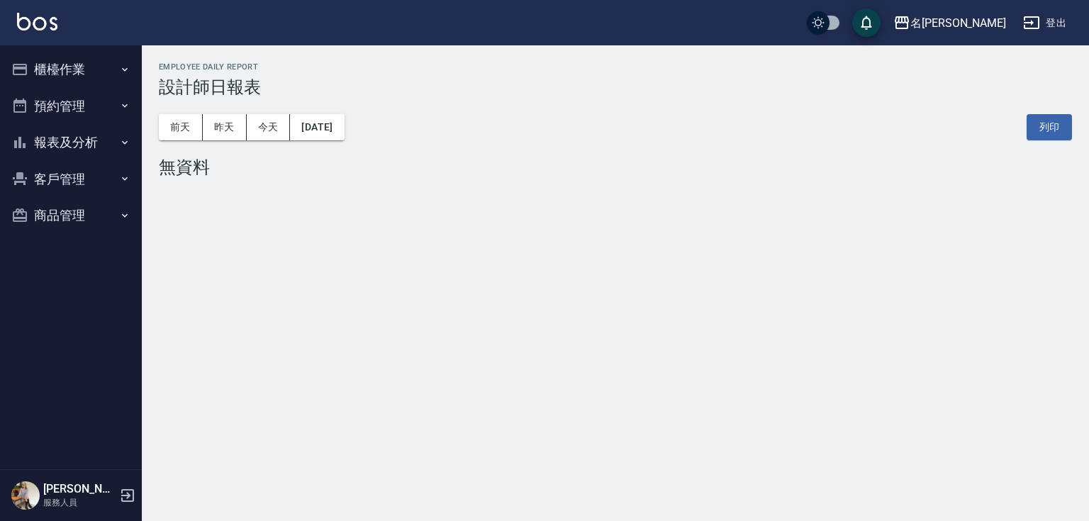
click at [77, 61] on button "櫃檯作業" at bounding box center [71, 69] width 130 height 37
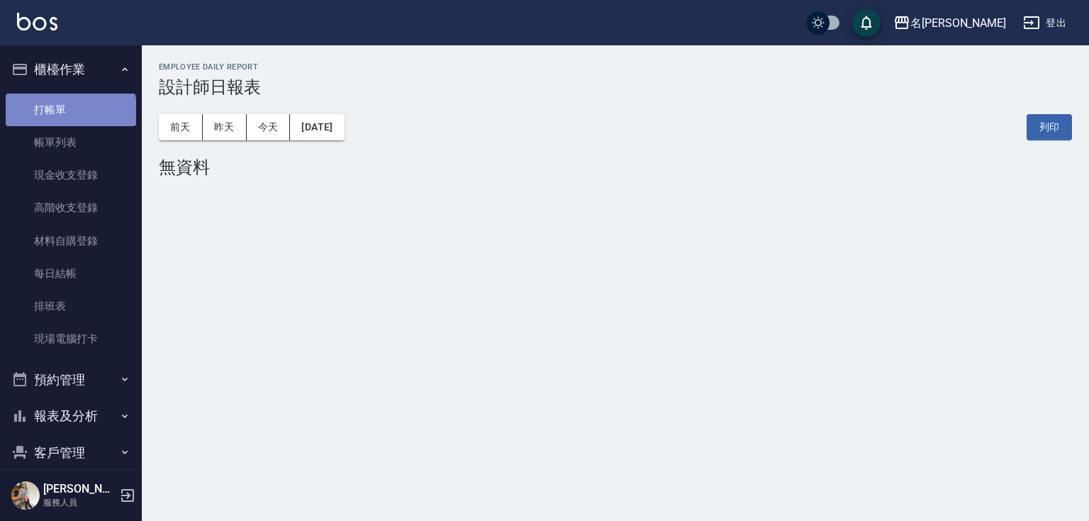
click at [69, 113] on link "打帳單" at bounding box center [71, 110] width 130 height 33
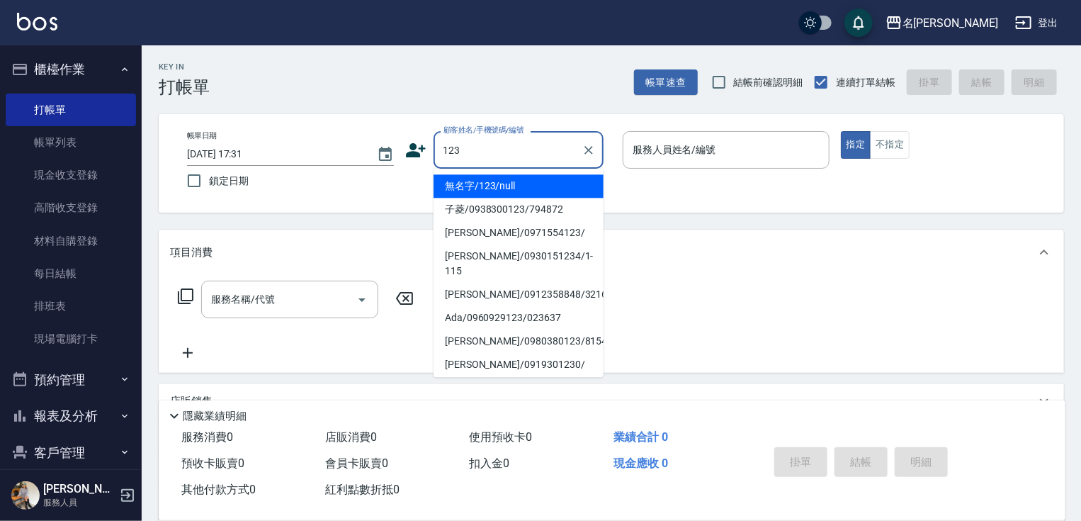
click at [506, 186] on li "無名字/123/null" at bounding box center [519, 185] width 170 height 23
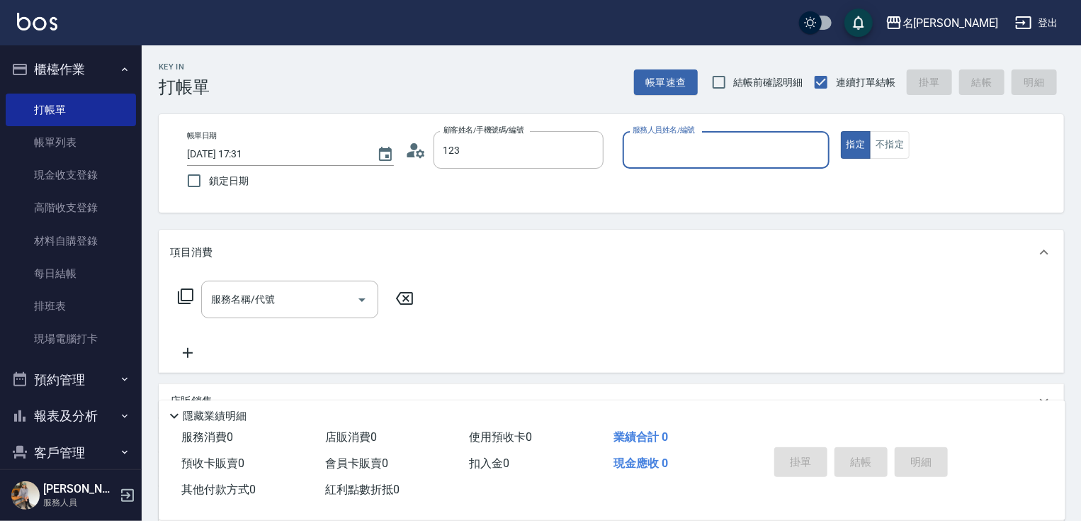
type input "無名字/123/null"
click at [695, 154] on input "服務人員姓名/編號" at bounding box center [726, 149] width 194 height 25
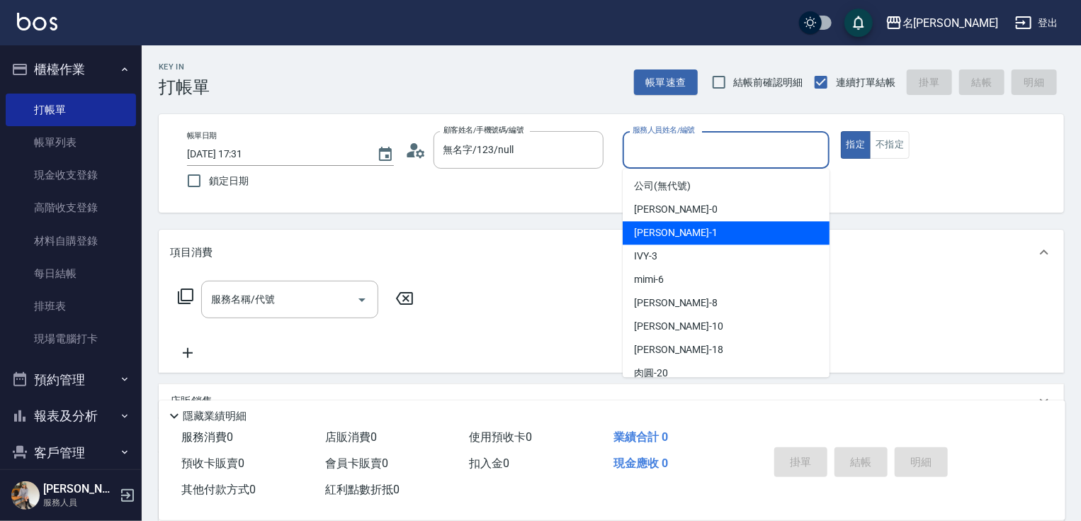
click at [670, 235] on span "[PERSON_NAME] -1" at bounding box center [676, 232] width 84 height 15
type input "[PERSON_NAME]-1"
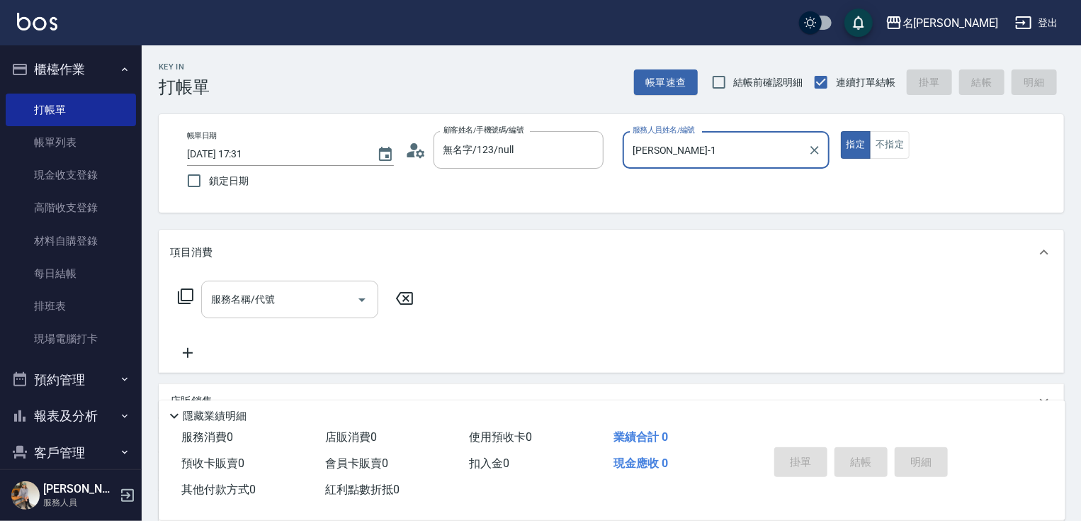
click at [298, 286] on div "服務名稱/代號" at bounding box center [289, 300] width 177 height 38
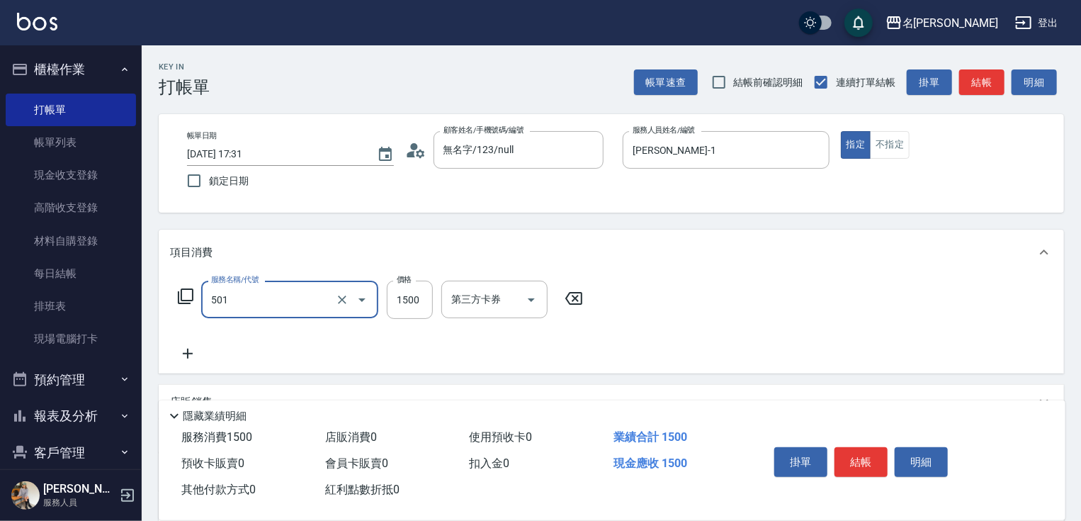
type input "染髮(1500)(501)"
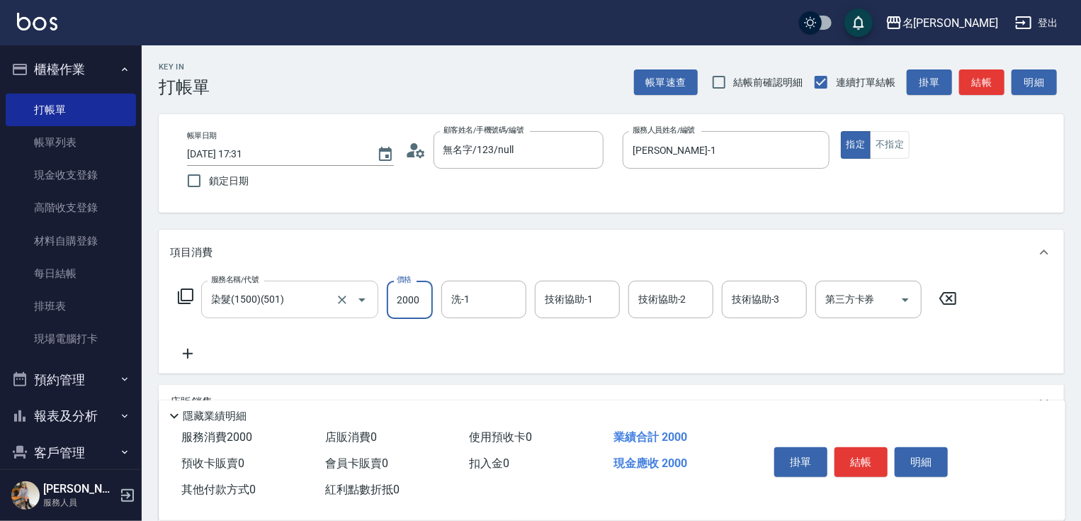
type input "2000"
type input "[PERSON_NAME]-0"
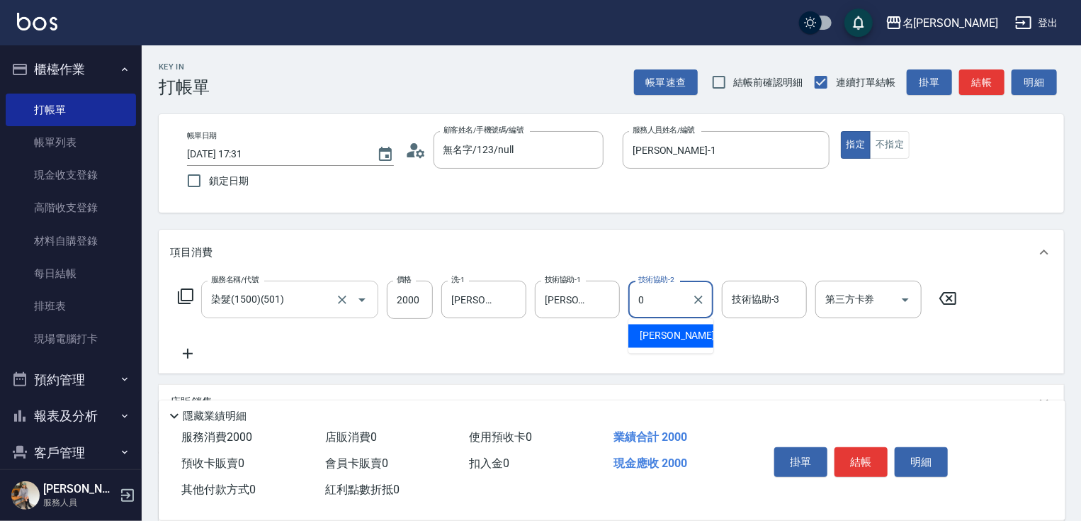
type input "[PERSON_NAME]-0"
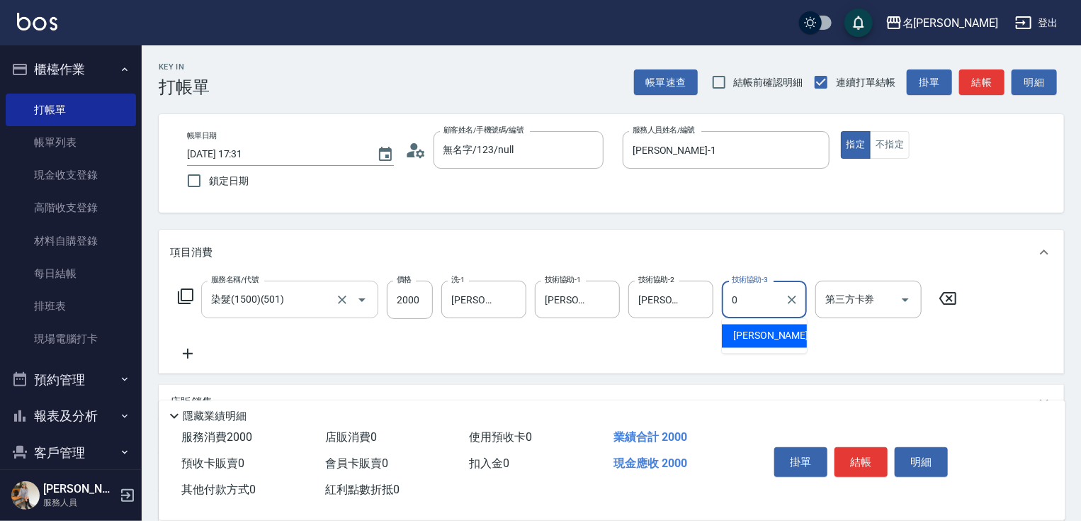
type input "[PERSON_NAME]-0"
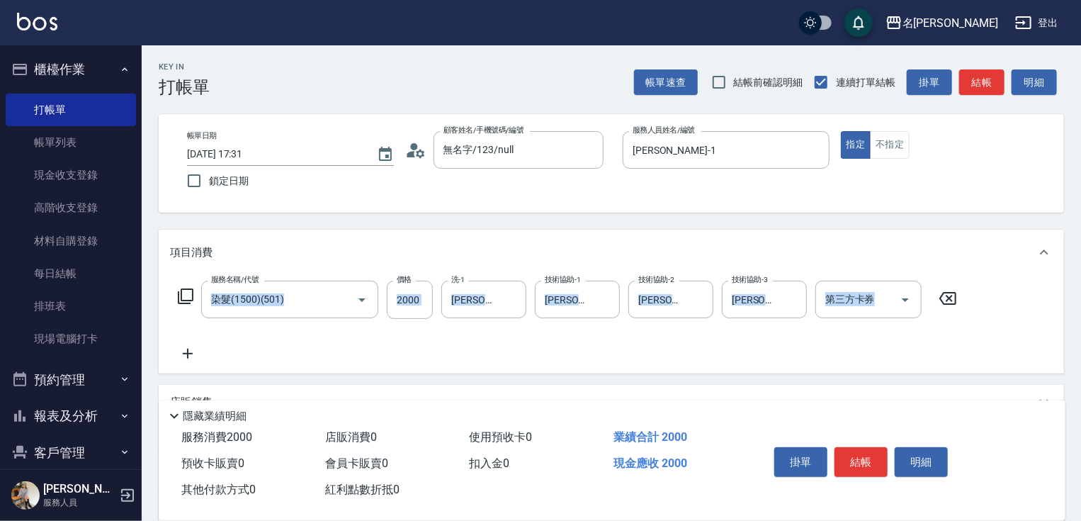
drag, startPoint x: 1080, startPoint y: 204, endPoint x: 1086, endPoint y: 337, distance: 133.4
click at [1081, 348] on html "名留竹林 登出 櫃檯作業 打帳單 帳單列表 現金收支登錄 高階收支登錄 材料自購登錄 每日結帳 排班表 現場電腦打卡 預約管理 預約管理 單日預約紀錄 單週預…" at bounding box center [540, 347] width 1081 height 694
drag, startPoint x: 1009, startPoint y: 307, endPoint x: 1066, endPoint y: 296, distance: 57.8
click at [1010, 307] on div "服務名稱/代號 染髮(1500)(501) 服務名稱/代號 價格 2000 價格 洗-1 [PERSON_NAME]-0 洗-1 技術協助-1 [PERSON…" at bounding box center [612, 324] width 906 height 99
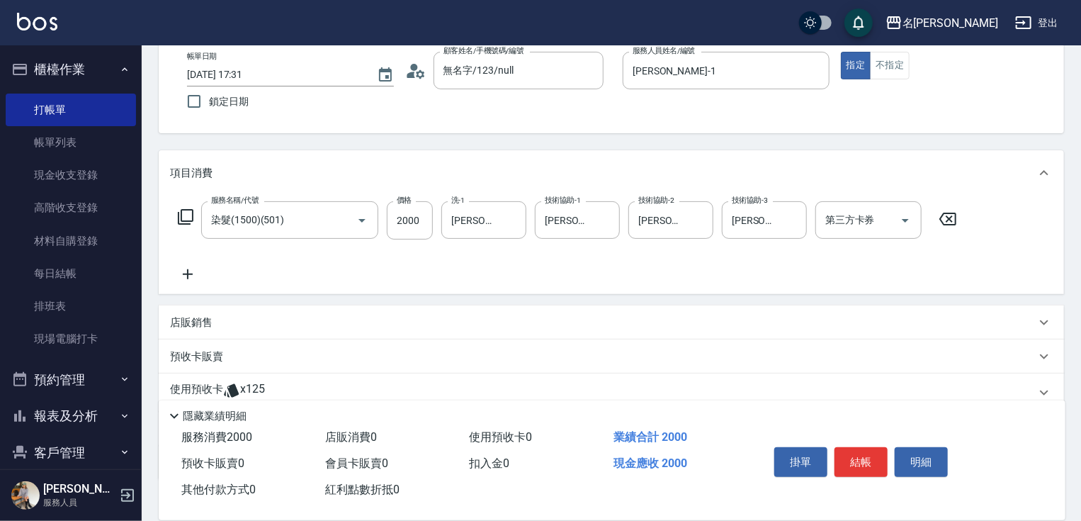
scroll to position [173, 0]
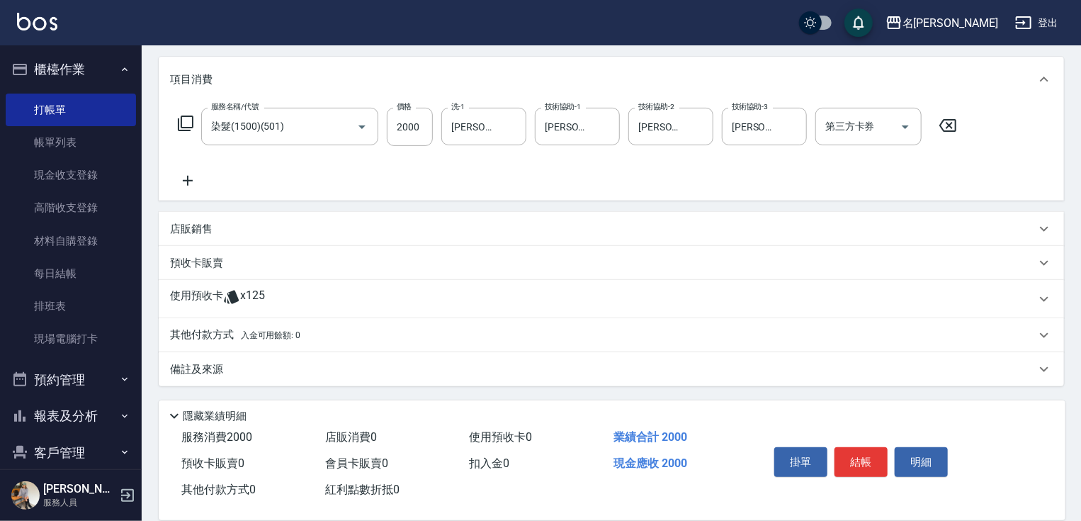
click at [199, 334] on p "其他付款方式 入金可用餘額: 0" at bounding box center [235, 335] width 130 height 16
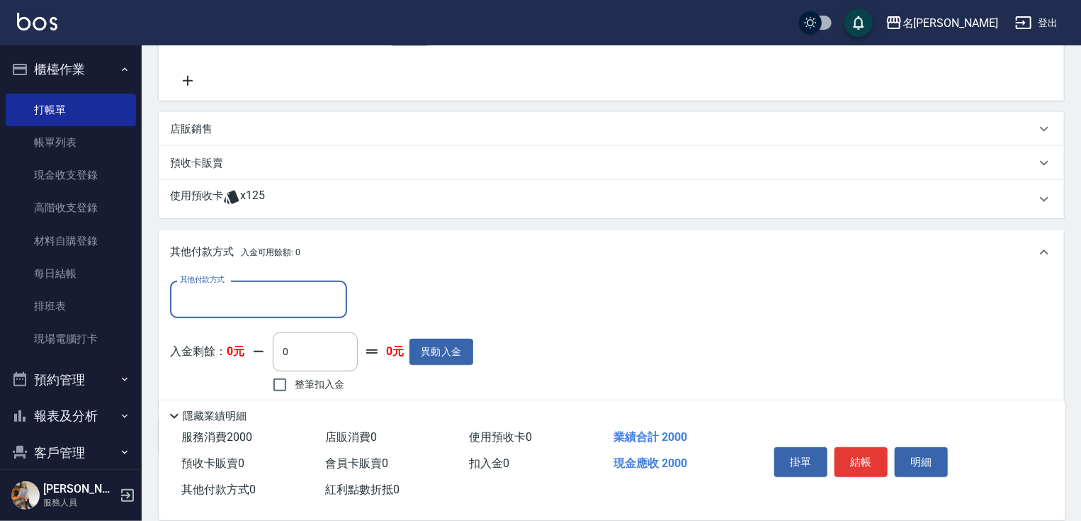
scroll to position [339, 0]
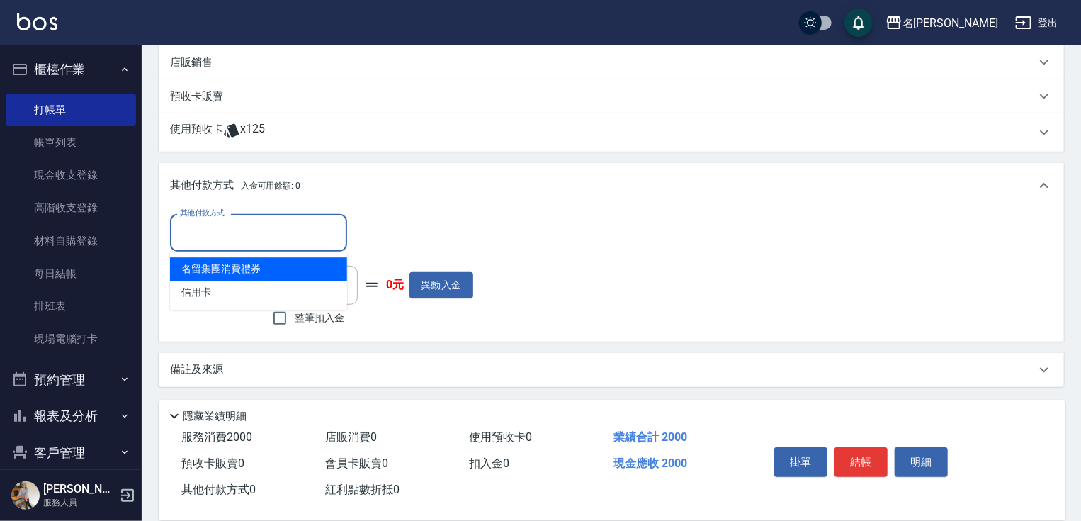
click at [219, 223] on input "其他付款方式" at bounding box center [258, 232] width 164 height 25
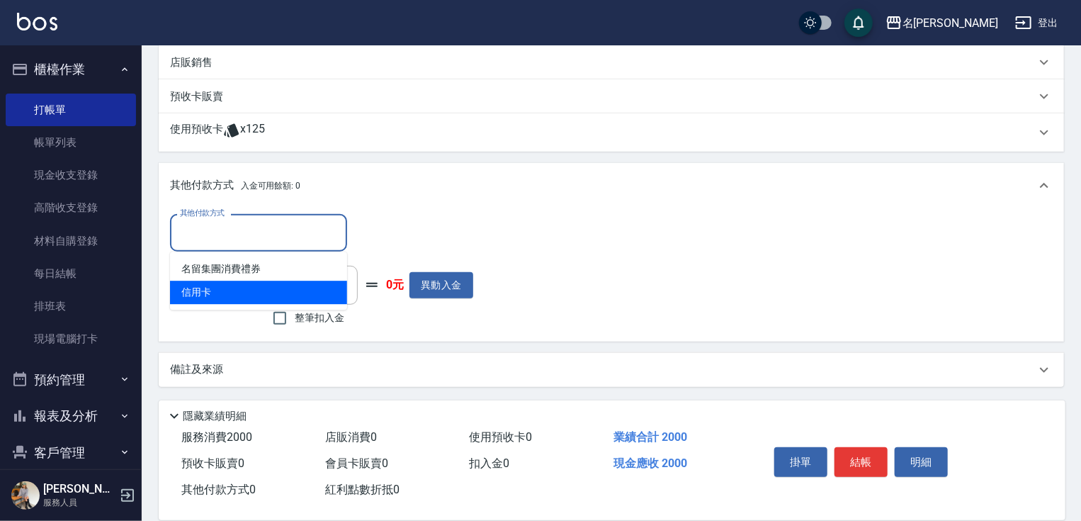
drag, startPoint x: 222, startPoint y: 295, endPoint x: 264, endPoint y: 274, distance: 46.9
click at [222, 294] on span "信用卡" at bounding box center [258, 292] width 177 height 23
type input "信用卡"
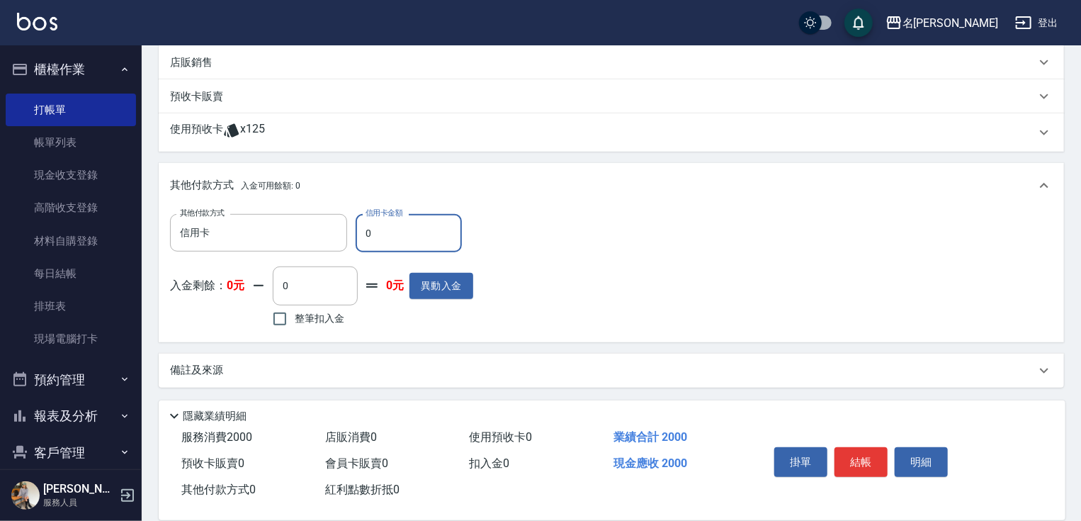
click at [362, 237] on input "0" at bounding box center [409, 233] width 106 height 38
type input "2000"
click at [870, 459] on button "結帳" at bounding box center [861, 462] width 53 height 30
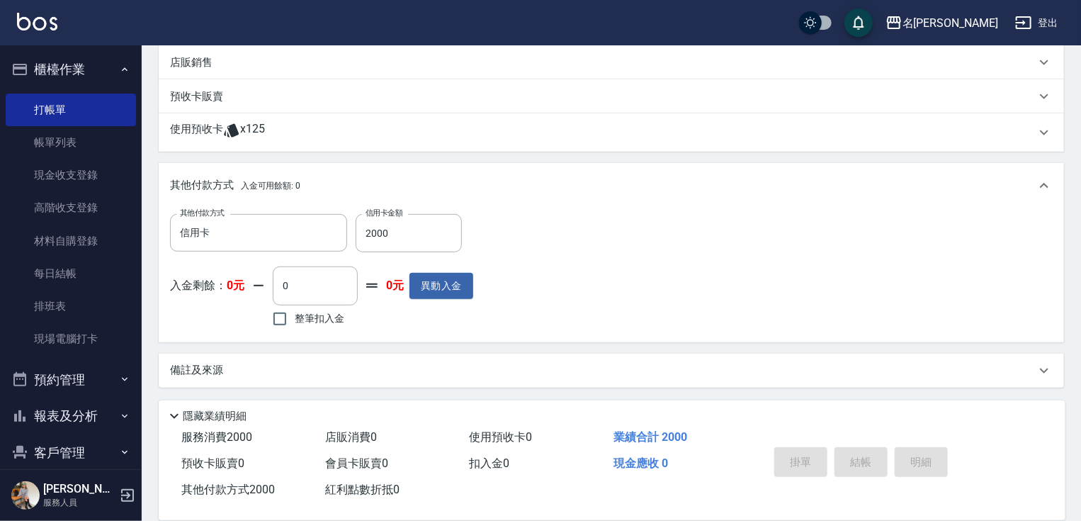
type input "[DATE] 17:32"
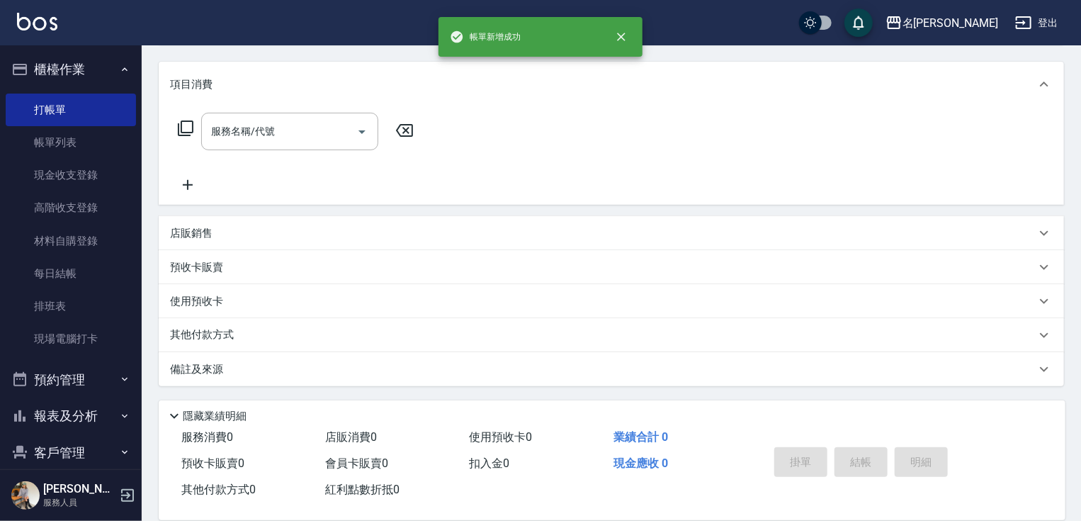
scroll to position [0, 0]
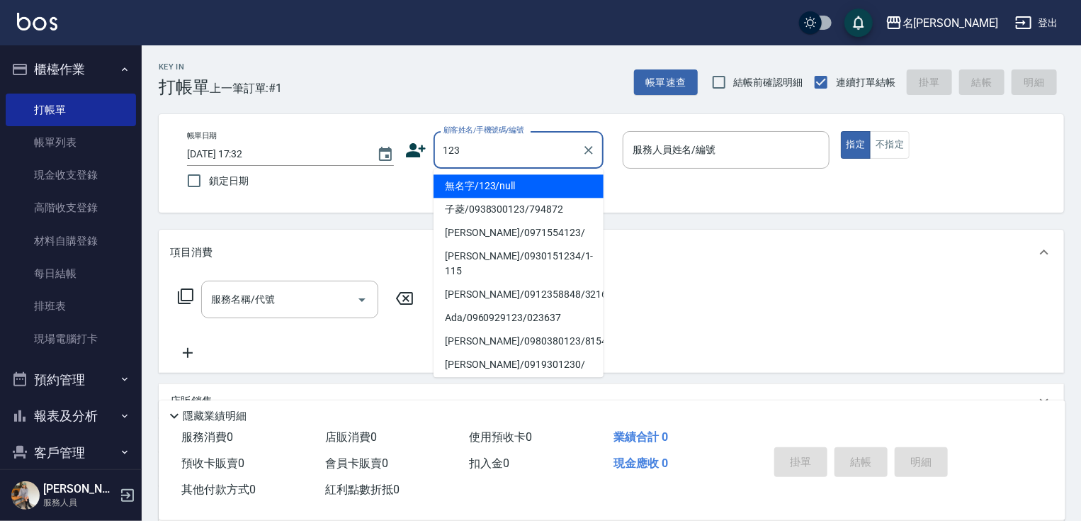
click at [545, 186] on li "無名字/123/null" at bounding box center [519, 185] width 170 height 23
type input "無名字/123/null"
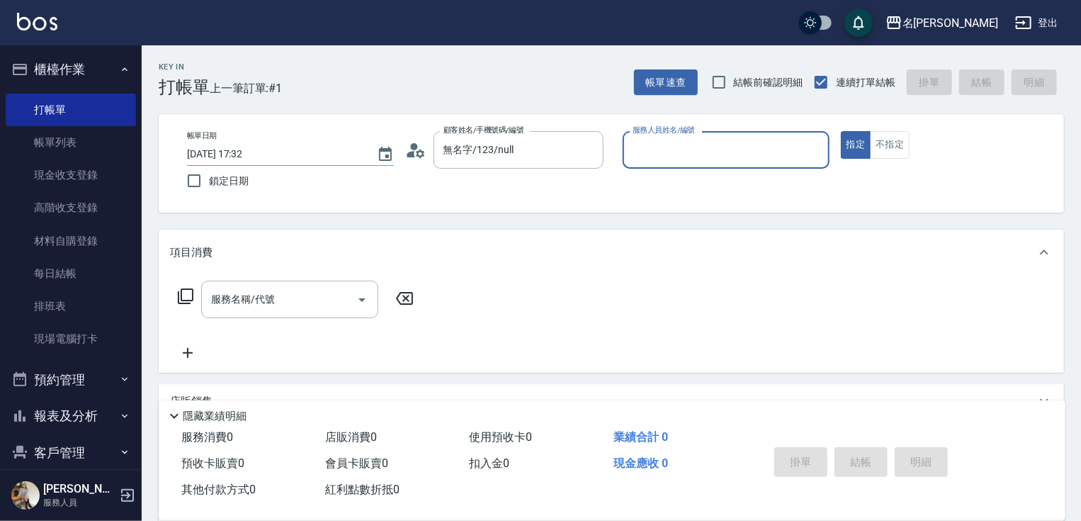
click at [659, 153] on input "服務人員姓名/編號" at bounding box center [726, 149] width 194 height 25
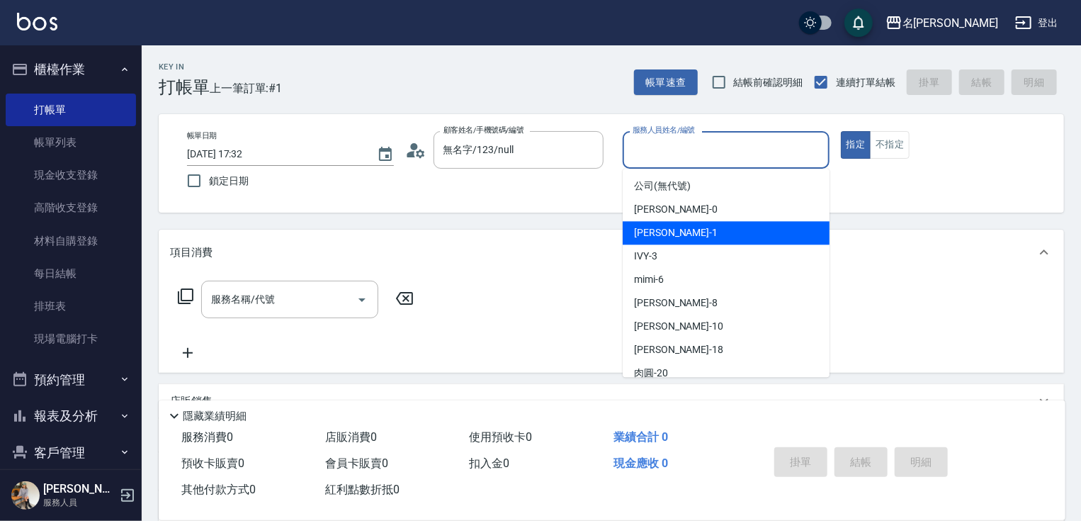
click at [686, 234] on div "[PERSON_NAME] -1" at bounding box center [726, 232] width 207 height 23
type input "[PERSON_NAME]-1"
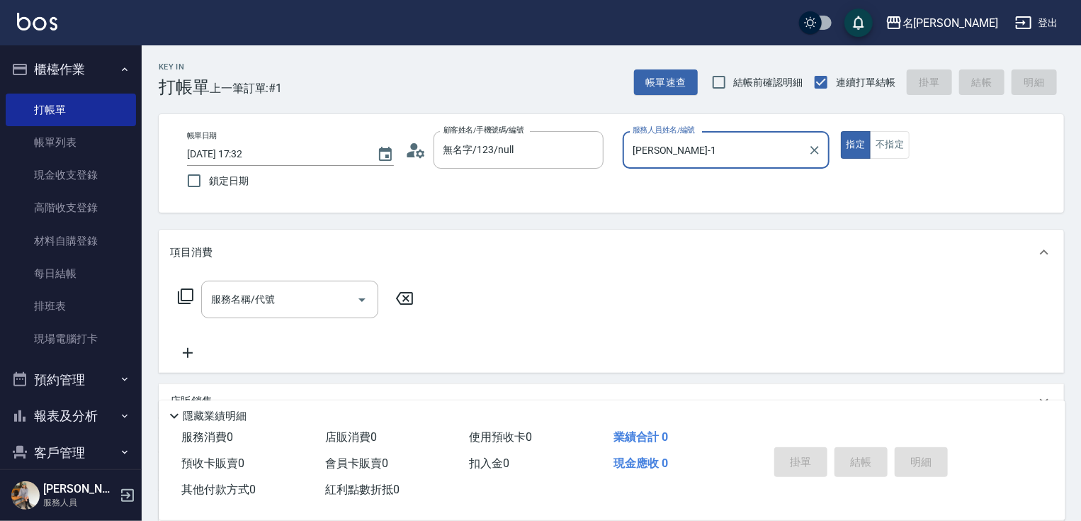
click at [191, 291] on icon at bounding box center [185, 296] width 17 height 17
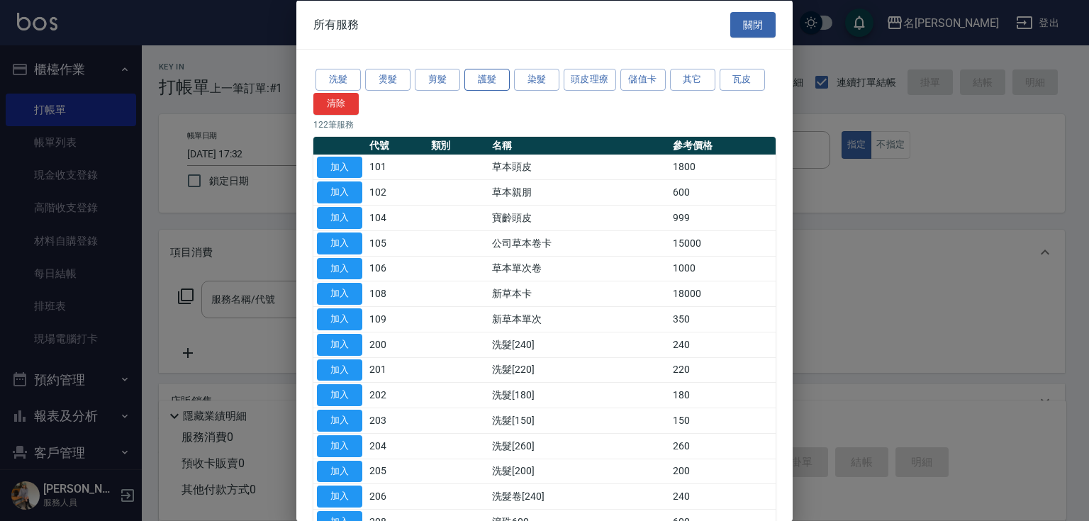
click at [484, 87] on button "護髮" at bounding box center [486, 80] width 45 height 22
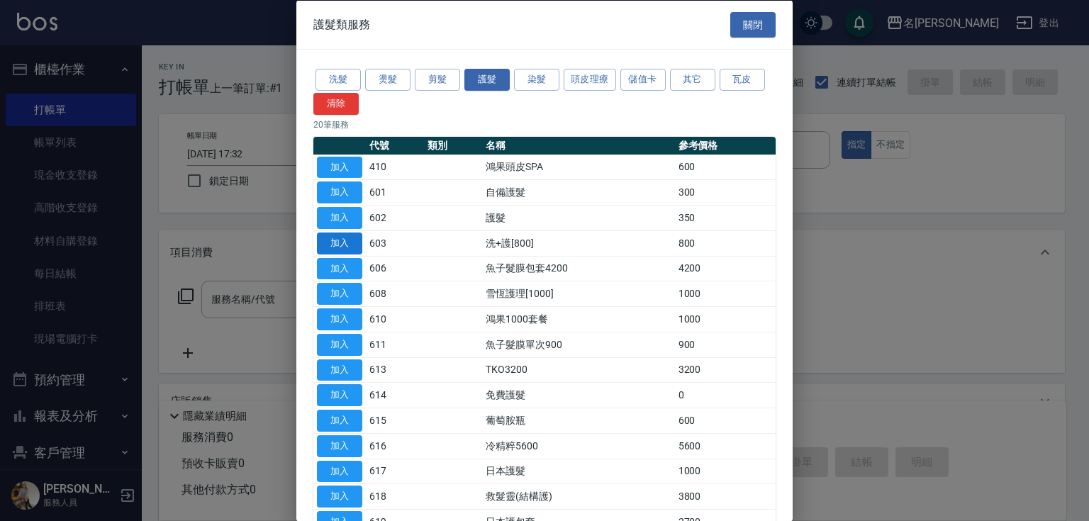
click at [334, 238] on button "加入" at bounding box center [339, 243] width 45 height 22
type input "洗+護[800](603)"
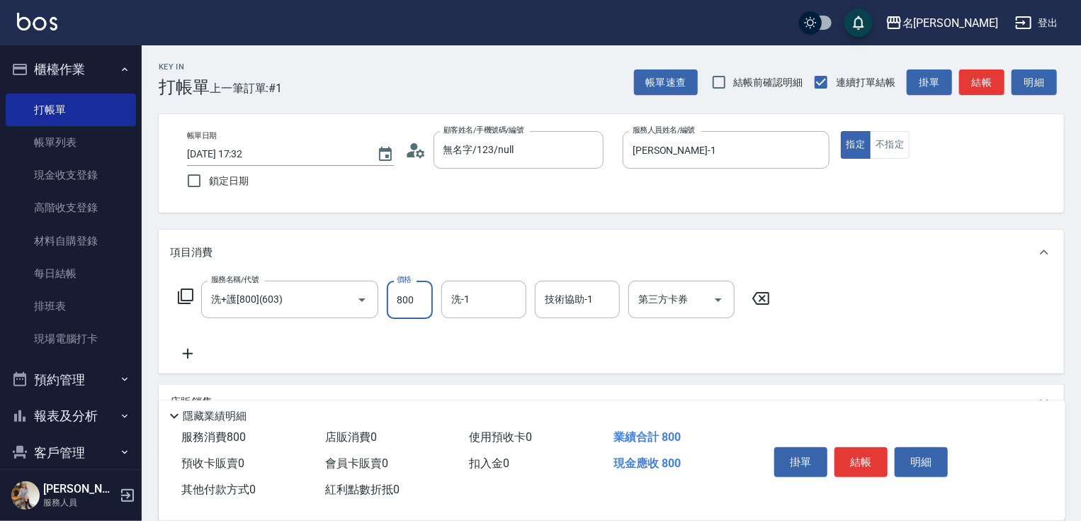
click at [403, 302] on input "800" at bounding box center [410, 300] width 46 height 38
type input "0"
type input "[PERSON_NAME]-0"
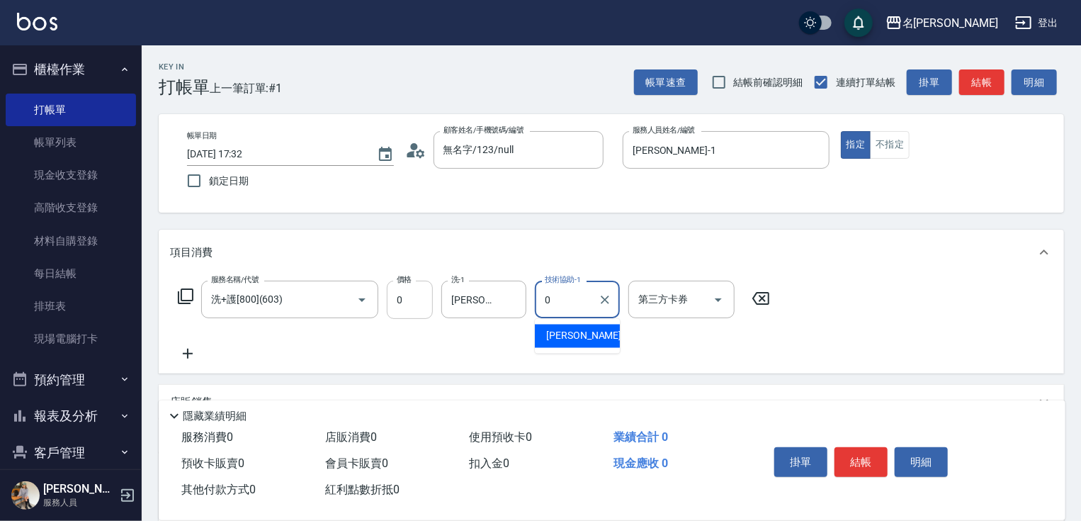
type input "[PERSON_NAME]-0"
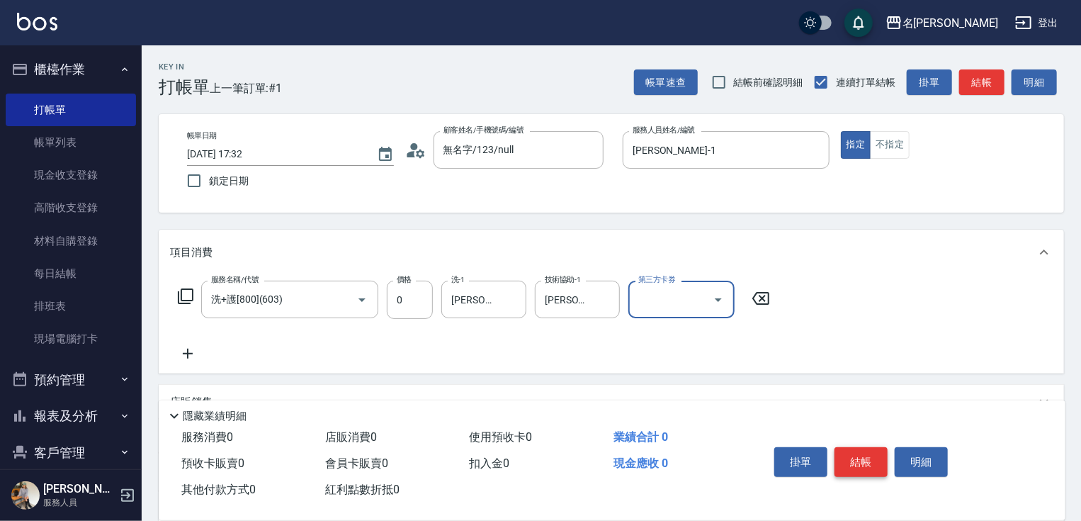
click at [848, 448] on button "結帳" at bounding box center [861, 462] width 53 height 30
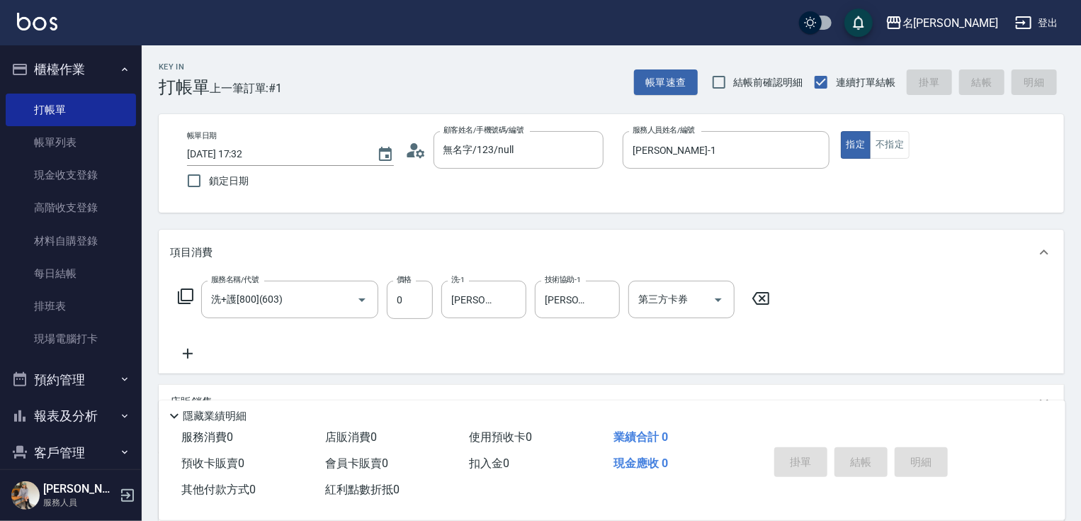
type input "[DATE] 17:33"
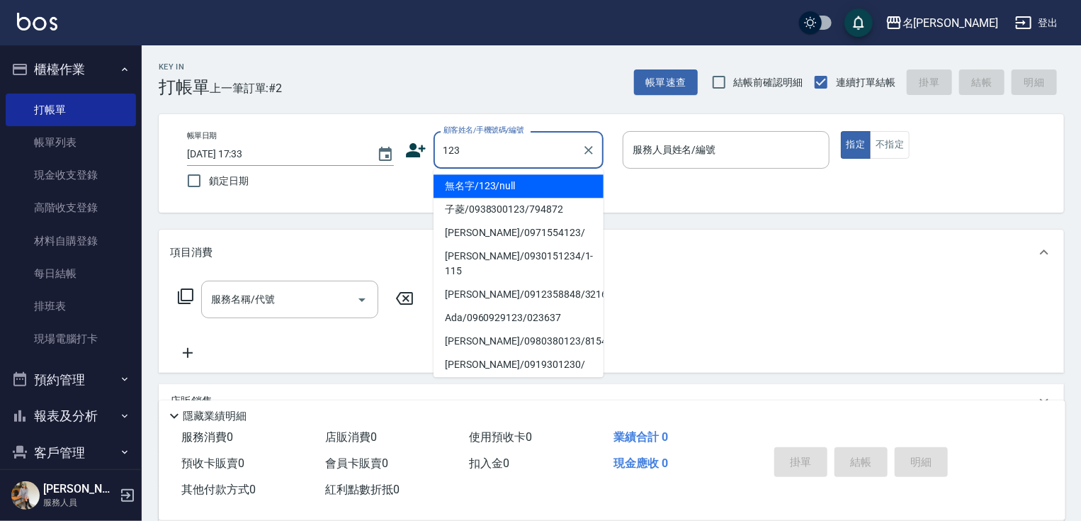
click at [500, 183] on li "無名字/123/null" at bounding box center [519, 185] width 170 height 23
type input "無名字/123/null"
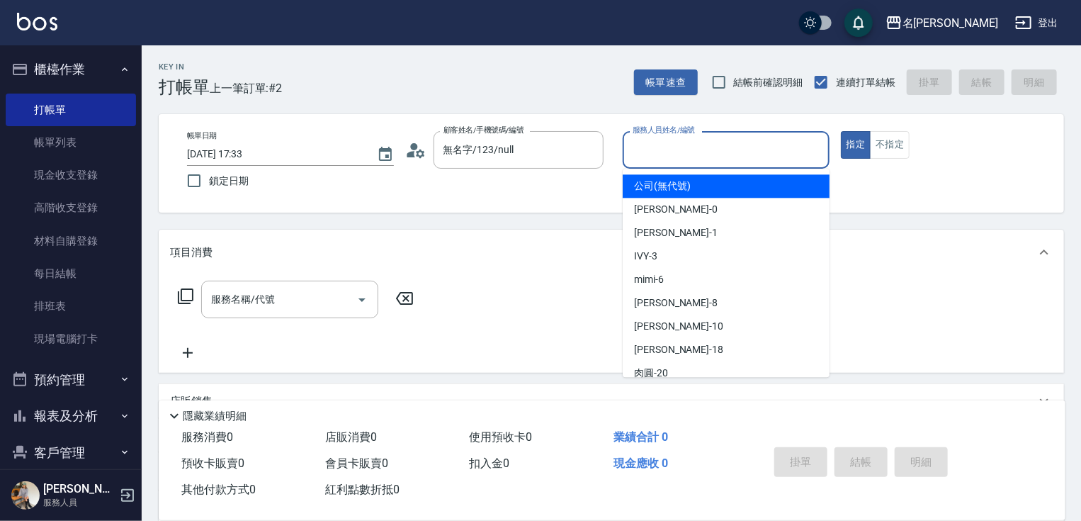
click at [682, 156] on input "服務人員姓名/編號" at bounding box center [726, 149] width 194 height 25
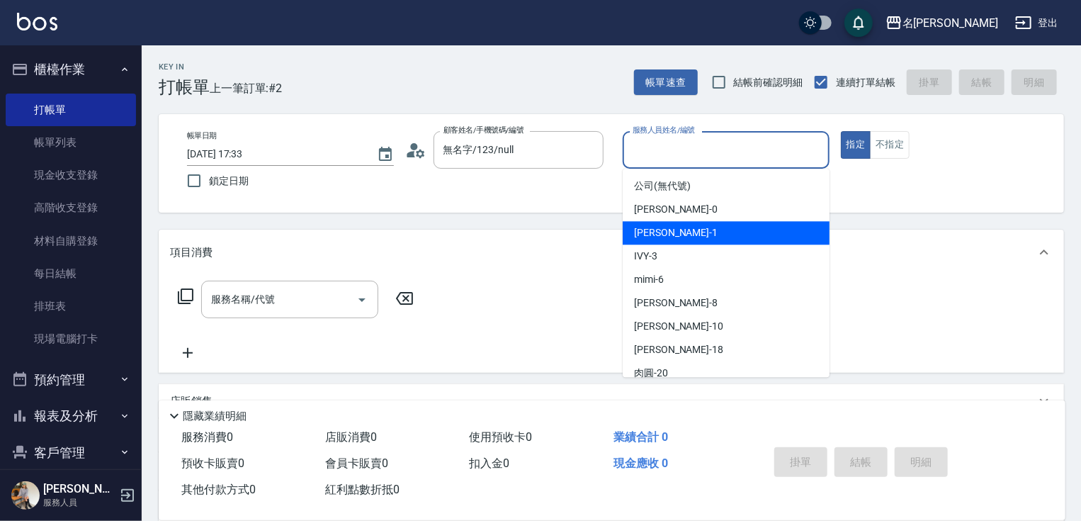
click at [680, 230] on div "[PERSON_NAME] -1" at bounding box center [726, 232] width 207 height 23
type input "[PERSON_NAME]-1"
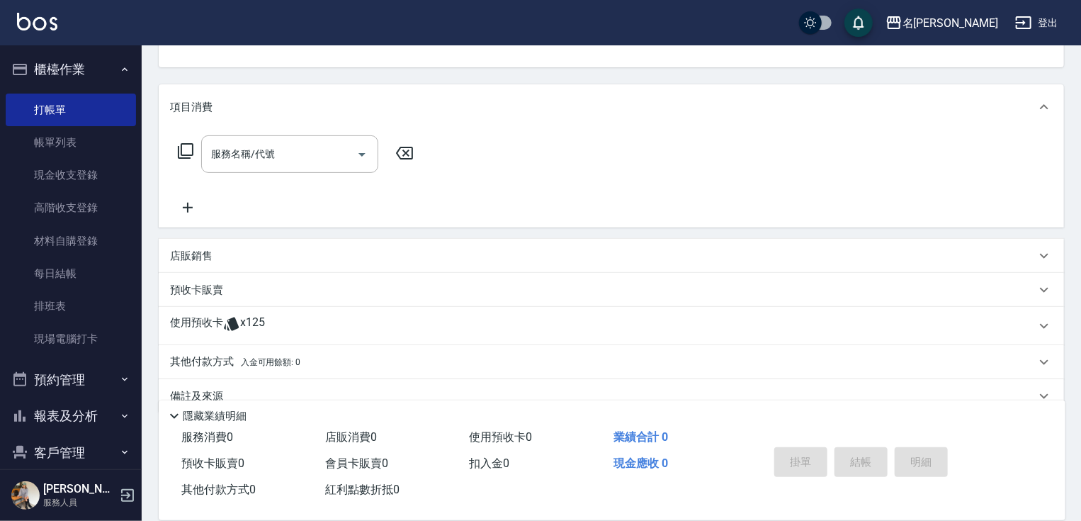
scroll to position [155, 0]
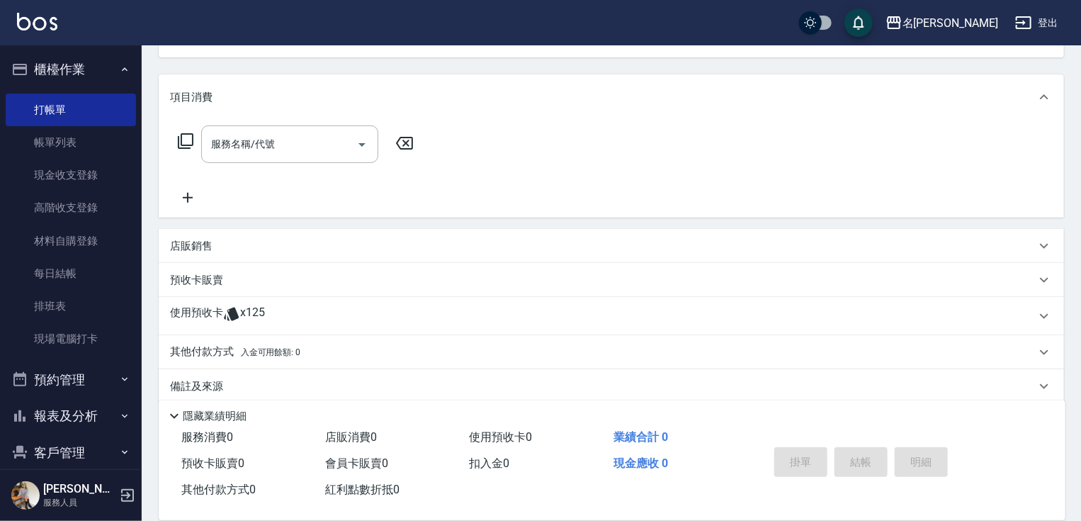
click at [188, 245] on p "店販銷售" at bounding box center [191, 246] width 43 height 15
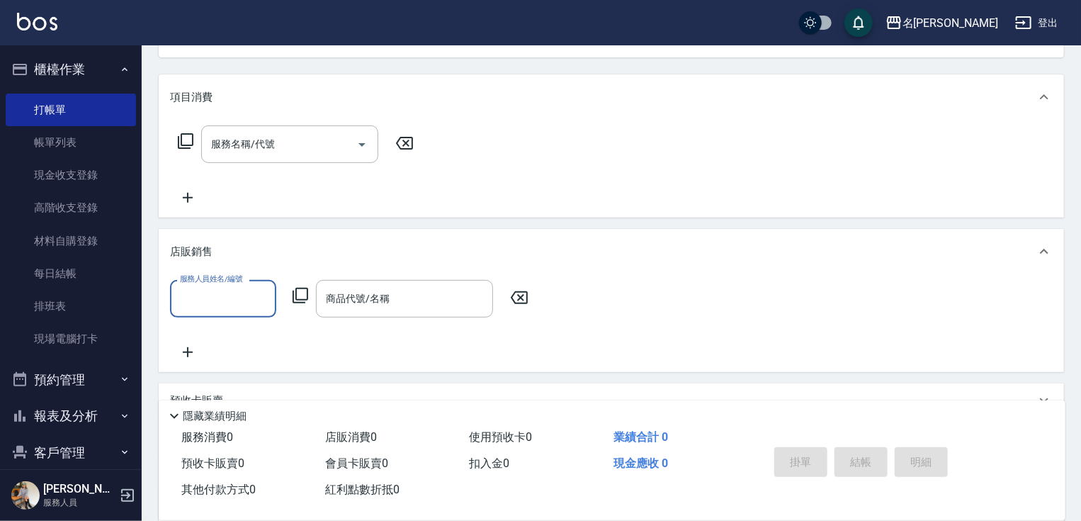
scroll to position [0, 0]
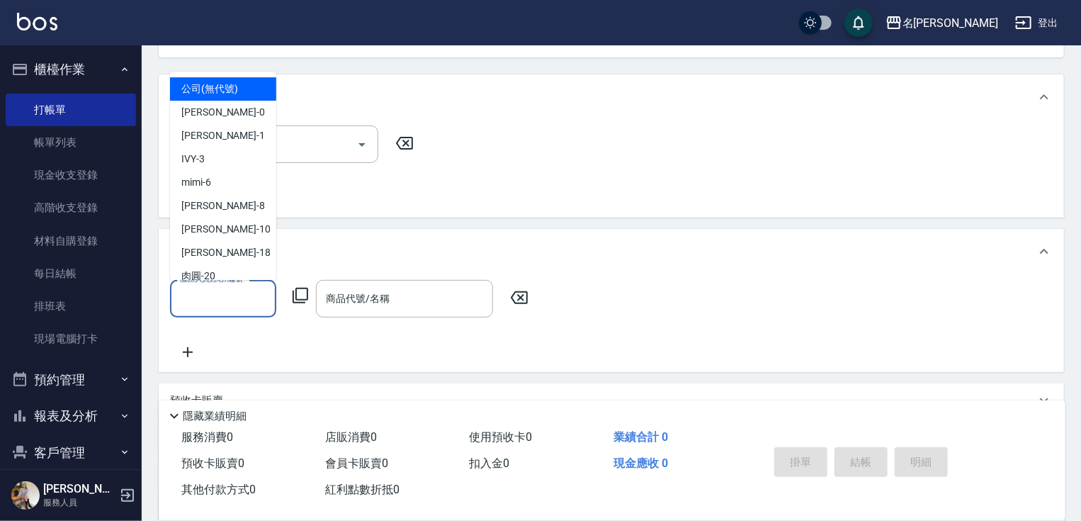
click at [214, 292] on input "服務人員姓名/編號" at bounding box center [223, 298] width 94 height 25
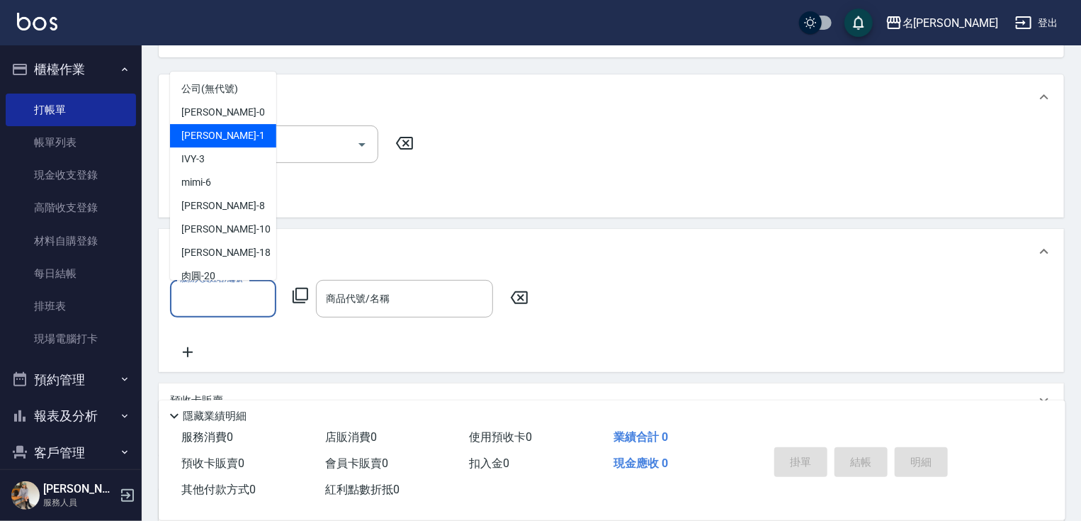
click at [217, 137] on span "[PERSON_NAME] -1" at bounding box center [223, 135] width 84 height 15
type input "[PERSON_NAME]-1"
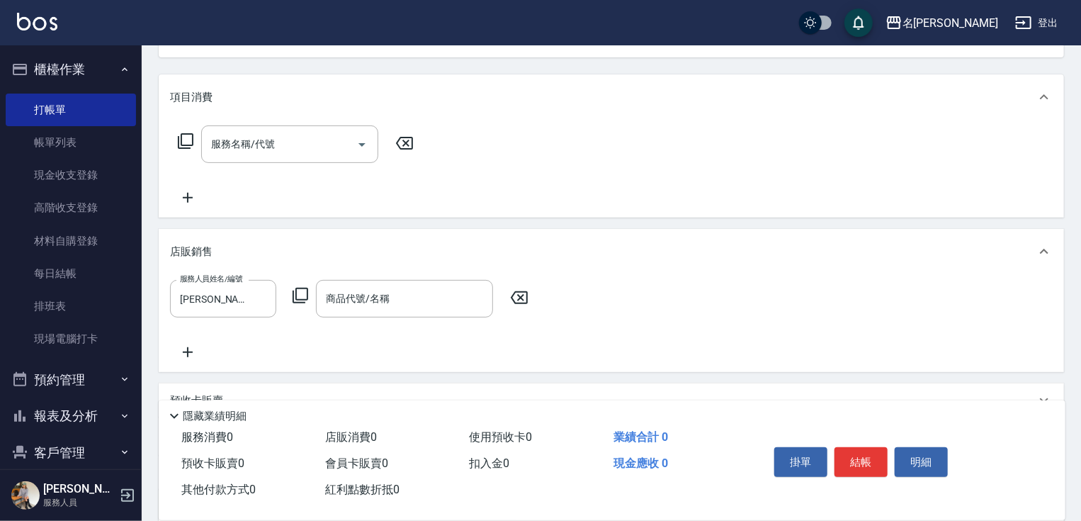
click at [306, 291] on icon at bounding box center [300, 295] width 17 height 17
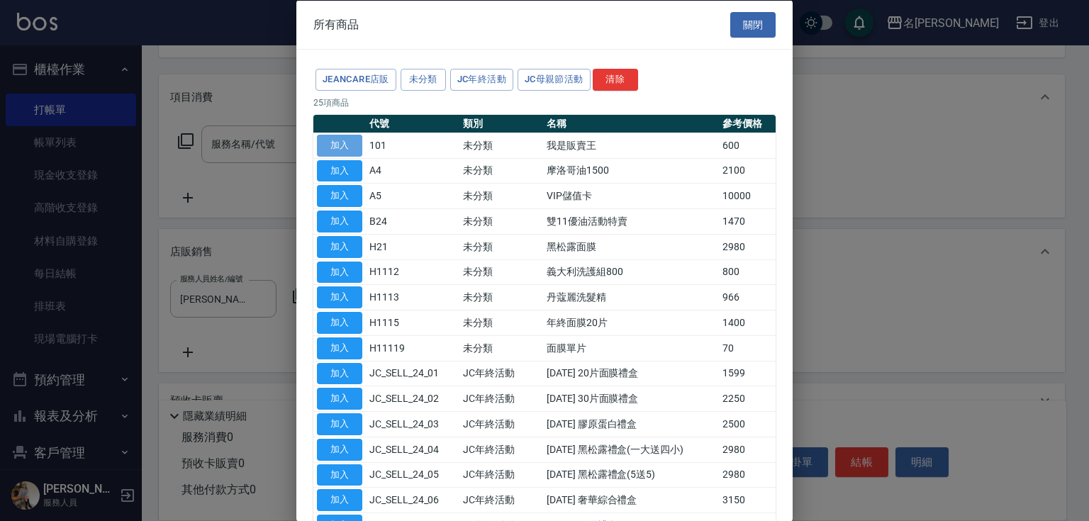
click at [344, 143] on button "加入" at bounding box center [339, 145] width 45 height 22
type input "我是販賣王"
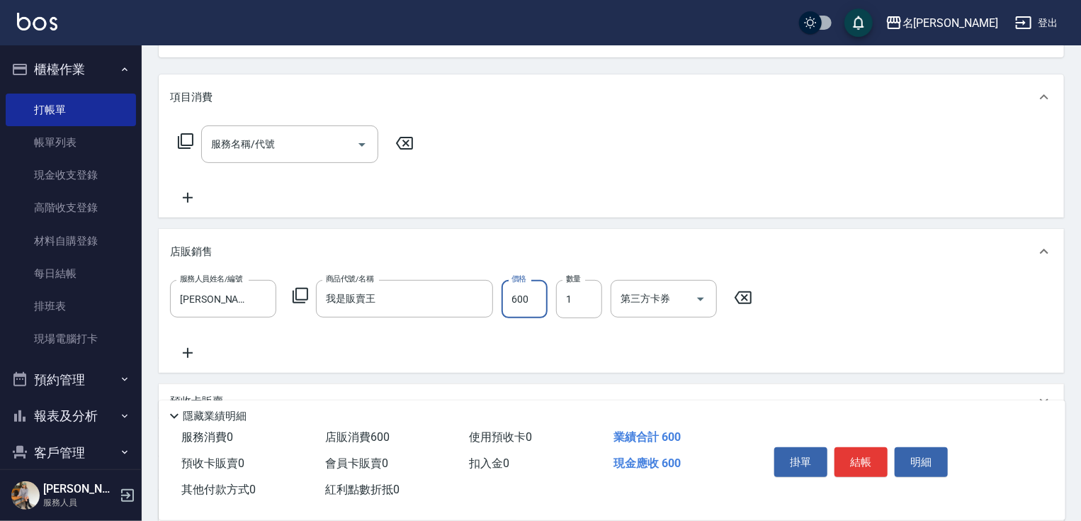
click at [529, 309] on input "600" at bounding box center [525, 299] width 46 height 38
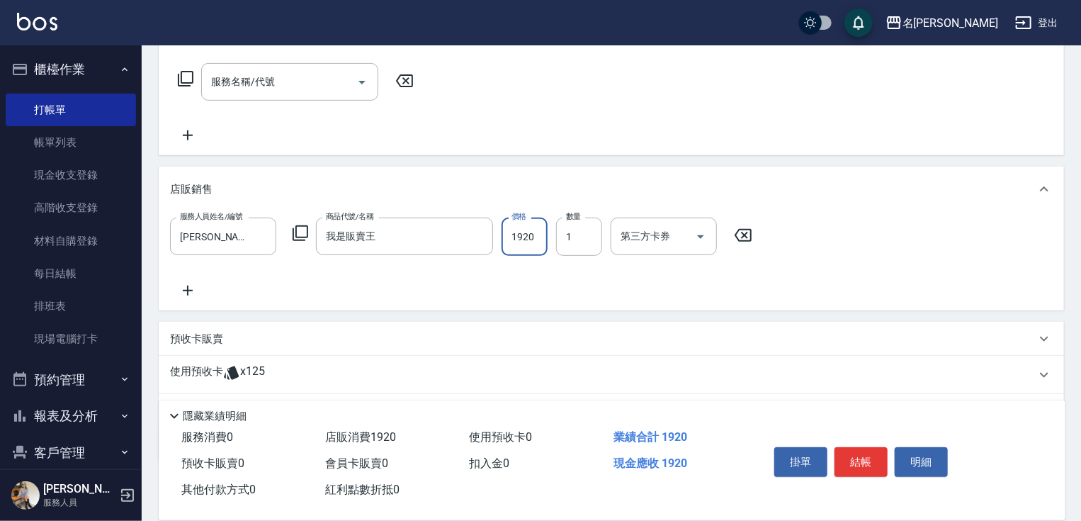
scroll to position [293, 0]
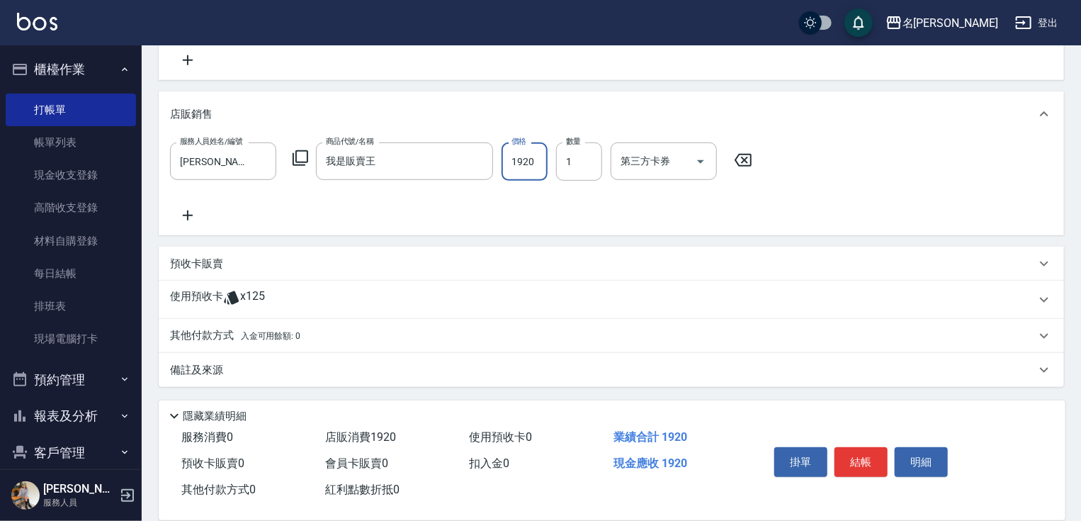
type input "1920"
click at [197, 332] on p "其他付款方式 入金可用餘額: 0" at bounding box center [235, 336] width 130 height 16
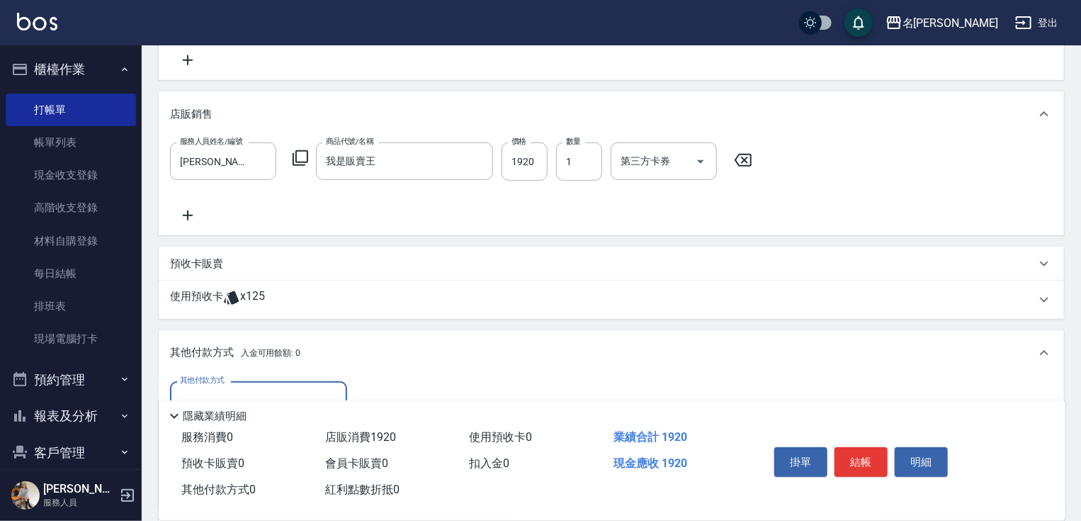
scroll to position [0, 0]
click at [252, 390] on input "其他付款方式" at bounding box center [258, 400] width 164 height 25
drag, startPoint x: 249, startPoint y: 462, endPoint x: 272, endPoint y: 447, distance: 27.7
click at [251, 462] on span "信用卡" at bounding box center [258, 459] width 177 height 23
type input "信用卡"
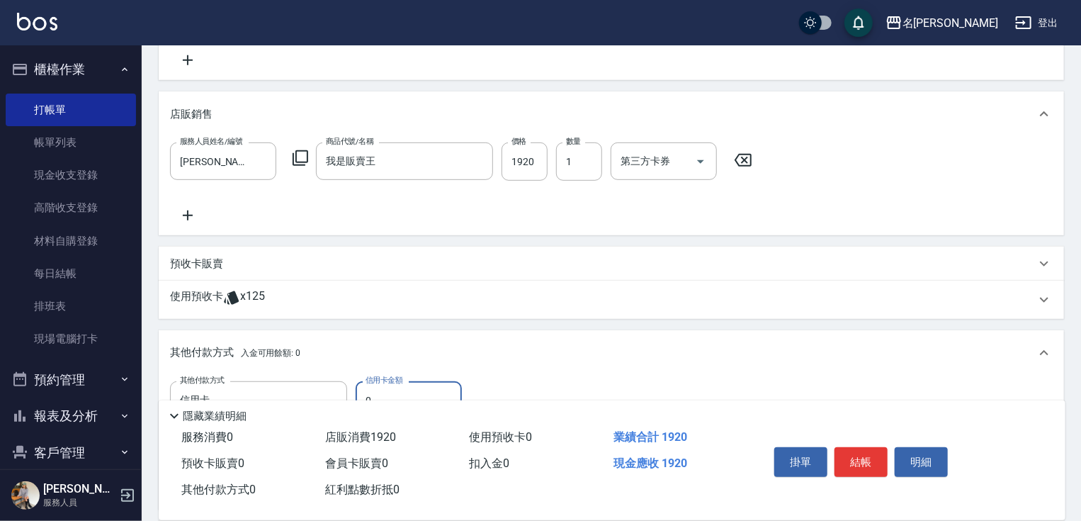
click at [361, 391] on input "0" at bounding box center [409, 400] width 106 height 38
type input "1920"
click at [860, 450] on button "結帳" at bounding box center [861, 462] width 53 height 30
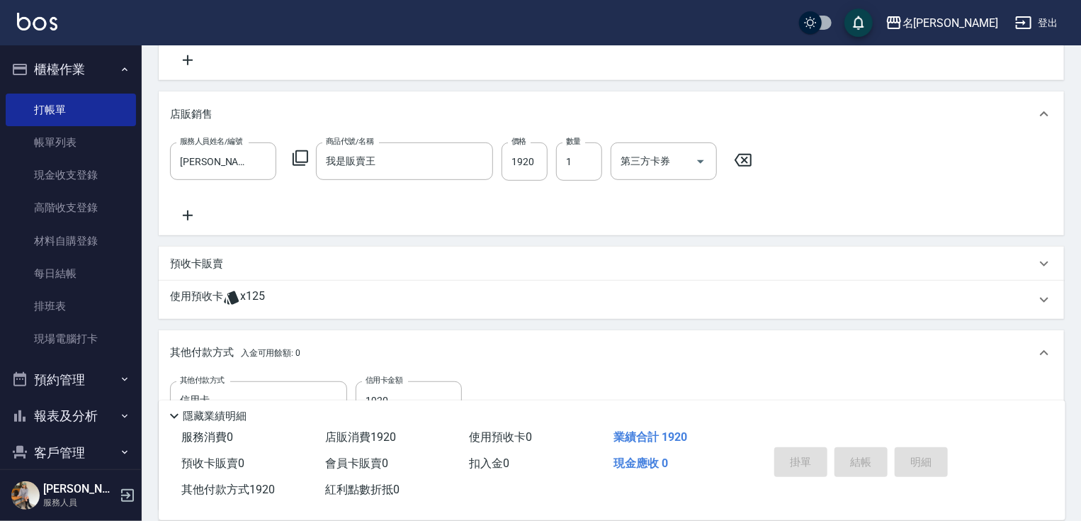
type input "[DATE] 17:34"
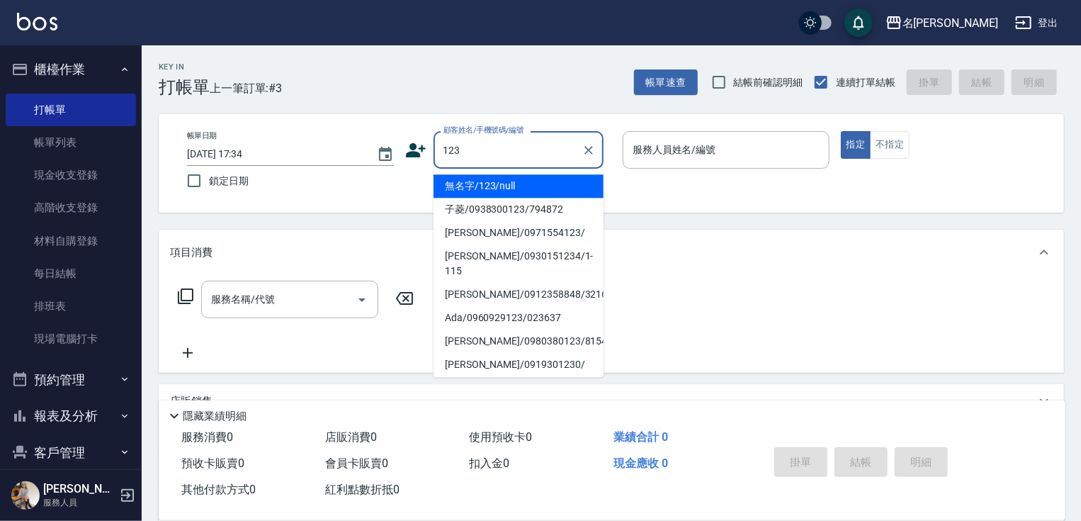
click at [519, 185] on li "無名字/123/null" at bounding box center [519, 185] width 170 height 23
type input "無名字/123/null"
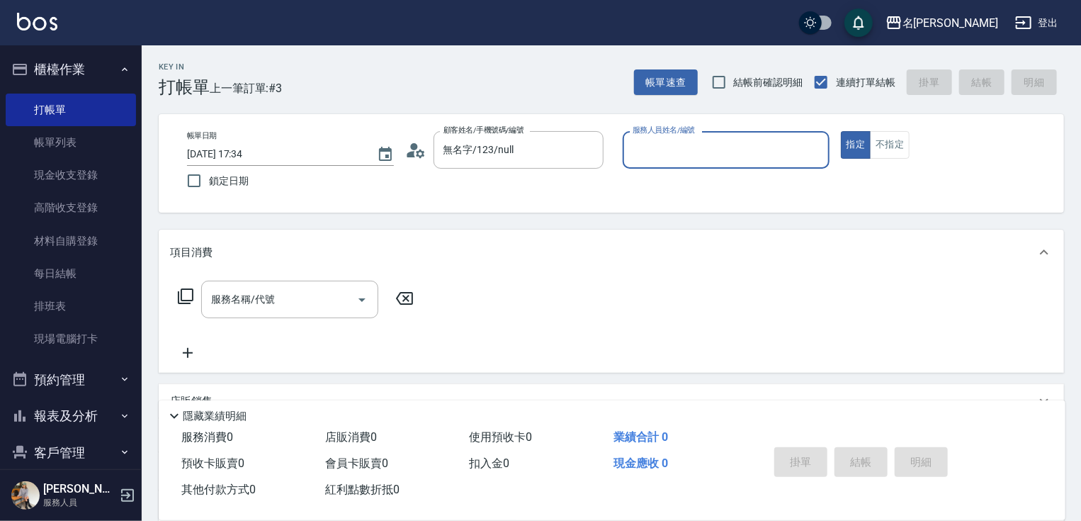
click at [675, 145] on input "服務人員姓名/編號" at bounding box center [726, 149] width 194 height 25
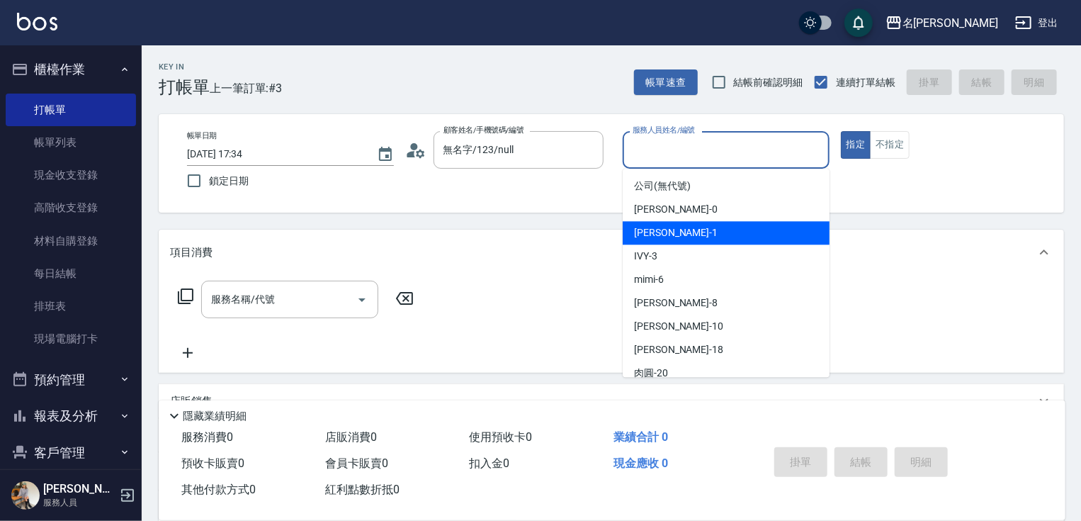
click at [680, 235] on div "[PERSON_NAME] -1" at bounding box center [726, 232] width 207 height 23
type input "[PERSON_NAME]-1"
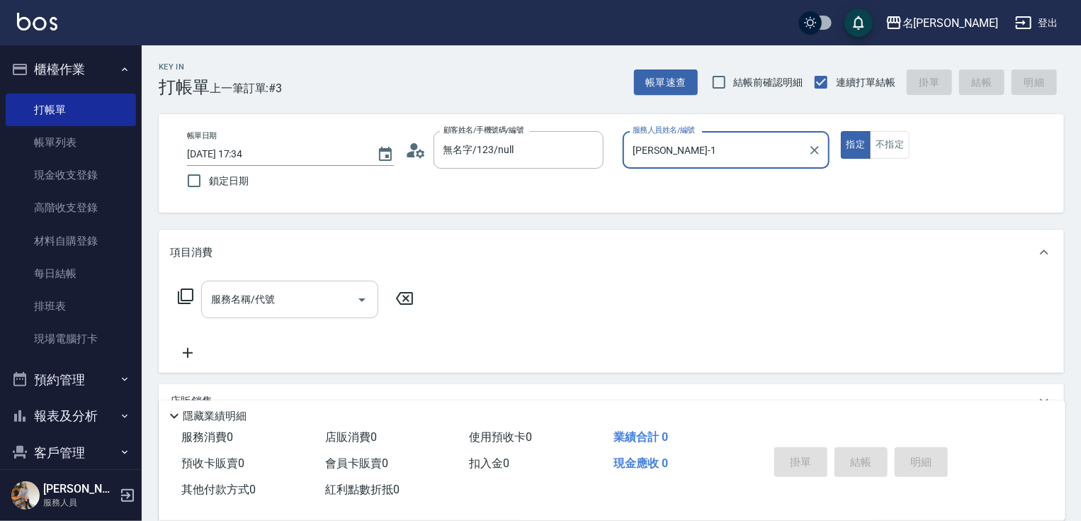
click at [298, 313] on div "服務名稱/代號" at bounding box center [289, 300] width 177 height 38
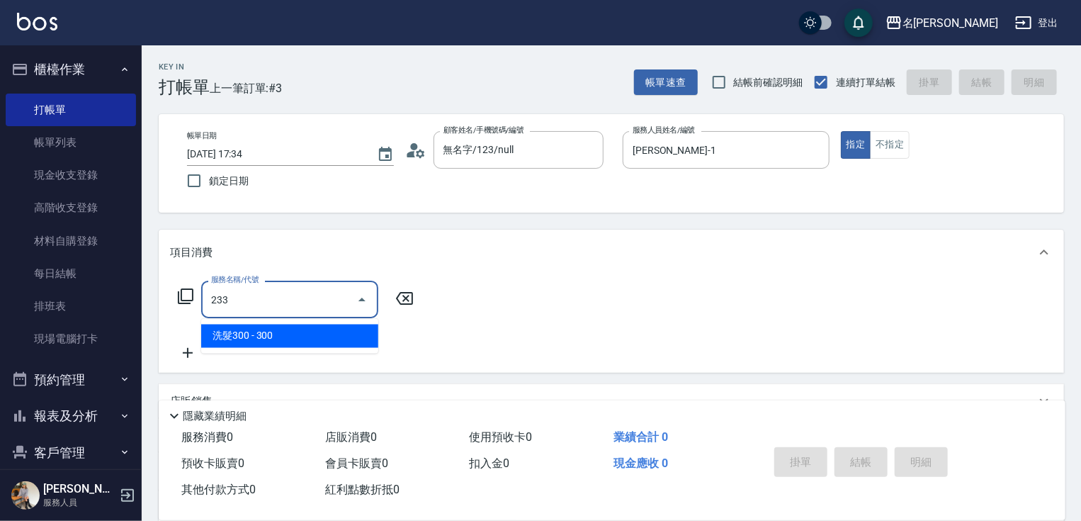
type input "洗髮300(233)"
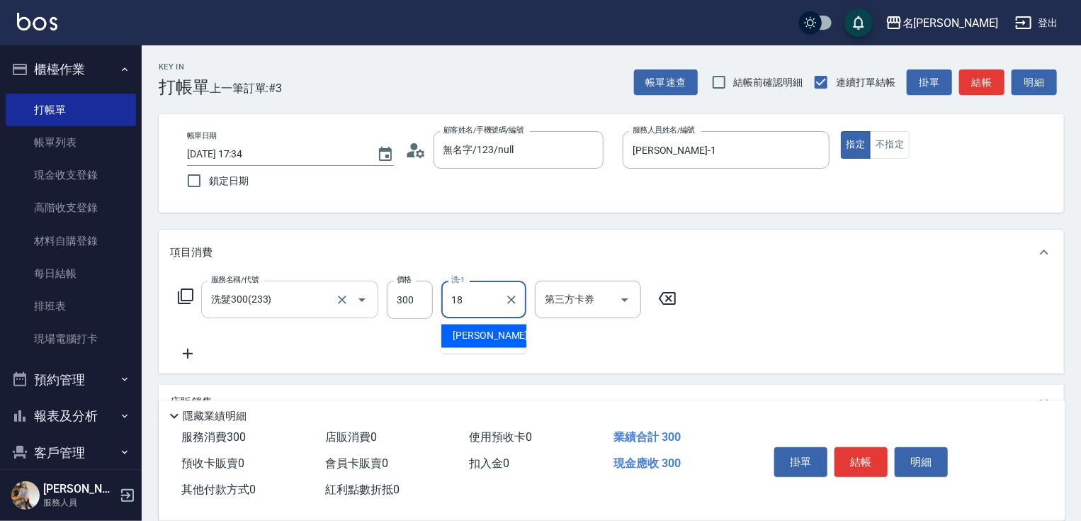
type input "[PERSON_NAME]-18"
click at [176, 356] on icon at bounding box center [187, 353] width 35 height 17
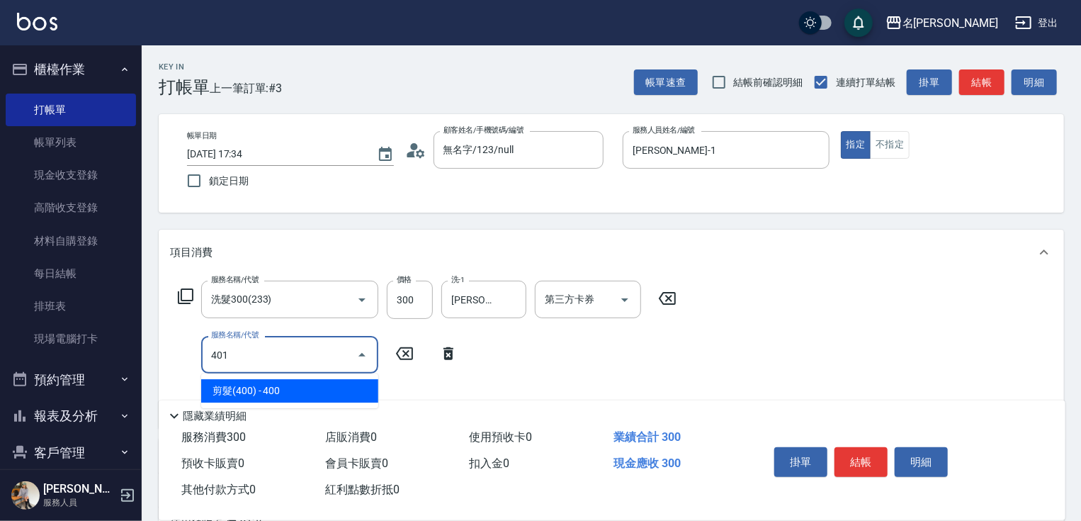
type input "剪髮(400)(401)"
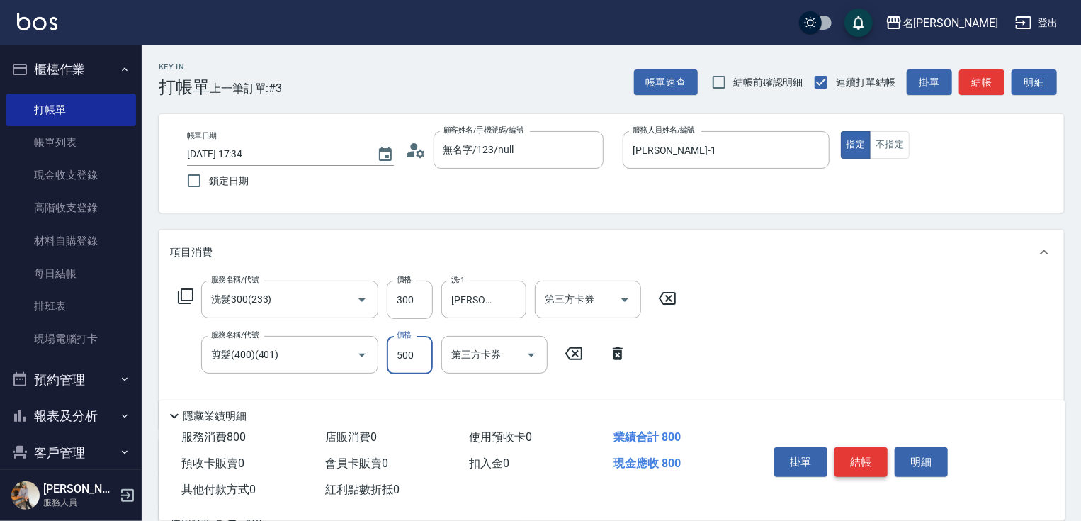
type input "500"
click at [887, 454] on button "結帳" at bounding box center [861, 462] width 53 height 30
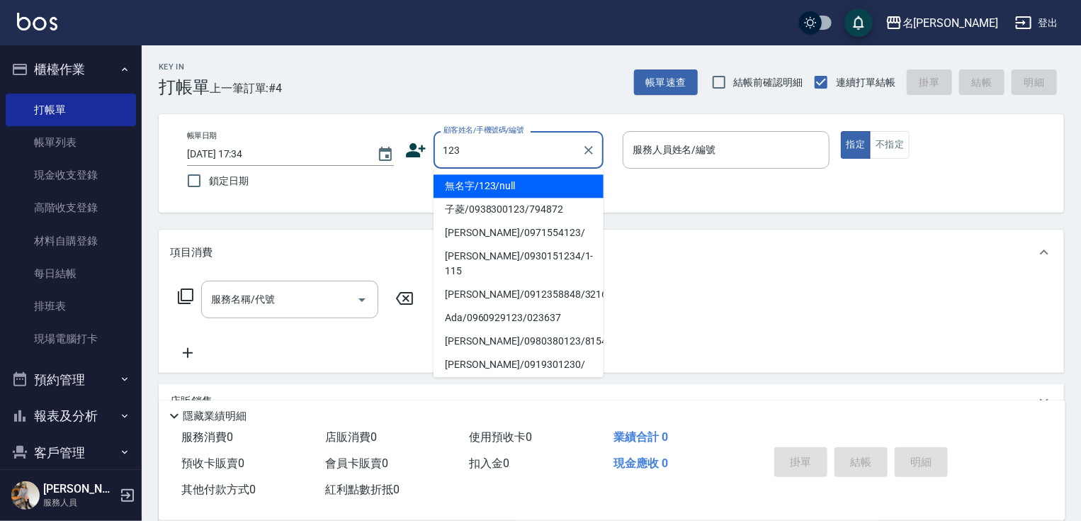
click at [519, 189] on li "無名字/123/null" at bounding box center [519, 185] width 170 height 23
type input "無名字/123/null"
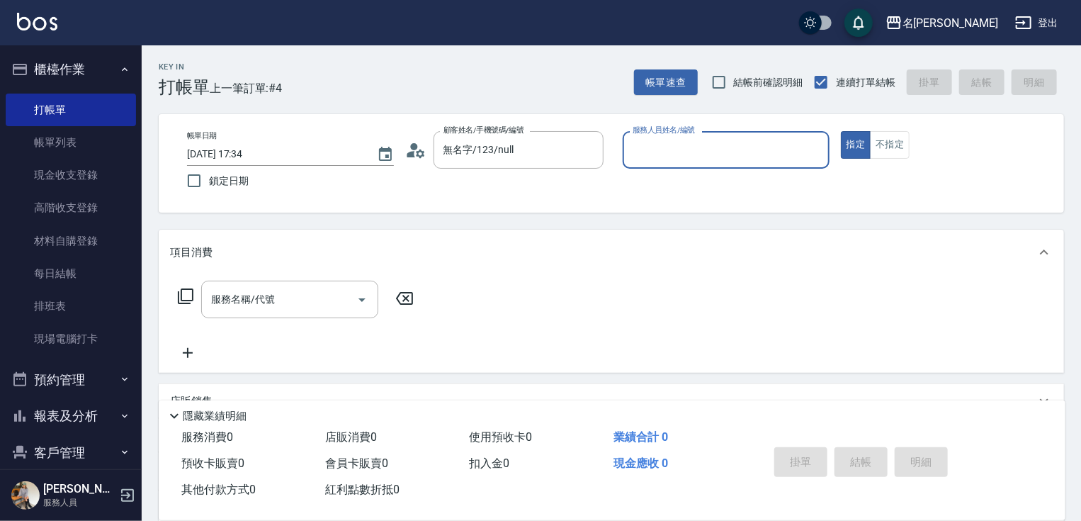
click at [670, 151] on input "服務人員姓名/編號" at bounding box center [726, 149] width 194 height 25
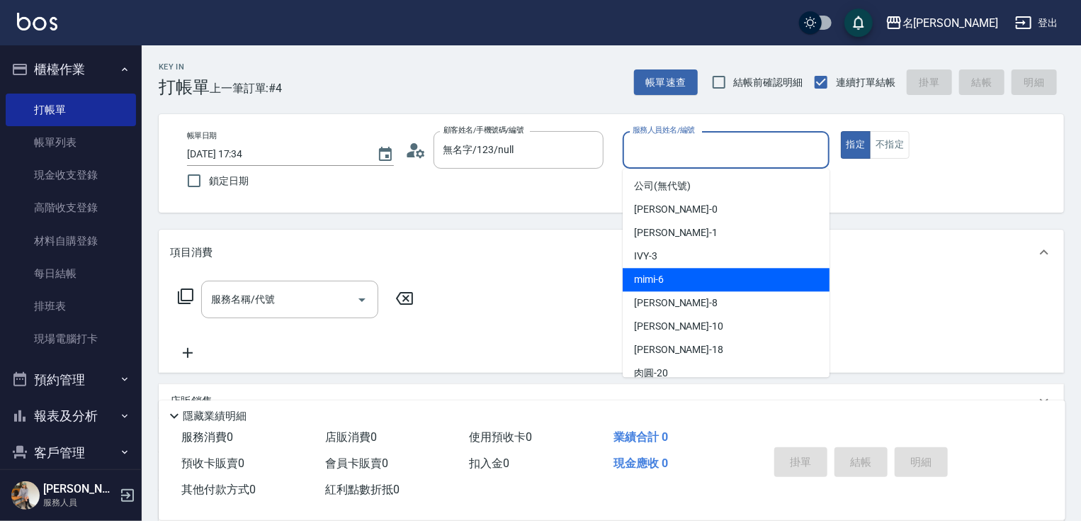
click at [683, 286] on div "mimi -6" at bounding box center [726, 279] width 207 height 23
type input "mimi-6"
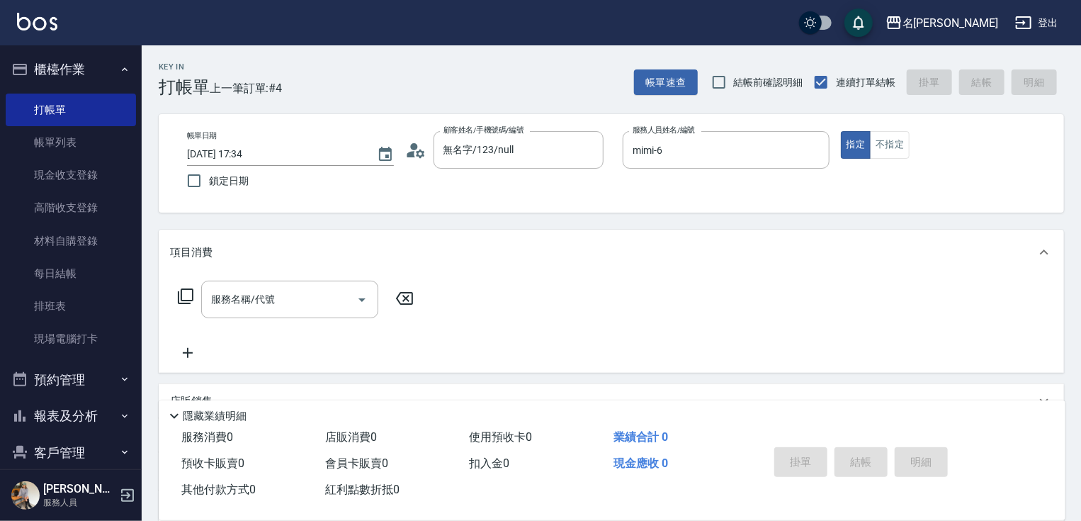
click at [187, 300] on icon at bounding box center [186, 296] width 16 height 16
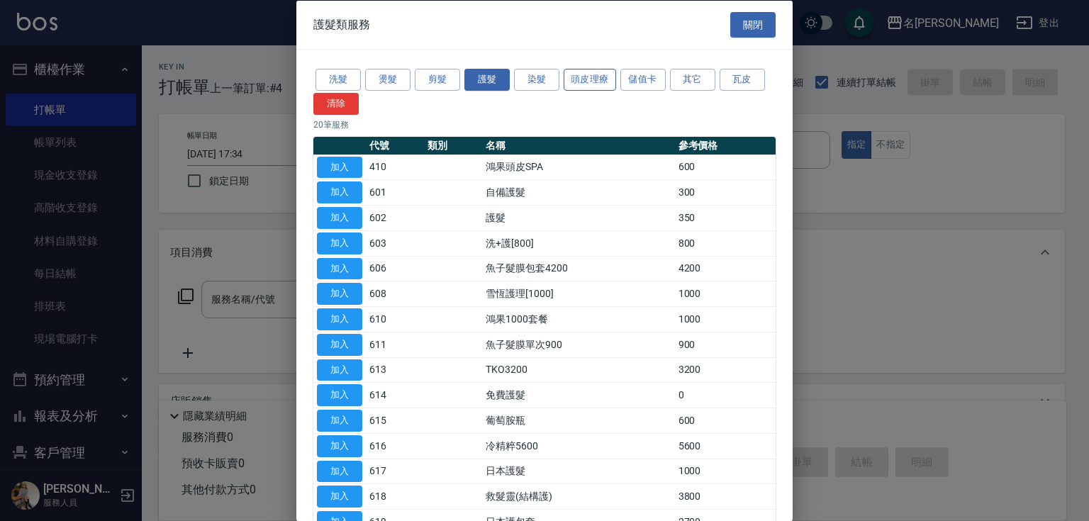
click at [584, 77] on button "頭皮理療" at bounding box center [589, 80] width 52 height 22
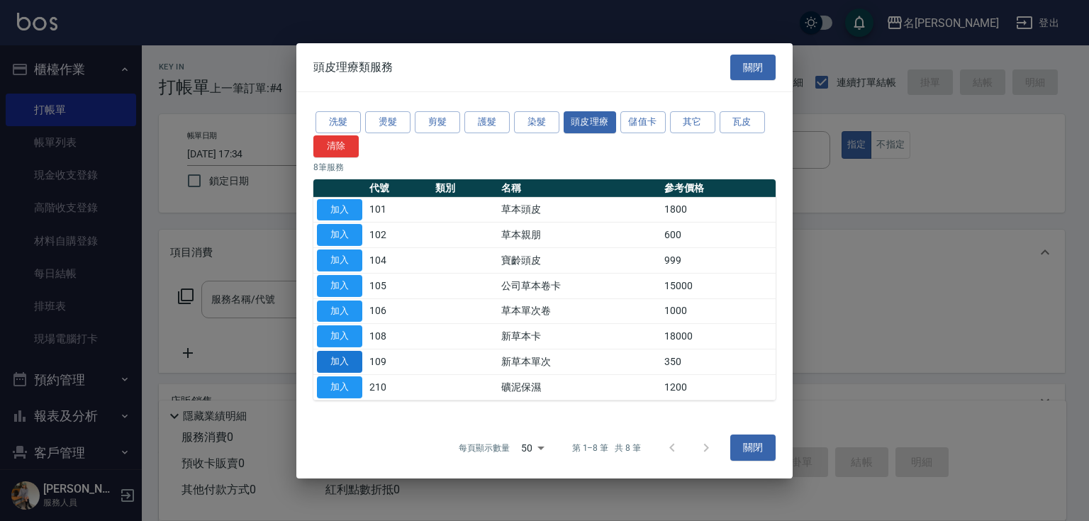
click at [334, 361] on button "加入" at bounding box center [339, 362] width 45 height 22
type input "新草本單次(109)"
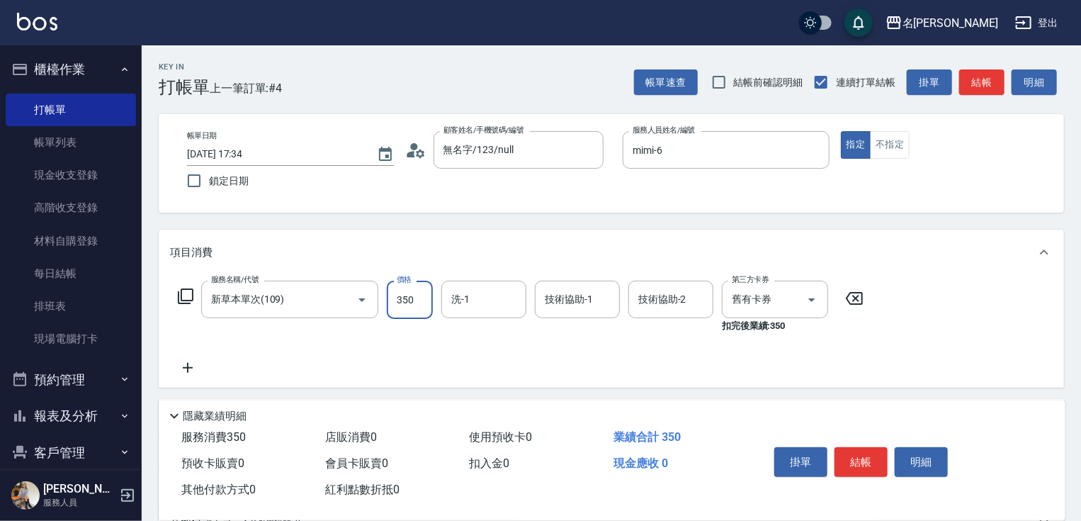
click at [405, 309] on input "350" at bounding box center [410, 300] width 46 height 38
type input "525"
type input "mimi-6"
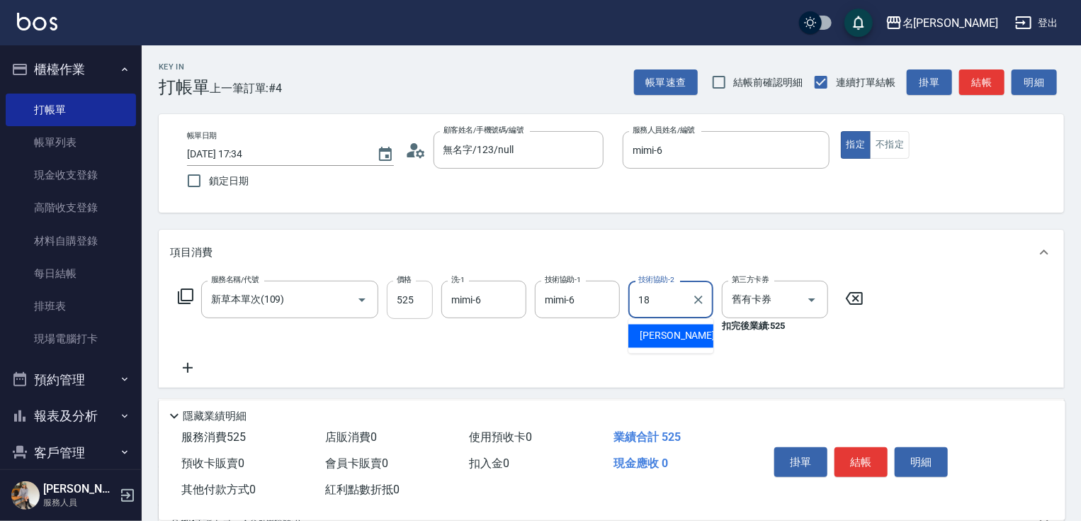
type input "[PERSON_NAME]-18"
click at [187, 369] on icon at bounding box center [188, 368] width 10 height 10
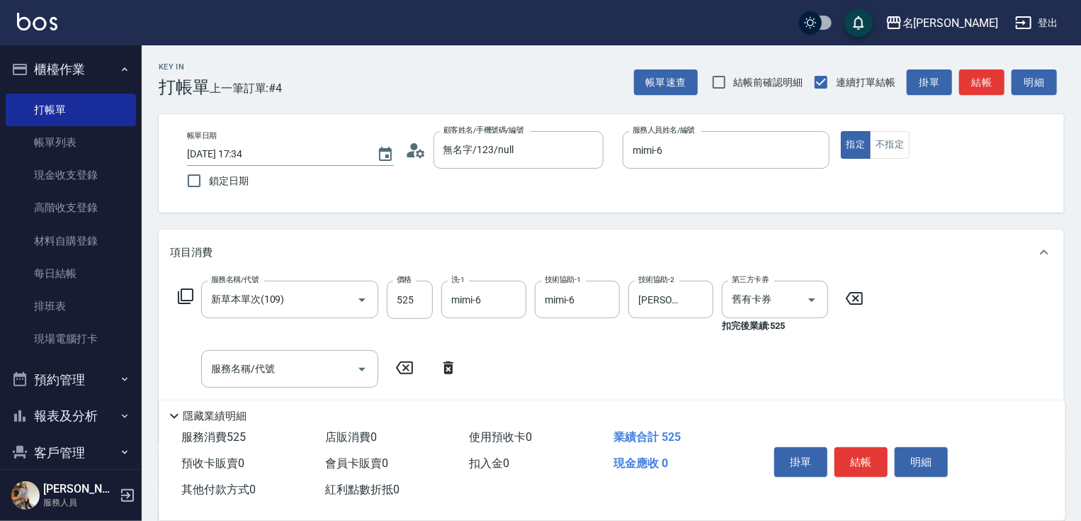
click at [191, 293] on icon at bounding box center [185, 296] width 17 height 17
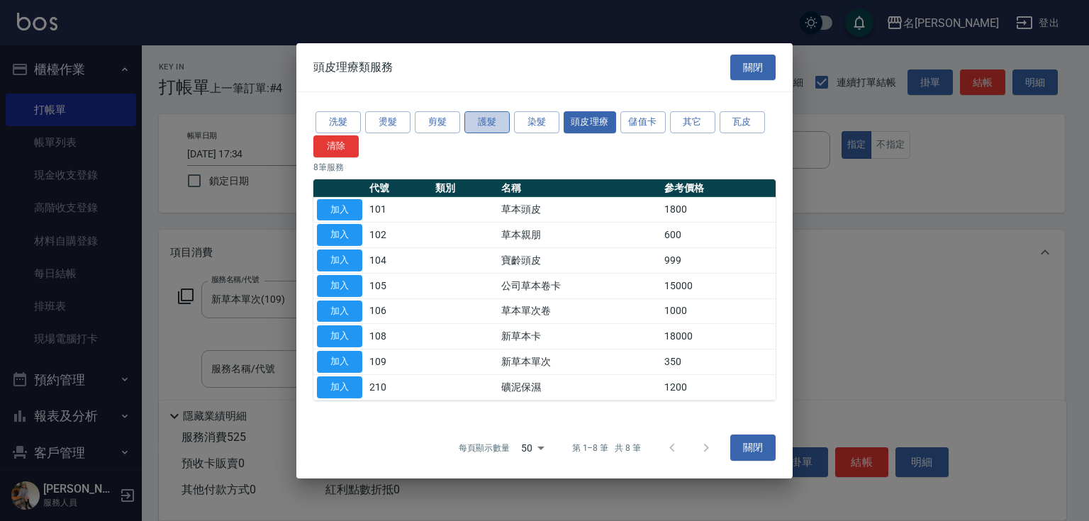
click at [488, 120] on button "護髮" at bounding box center [486, 122] width 45 height 22
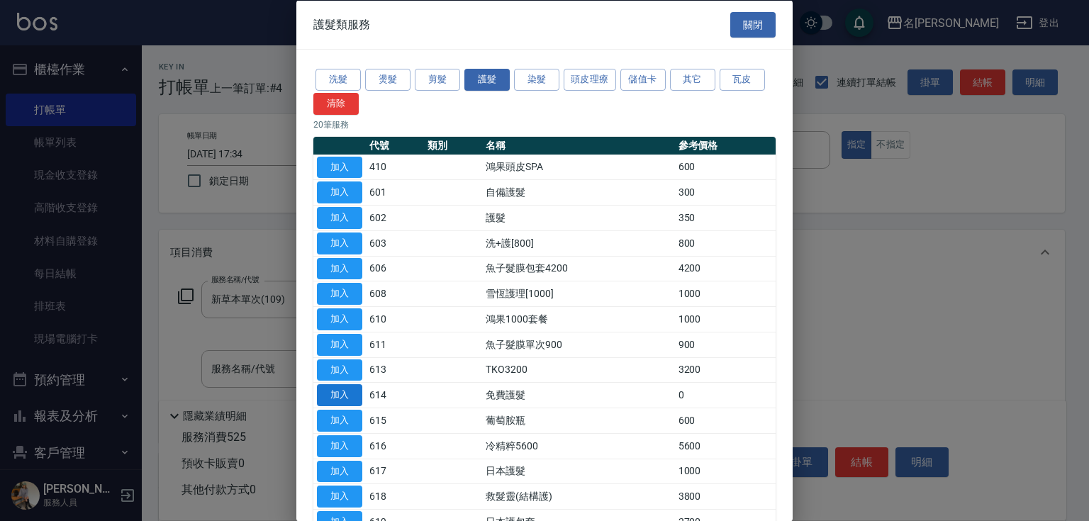
click at [348, 391] on button "加入" at bounding box center [339, 395] width 45 height 22
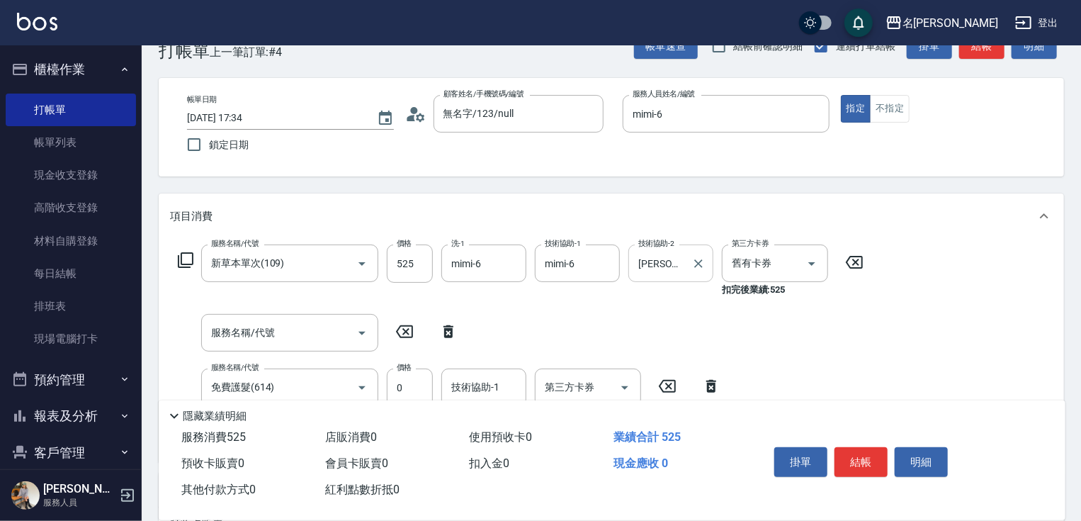
scroll to position [57, 0]
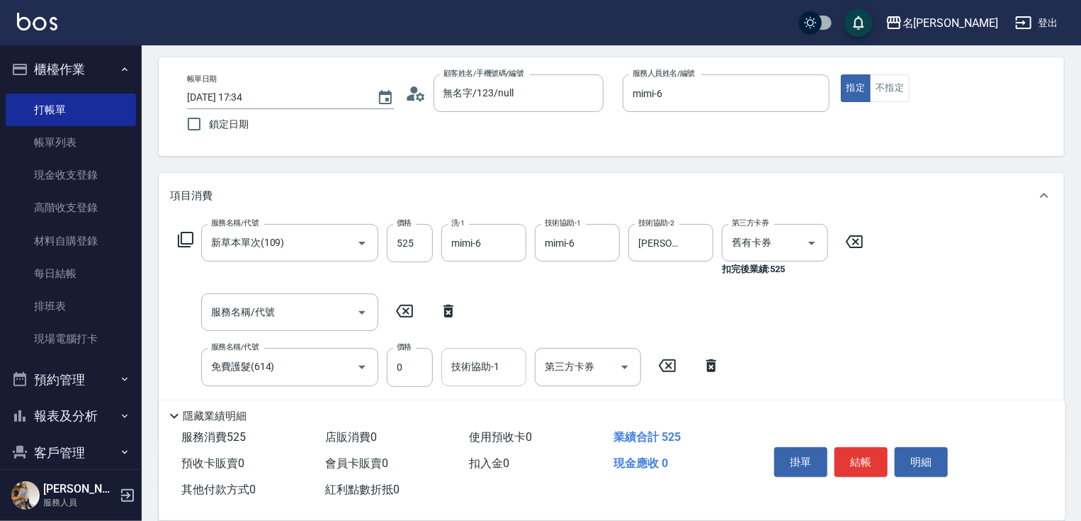
click at [485, 367] on div "技術協助-1 技術協助-1" at bounding box center [484, 367] width 85 height 38
type input "mimi-6"
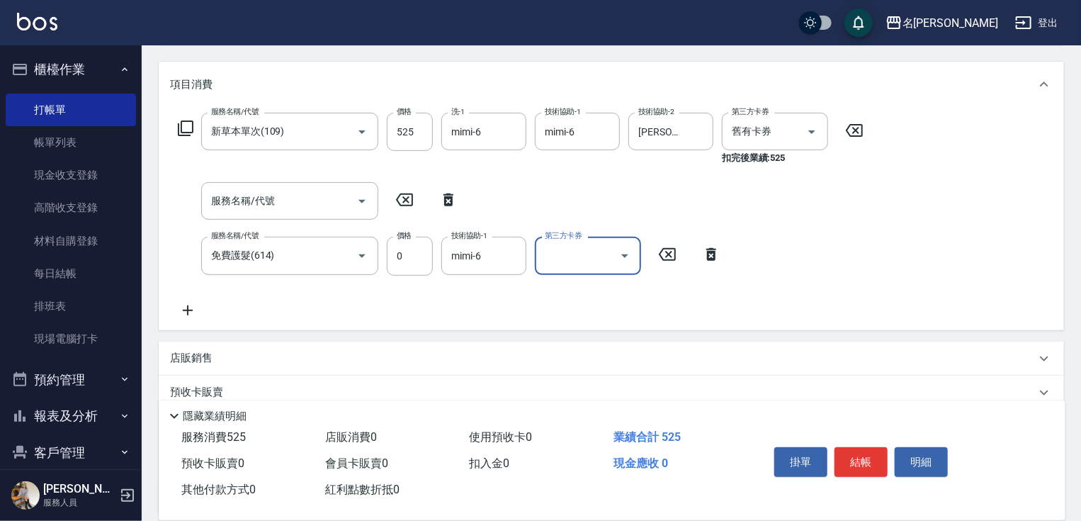
scroll to position [229, 0]
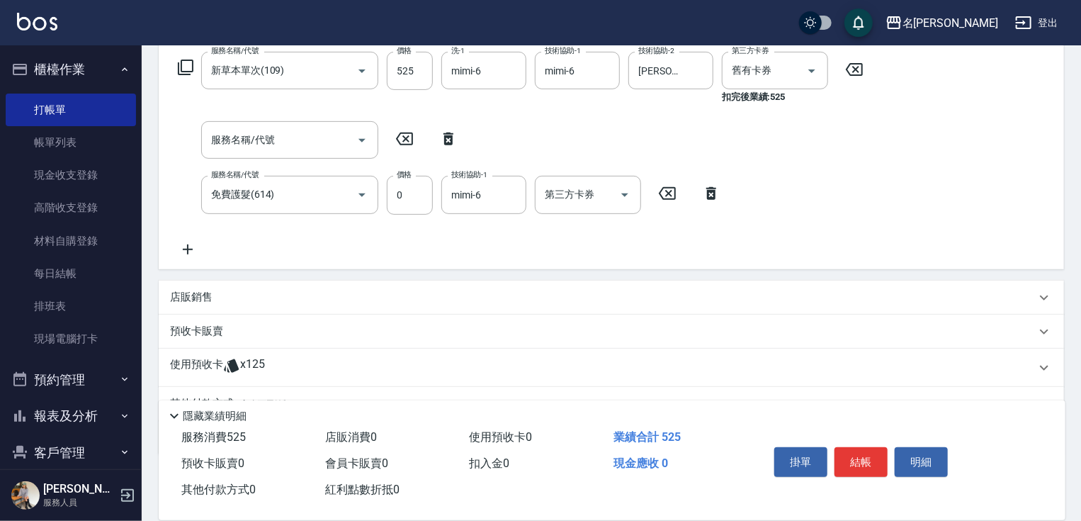
click at [189, 249] on icon at bounding box center [187, 249] width 35 height 17
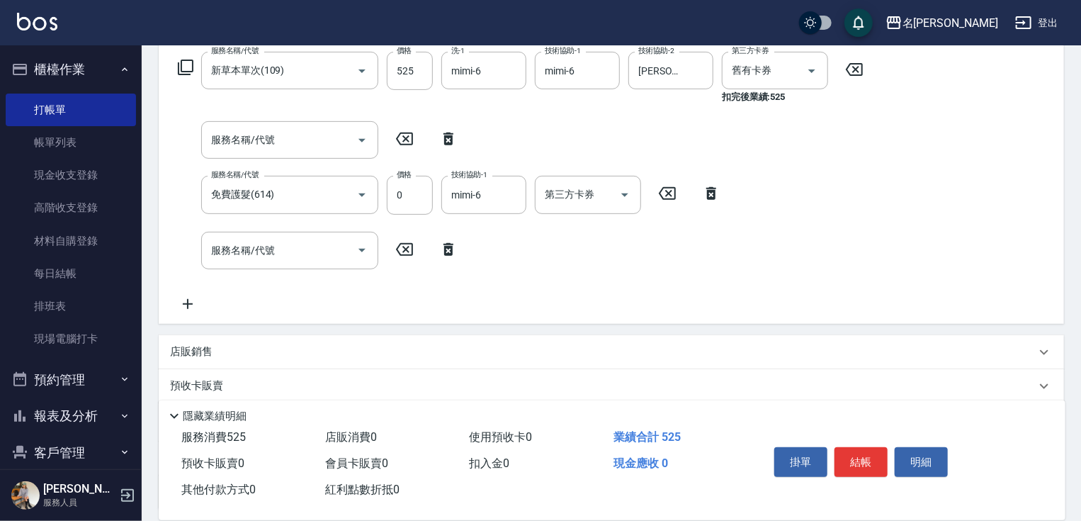
click at [193, 65] on icon at bounding box center [186, 68] width 16 height 16
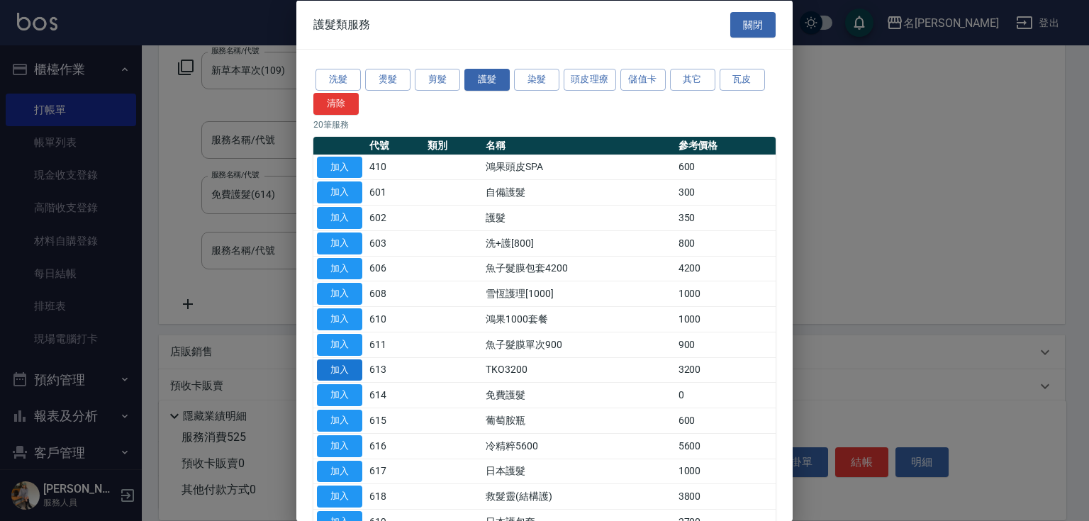
click at [345, 368] on button "加入" at bounding box center [339, 370] width 45 height 22
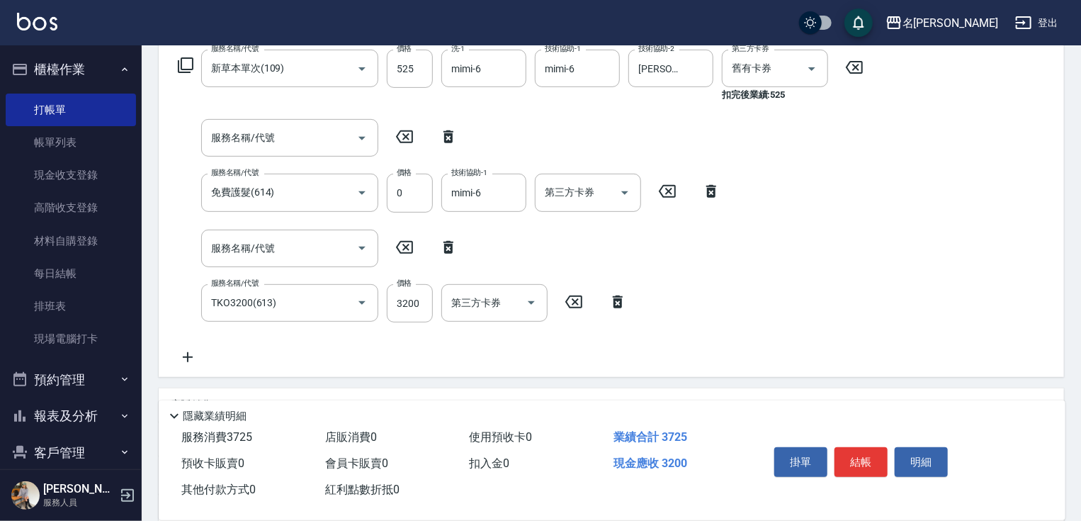
scroll to position [407, 0]
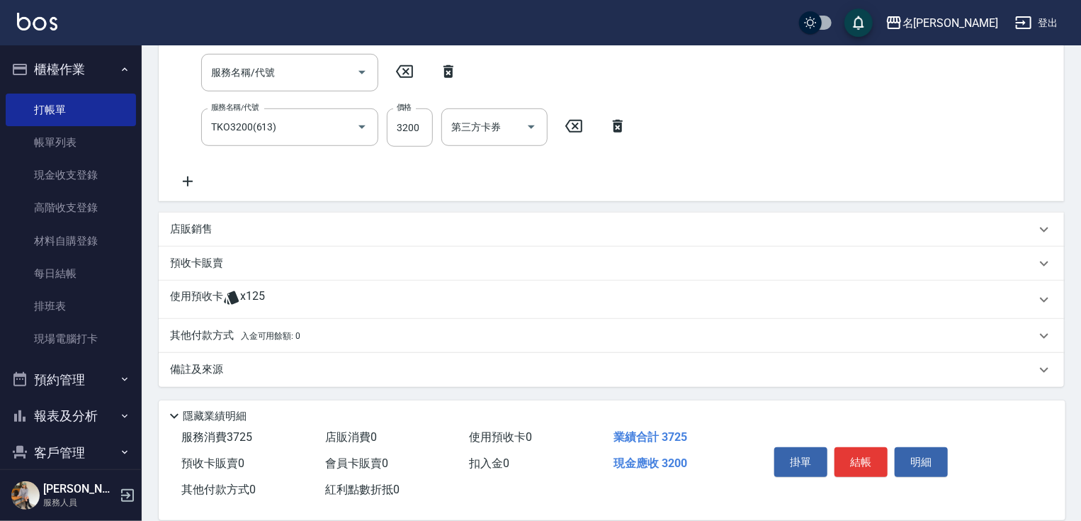
click at [379, 123] on div "服務名稱/代號 TKO3200(613) 服務名稱/代號 價格 3200 價格 第三方卡券 第三方卡券" at bounding box center [403, 127] width 466 height 38
click at [394, 128] on div "Key In 打帳單 上一筆訂單:#4 帳單速查 結帳前確認明細 連續打單結帳 掛單 結帳 明細 帳單日期 [DATE] 17:34 鎖定日期 顧客姓名/手機…" at bounding box center [612, 80] width 940 height 883
type input "4000"
click at [215, 338] on p "其他付款方式 入金可用餘額: 0" at bounding box center [235, 336] width 130 height 16
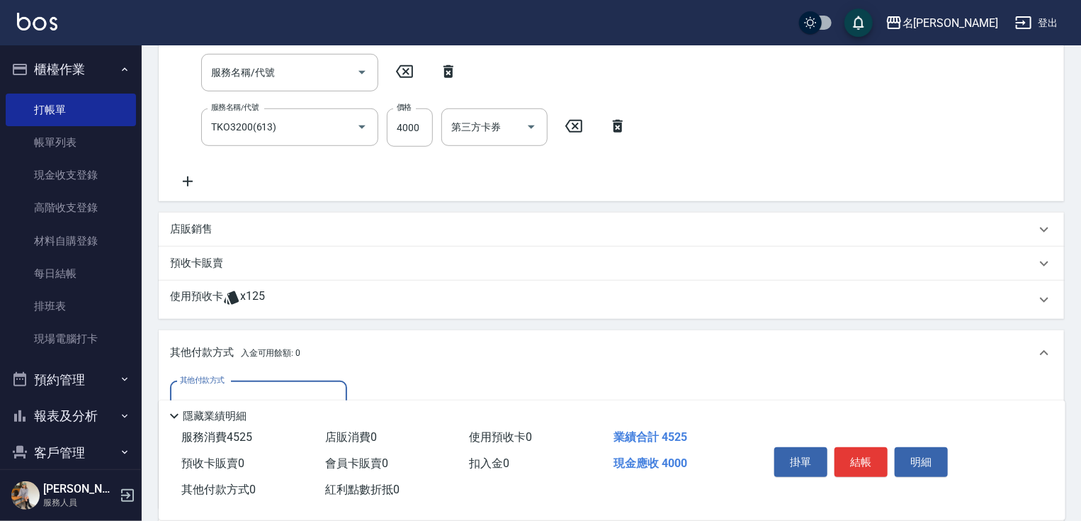
scroll to position [0, 0]
click at [265, 394] on input "其他付款方式" at bounding box center [258, 400] width 164 height 25
click at [262, 432] on span "名留集團消費禮券" at bounding box center [258, 435] width 177 height 23
type input "名留集團消費禮券"
type input "4000"
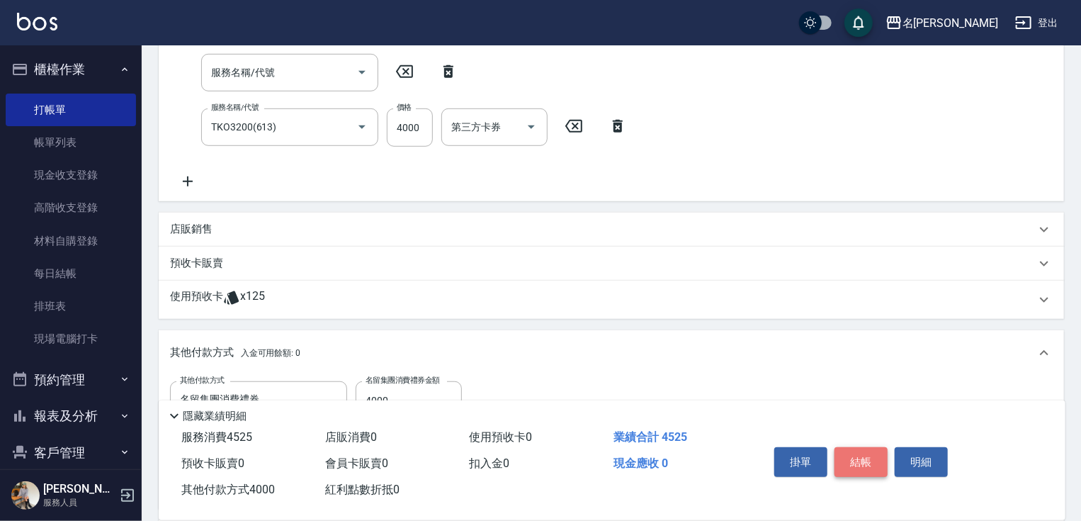
click at [844, 459] on button "結帳" at bounding box center [861, 462] width 53 height 30
type input "[DATE] 17:35"
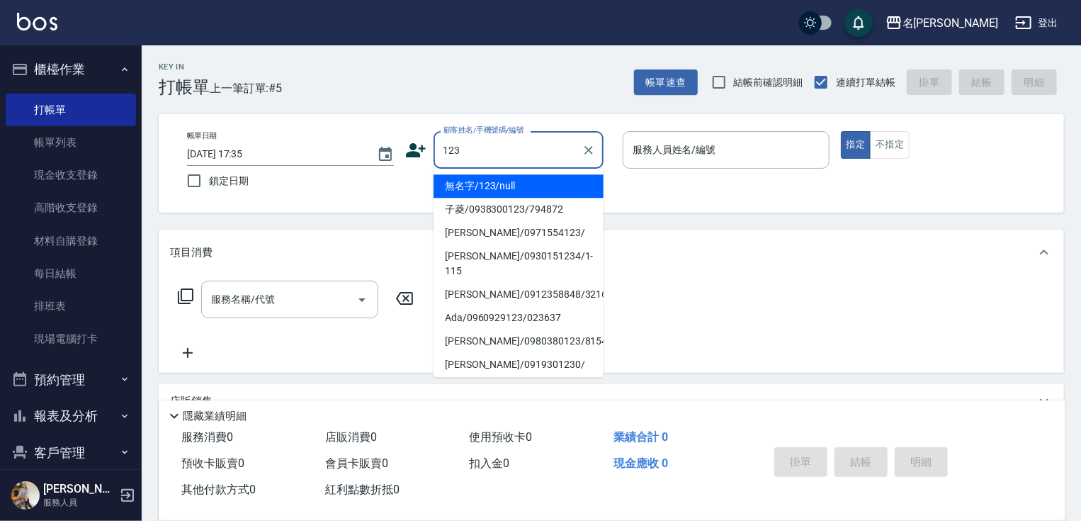
click at [502, 190] on li "無名字/123/null" at bounding box center [519, 185] width 170 height 23
type input "無名字/123/null"
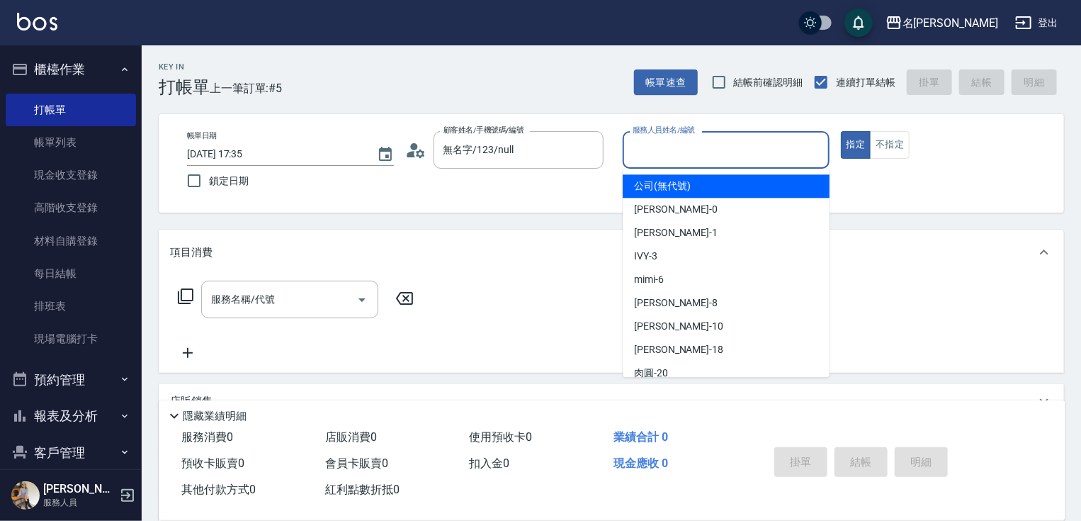
click at [672, 150] on input "服務人員姓名/編號" at bounding box center [726, 149] width 194 height 25
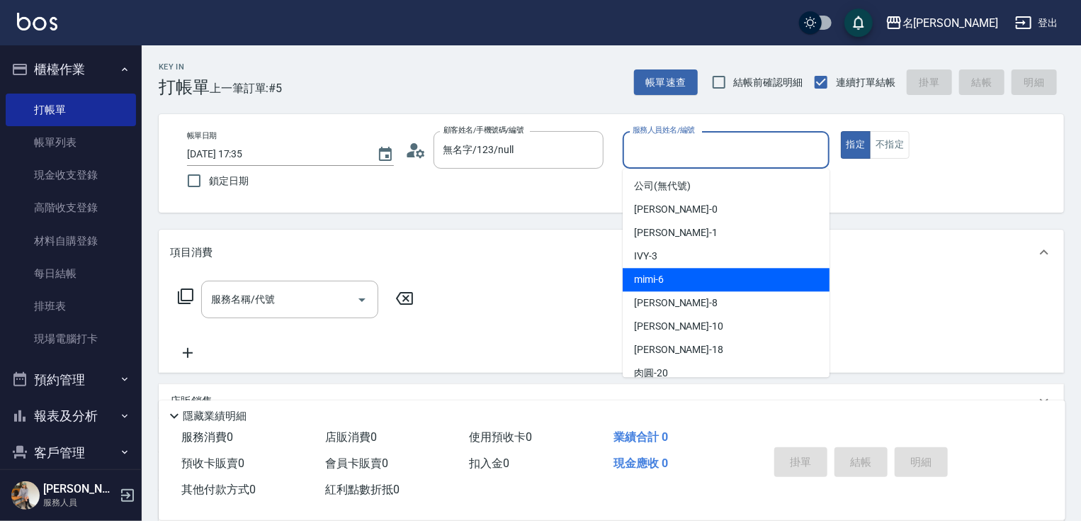
click at [676, 281] on div "mimi -6" at bounding box center [726, 279] width 207 height 23
type input "mimi-6"
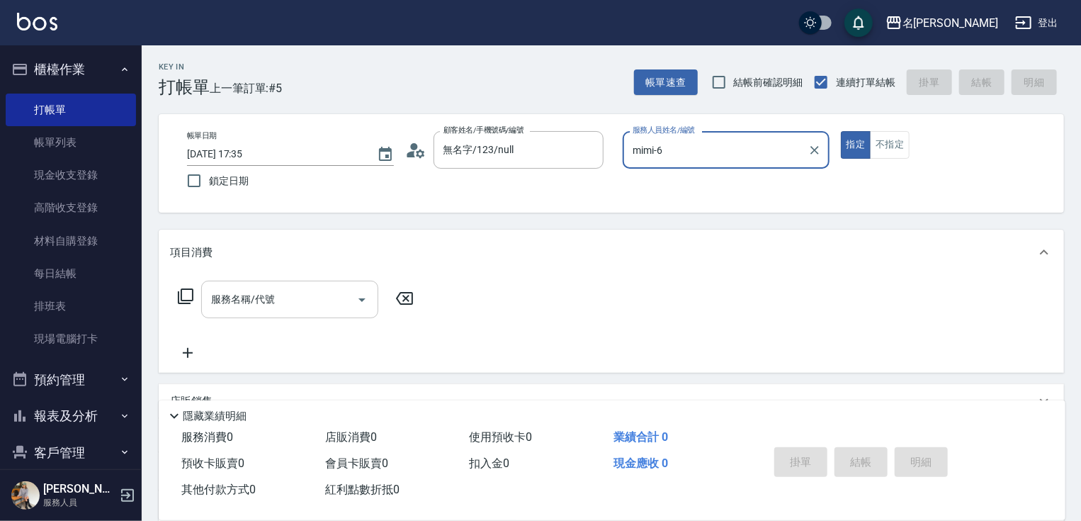
click at [295, 293] on input "服務名稱/代號" at bounding box center [279, 299] width 143 height 25
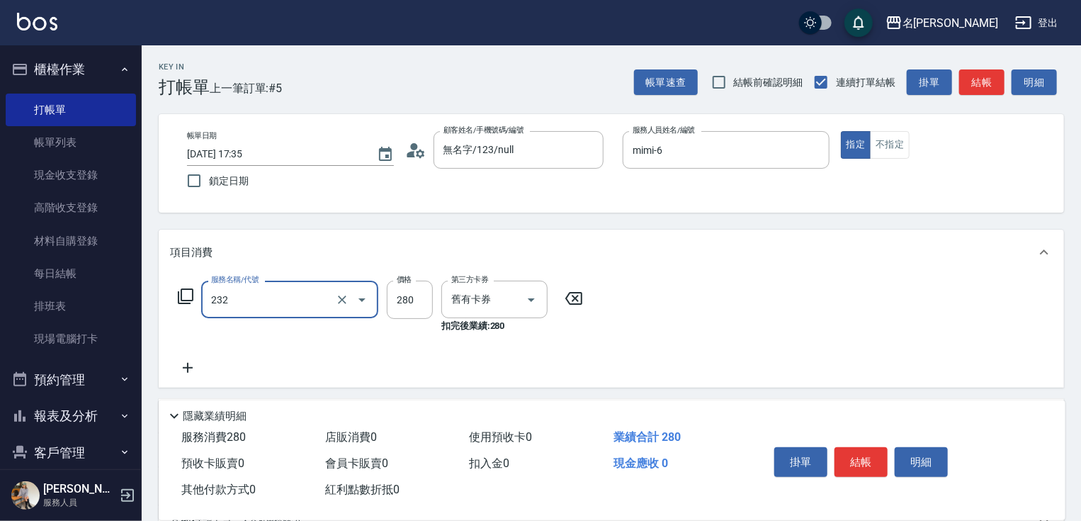
type input "洗髮卷280(232)"
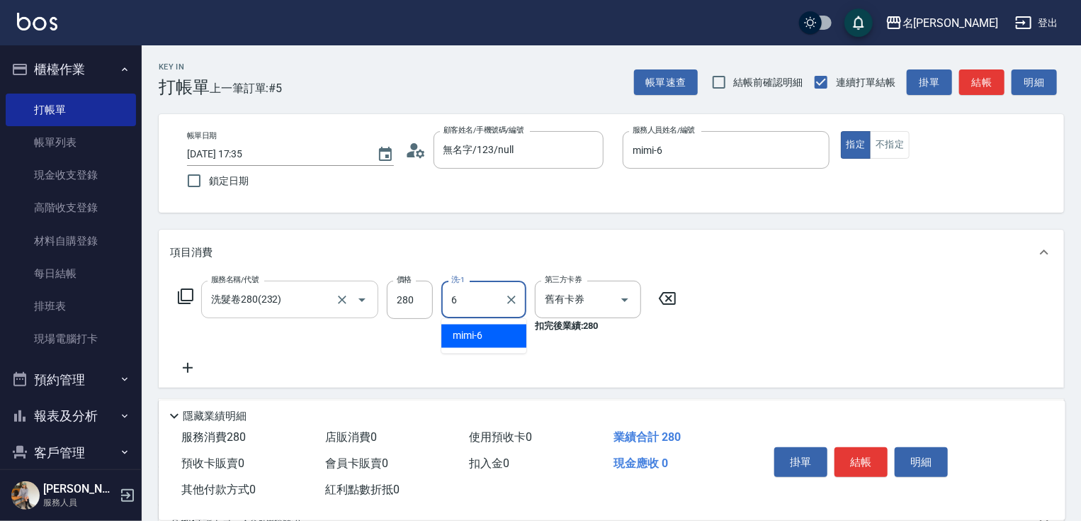
type input "mimi-6"
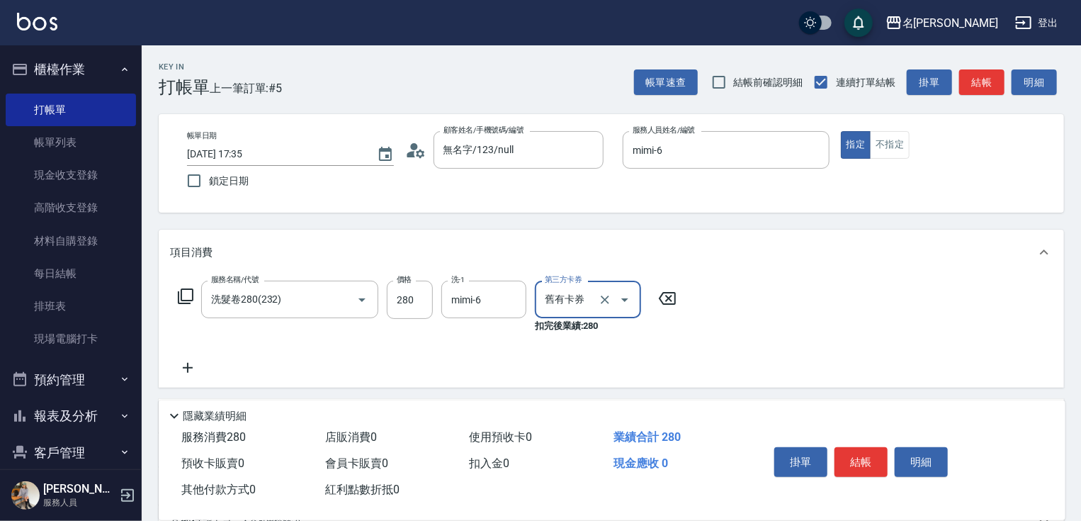
drag, startPoint x: 189, startPoint y: 368, endPoint x: 201, endPoint y: 317, distance: 52.4
click at [189, 366] on icon at bounding box center [187, 367] width 35 height 17
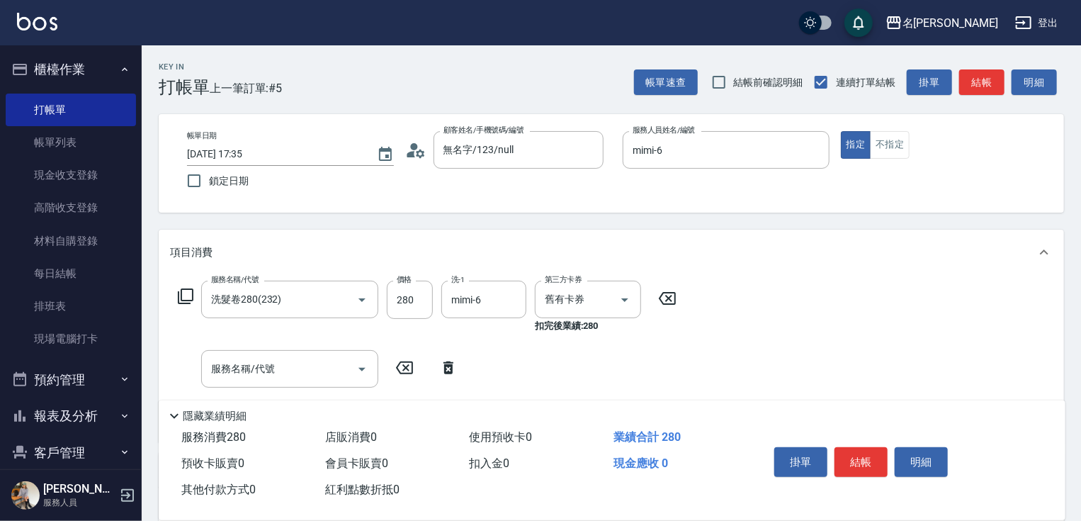
click at [184, 292] on icon at bounding box center [185, 296] width 17 height 17
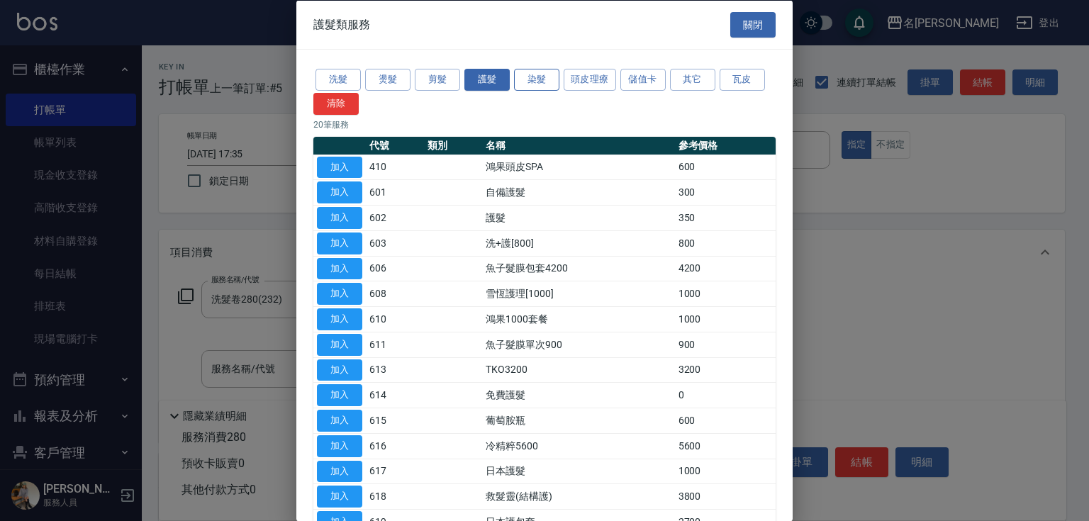
click at [539, 71] on button "染髮" at bounding box center [536, 80] width 45 height 22
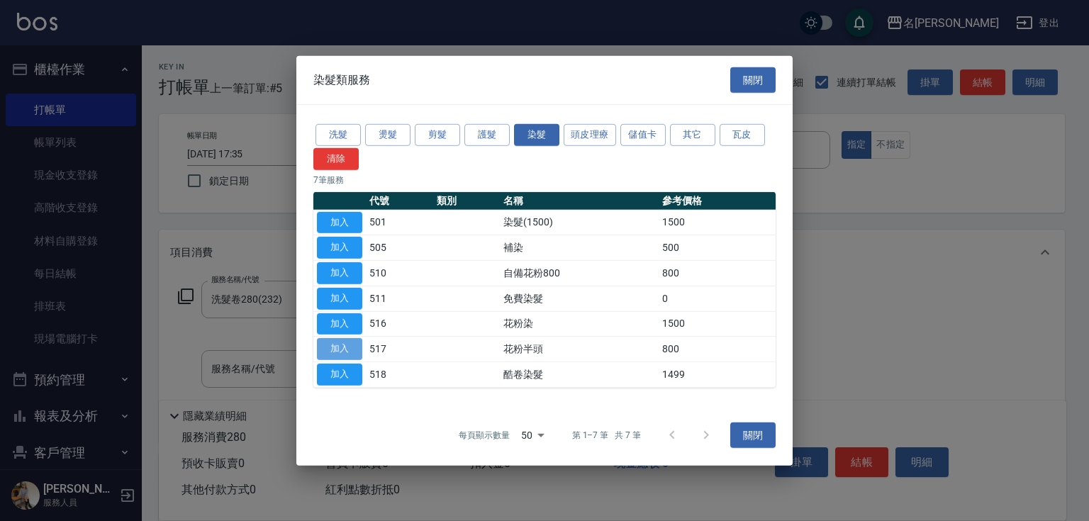
click at [348, 349] on button "加入" at bounding box center [339, 349] width 45 height 22
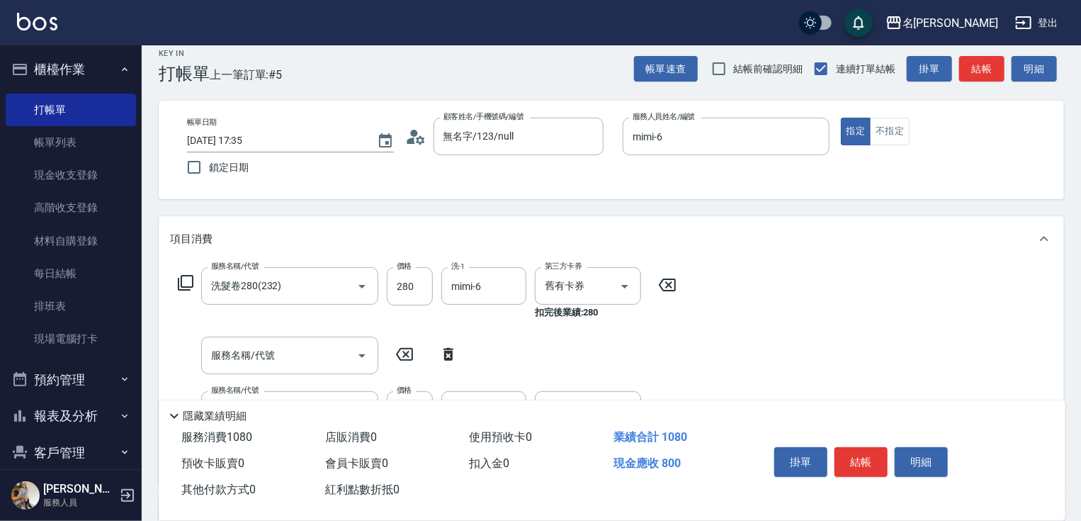
scroll to position [57, 0]
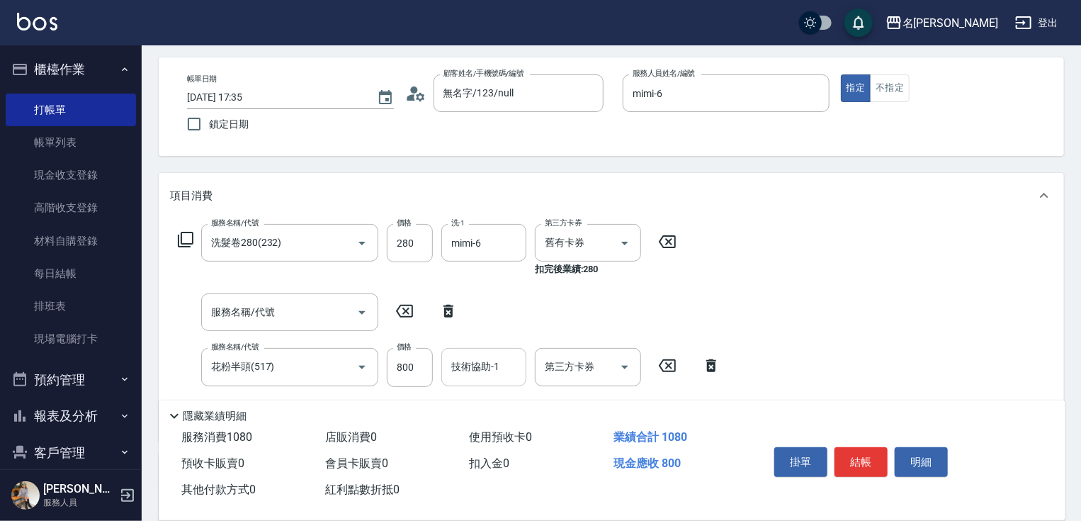
click at [494, 371] on div "技術協助-1 技術協助-1" at bounding box center [484, 367] width 85 height 38
type input "mimi-6"
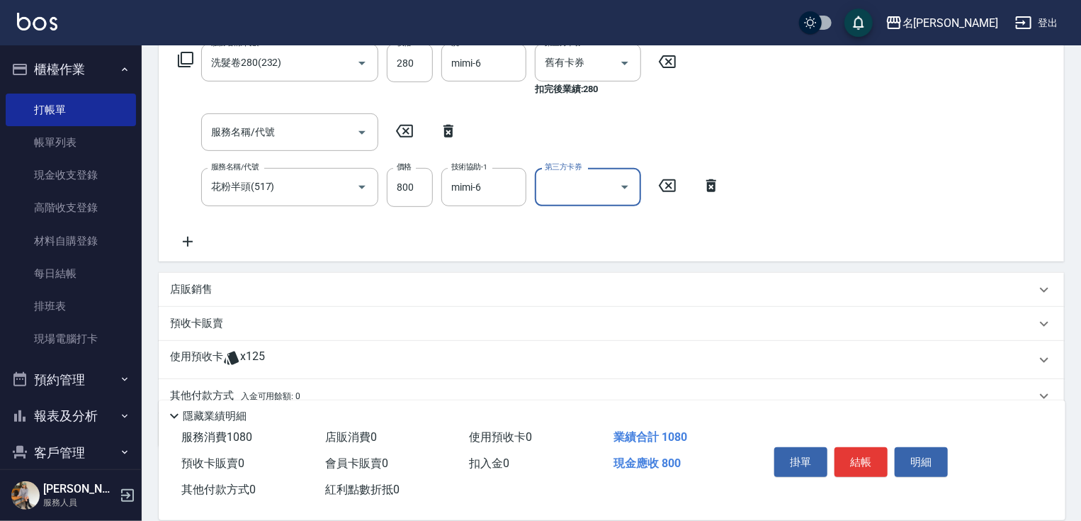
scroll to position [241, 0]
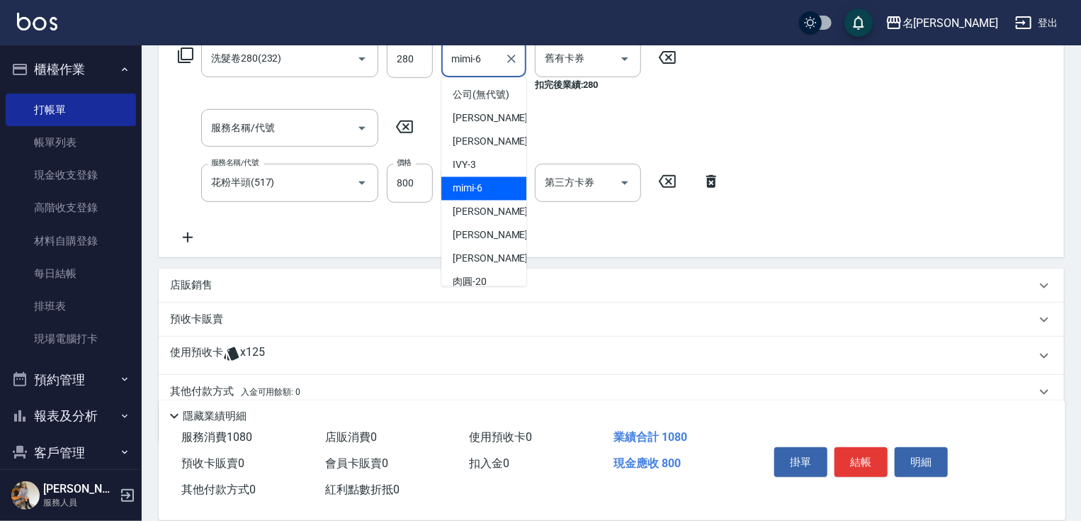
click at [460, 67] on input "mimi-6" at bounding box center [473, 58] width 51 height 25
drag, startPoint x: 448, startPoint y: 64, endPoint x: 497, endPoint y: 71, distance: 49.4
click at [497, 71] on input "mimi-6" at bounding box center [473, 58] width 51 height 25
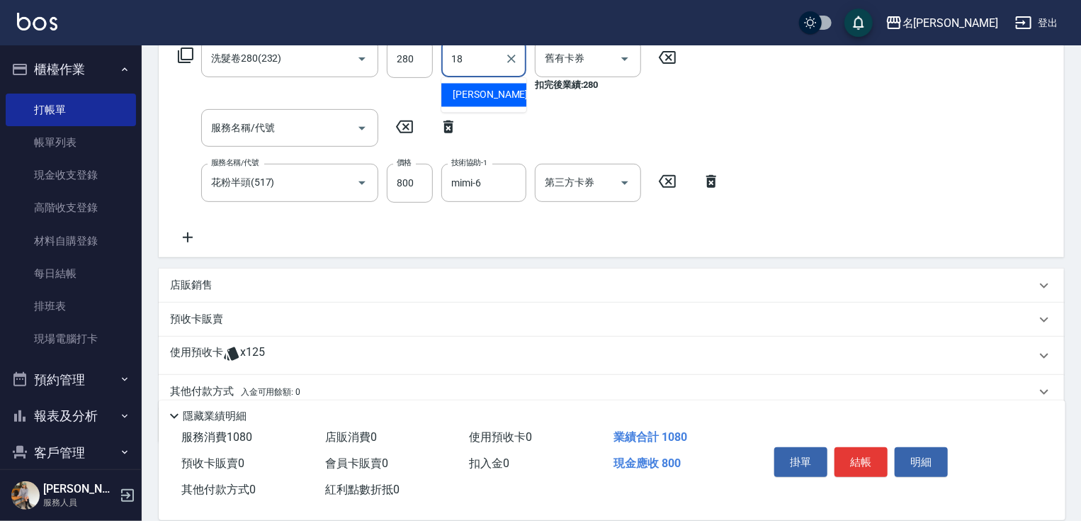
type input "[PERSON_NAME]-18"
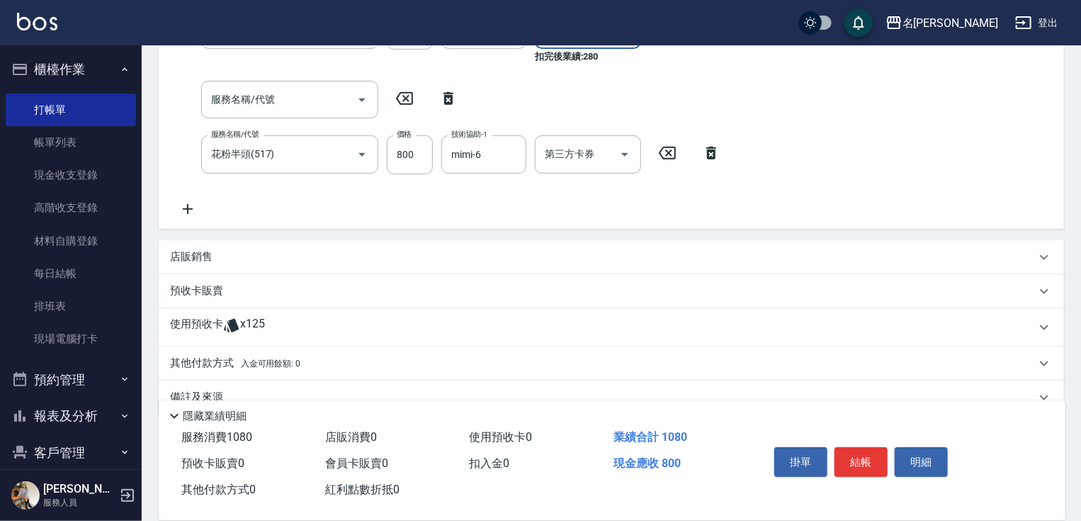
scroll to position [297, 0]
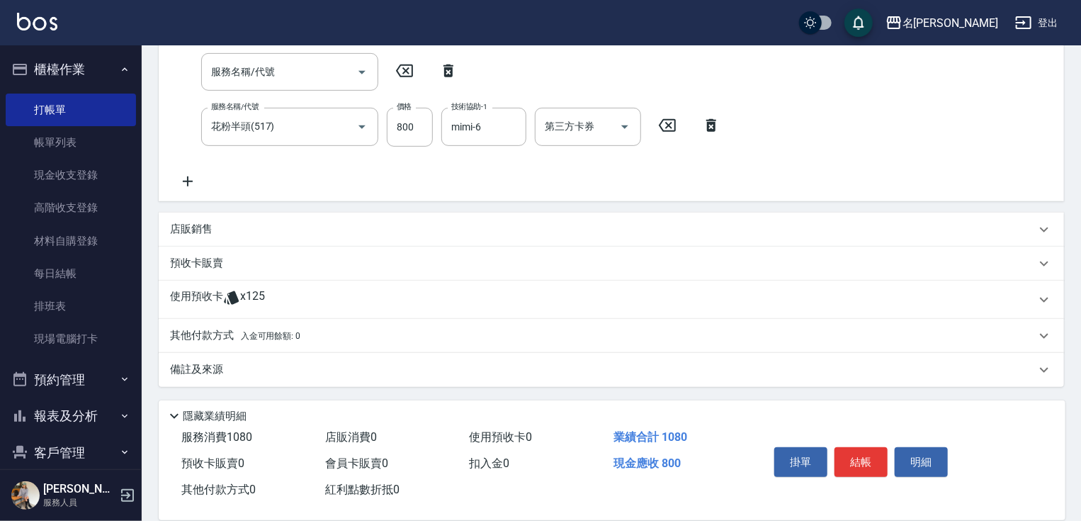
click at [190, 225] on p "店販銷售" at bounding box center [191, 229] width 43 height 15
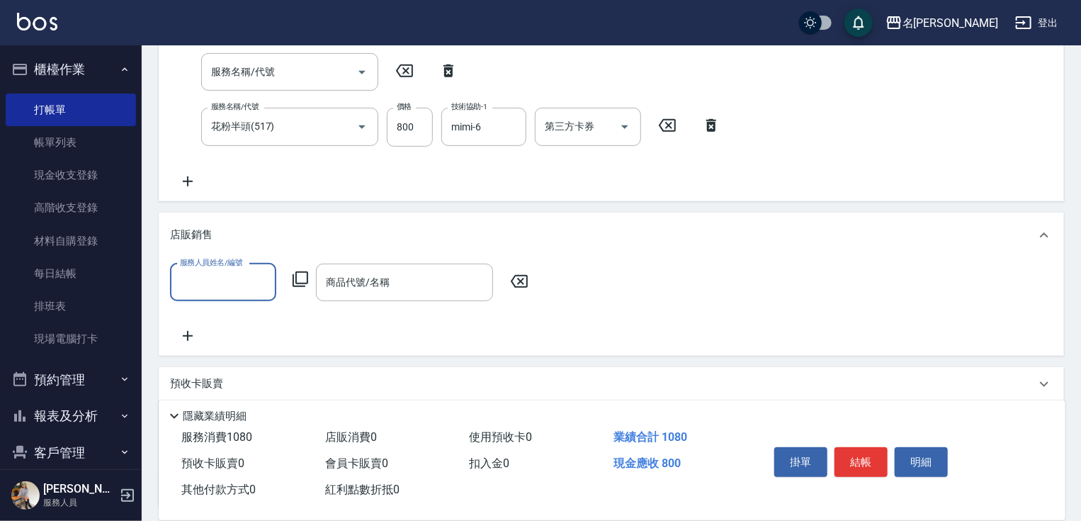
scroll to position [417, 0]
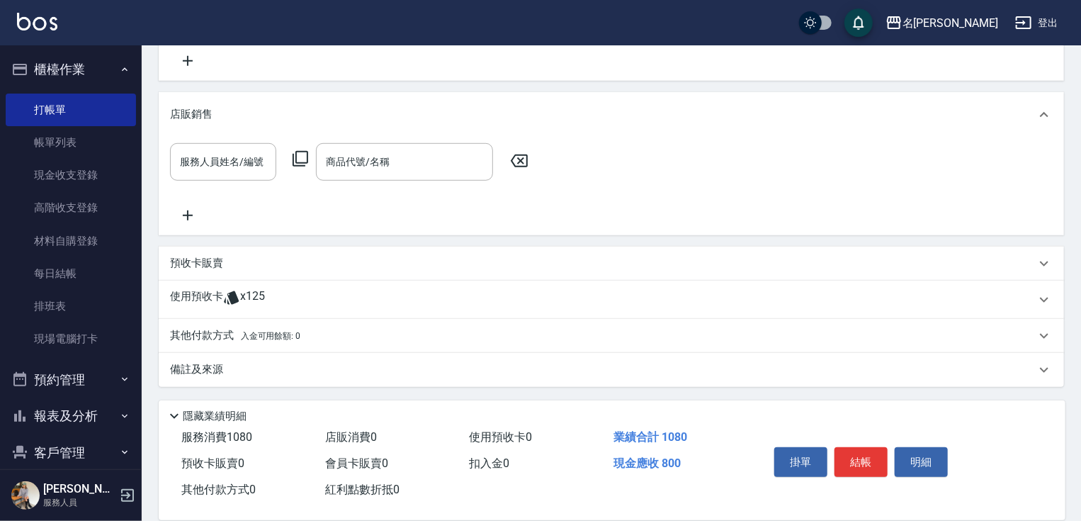
click at [211, 332] on p "其他付款方式 入金可用餘額: 0" at bounding box center [235, 336] width 130 height 16
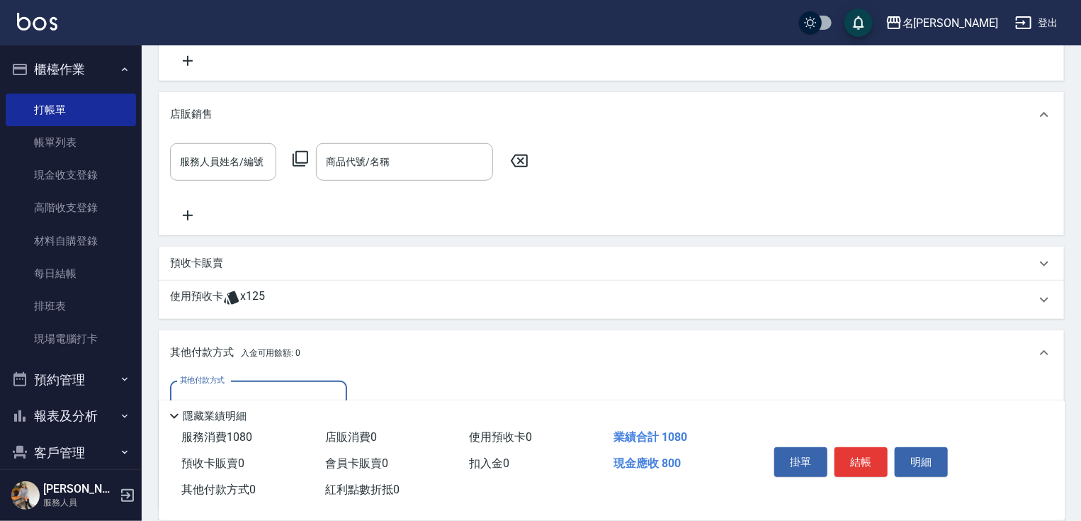
scroll to position [0, 0]
click at [270, 394] on input "其他付款方式" at bounding box center [258, 400] width 164 height 25
drag, startPoint x: 272, startPoint y: 454, endPoint x: 341, endPoint y: 444, distance: 69.5
click at [282, 454] on span "信用卡" at bounding box center [258, 458] width 177 height 23
type input "信用卡"
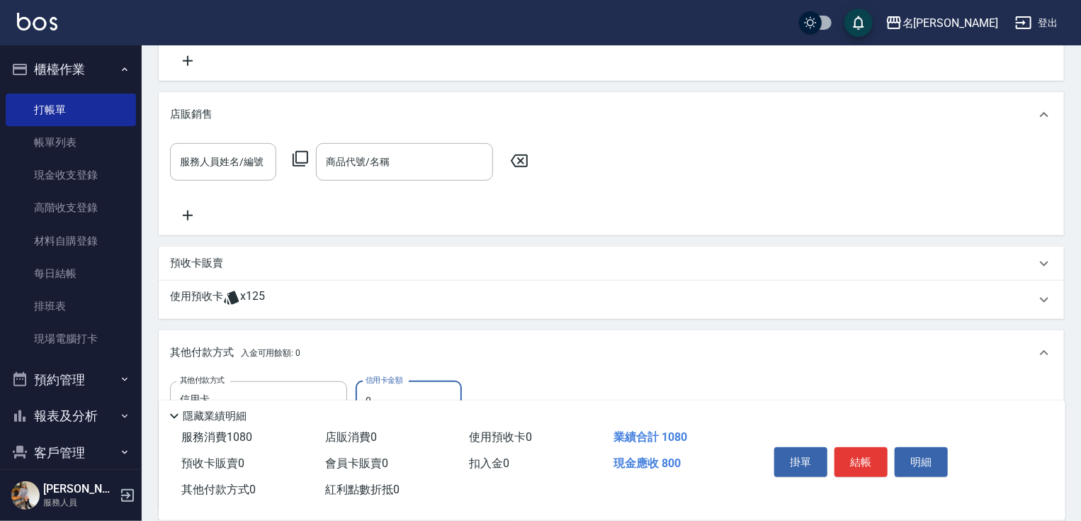
click at [365, 383] on input "0" at bounding box center [409, 400] width 106 height 38
type input "800"
click at [862, 456] on button "結帳" at bounding box center [861, 462] width 53 height 30
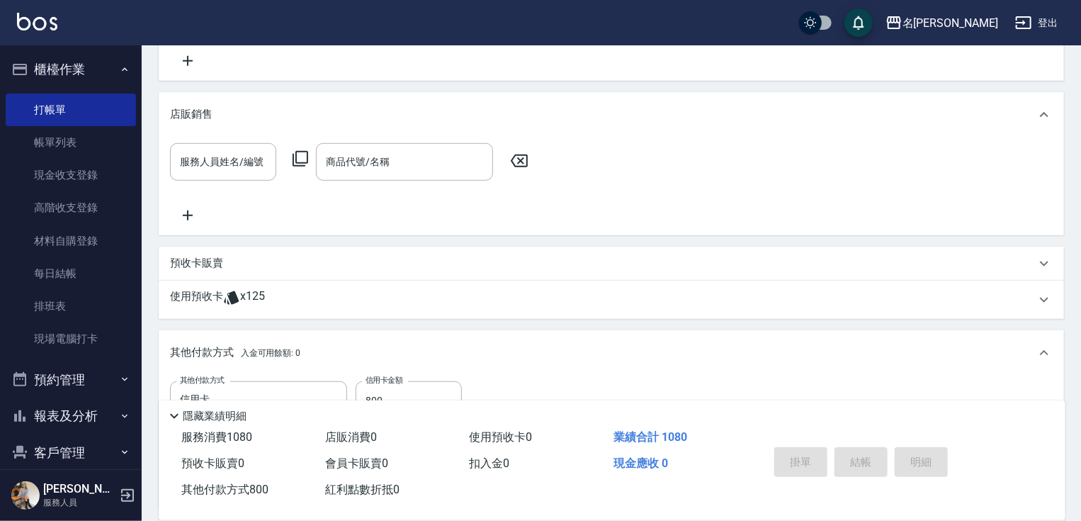
type input "[DATE] 17:36"
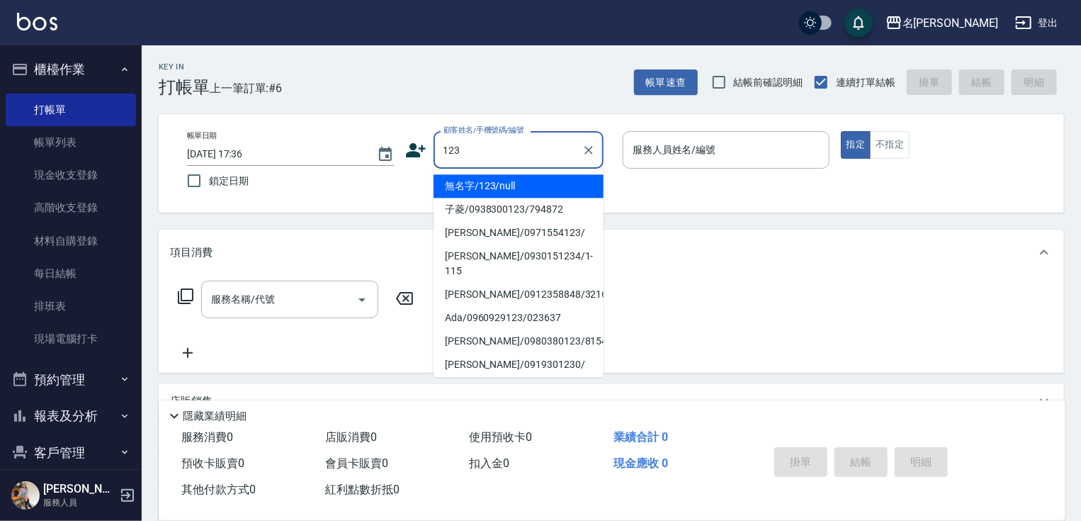
click at [485, 184] on li "無名字/123/null" at bounding box center [519, 185] width 170 height 23
type input "無名字/123/null"
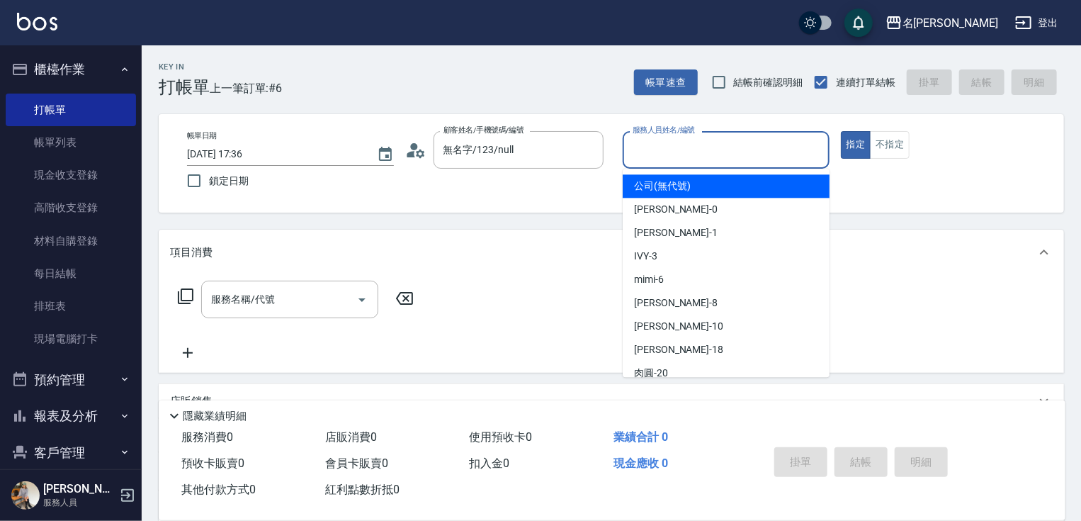
drag, startPoint x: 655, startPoint y: 140, endPoint x: 677, endPoint y: 200, distance: 63.5
click at [656, 141] on input "服務人員姓名/編號" at bounding box center [726, 149] width 194 height 25
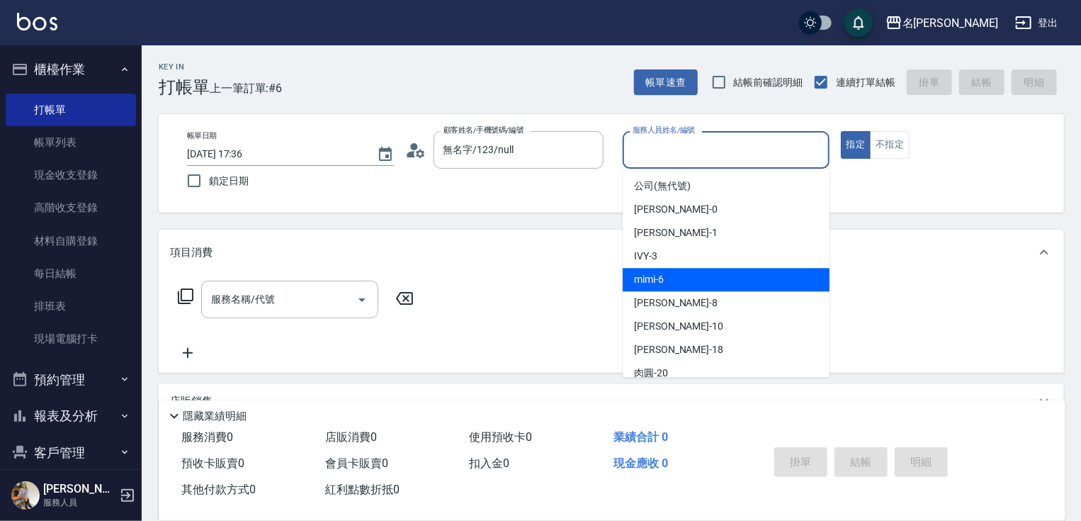
click at [679, 283] on div "mimi -6" at bounding box center [726, 279] width 207 height 23
type input "mimi-6"
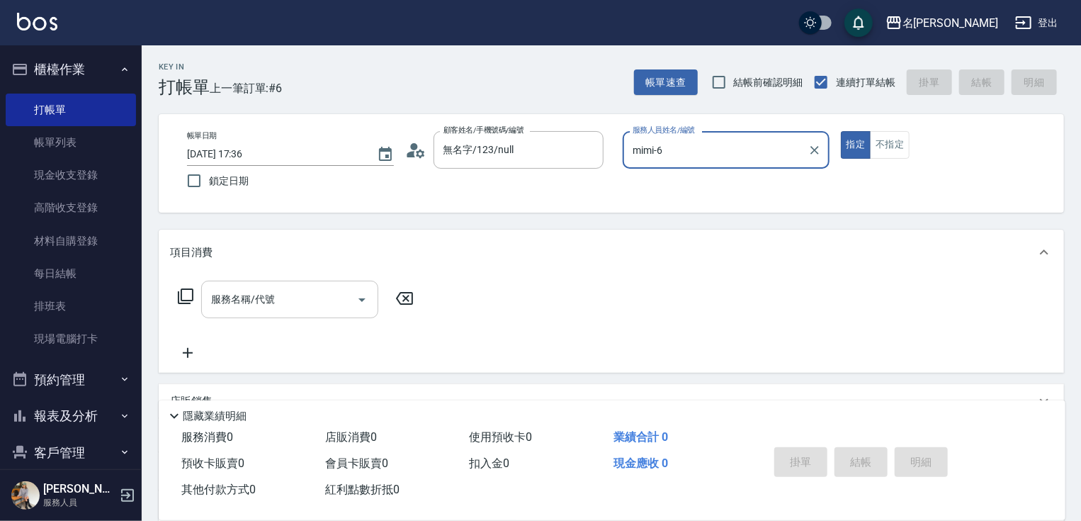
click at [286, 300] on input "服務名稱/代號" at bounding box center [279, 299] width 143 height 25
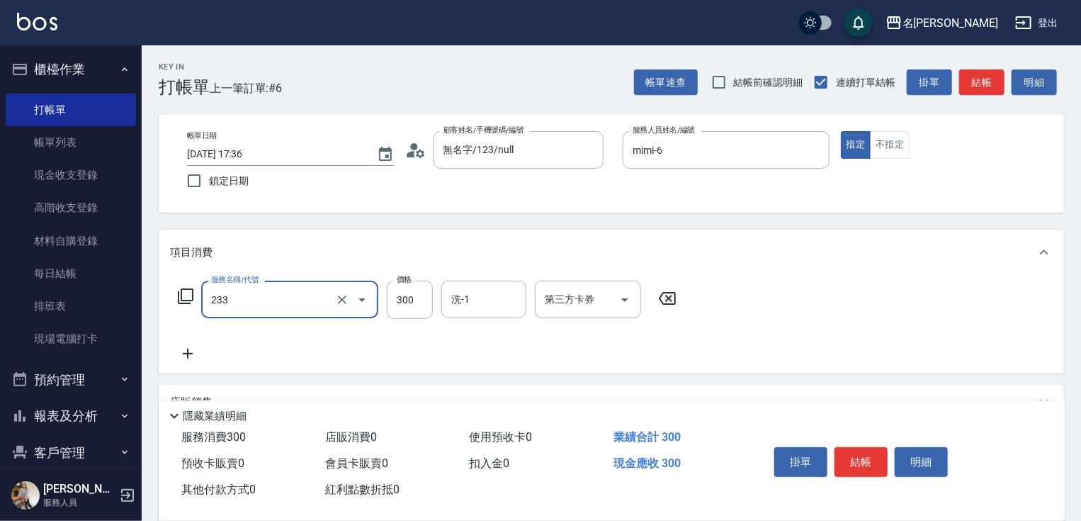
type input "洗髮300(233)"
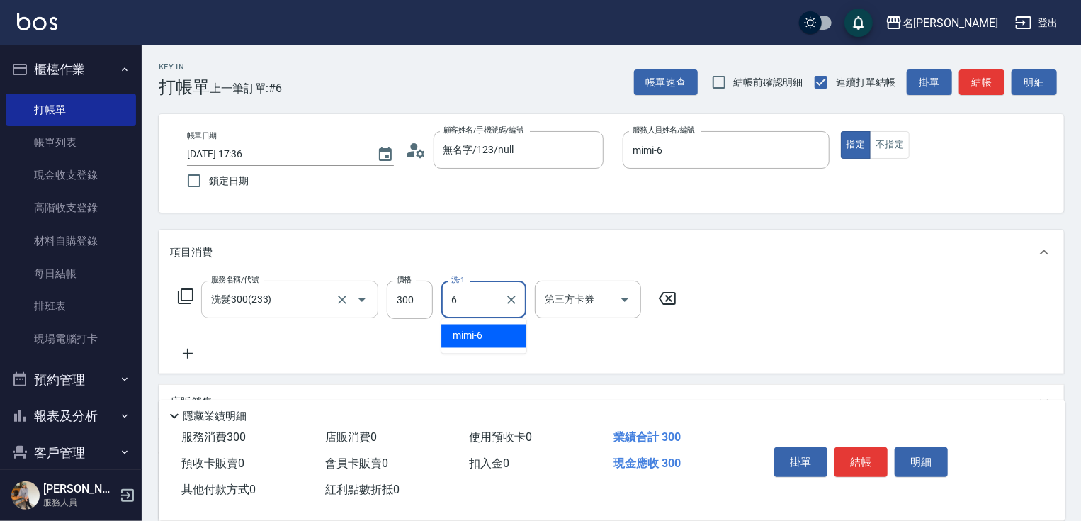
type input "mimi-6"
click at [190, 356] on icon at bounding box center [187, 353] width 35 height 17
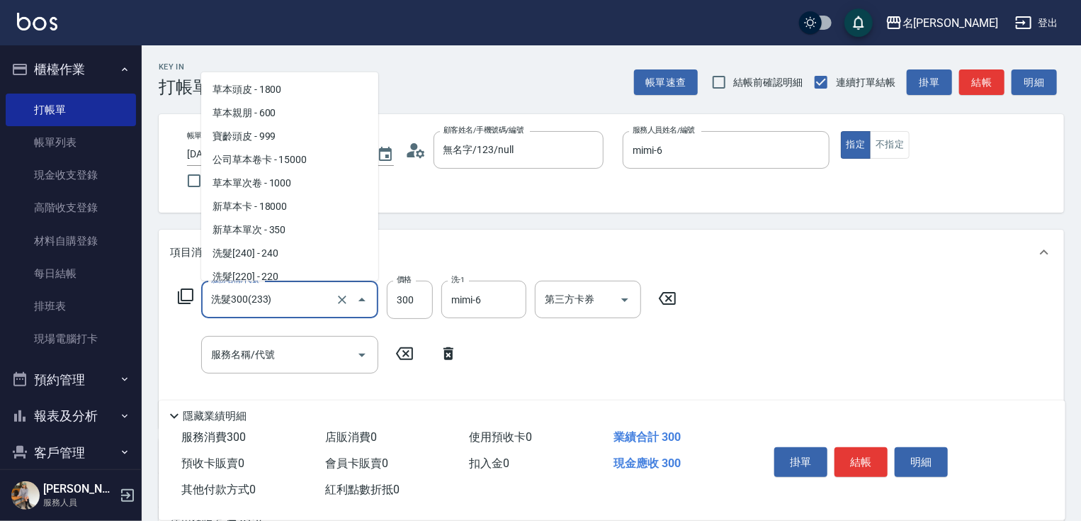
click at [209, 308] on input "洗髮300(233)" at bounding box center [270, 299] width 125 height 25
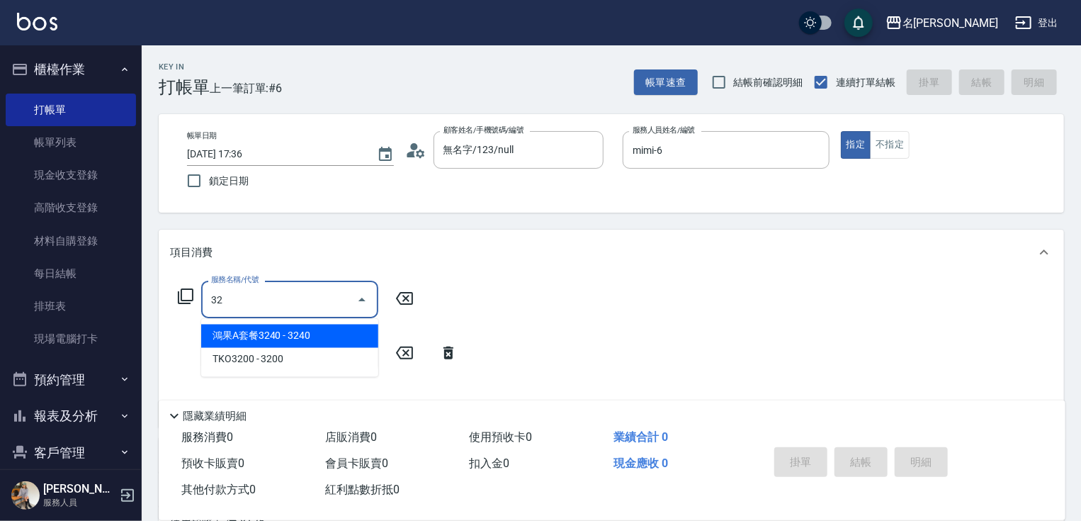
type input "鴻果A套餐3240(315)"
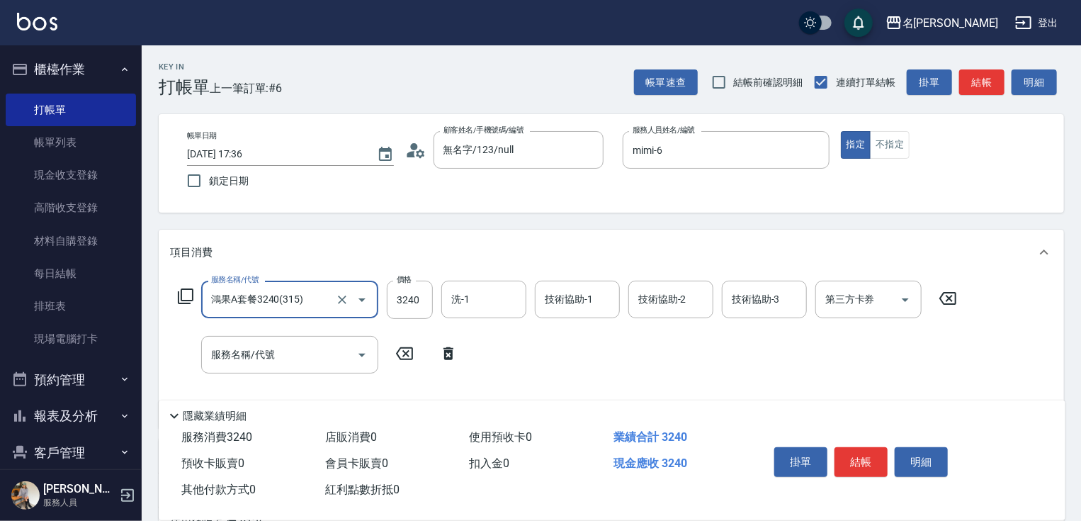
click at [209, 308] on input "鴻果A套餐3240(315)" at bounding box center [270, 299] width 125 height 25
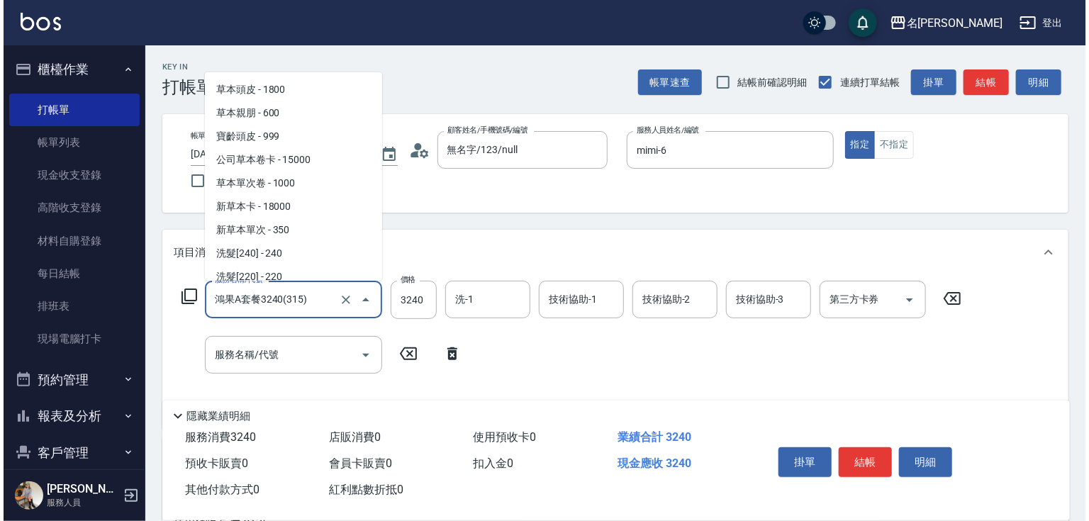
scroll to position [733, 0]
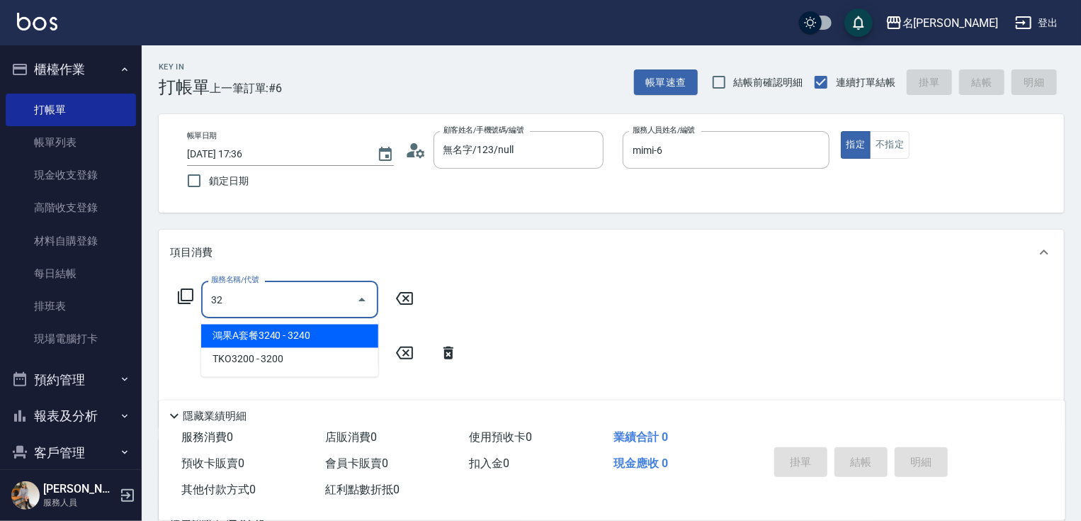
type input "32"
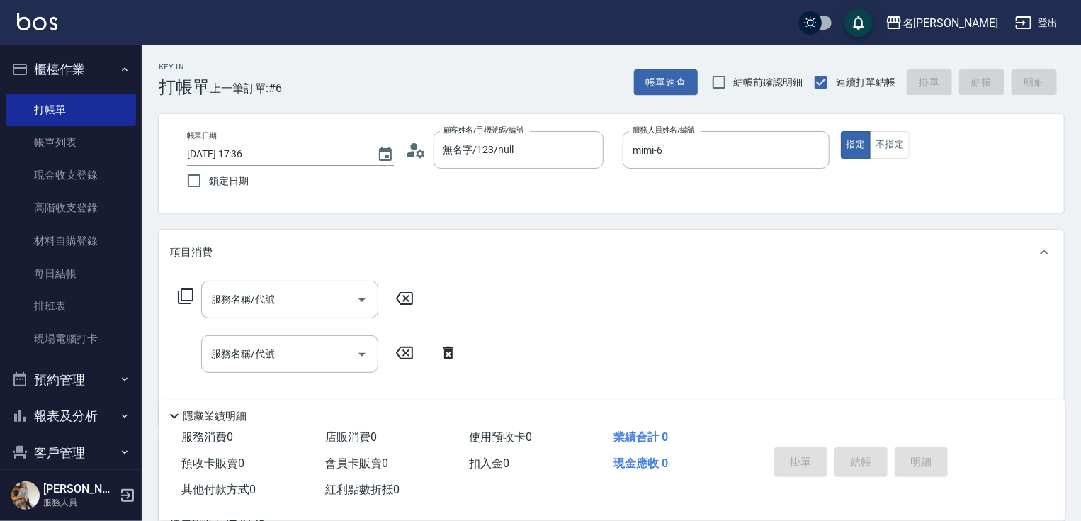
click at [177, 292] on icon at bounding box center [185, 296] width 17 height 17
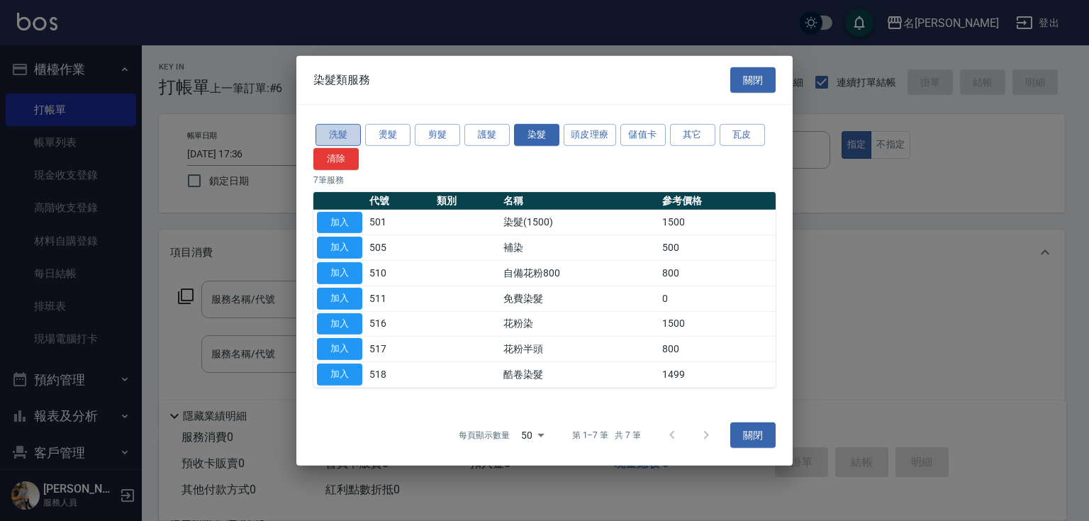
click at [346, 137] on button "洗髮" at bounding box center [337, 135] width 45 height 22
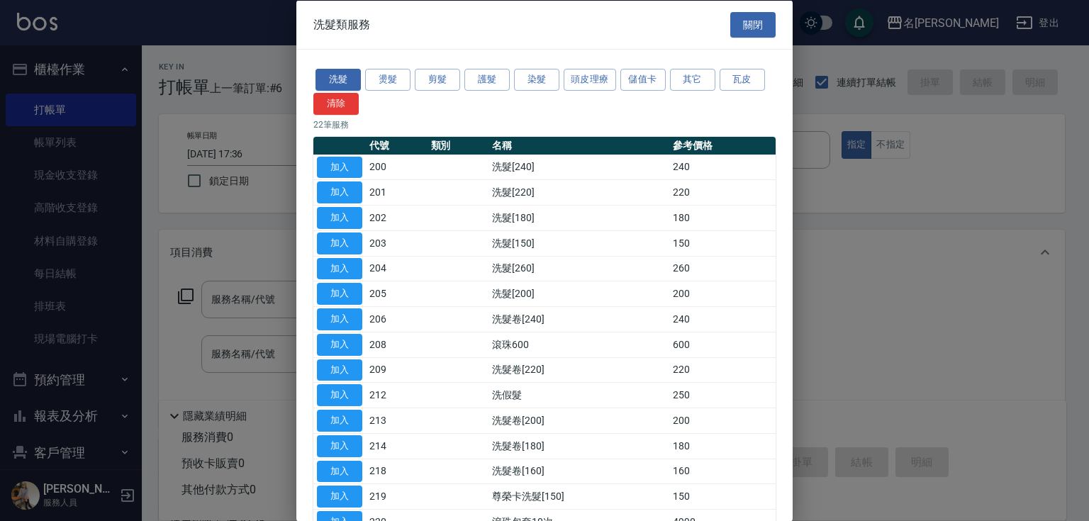
drag, startPoint x: 784, startPoint y: 286, endPoint x: 787, endPoint y: 303, distance: 17.4
click at [787, 303] on div "洗髮類服務 關閉 洗髮 燙髮 剪髮 護髮 染髮 頭皮理療 儲值卡 其它 瓦皮 清除 22 筆服務 代號 類別 名稱 參考價格 加入 200 洗髮[240] 2…" at bounding box center [544, 260] width 496 height 521
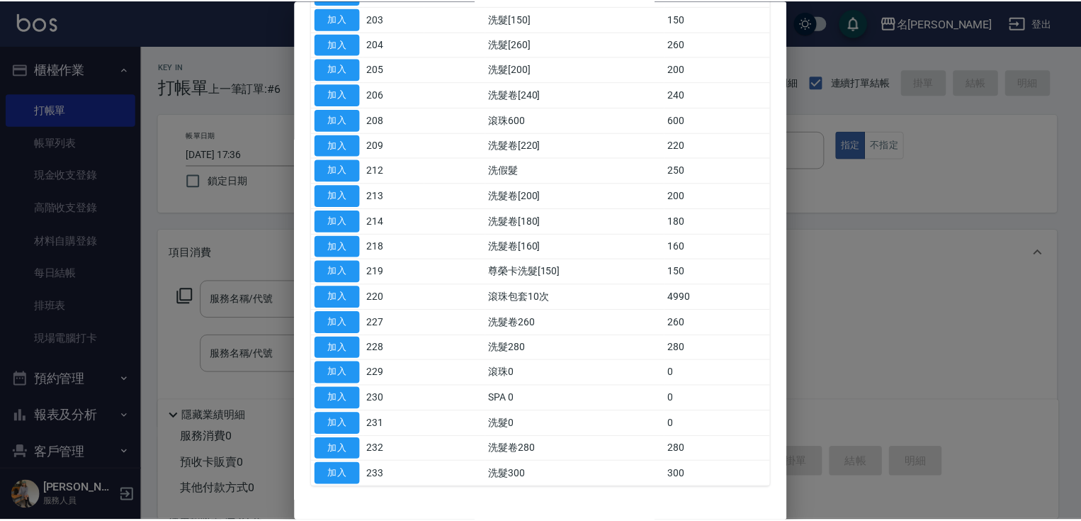
scroll to position [246, 0]
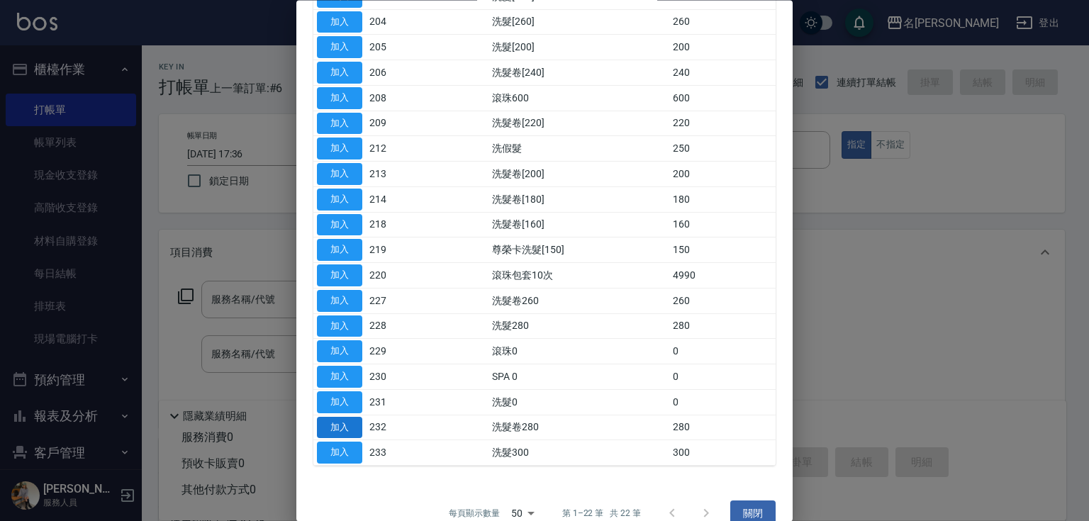
click at [332, 417] on button "加入" at bounding box center [339, 428] width 45 height 22
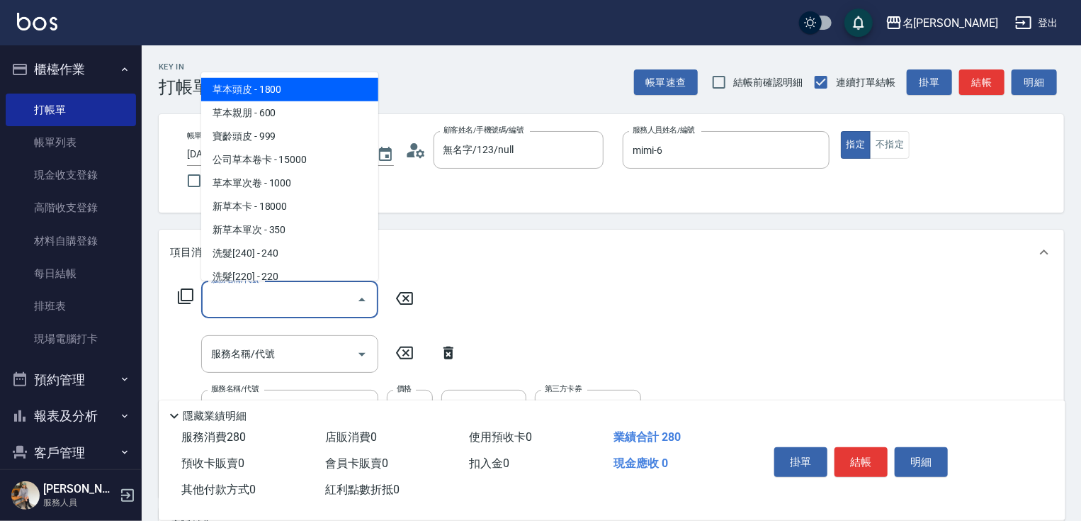
click at [291, 300] on input "服務名稱/代號" at bounding box center [279, 299] width 143 height 25
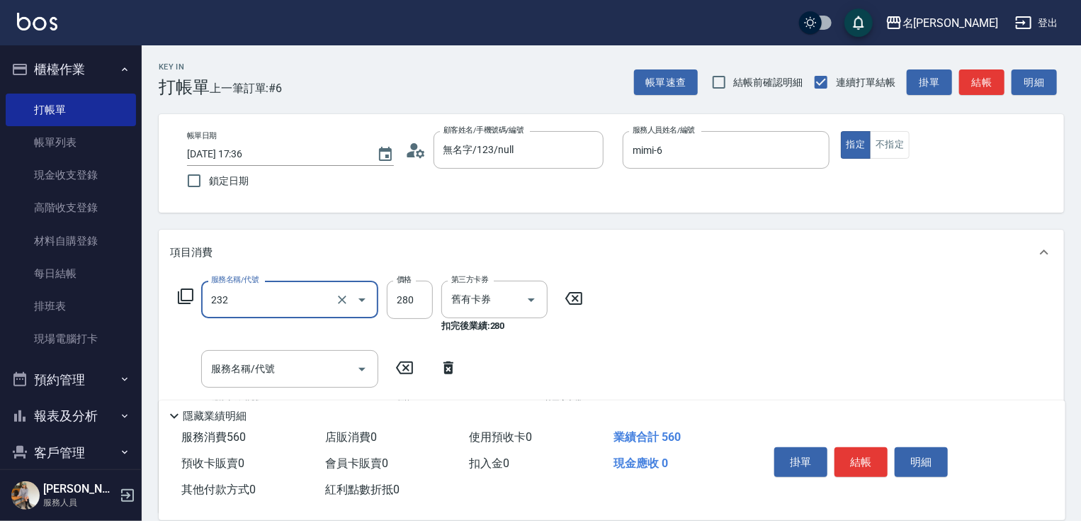
type input "洗髮卷280(232)"
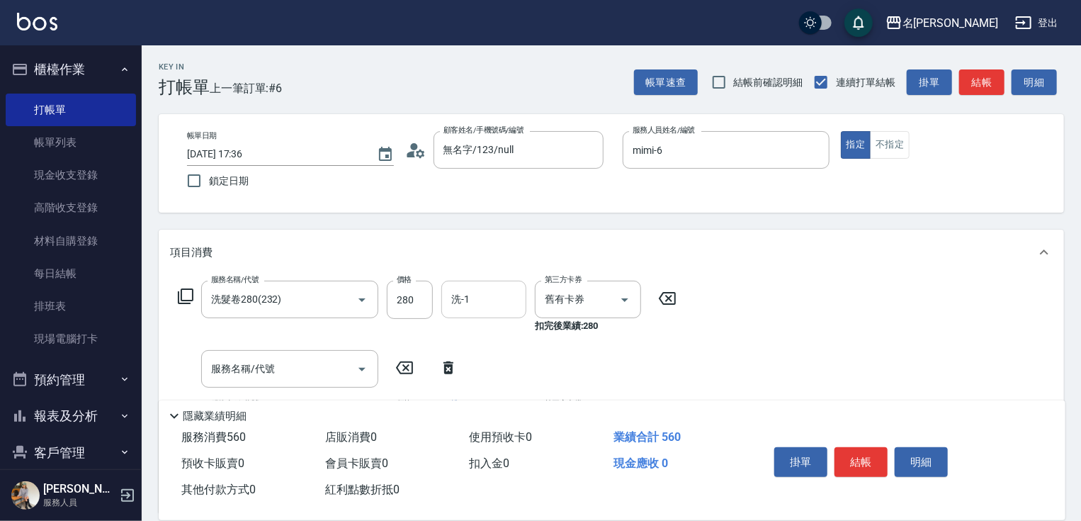
click at [495, 304] on input "洗-1" at bounding box center [484, 299] width 72 height 25
type input "mimi-6"
click at [303, 358] on div "服務名稱/代號" at bounding box center [289, 369] width 177 height 38
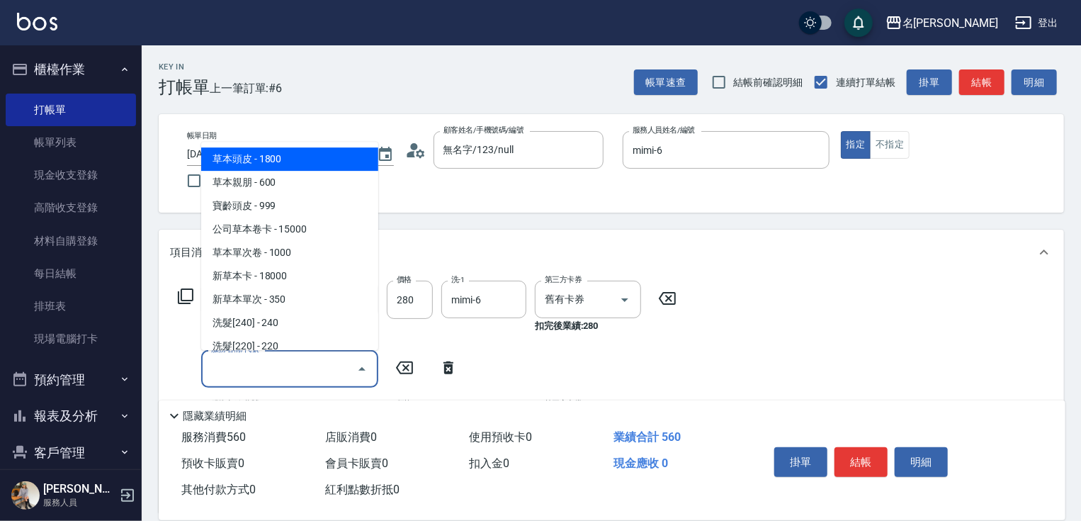
click at [284, 364] on input "服務名稱/代號" at bounding box center [279, 368] width 143 height 25
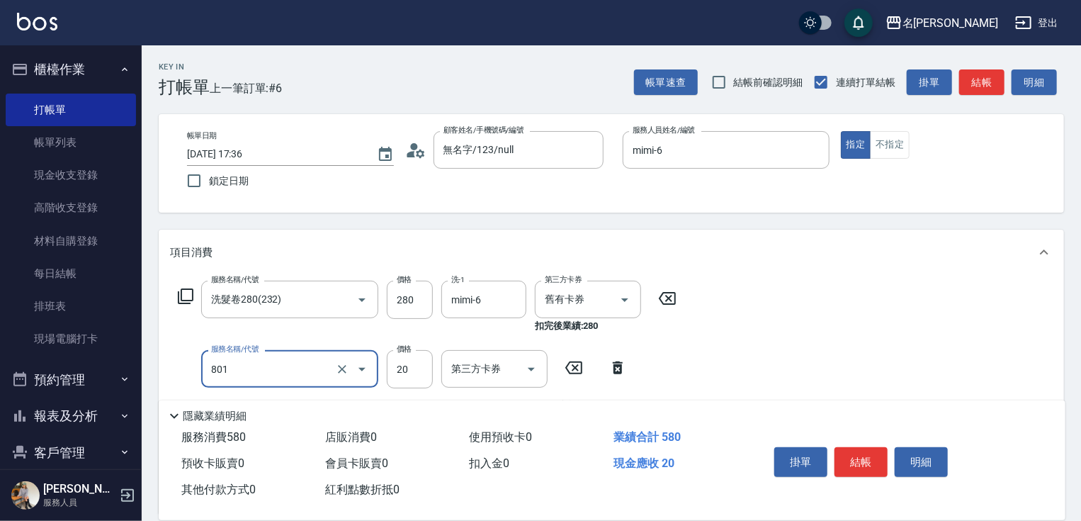
type input "潤絲20(801)"
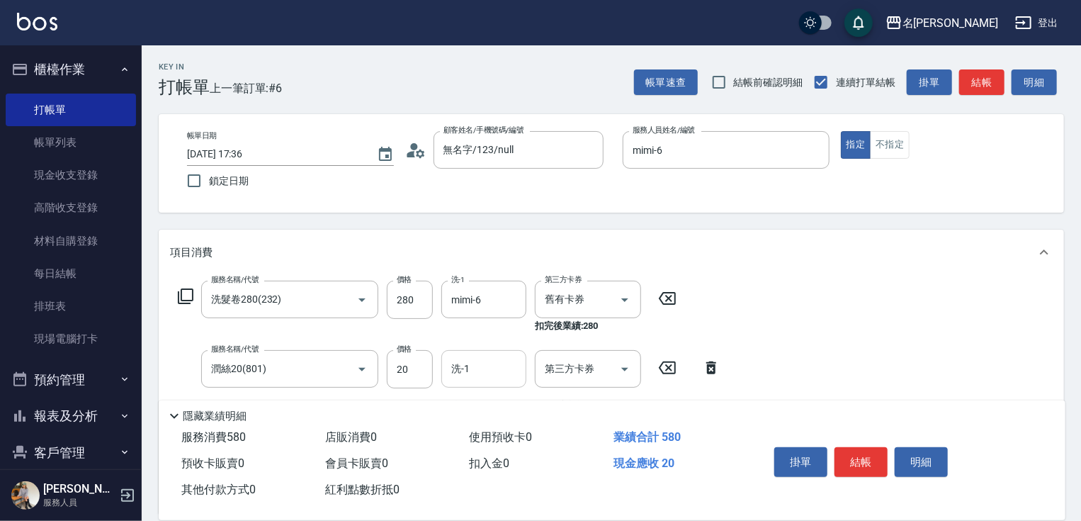
click at [473, 360] on input "洗-1" at bounding box center [484, 368] width 72 height 25
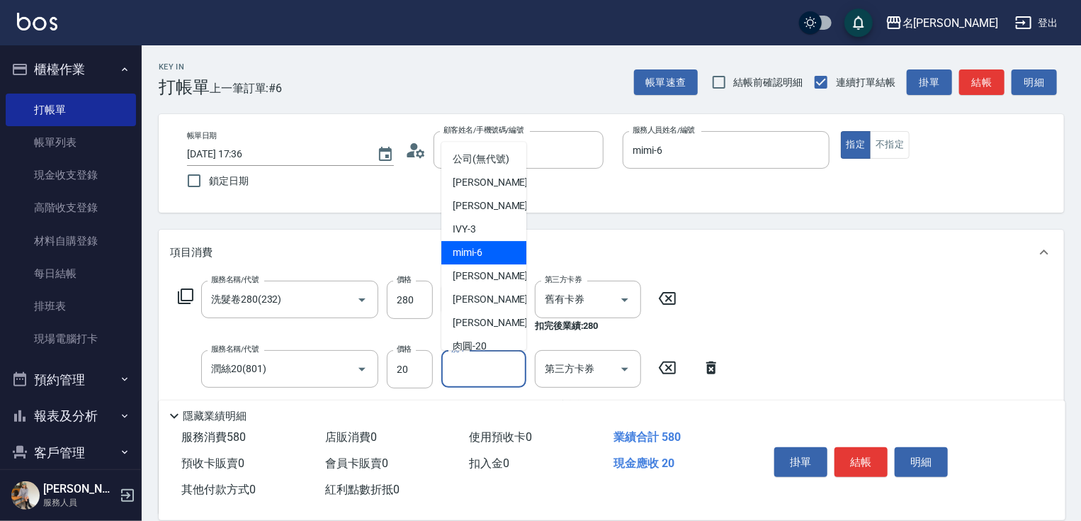
click at [476, 260] on span "mimi -6" at bounding box center [468, 252] width 30 height 15
type input "mimi-6"
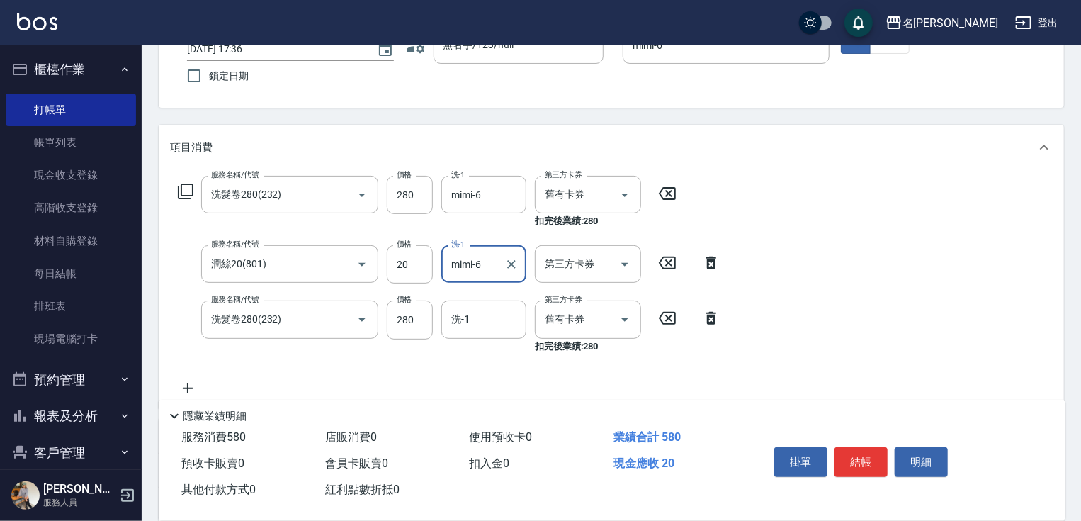
scroll to position [249, 0]
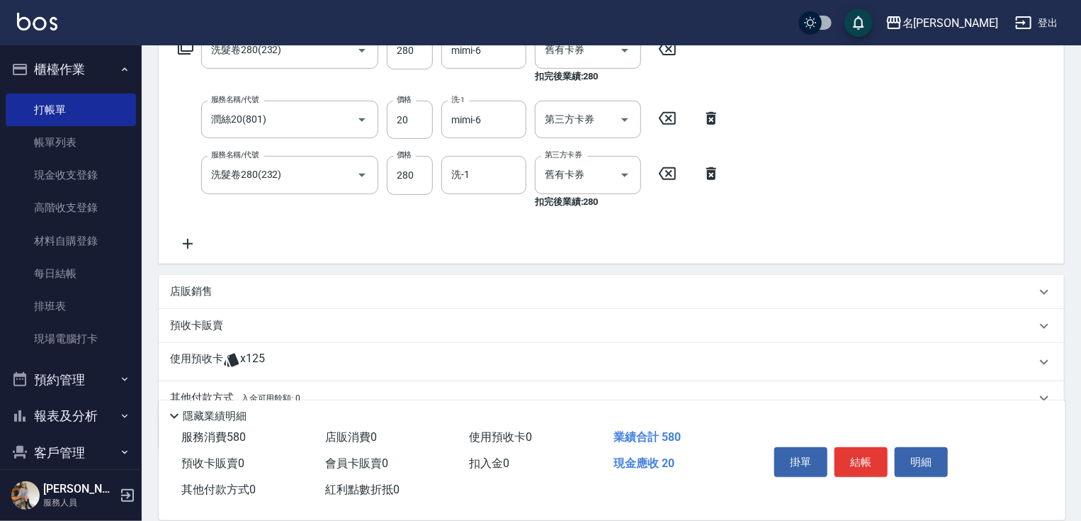
click at [189, 242] on icon at bounding box center [187, 243] width 35 height 17
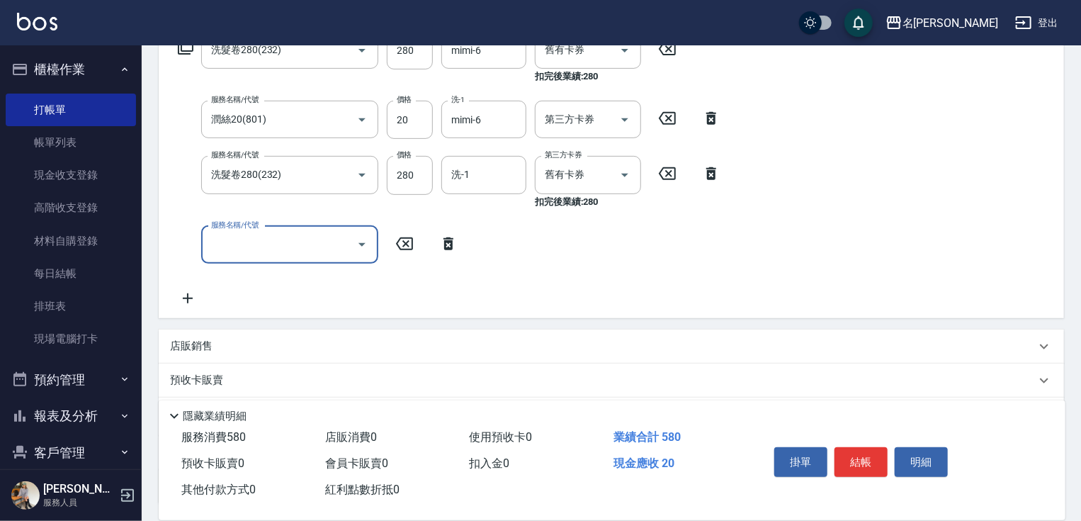
click at [230, 244] on input "服務名稱/代號" at bounding box center [279, 244] width 143 height 25
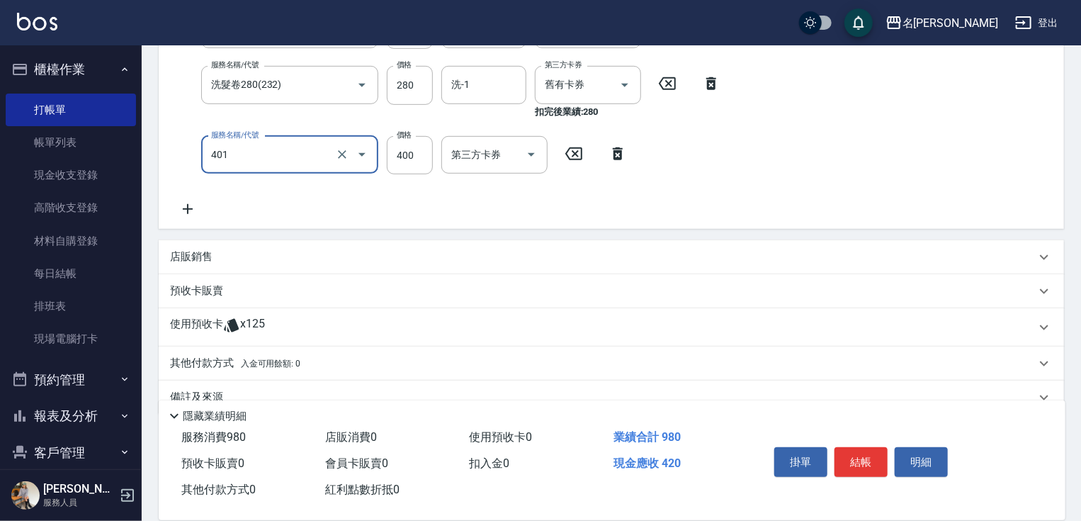
scroll to position [367, 0]
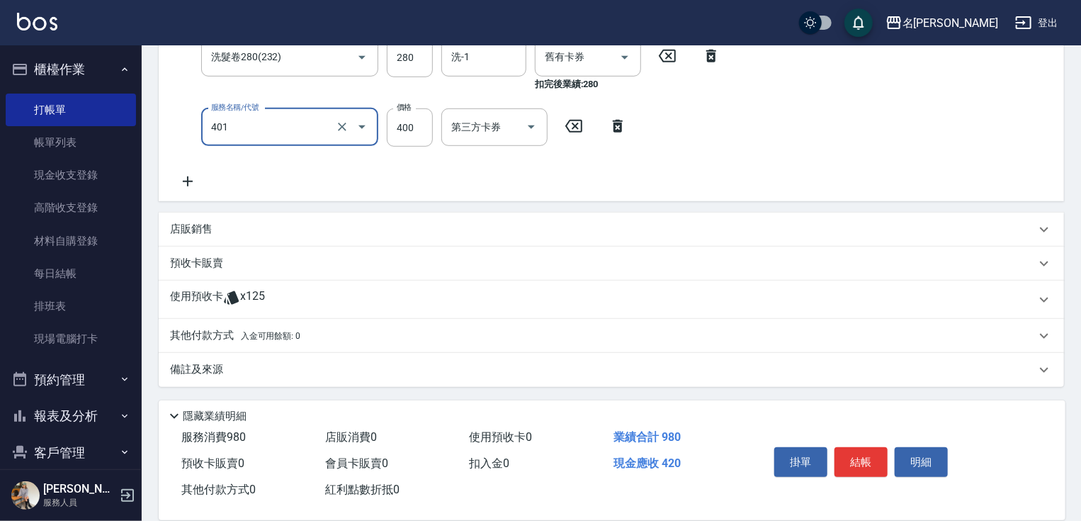
type input "剪髮(400)(401)"
click at [203, 335] on p "其他付款方式 入金可用餘額: 0" at bounding box center [235, 336] width 130 height 16
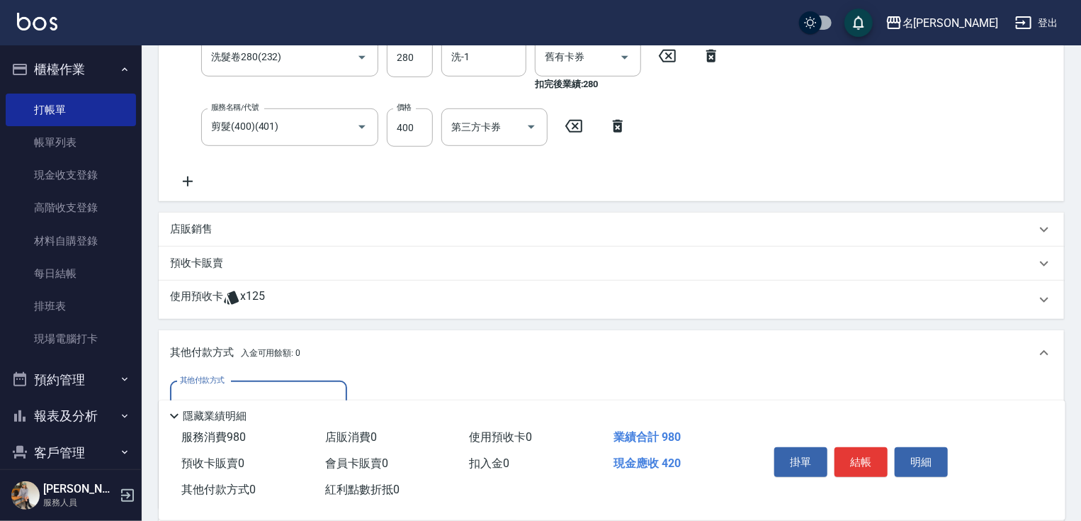
scroll to position [0, 0]
click at [264, 383] on div "其他付款方式" at bounding box center [258, 400] width 177 height 38
click at [244, 457] on span "信用卡" at bounding box center [258, 459] width 177 height 23
type input "信用卡"
click at [366, 390] on input "0" at bounding box center [409, 400] width 106 height 38
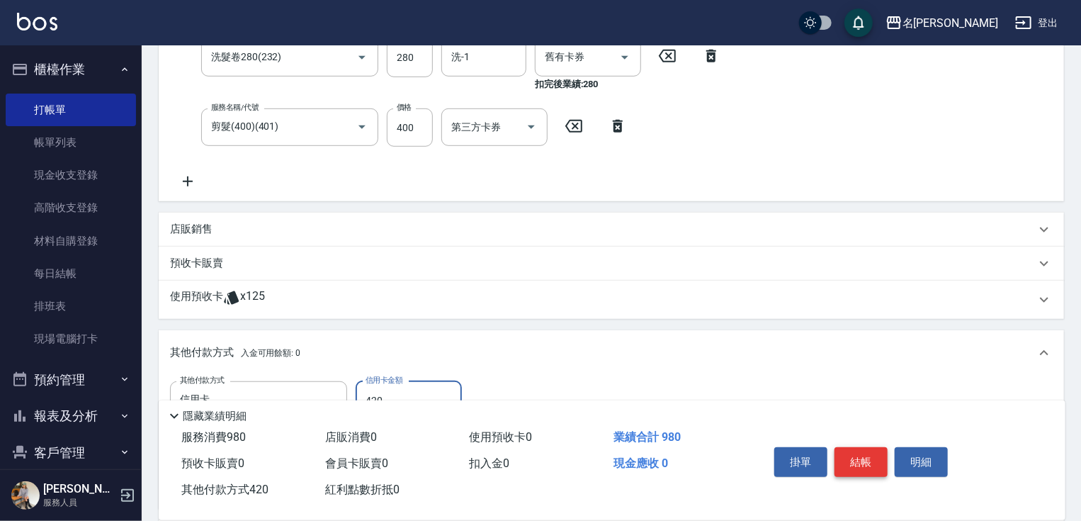
type input "420"
click at [848, 452] on button "結帳" at bounding box center [861, 462] width 53 height 30
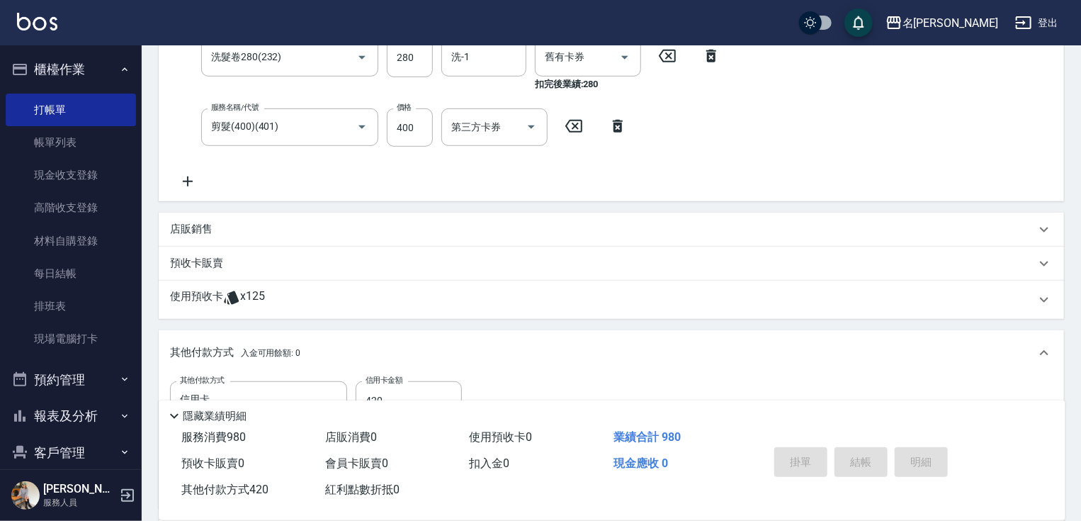
type input "[DATE] 17:37"
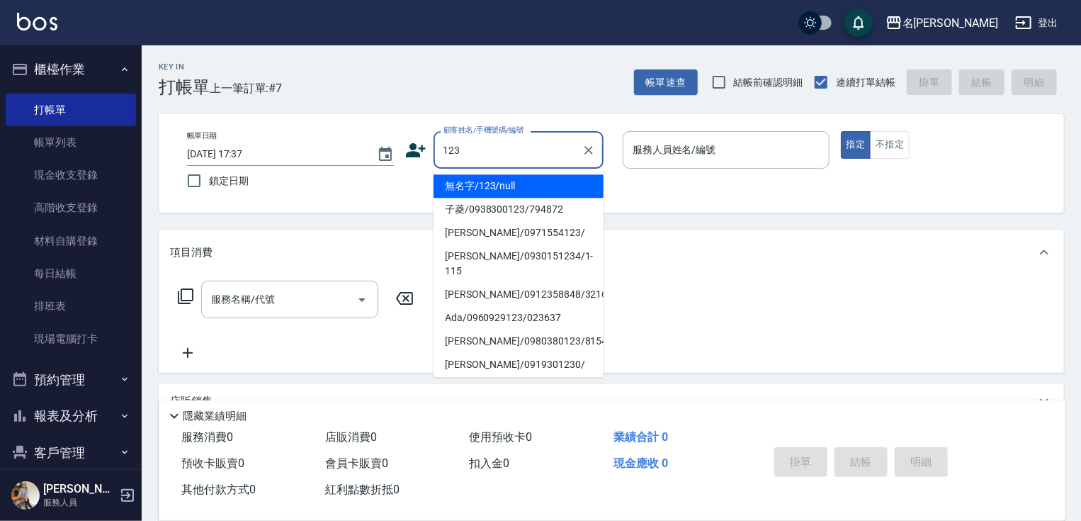
click at [525, 184] on li "無名字/123/null" at bounding box center [519, 185] width 170 height 23
type input "無名字/123/null"
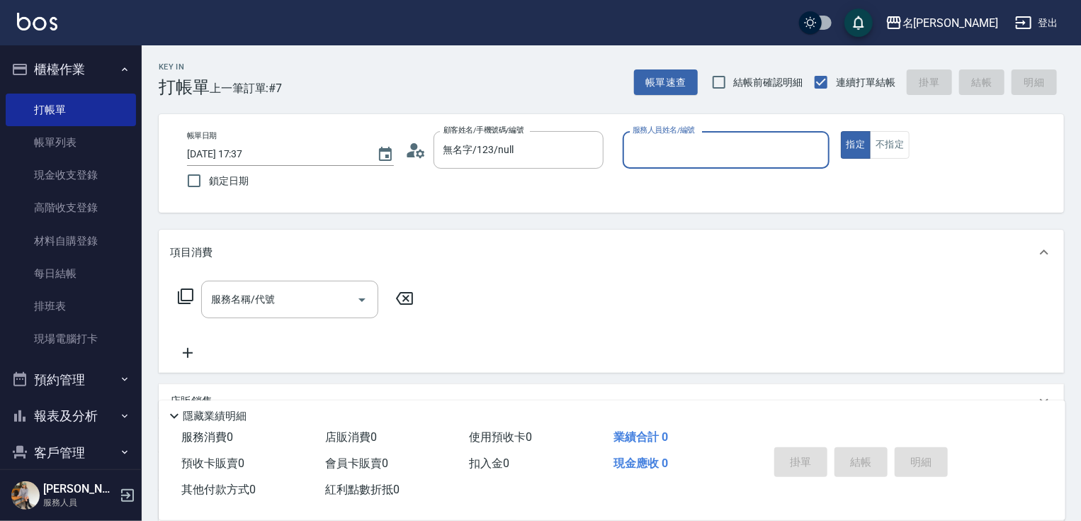
click at [659, 146] on input "服務人員姓名/編號" at bounding box center [726, 149] width 194 height 25
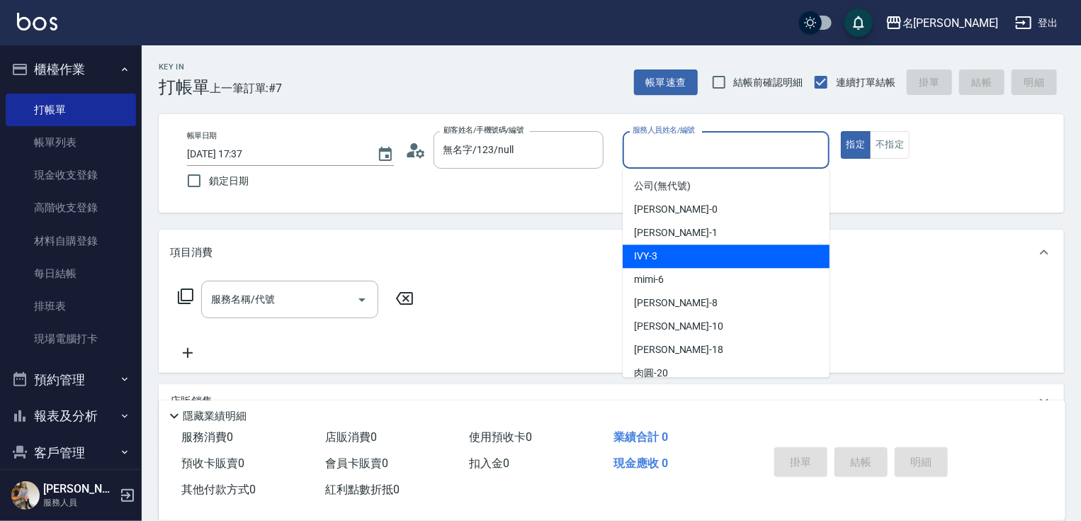
click at [662, 259] on div "IVY -3" at bounding box center [726, 255] width 207 height 23
type input "IVY-3"
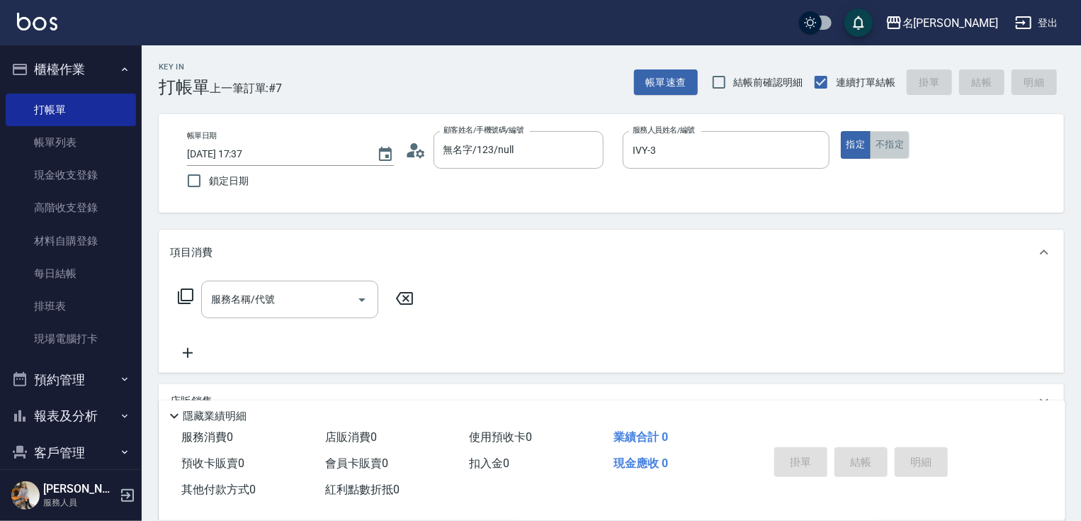
click at [885, 146] on button "不指定" at bounding box center [890, 145] width 40 height 28
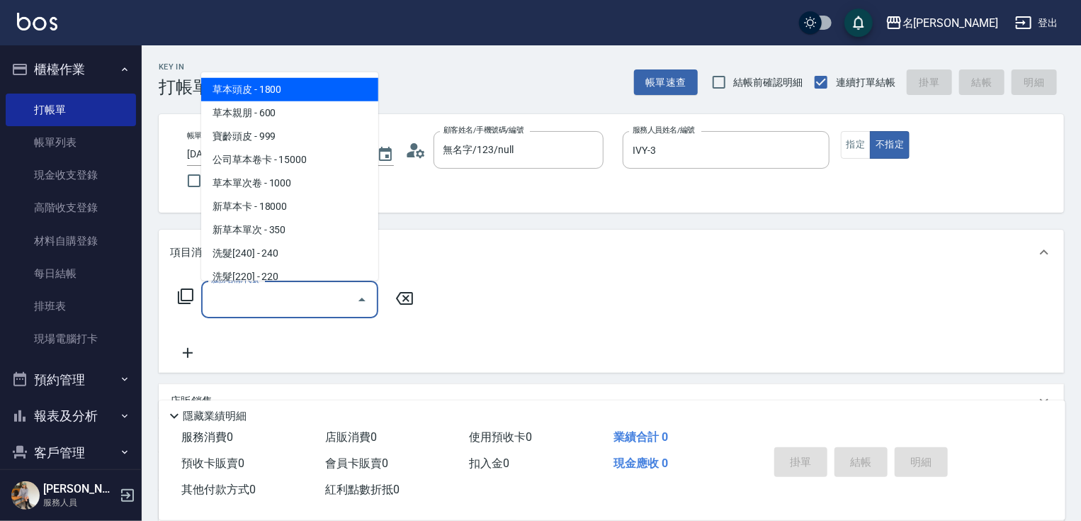
click at [274, 303] on input "服務名稱/代號" at bounding box center [279, 299] width 143 height 25
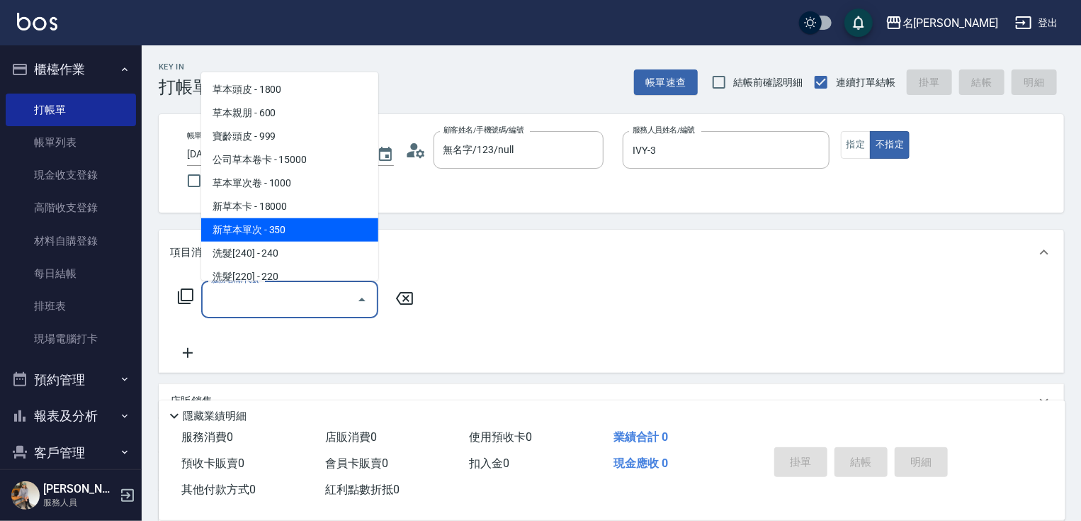
click at [300, 235] on span "新草本單次 - 350" at bounding box center [289, 229] width 177 height 23
type input "新草本單次(109)"
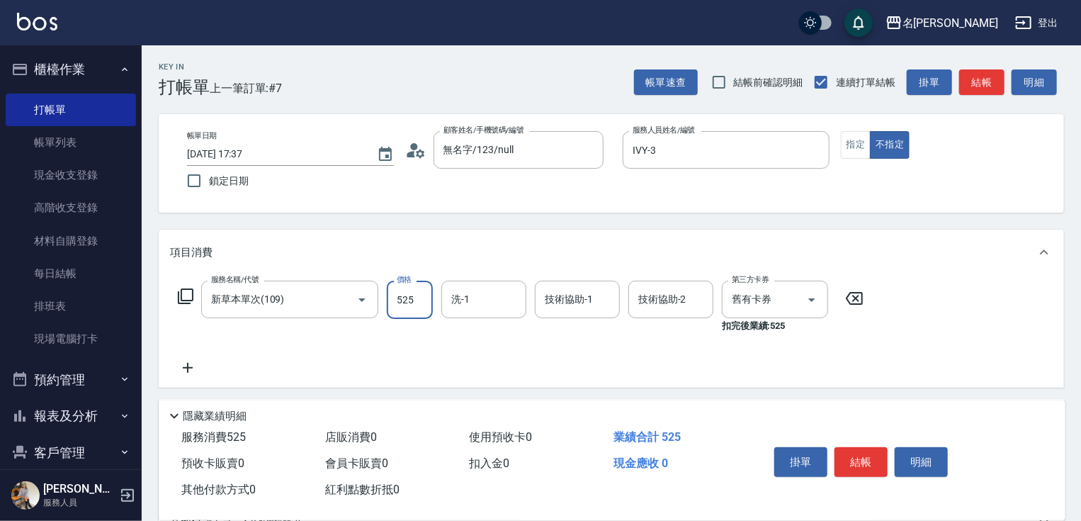
type input "525"
type input "IVY-3"
click at [862, 459] on button "結帳" at bounding box center [861, 462] width 53 height 30
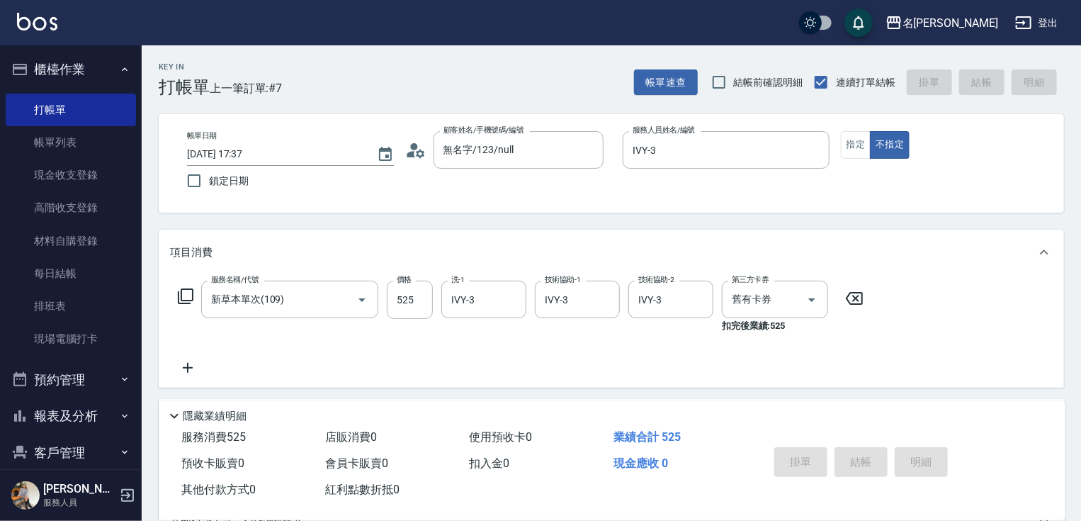
type input "[DATE] 17:38"
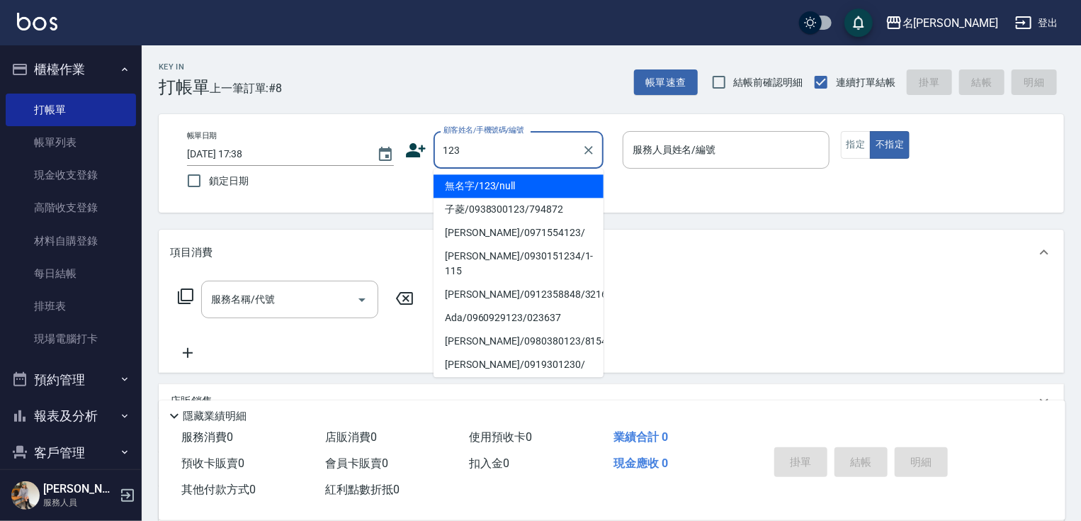
click at [497, 179] on li "無名字/123/null" at bounding box center [519, 185] width 170 height 23
type input "無名字/123/null"
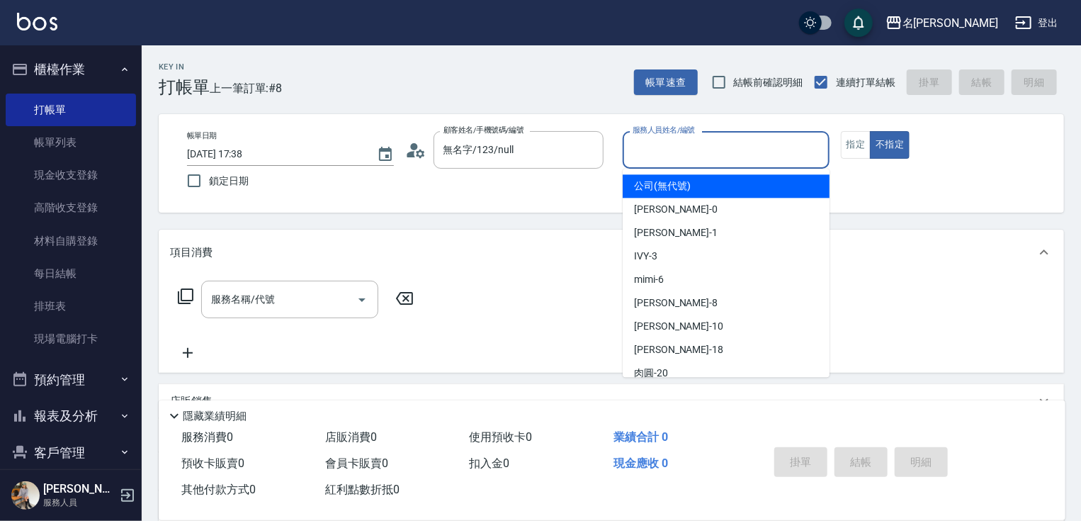
click at [659, 147] on input "服務人員姓名/編號" at bounding box center [726, 149] width 194 height 25
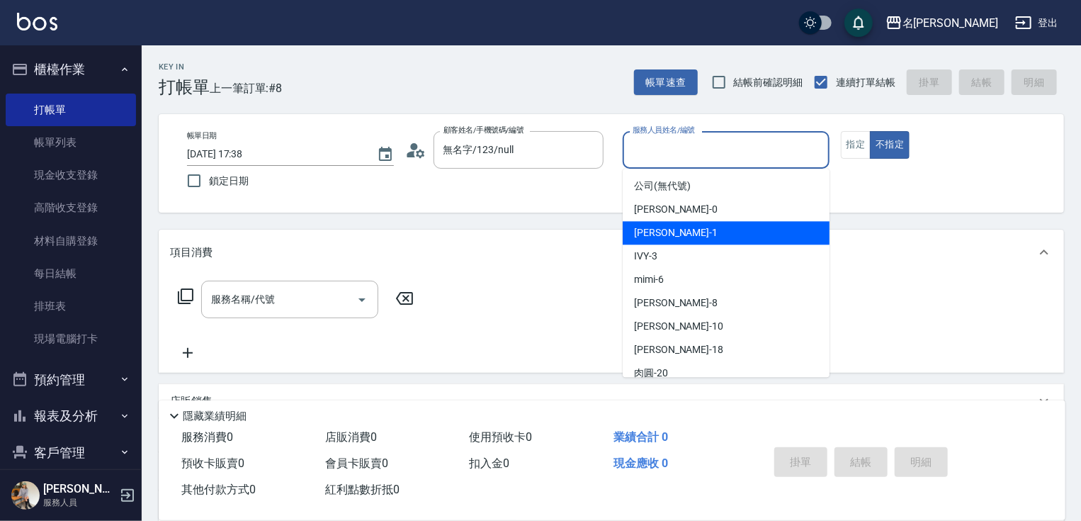
drag, startPoint x: 672, startPoint y: 231, endPoint x: 717, endPoint y: 216, distance: 47.7
click at [673, 231] on span "[PERSON_NAME] -1" at bounding box center [676, 232] width 84 height 15
type input "[PERSON_NAME]-1"
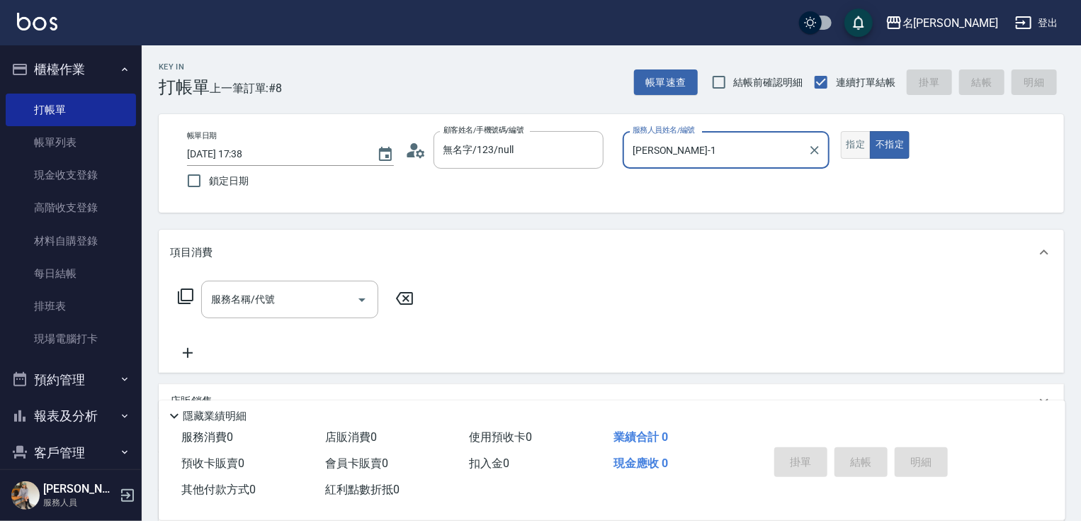
click at [852, 155] on button "指定" at bounding box center [856, 145] width 30 height 28
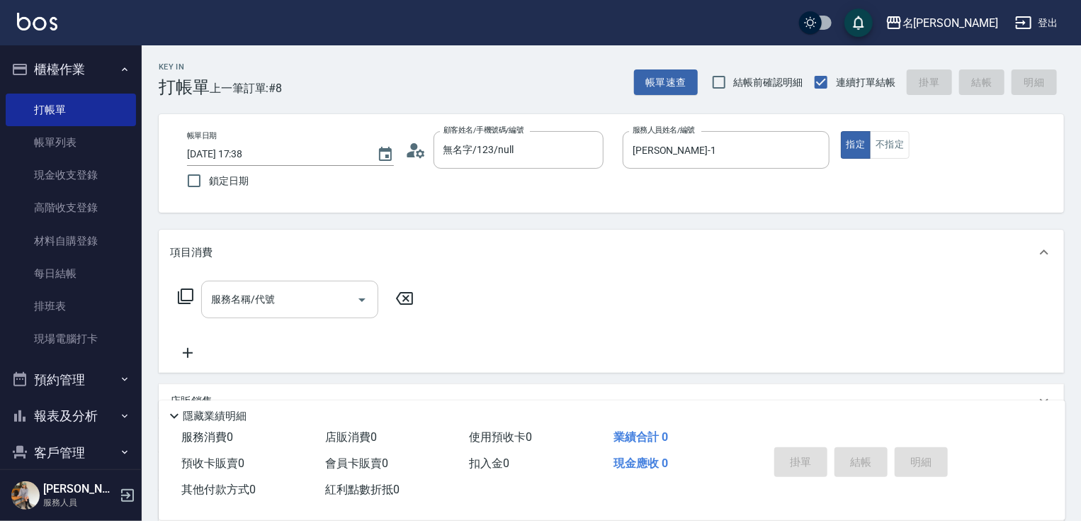
click at [264, 298] on div "服務名稱/代號 服務名稱/代號" at bounding box center [289, 300] width 177 height 38
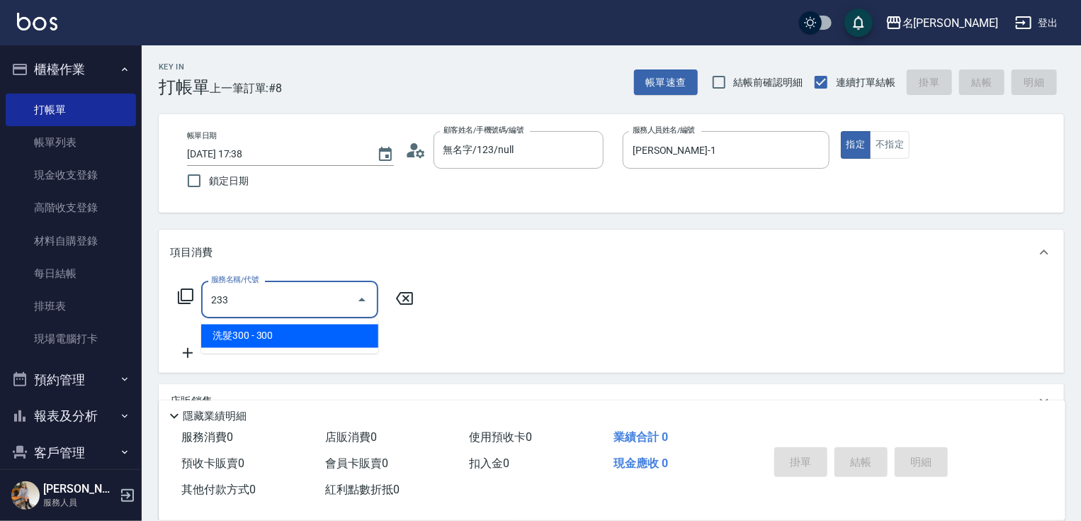
type input "洗髮300(233)"
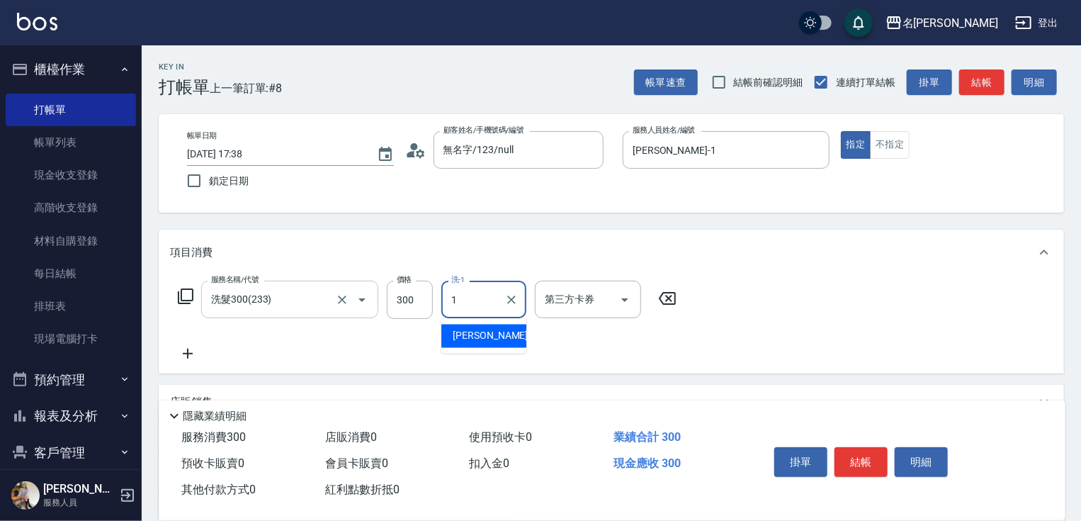
type input "[PERSON_NAME]-1"
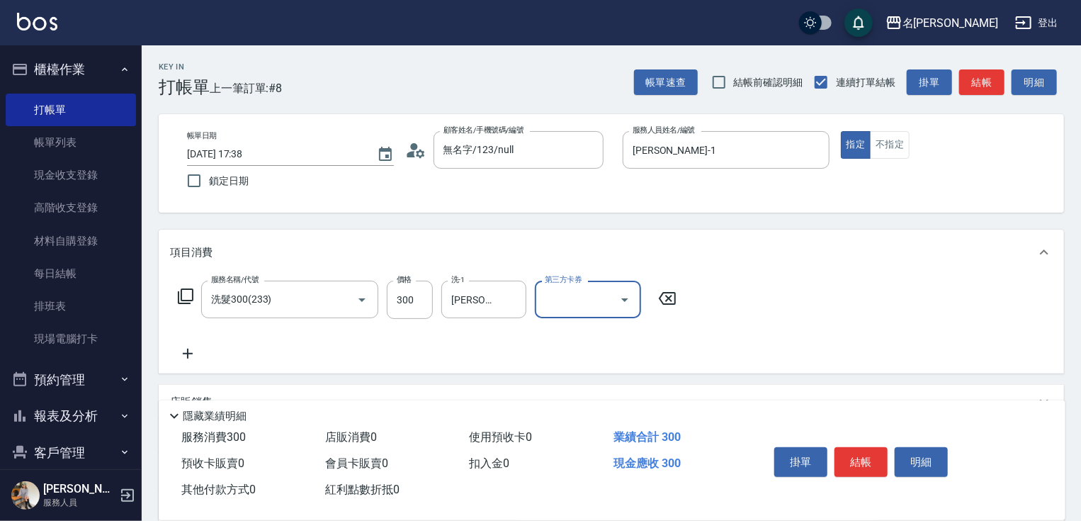
click at [184, 352] on icon at bounding box center [187, 353] width 35 height 17
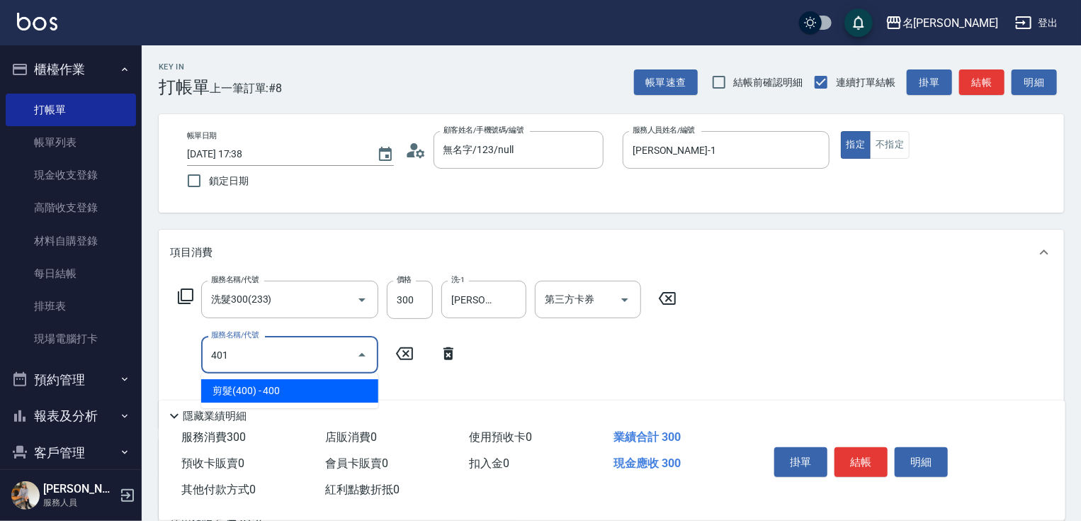
type input "剪髮(400)(401)"
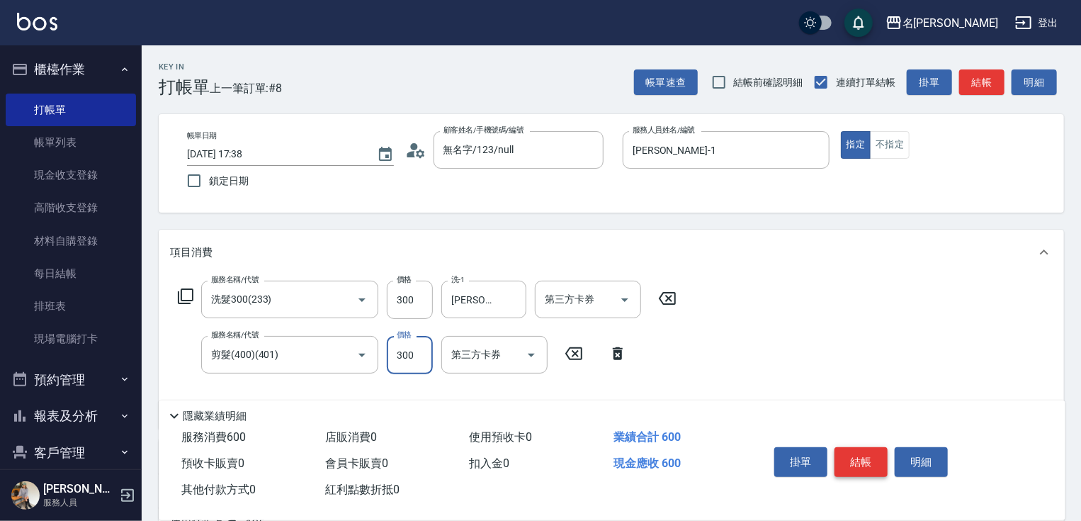
type input "300"
drag, startPoint x: 853, startPoint y: 456, endPoint x: 860, endPoint y: 453, distance: 7.9
click at [855, 456] on button "結帳" at bounding box center [861, 462] width 53 height 30
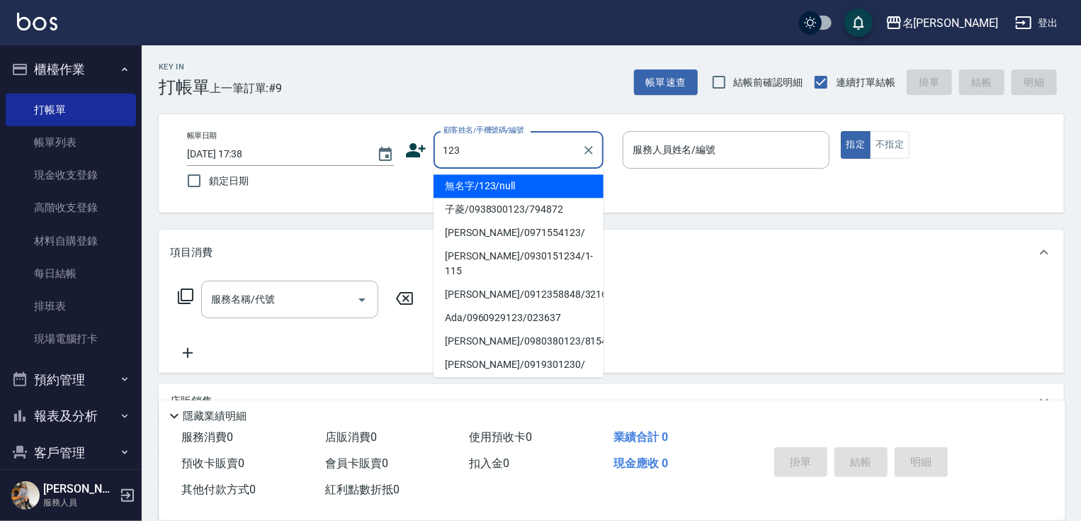
click at [520, 187] on li "無名字/123/null" at bounding box center [519, 185] width 170 height 23
type input "無名字/123/null"
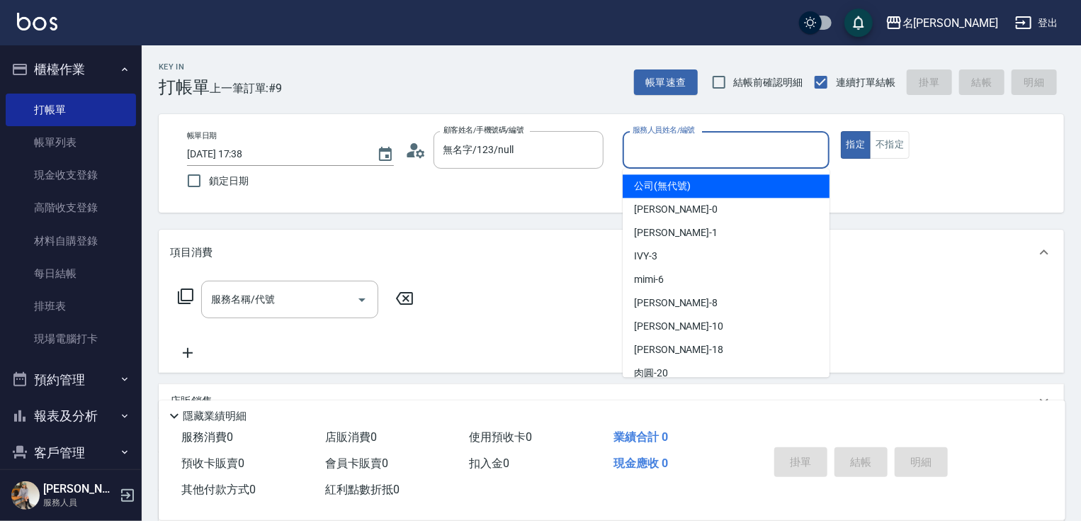
click at [732, 142] on input "服務人員姓名/編號" at bounding box center [726, 149] width 194 height 25
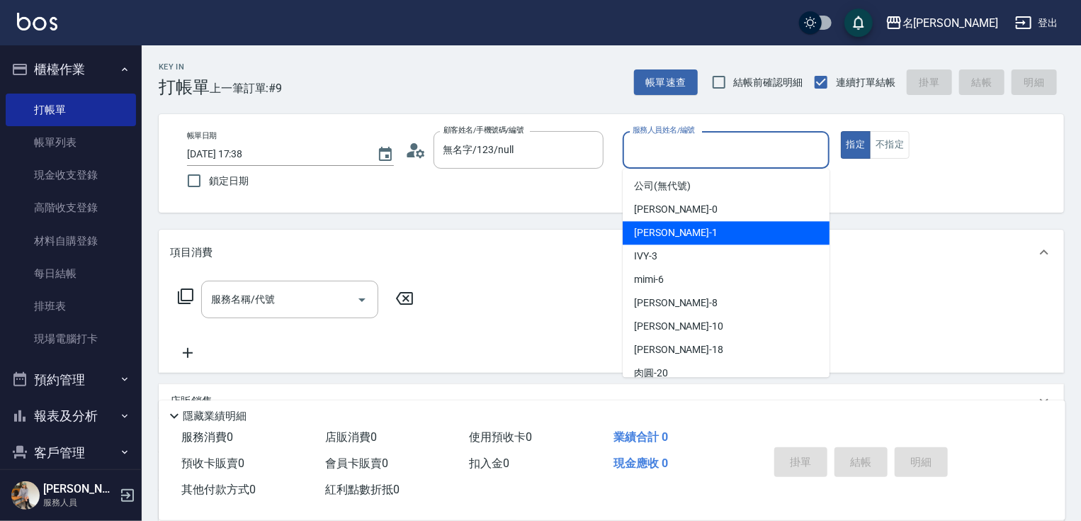
click at [700, 238] on div "[PERSON_NAME] -1" at bounding box center [726, 232] width 207 height 23
type input "[PERSON_NAME]-1"
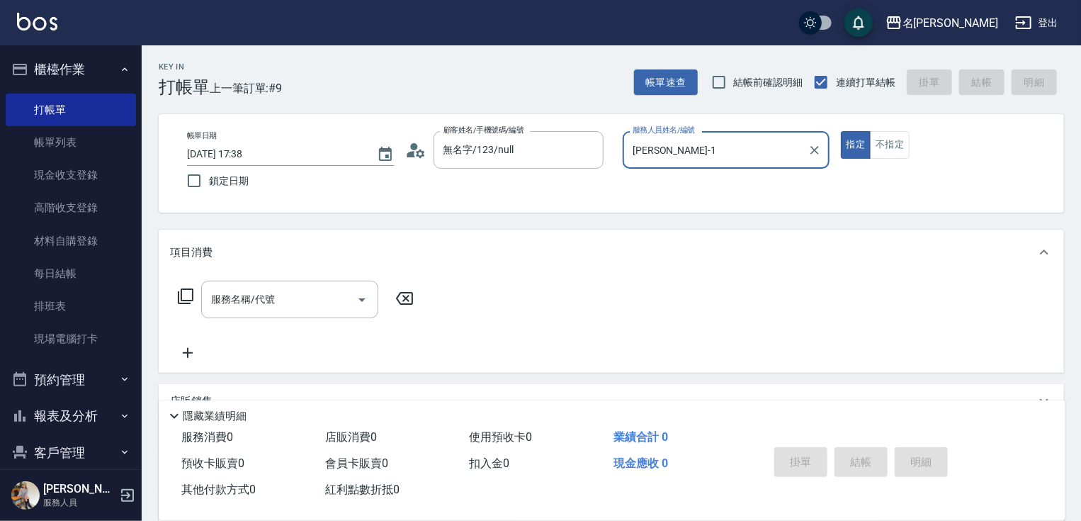
click at [187, 291] on icon at bounding box center [185, 296] width 17 height 17
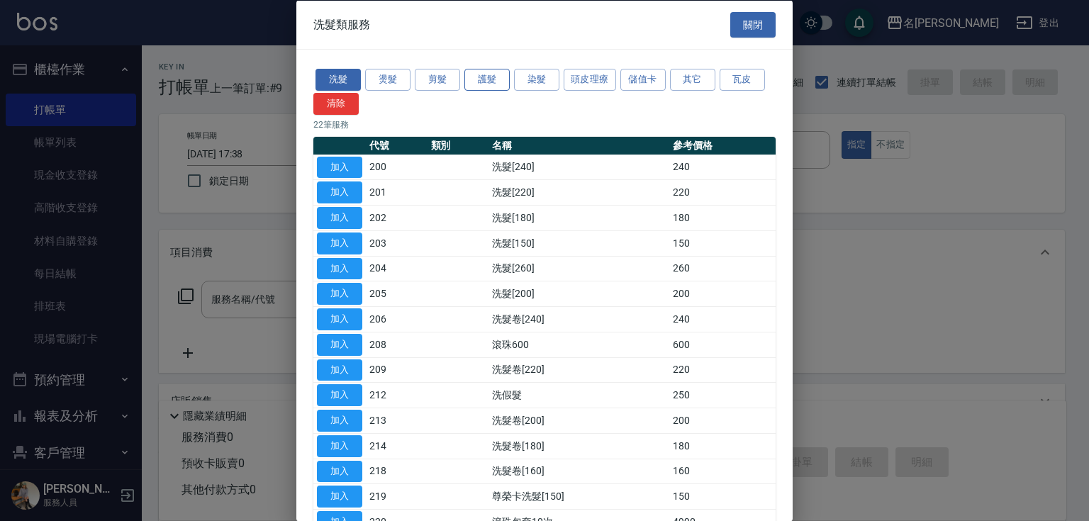
click at [475, 77] on button "護髮" at bounding box center [486, 80] width 45 height 22
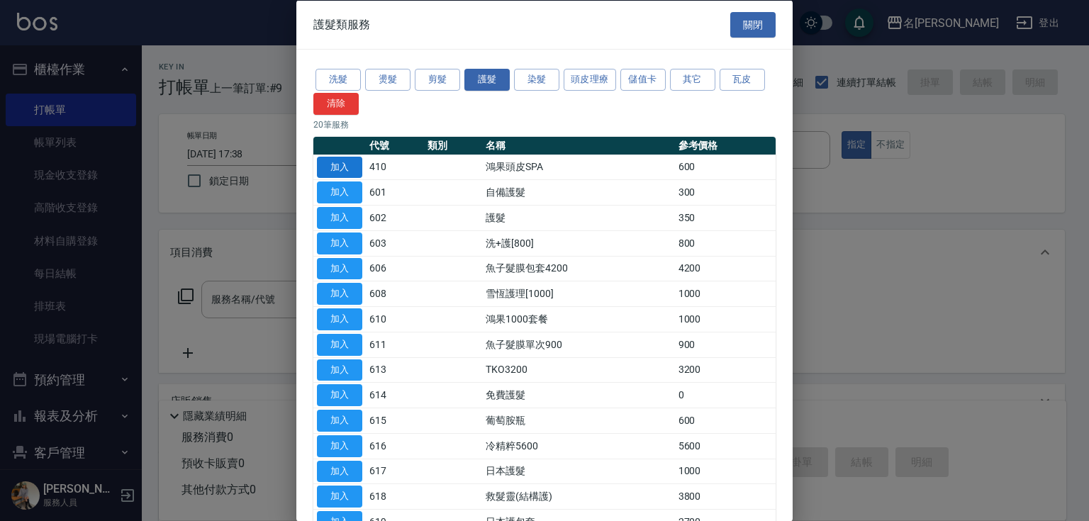
click at [354, 170] on button "加入" at bounding box center [339, 167] width 45 height 22
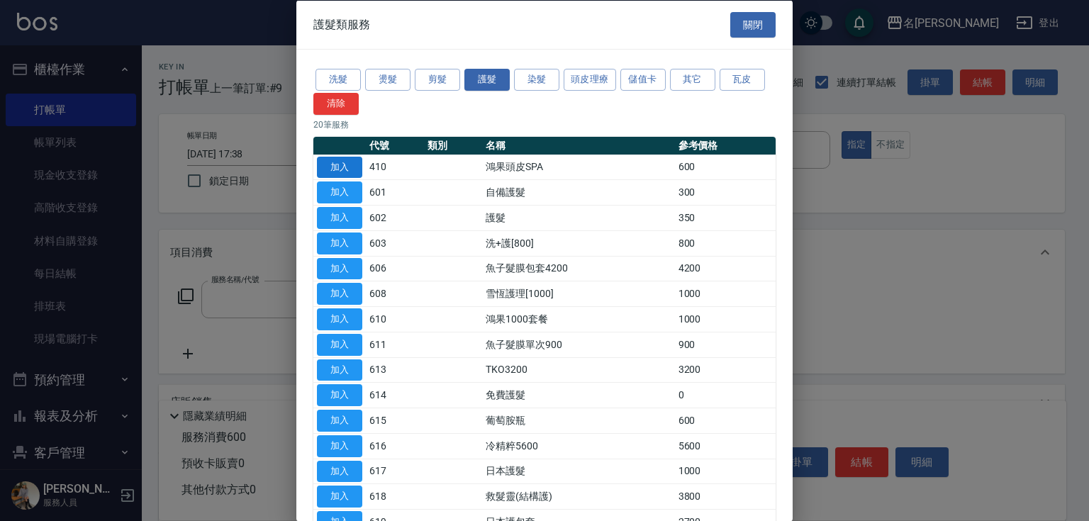
type input "鴻果頭皮SPA(410)"
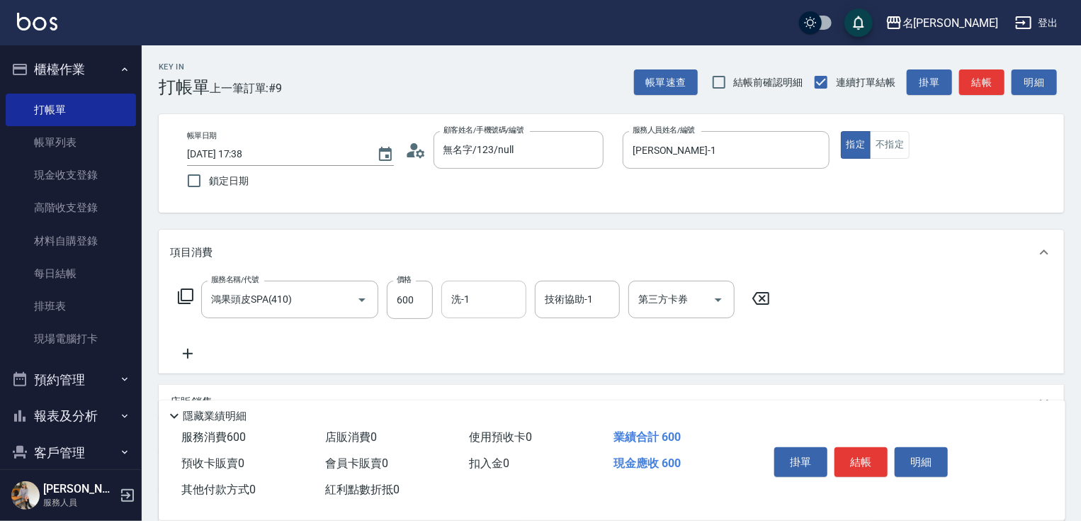
click at [461, 298] on div "洗-1 洗-1" at bounding box center [484, 300] width 85 height 38
type input "[PERSON_NAME]-0"
click at [190, 354] on icon at bounding box center [188, 354] width 10 height 10
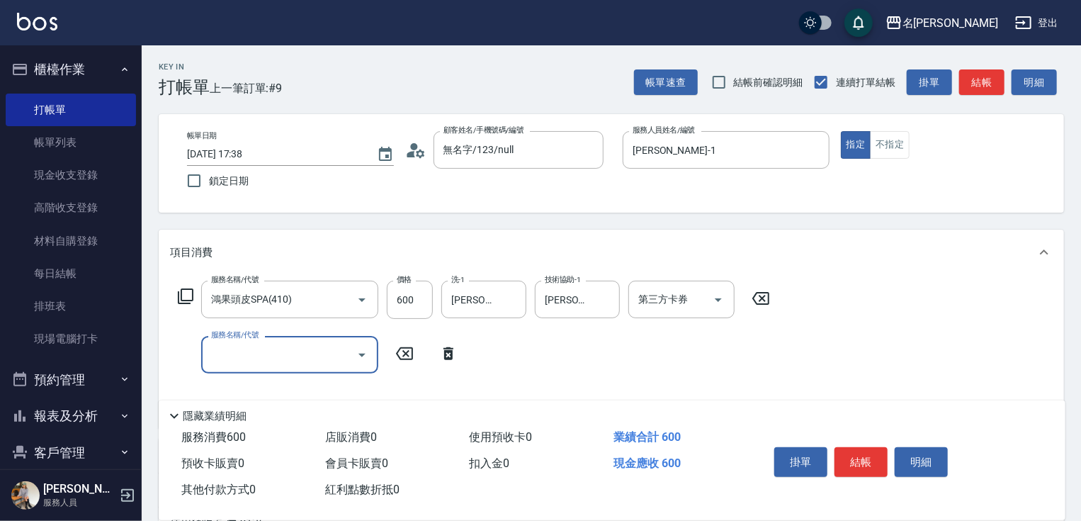
drag, startPoint x: 244, startPoint y: 368, endPoint x: 249, endPoint y: 360, distance: 9.6
click at [249, 360] on div "服務名稱/代號" at bounding box center [289, 355] width 177 height 38
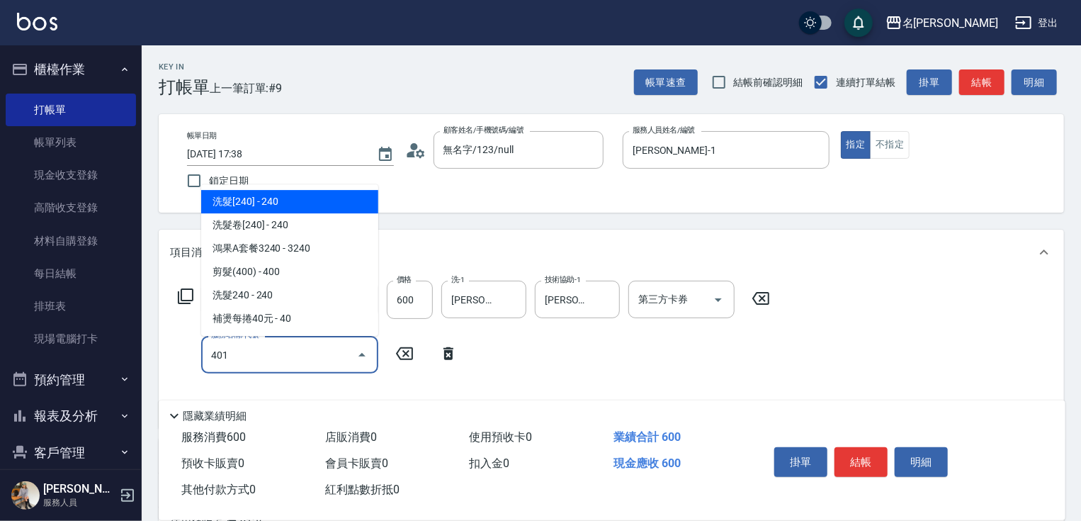
type input "剪髮(400)(401)"
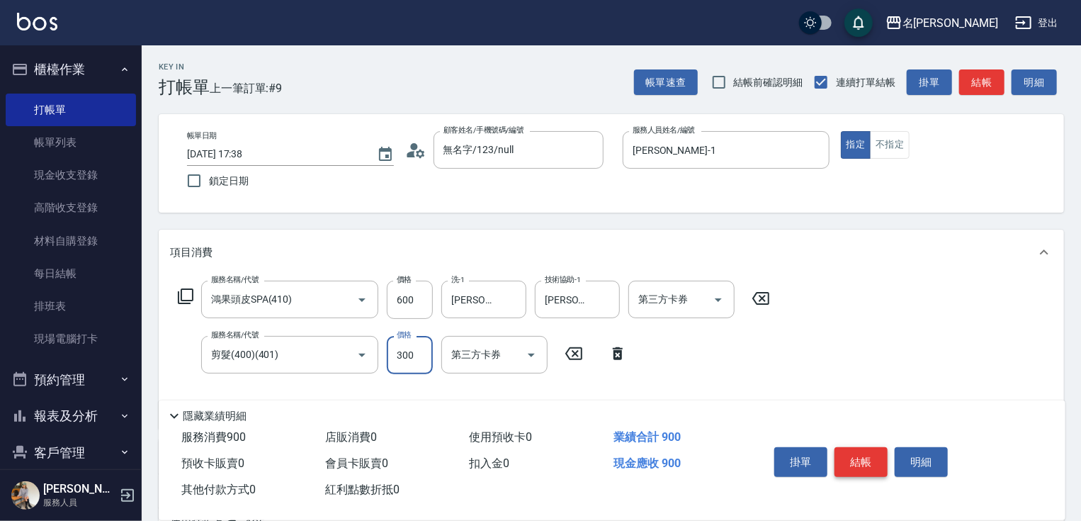
type input "300"
click at [850, 447] on button "結帳" at bounding box center [861, 462] width 53 height 30
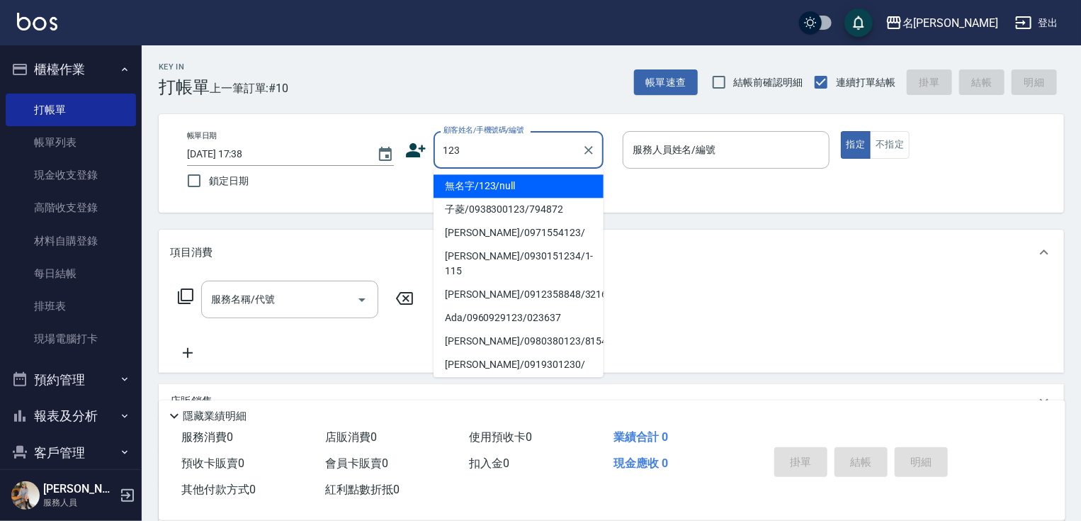
click at [499, 182] on li "無名字/123/null" at bounding box center [519, 185] width 170 height 23
type input "無名字/123/null"
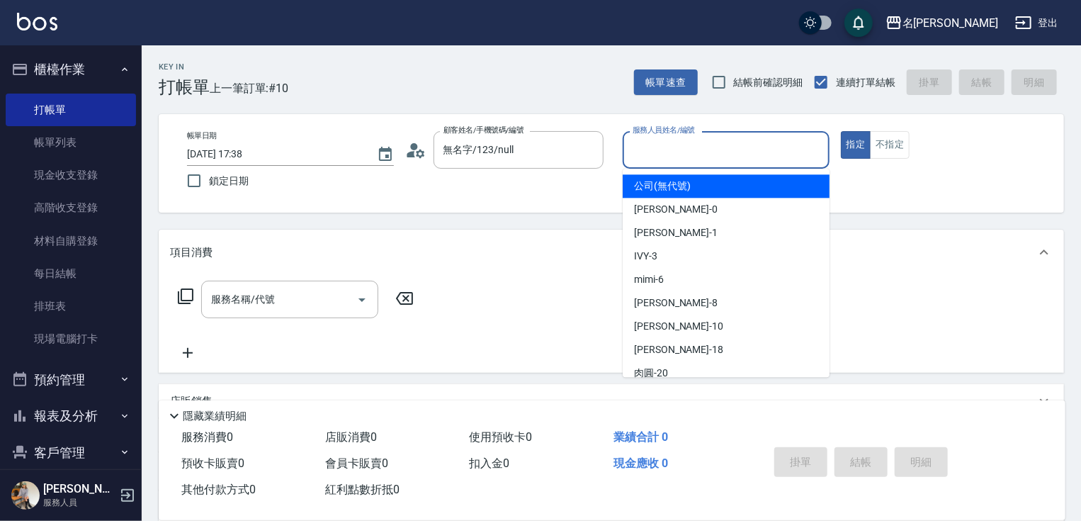
drag, startPoint x: 649, startPoint y: 162, endPoint x: 655, endPoint y: 189, distance: 28.2
click at [650, 163] on div "服務人員姓名/編號" at bounding box center [726, 150] width 207 height 38
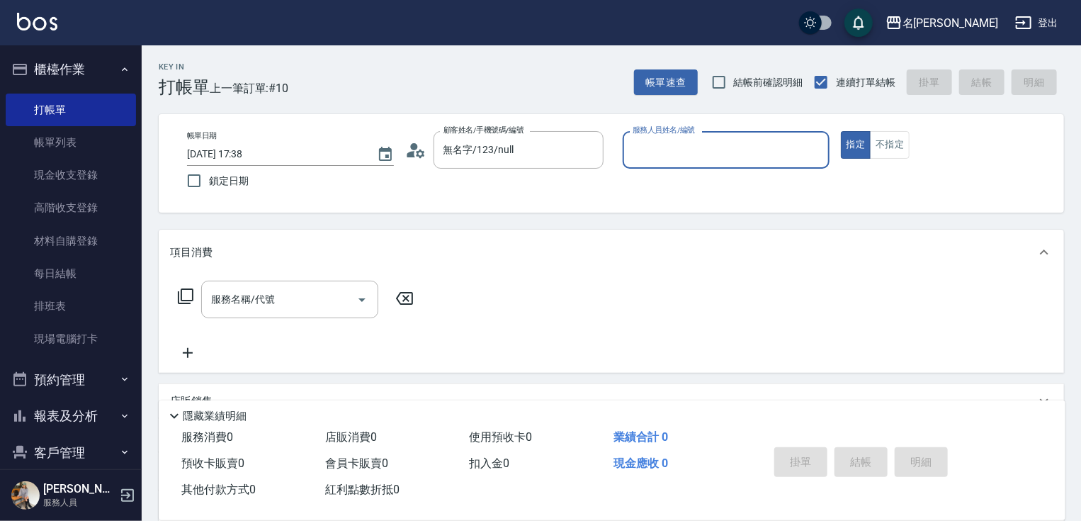
click at [649, 164] on div "服務人員姓名/編號" at bounding box center [726, 150] width 207 height 38
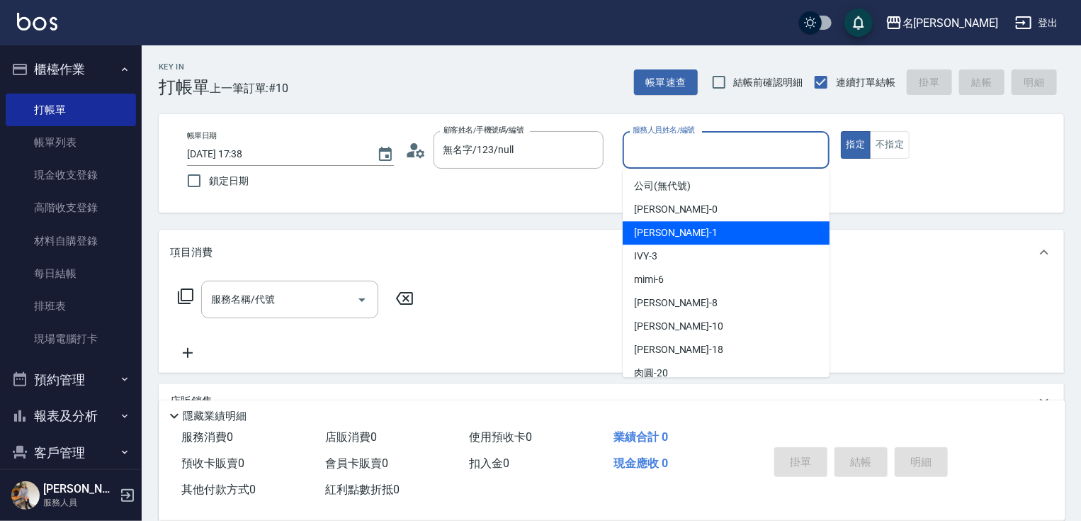
click at [664, 232] on span "[PERSON_NAME] -1" at bounding box center [676, 232] width 84 height 15
type input "[PERSON_NAME]-1"
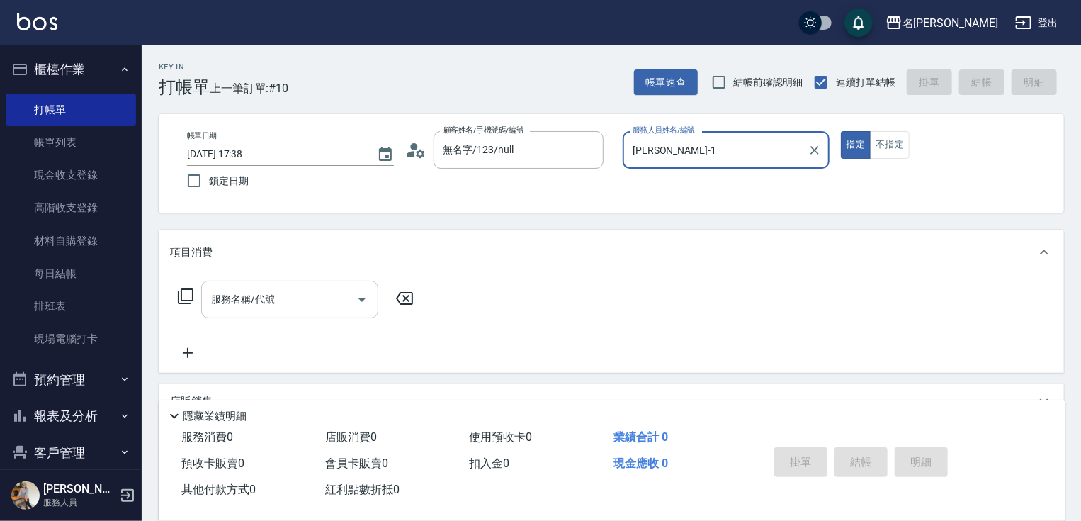
click at [298, 302] on input "服務名稱/代號" at bounding box center [279, 299] width 143 height 25
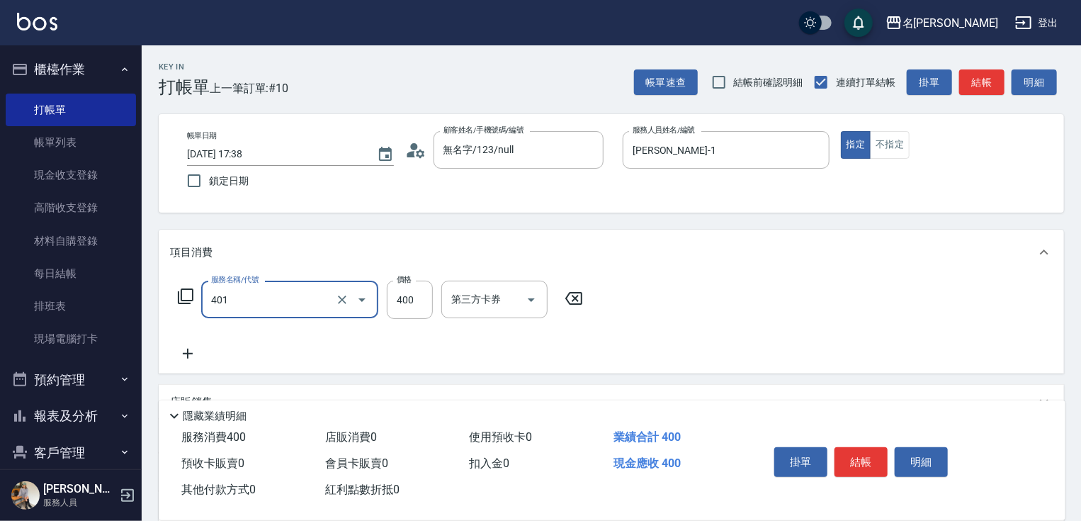
type input "剪髮(400)(401)"
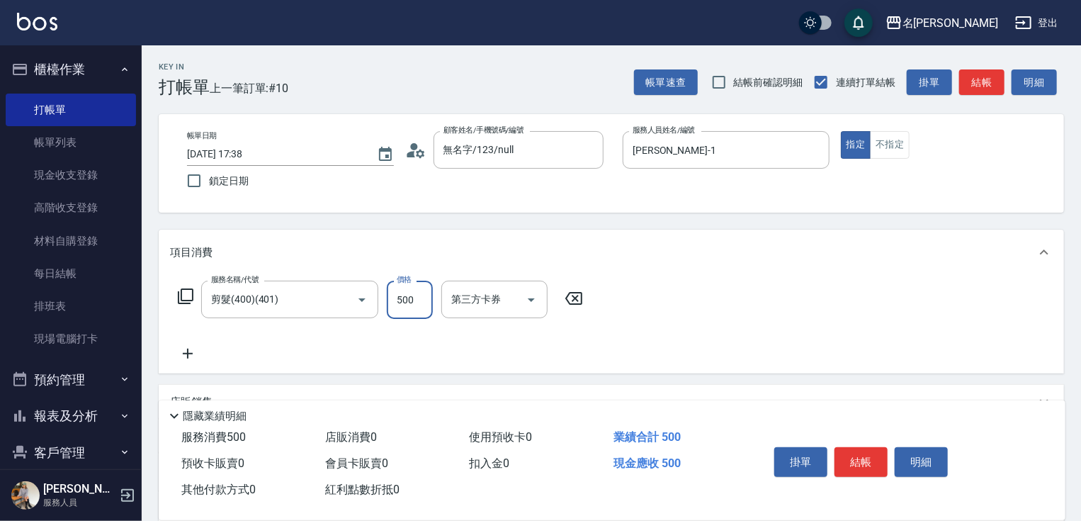
type input "500"
click at [182, 358] on icon at bounding box center [187, 353] width 35 height 17
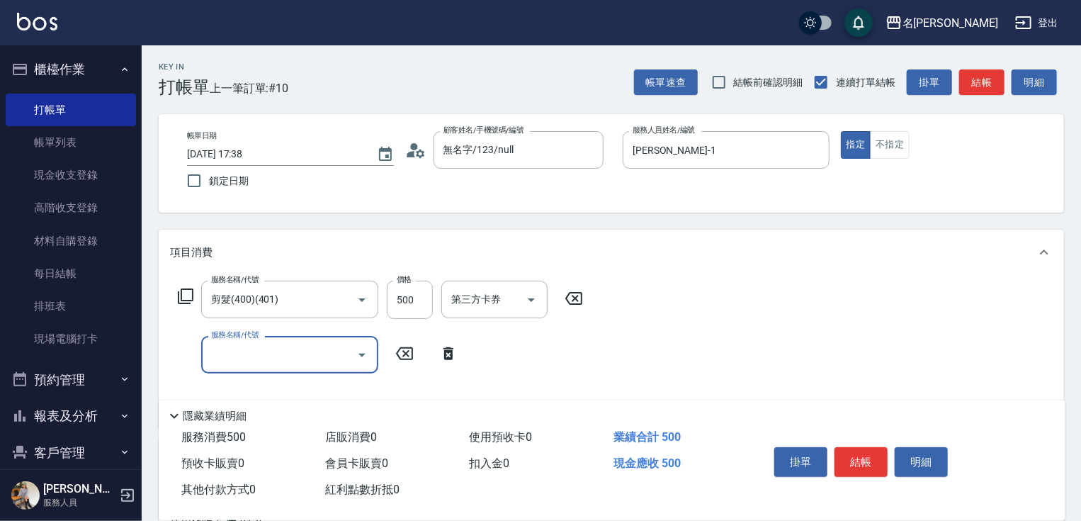
click at [222, 354] on input "服務名稱/代號" at bounding box center [279, 354] width 143 height 25
type input "染髮(1500)(501)"
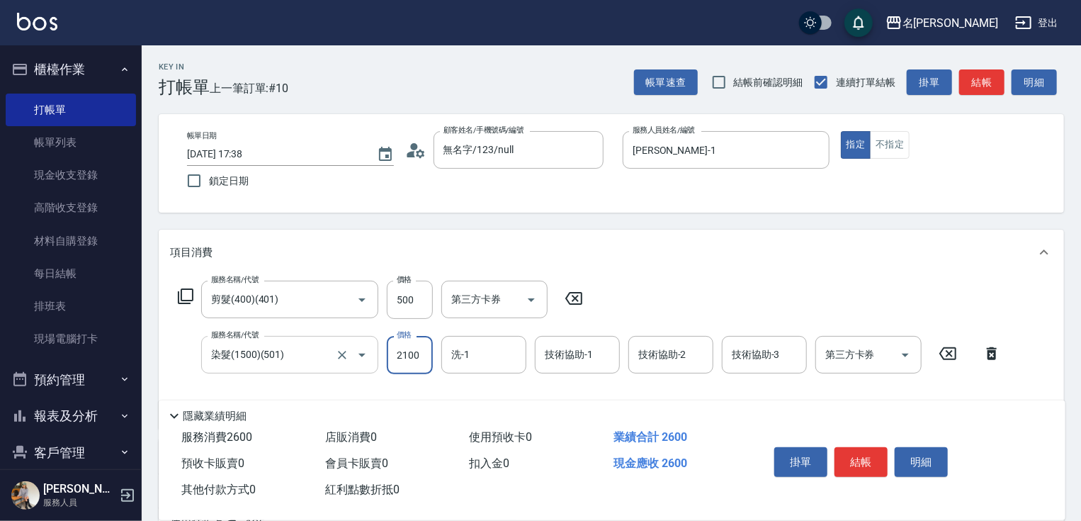
type input "2100"
type input "[PERSON_NAME]-1"
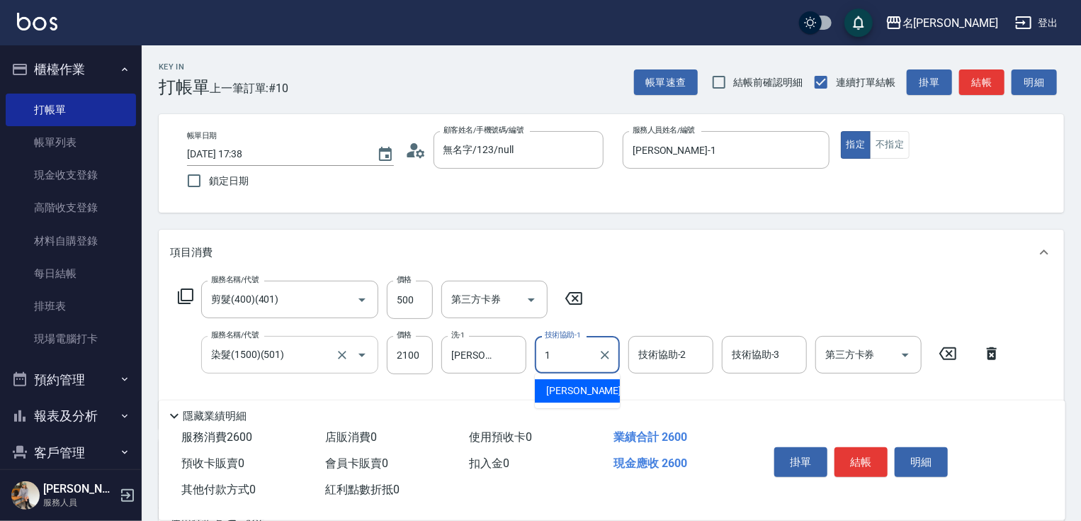
type input "[PERSON_NAME]-1"
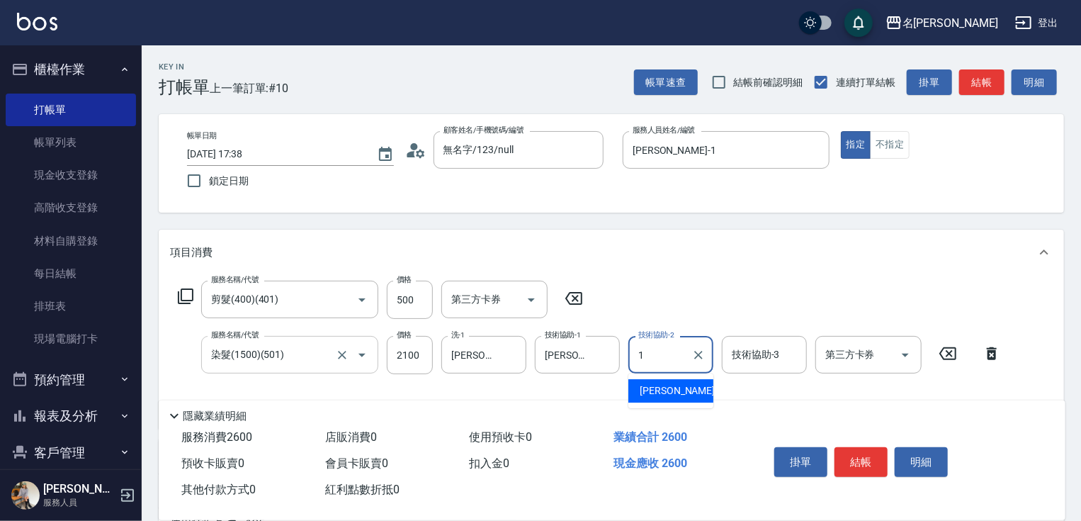
type input "[PERSON_NAME]-1"
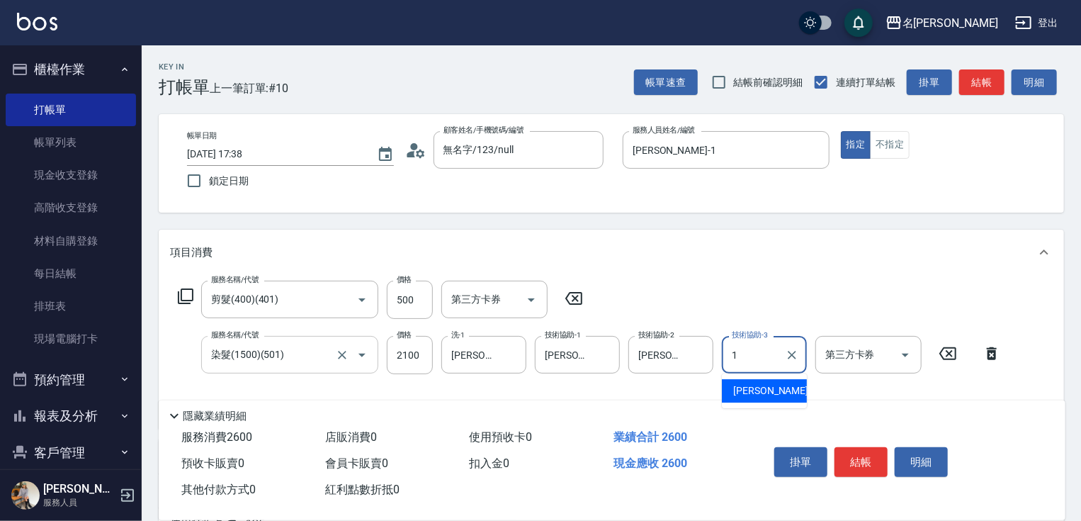
type input "[PERSON_NAME]-1"
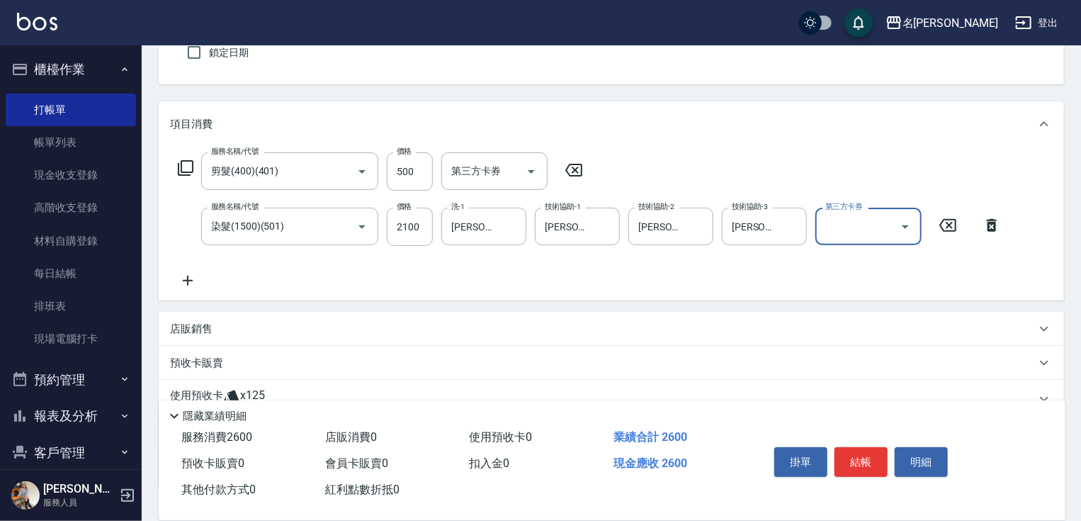
scroll to position [227, 0]
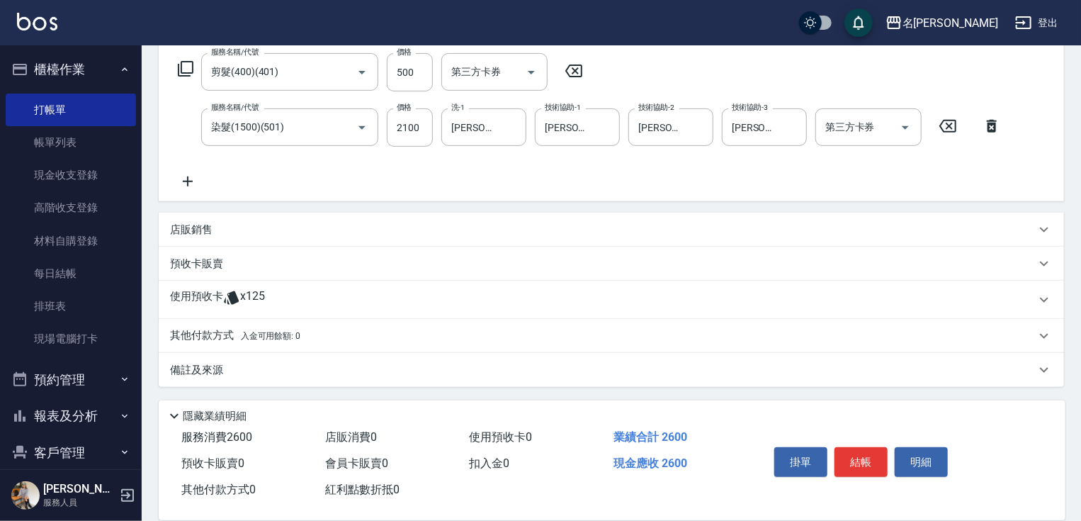
click at [206, 325] on div "其他付款方式 入金可用餘額: 0" at bounding box center [612, 336] width 906 height 34
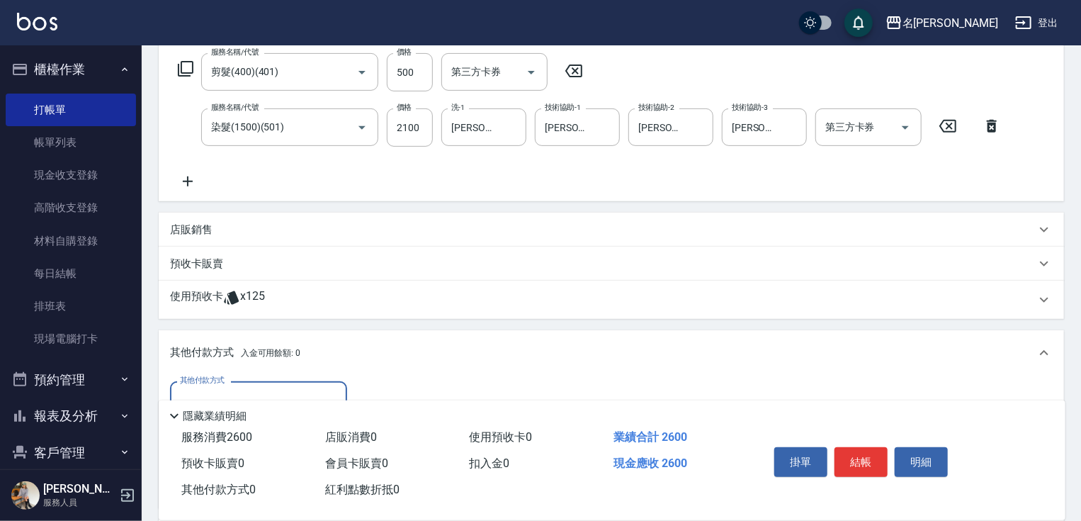
scroll to position [0, 0]
drag, startPoint x: 269, startPoint y: 387, endPoint x: 268, endPoint y: 407, distance: 19.9
click at [269, 389] on input "其他付款方式" at bounding box center [258, 400] width 164 height 25
click at [259, 461] on span "信用卡" at bounding box center [258, 459] width 177 height 23
type input "信用卡"
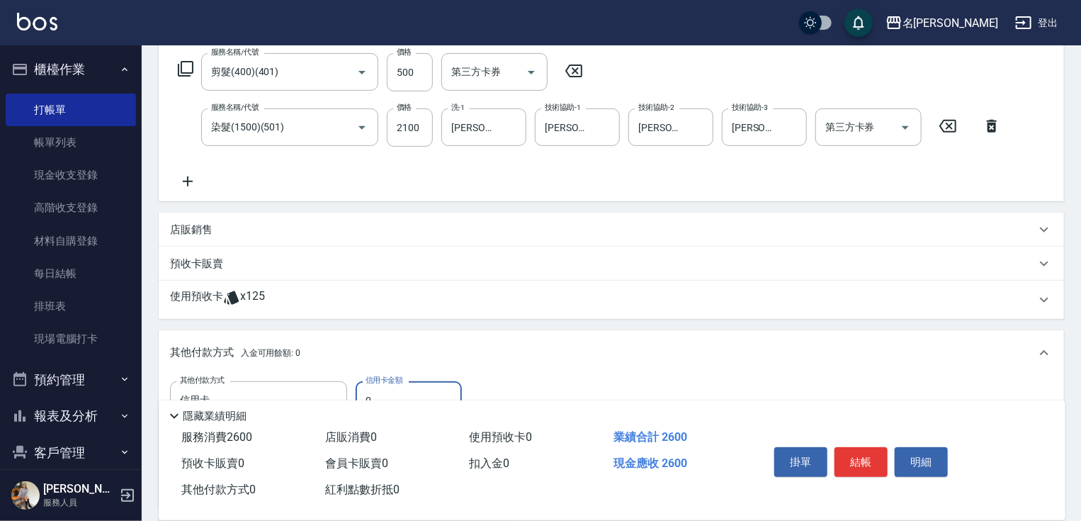
click at [363, 387] on input "0" at bounding box center [409, 400] width 106 height 38
type input "2600"
click at [864, 461] on button "結帳" at bounding box center [861, 462] width 53 height 30
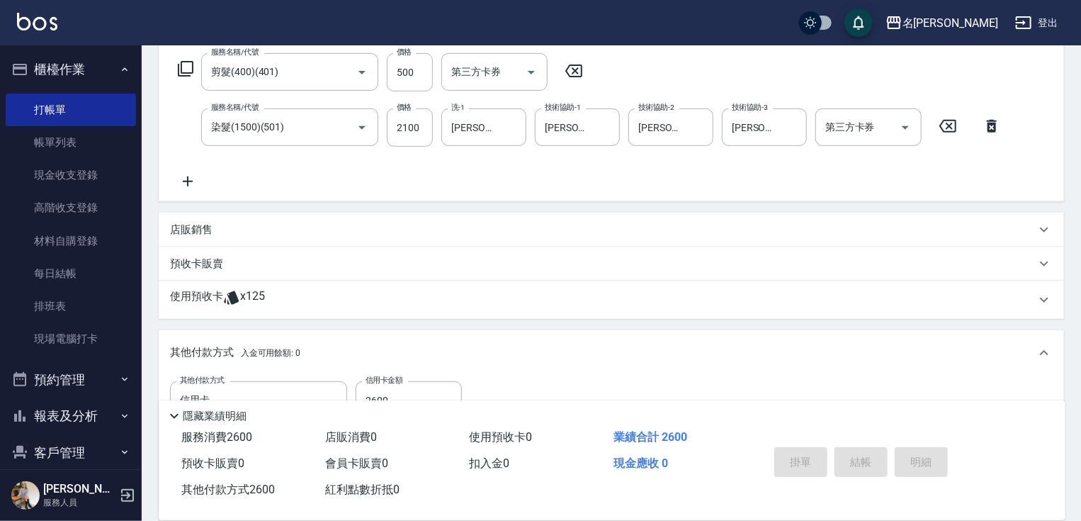
type input "[DATE] 17:39"
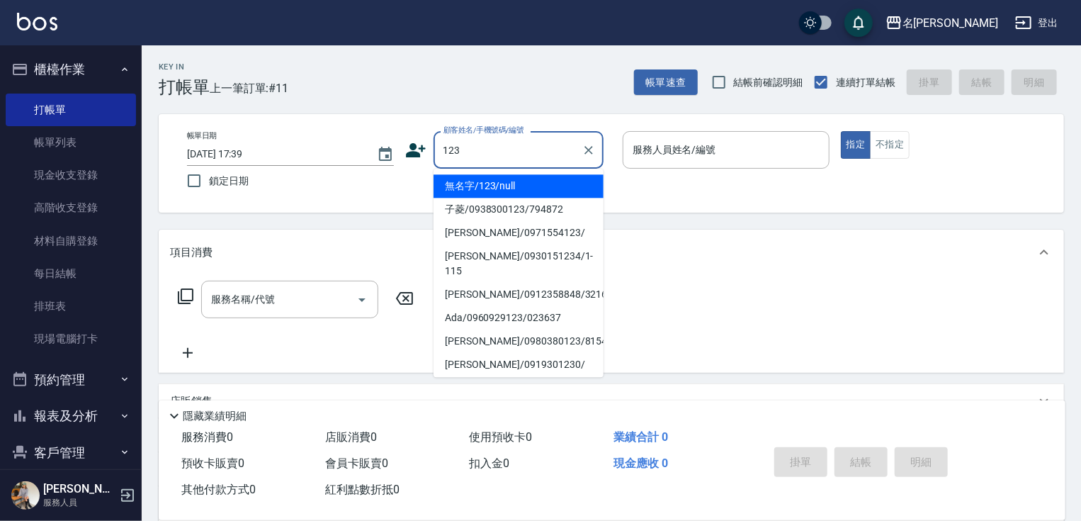
click at [525, 184] on li "無名字/123/null" at bounding box center [519, 185] width 170 height 23
type input "無名字/123/null"
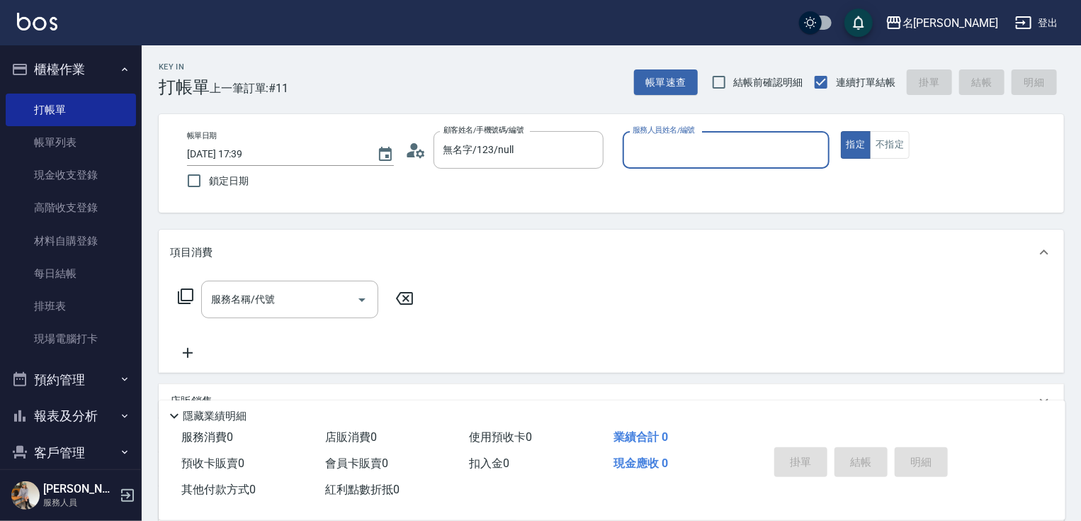
drag, startPoint x: 692, startPoint y: 167, endPoint x: 693, endPoint y: 157, distance: 10.7
click at [693, 159] on div "服務人員姓名/編號" at bounding box center [726, 150] width 207 height 38
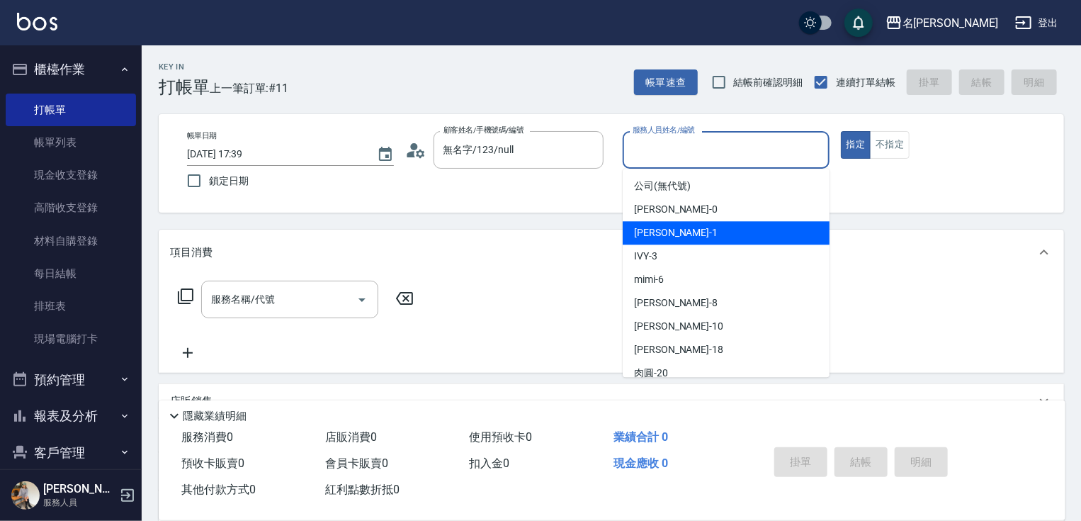
click at [677, 235] on div "[PERSON_NAME] -1" at bounding box center [726, 232] width 207 height 23
type input "[PERSON_NAME]-1"
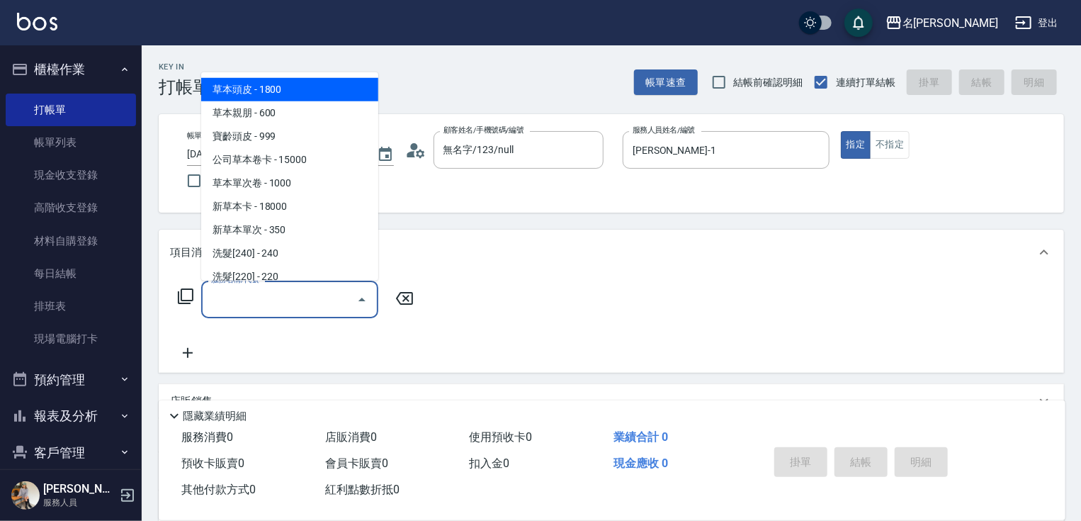
click at [303, 300] on input "服務名稱/代號" at bounding box center [279, 299] width 143 height 25
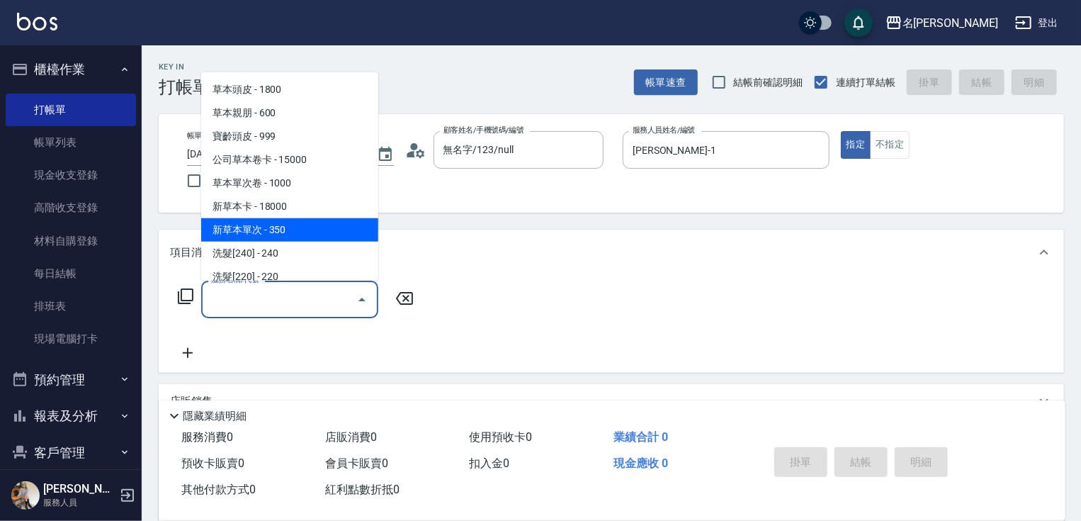
click at [312, 224] on span "新草本單次 - 350" at bounding box center [289, 229] width 177 height 23
type input "新草本單次(109)"
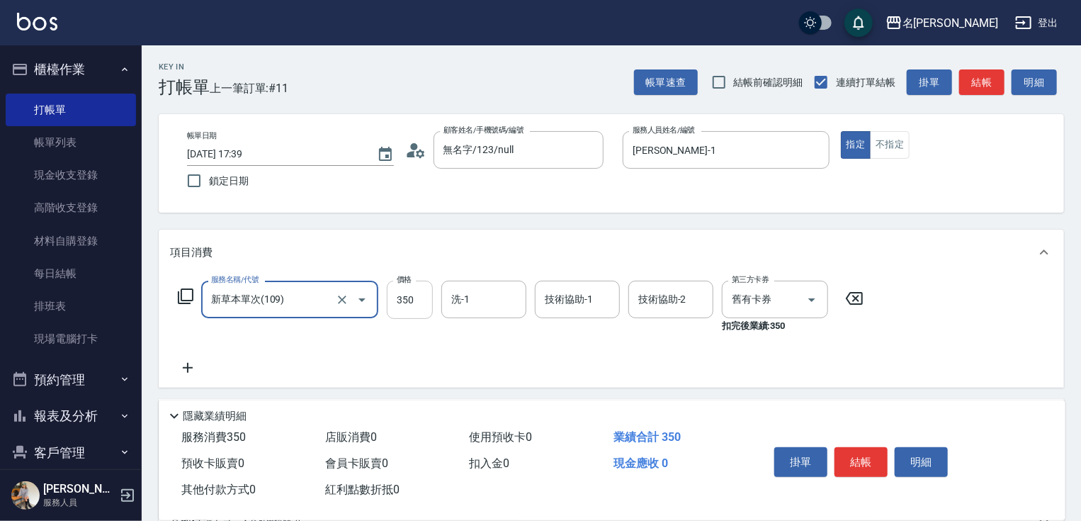
click at [408, 302] on input "350" at bounding box center [410, 300] width 46 height 38
type input "525"
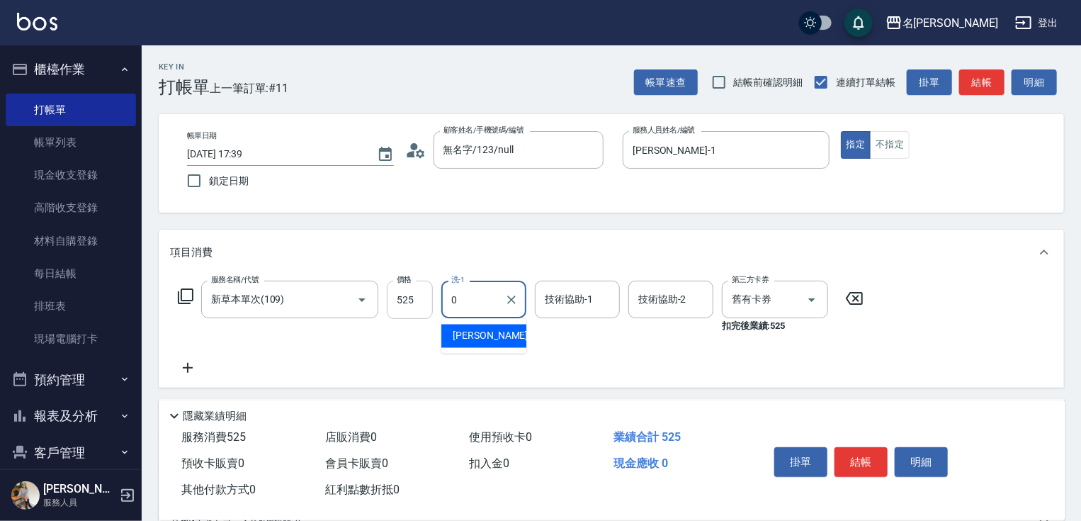
type input "[PERSON_NAME]-0"
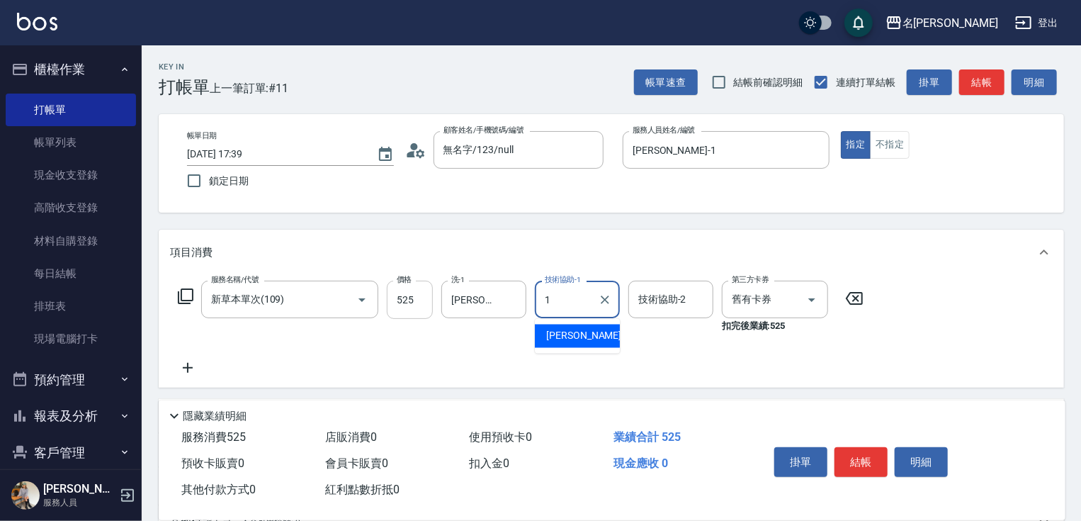
type input "[PERSON_NAME]-1"
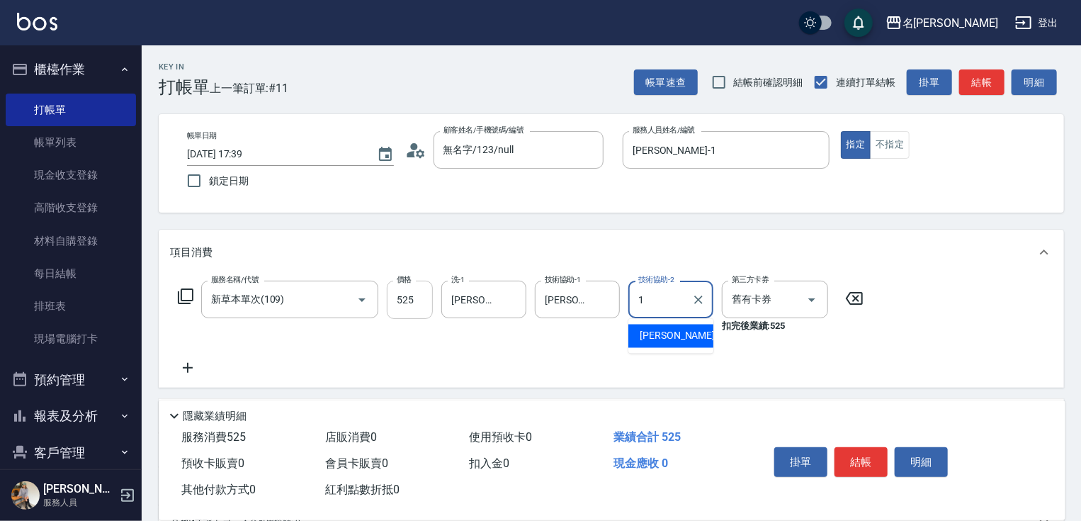
type input "[PERSON_NAME]-1"
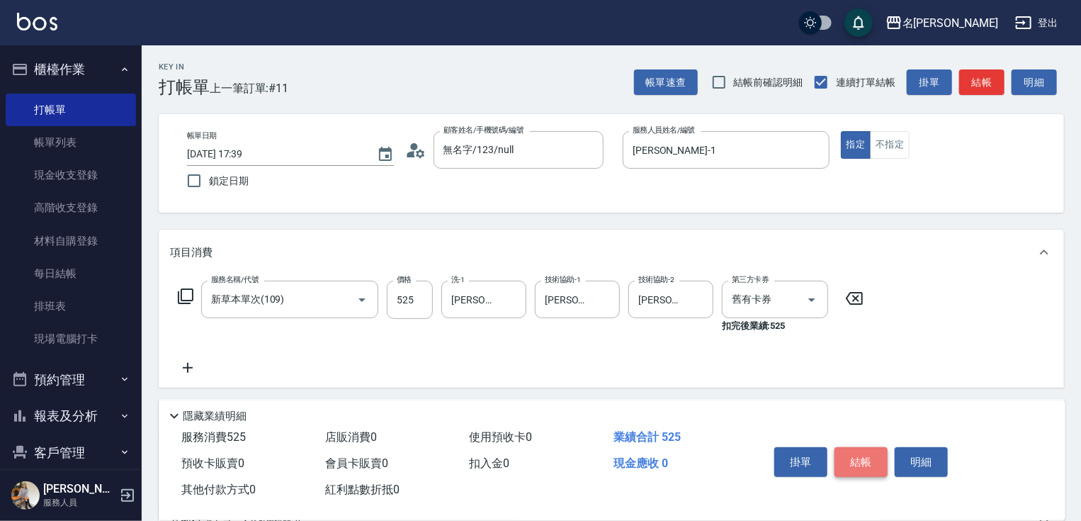
click at [860, 463] on button "結帳" at bounding box center [861, 462] width 53 height 30
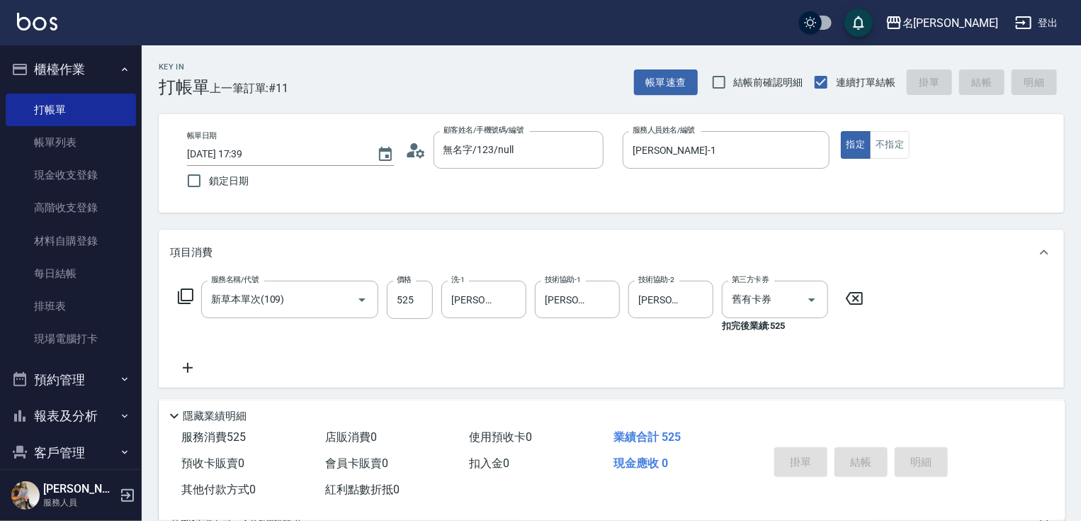
type input "[DATE] 17:40"
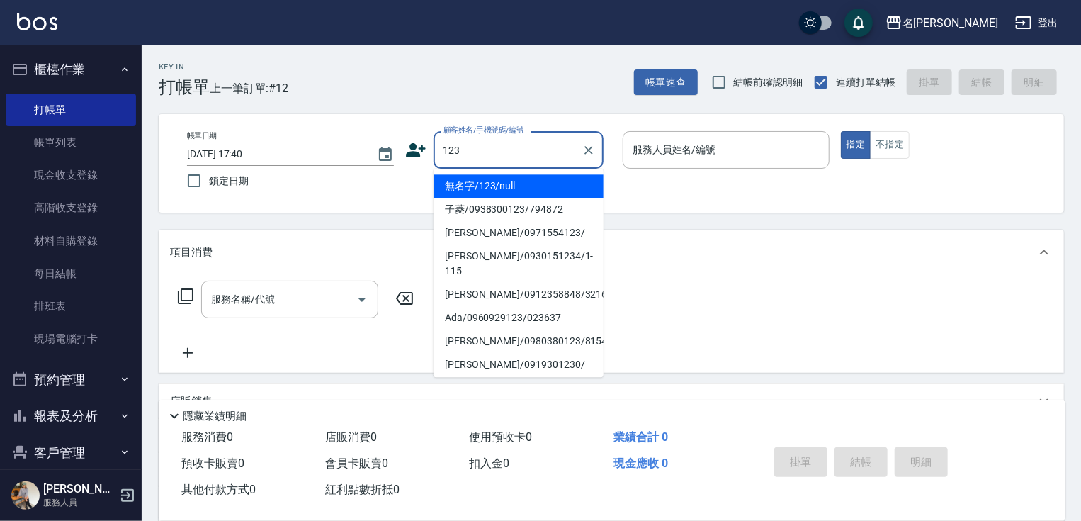
drag, startPoint x: 505, startPoint y: 188, endPoint x: 714, endPoint y: 135, distance: 215.5
click at [507, 187] on li "無名字/123/null" at bounding box center [519, 185] width 170 height 23
type input "無名字/123/null"
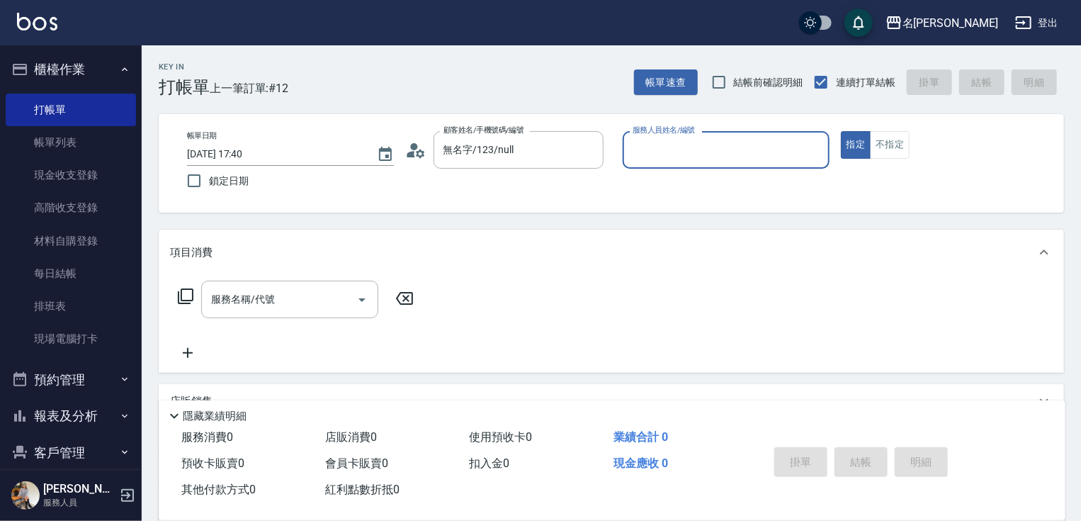
click at [707, 150] on input "服務人員姓名/編號" at bounding box center [726, 149] width 194 height 25
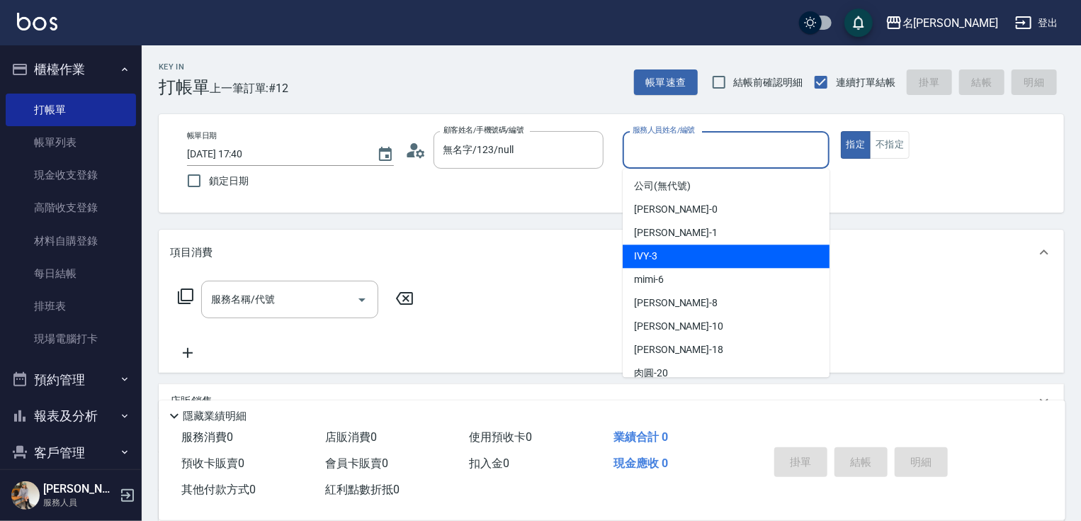
click at [695, 257] on div "IVY -3" at bounding box center [726, 255] width 207 height 23
type input "IVY-3"
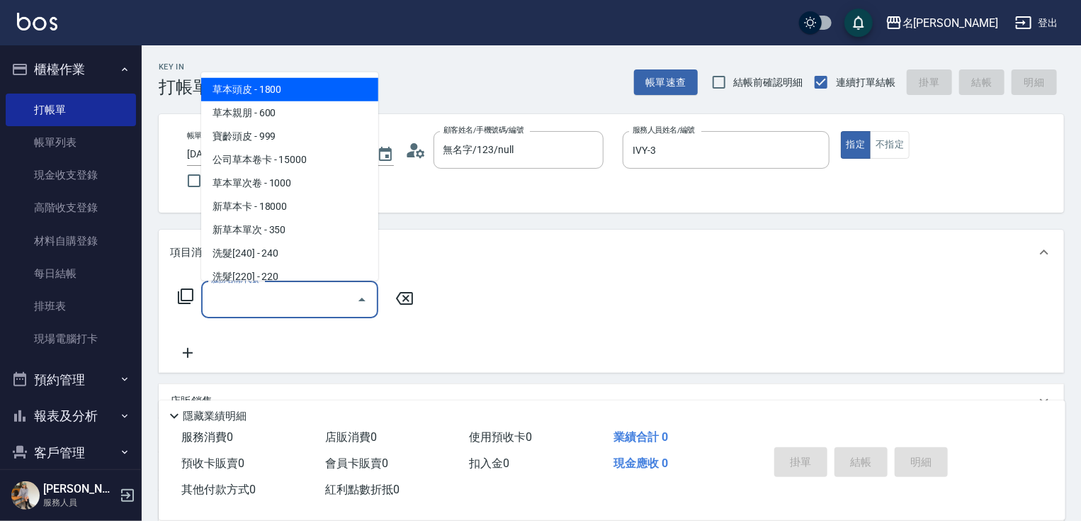
click at [291, 296] on input "服務名稱/代號" at bounding box center [279, 299] width 143 height 25
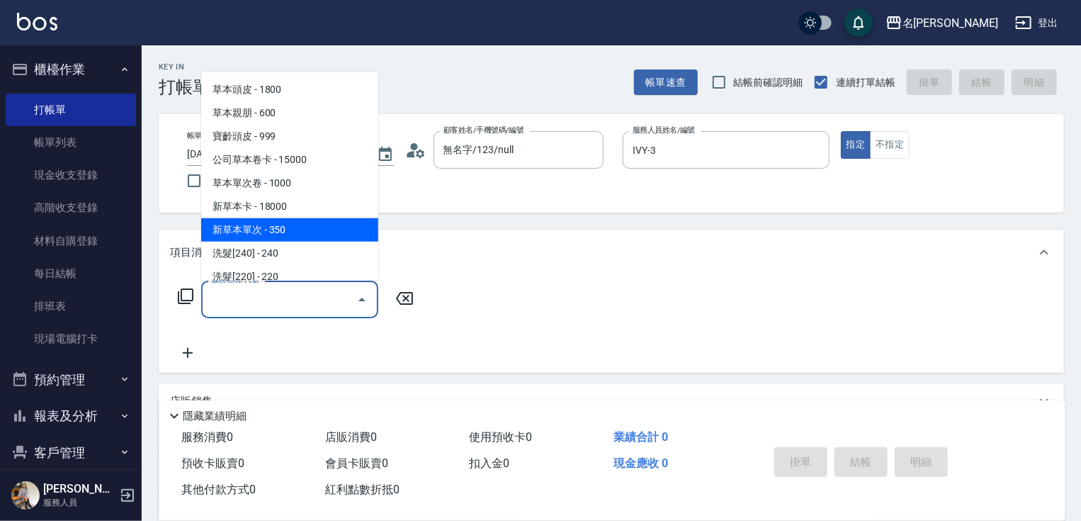
click at [312, 224] on span "新草本單次 - 350" at bounding box center [289, 229] width 177 height 23
type input "新草本單次(109)"
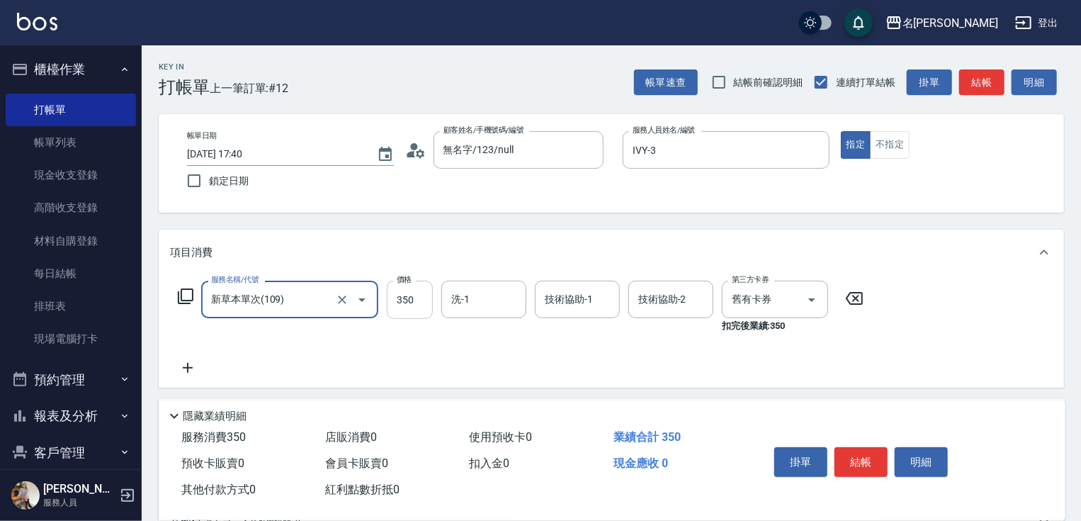
click at [411, 293] on input "350" at bounding box center [410, 300] width 46 height 38
type input "525"
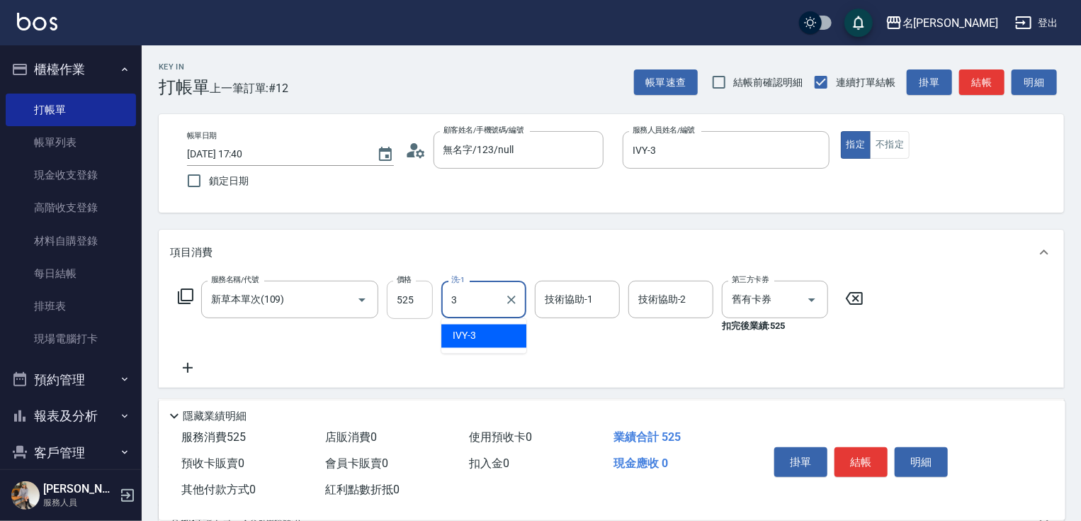
type input "IVY-3"
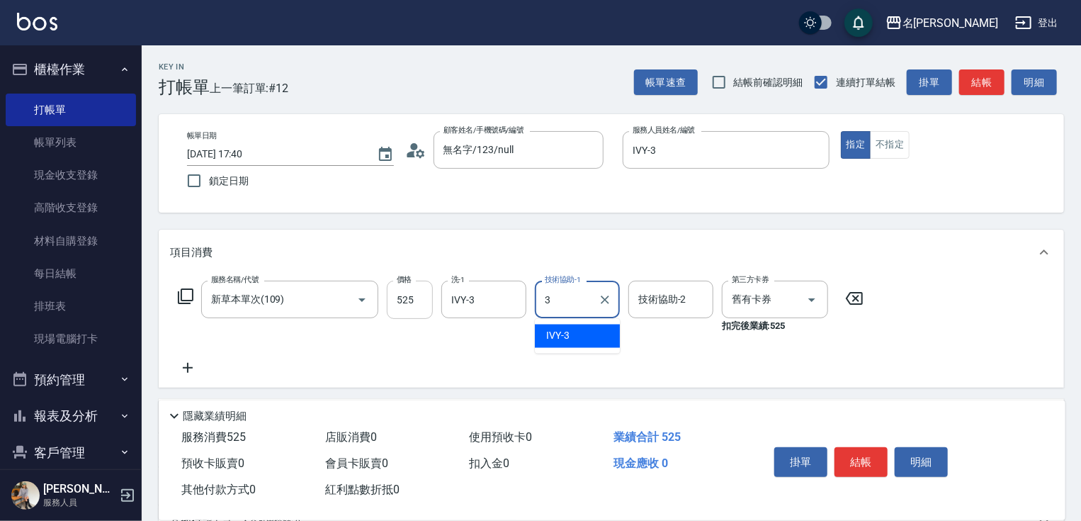
type input "IVY-3"
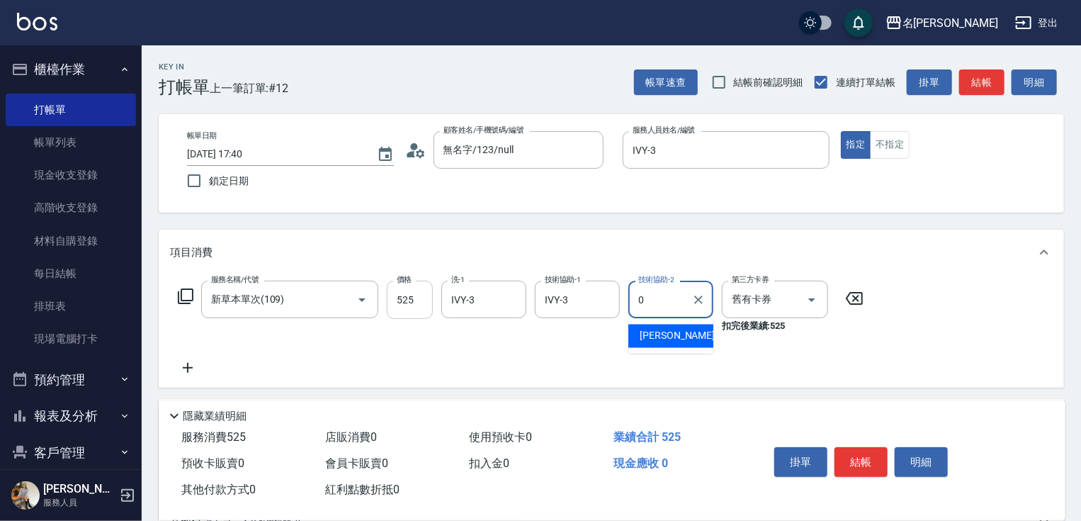
type input "[PERSON_NAME]-0"
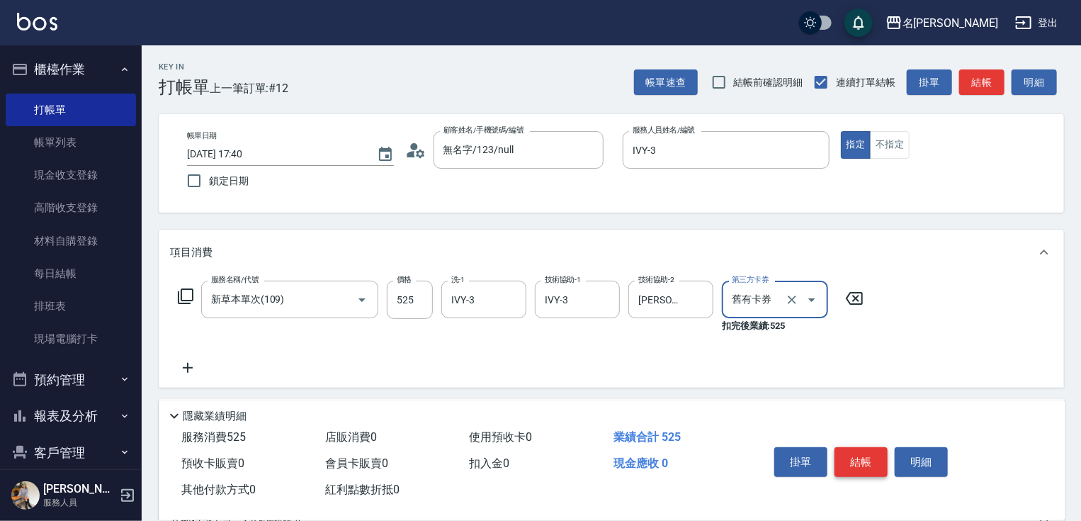
click at [856, 453] on button "結帳" at bounding box center [861, 462] width 53 height 30
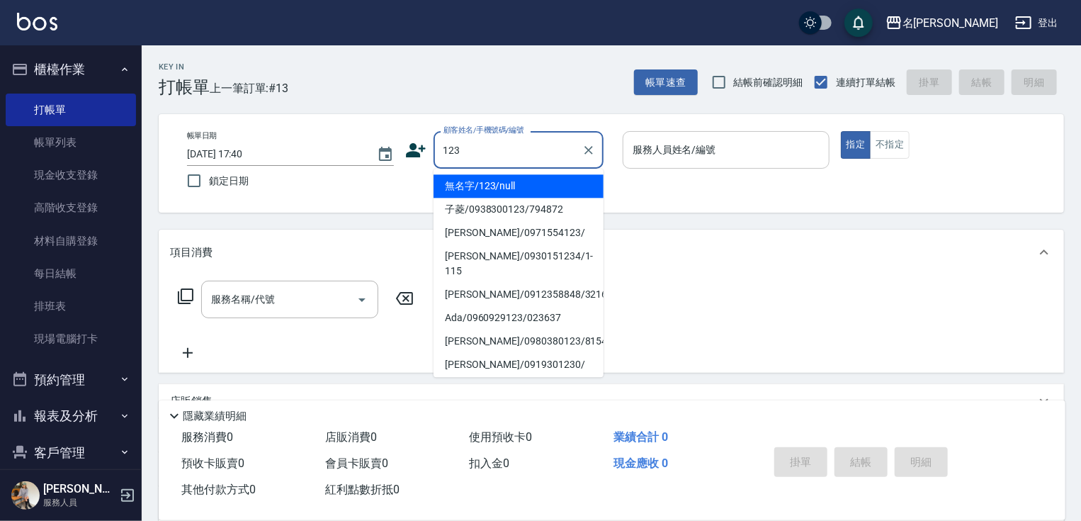
drag, startPoint x: 529, startPoint y: 184, endPoint x: 628, endPoint y: 153, distance: 103.1
click at [529, 185] on li "無名字/123/null" at bounding box center [519, 185] width 170 height 23
type input "無名字/123/null"
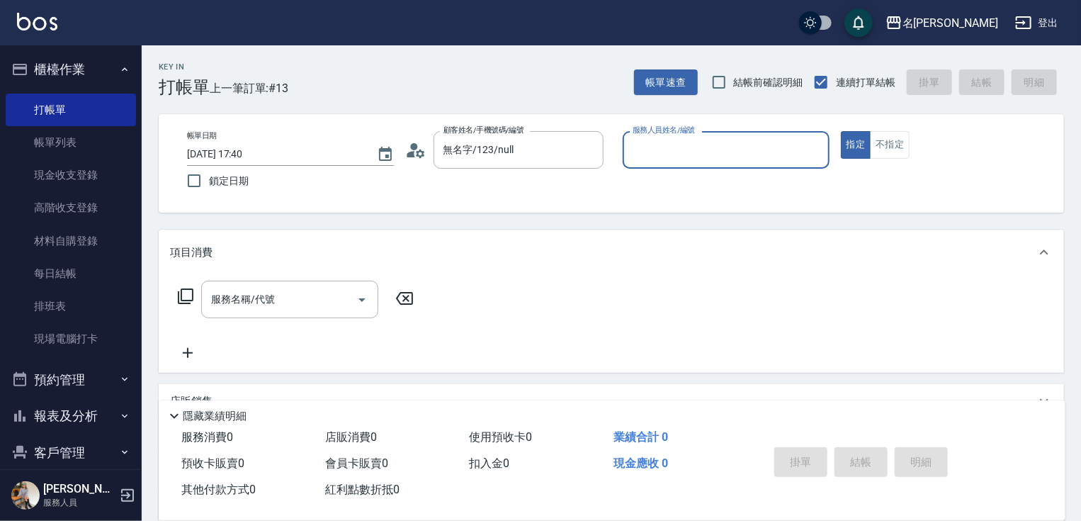
click at [646, 152] on input "服務人員姓名/編號" at bounding box center [726, 149] width 194 height 25
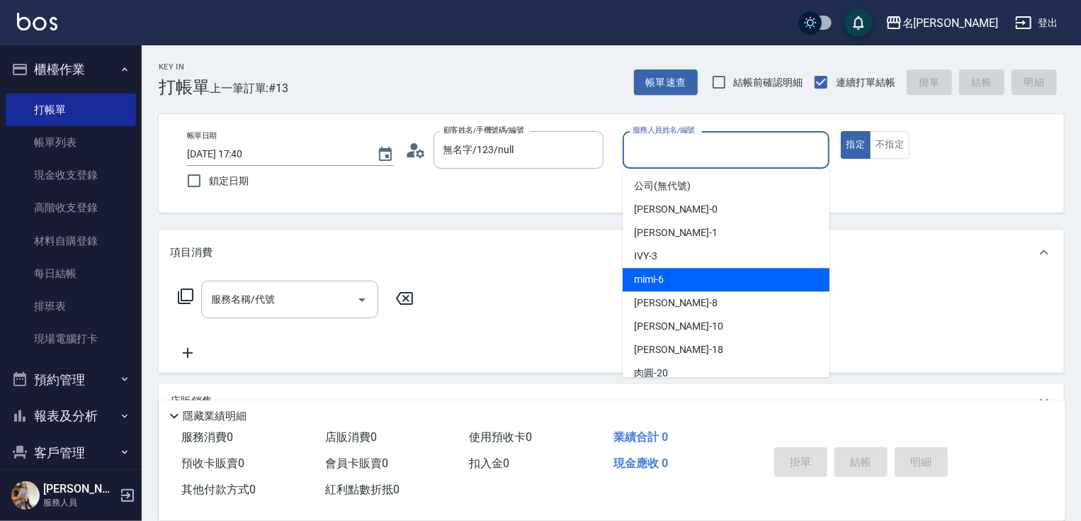
click at [673, 274] on div "mimi -6" at bounding box center [726, 279] width 207 height 23
type input "mimi-6"
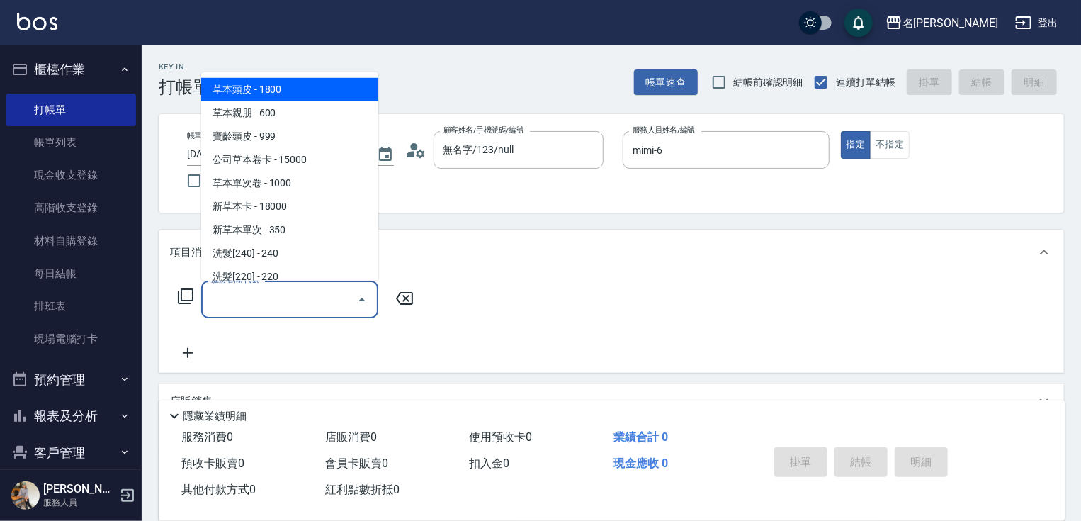
click at [305, 295] on input "服務名稱/代號" at bounding box center [279, 299] width 143 height 25
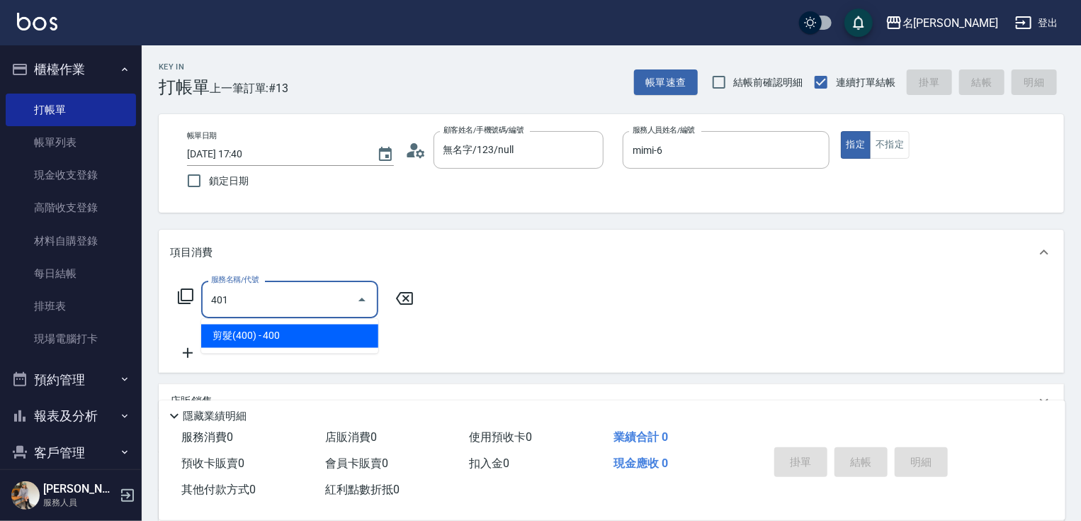
type input "剪髮(400)(401)"
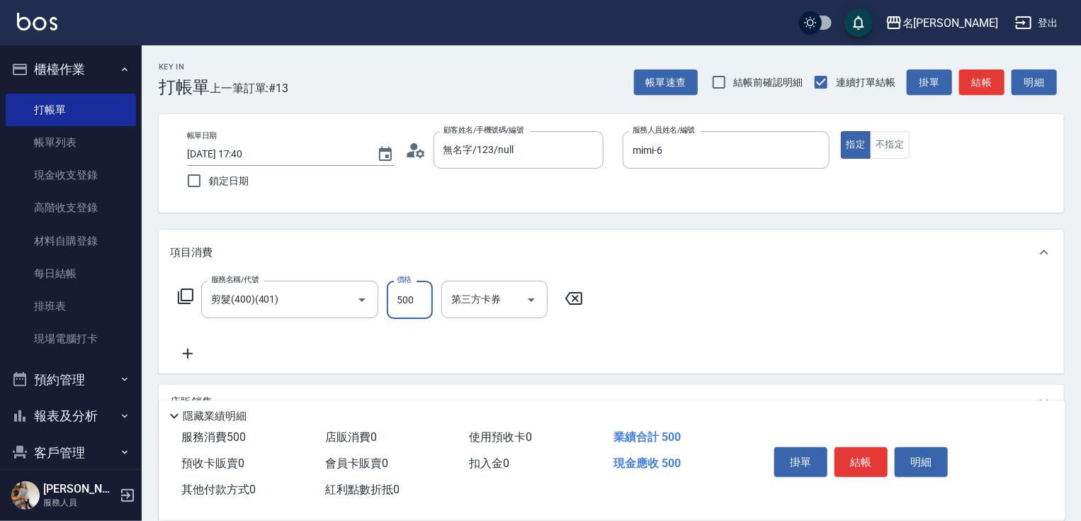
type input "500"
click at [190, 352] on icon at bounding box center [187, 353] width 35 height 17
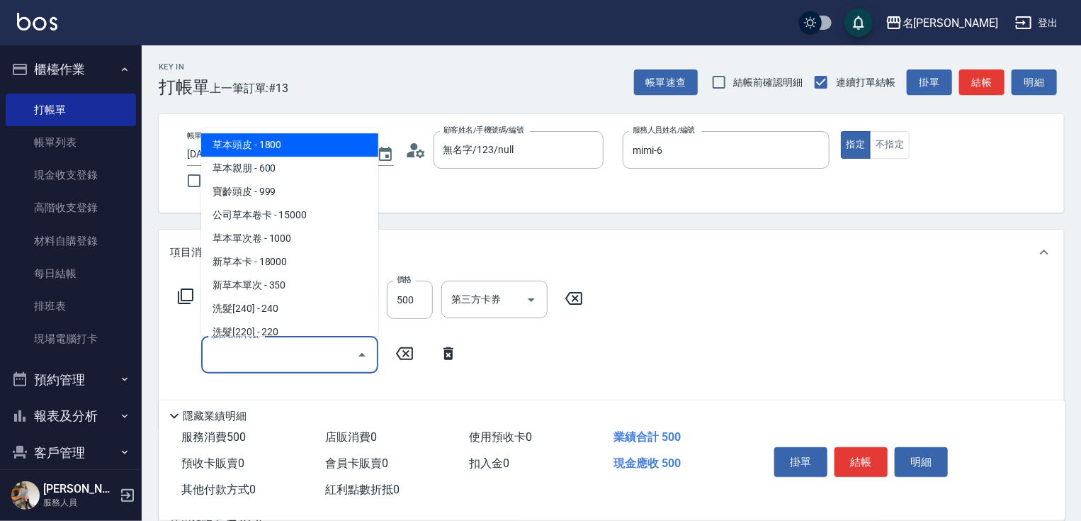
click at [235, 350] on input "服務名稱/代號" at bounding box center [279, 354] width 143 height 25
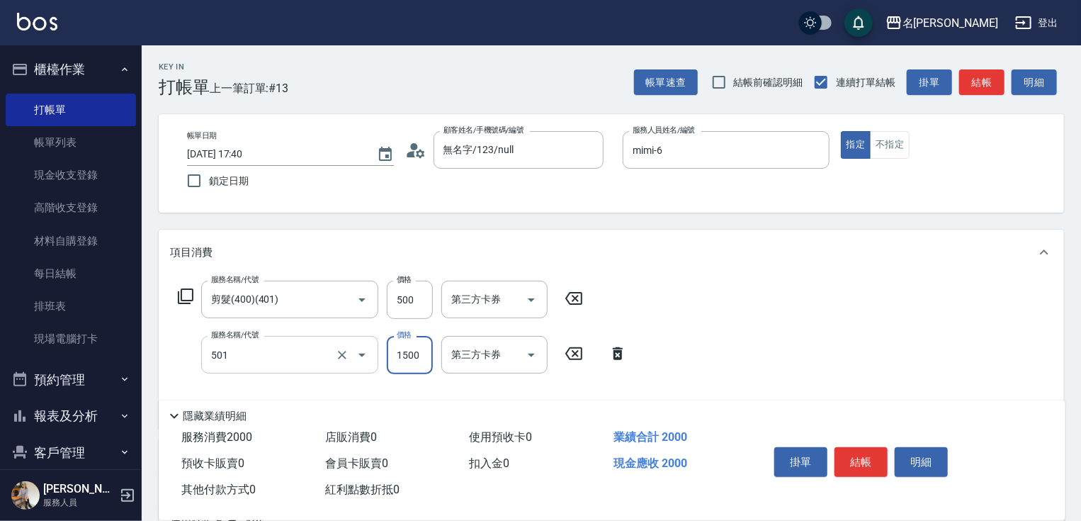
type input "染髮(1500)(501)"
type input "1300"
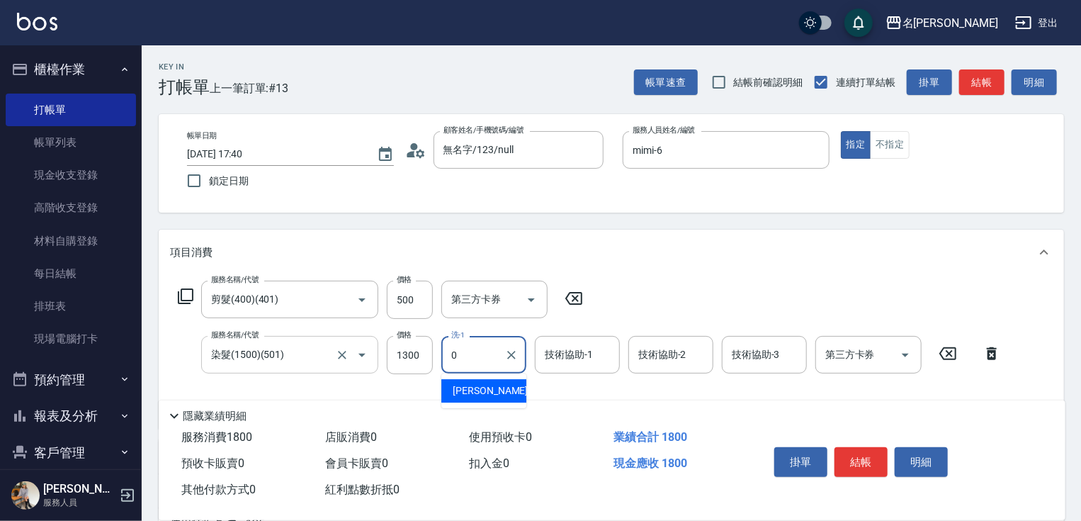
type input "[PERSON_NAME]-0"
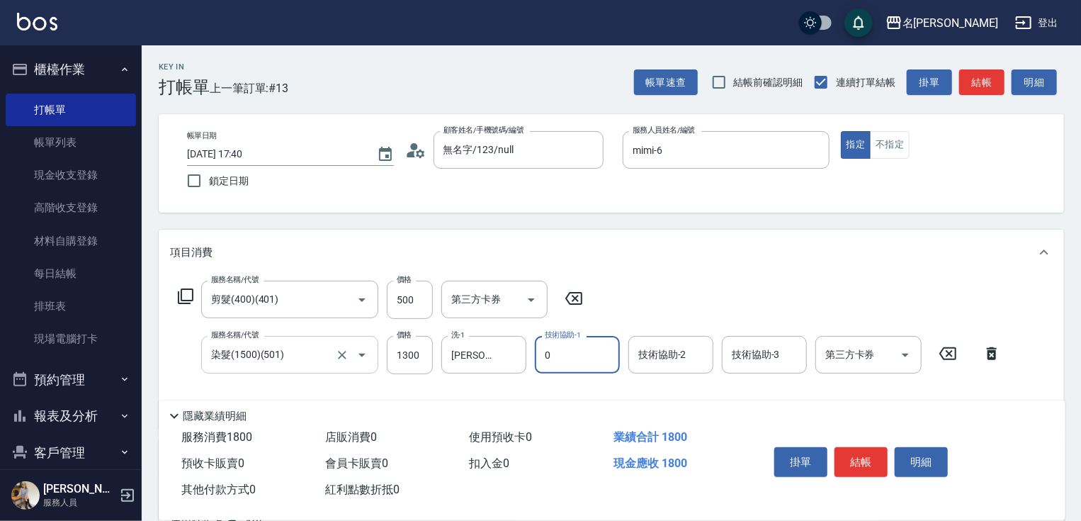
type input "[PERSON_NAME]-0"
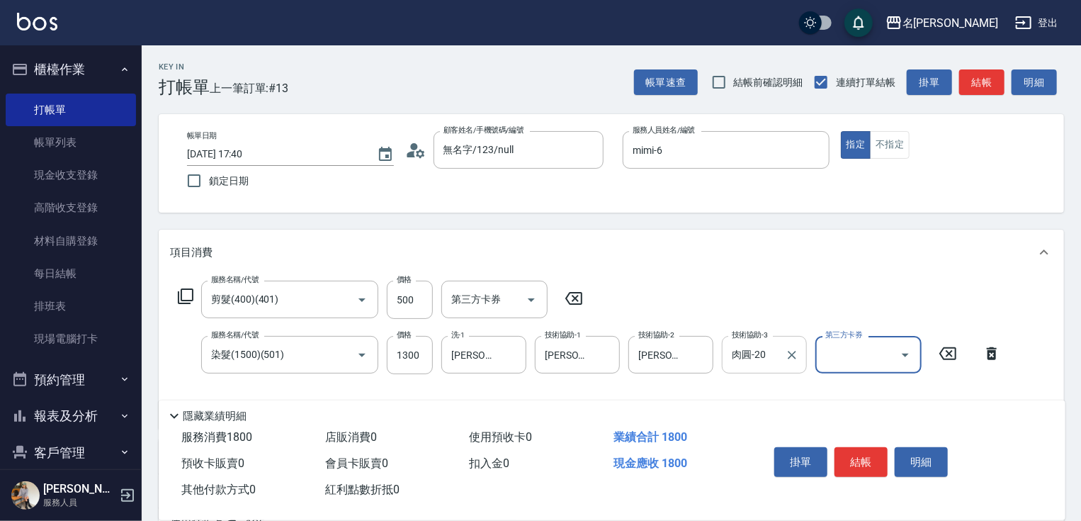
click at [742, 370] on div "肉圓-20 技術協助-3" at bounding box center [764, 355] width 85 height 38
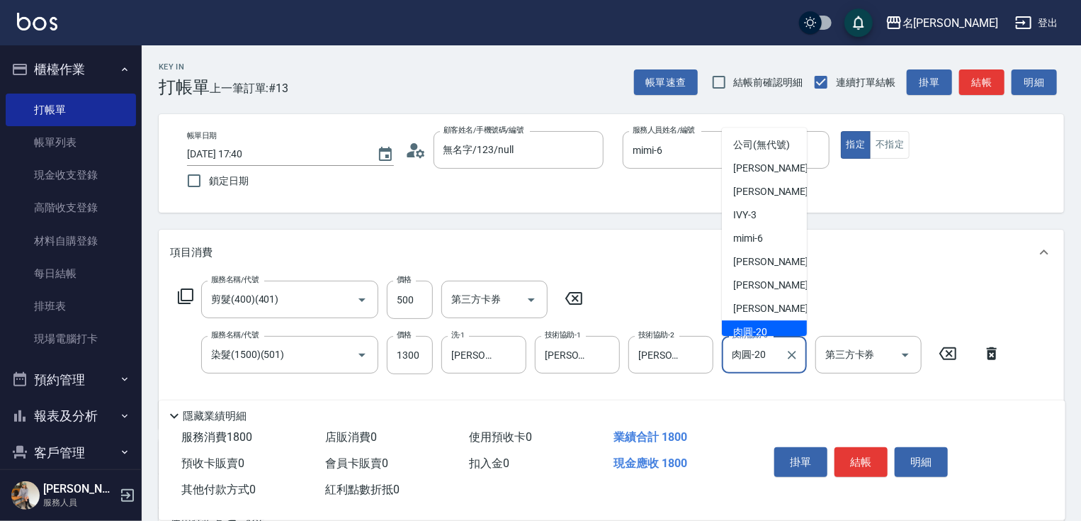
scroll to position [23, 0]
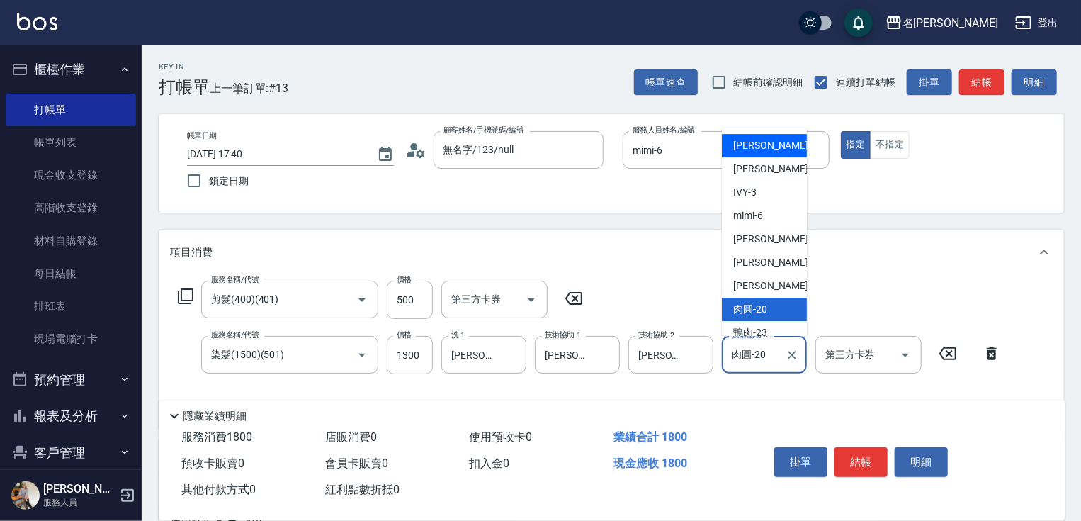
click at [759, 156] on div "[PERSON_NAME] -0" at bounding box center [764, 145] width 85 height 23
type input "[PERSON_NAME]-0"
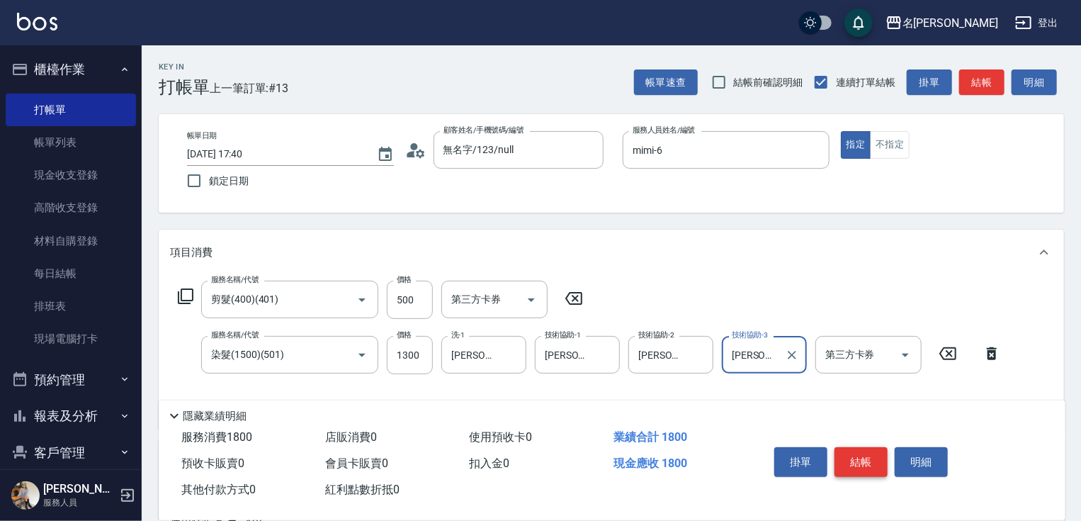
click at [856, 457] on button "結帳" at bounding box center [861, 462] width 53 height 30
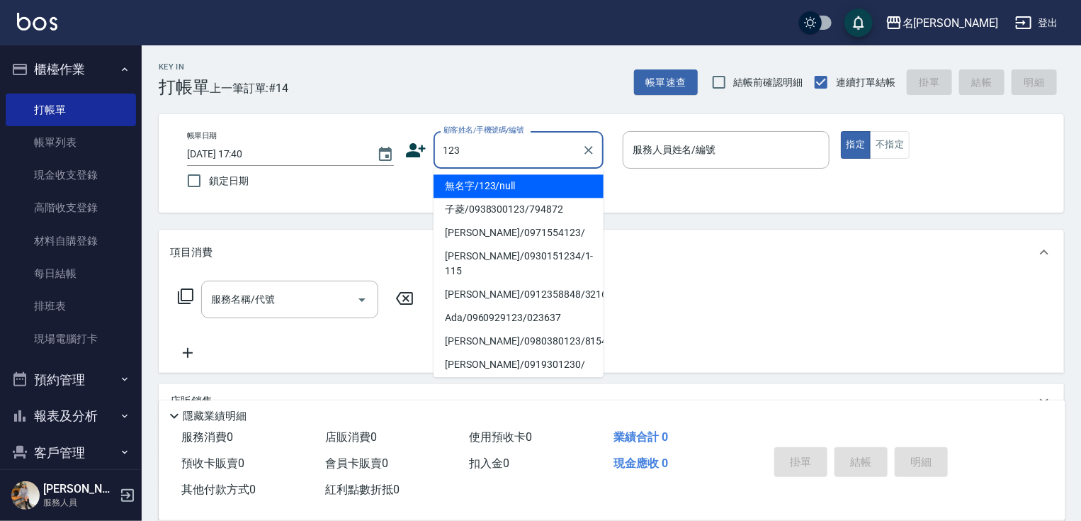
click at [493, 184] on li "無名字/123/null" at bounding box center [519, 185] width 170 height 23
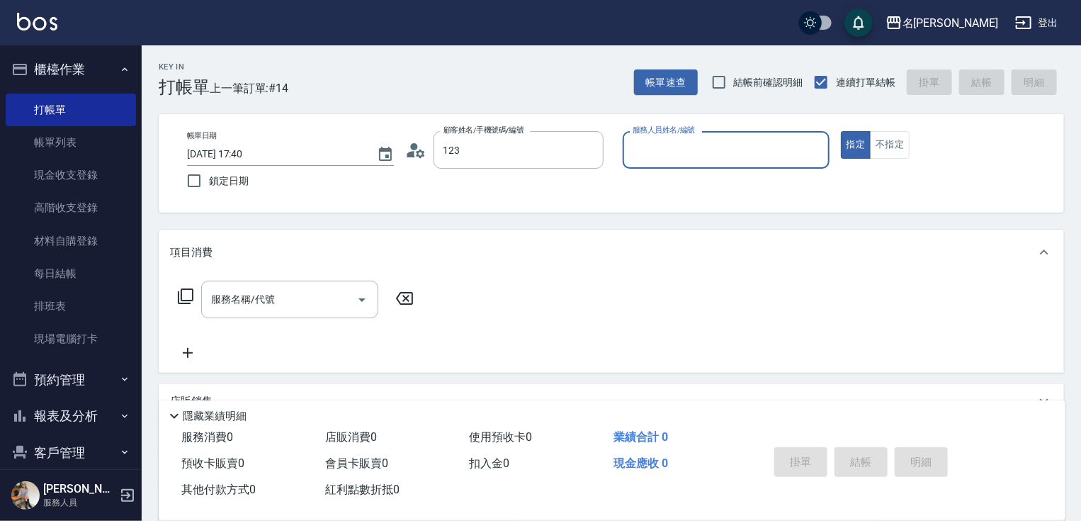
type input "無名字/123/null"
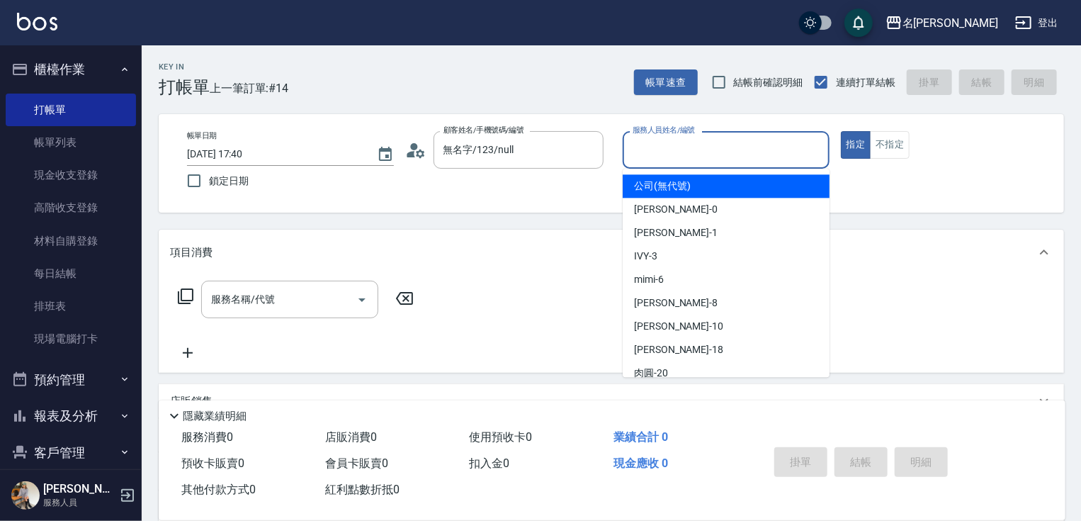
click at [673, 146] on input "服務人員姓名/編號" at bounding box center [726, 149] width 194 height 25
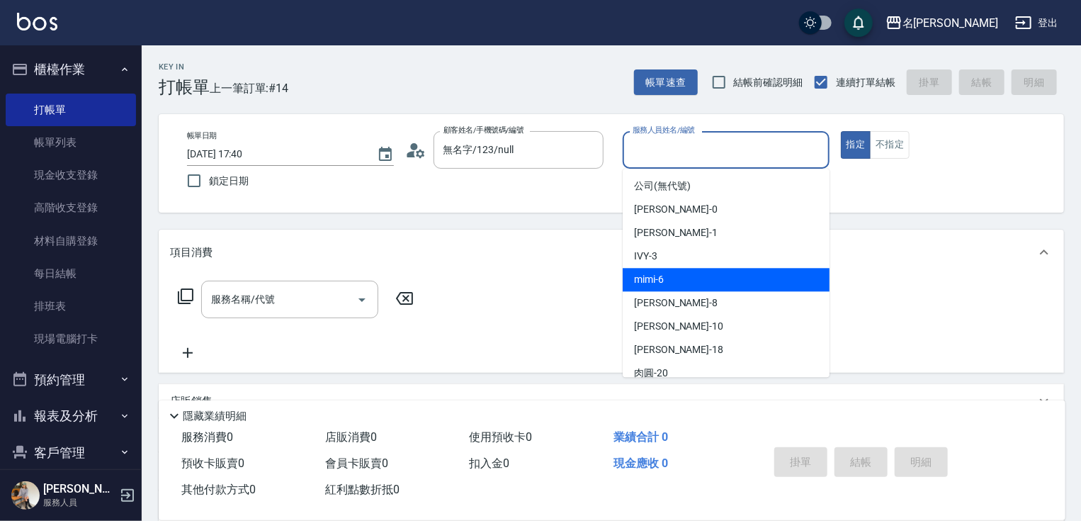
click at [659, 278] on span "mimi -6" at bounding box center [649, 279] width 30 height 15
type input "mimi-6"
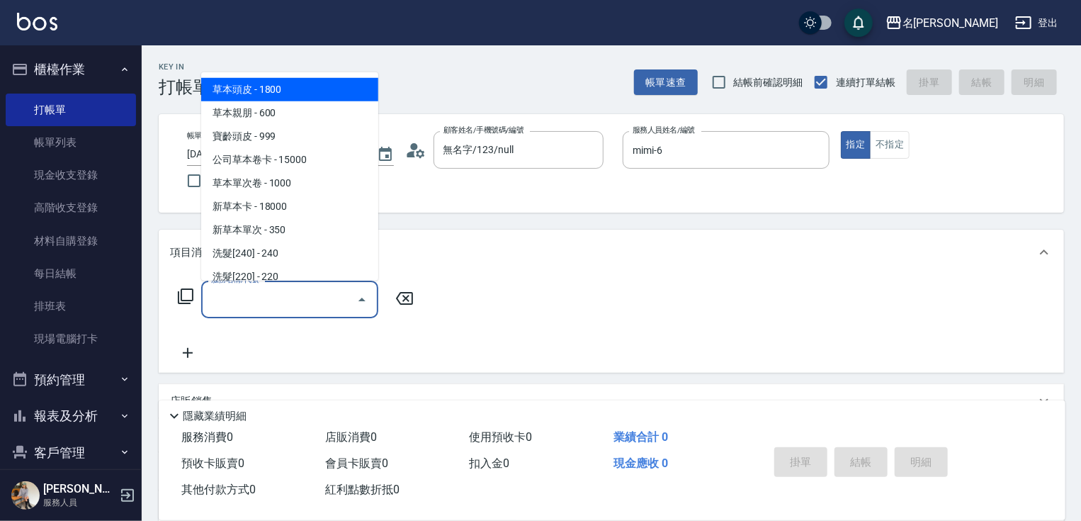
click at [300, 301] on input "服務名稱/代號" at bounding box center [279, 299] width 143 height 25
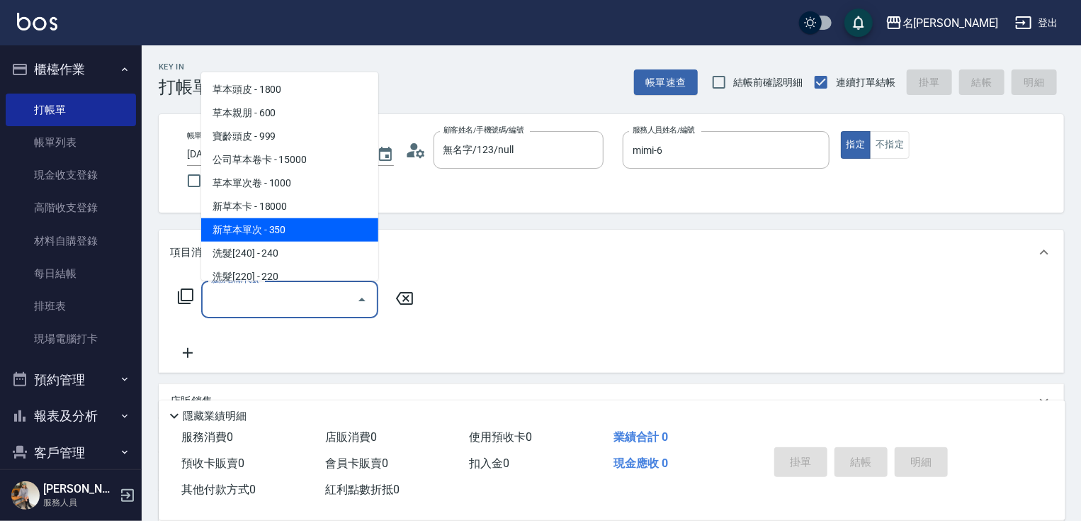
click at [306, 230] on span "新草本單次 - 350" at bounding box center [289, 229] width 177 height 23
type input "新草本單次(109)"
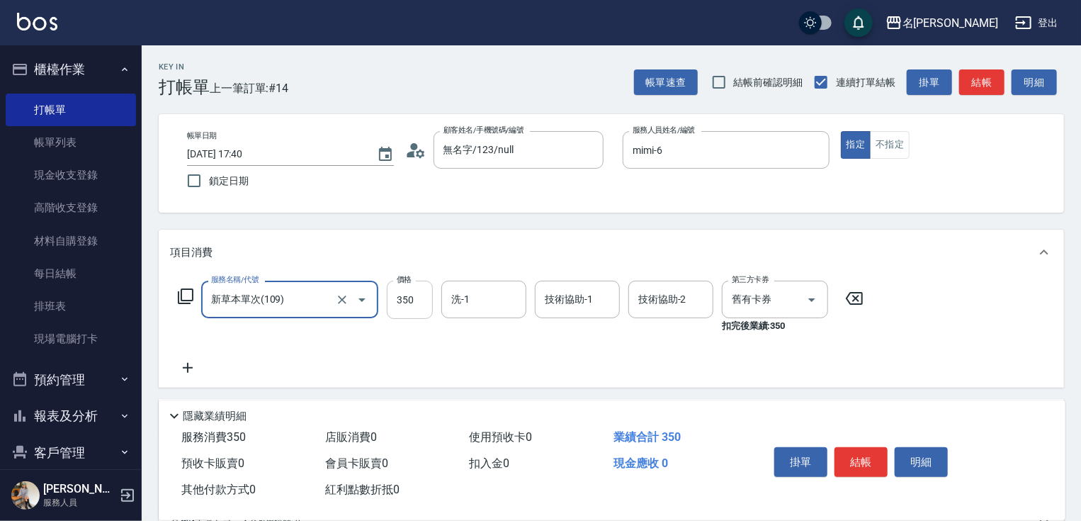
click at [405, 300] on input "350" at bounding box center [410, 300] width 46 height 38
type input "525"
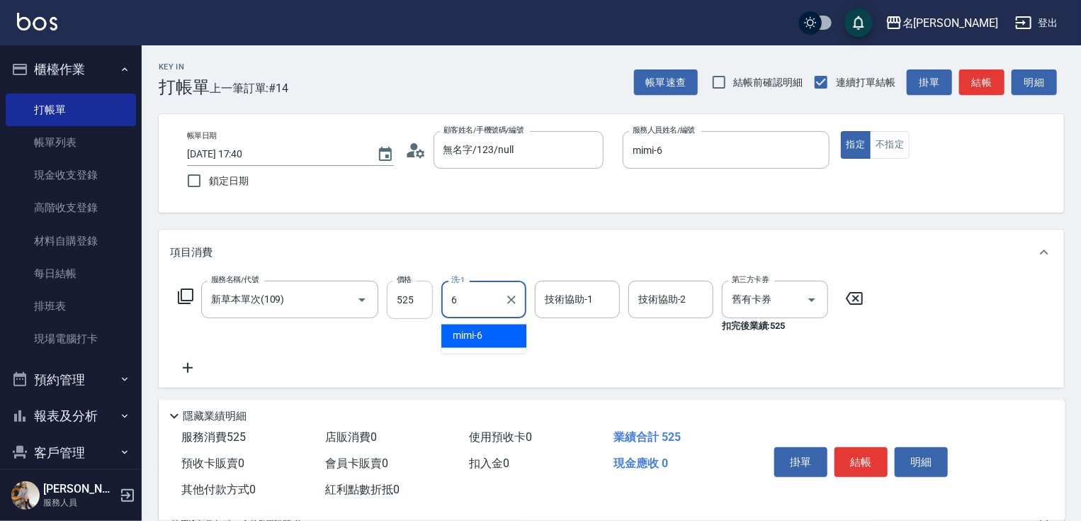
type input "mimi-6"
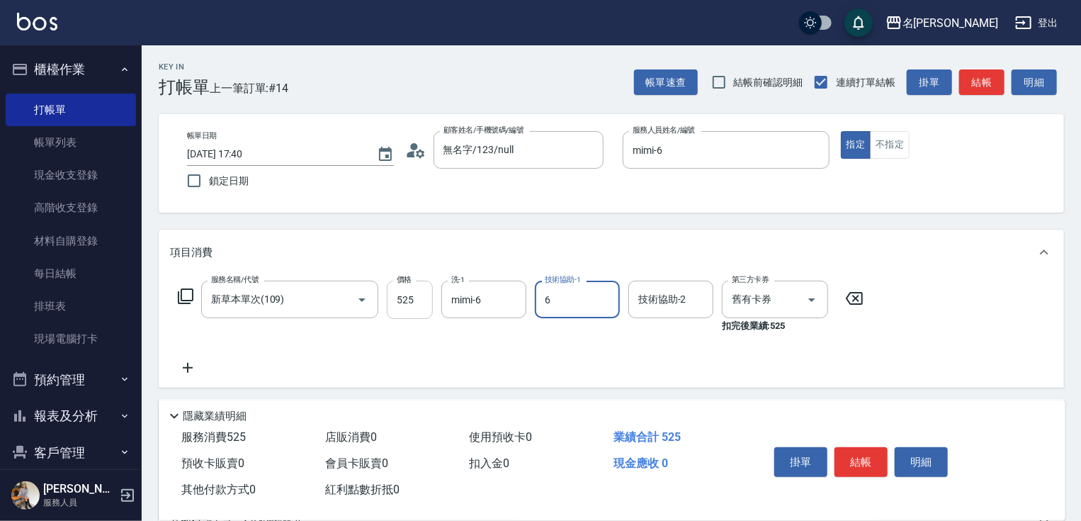
type input "mimi-6"
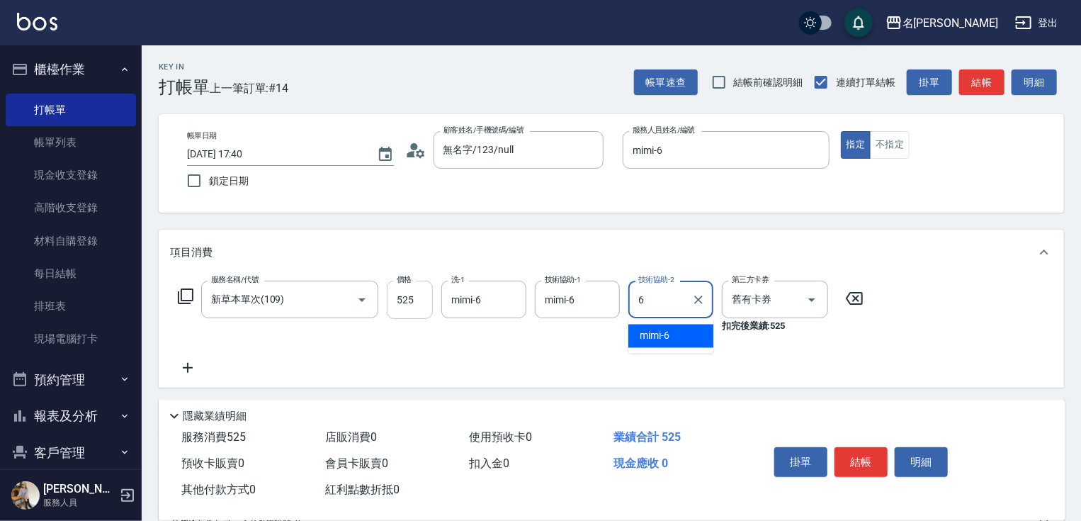
type input "mimi-6"
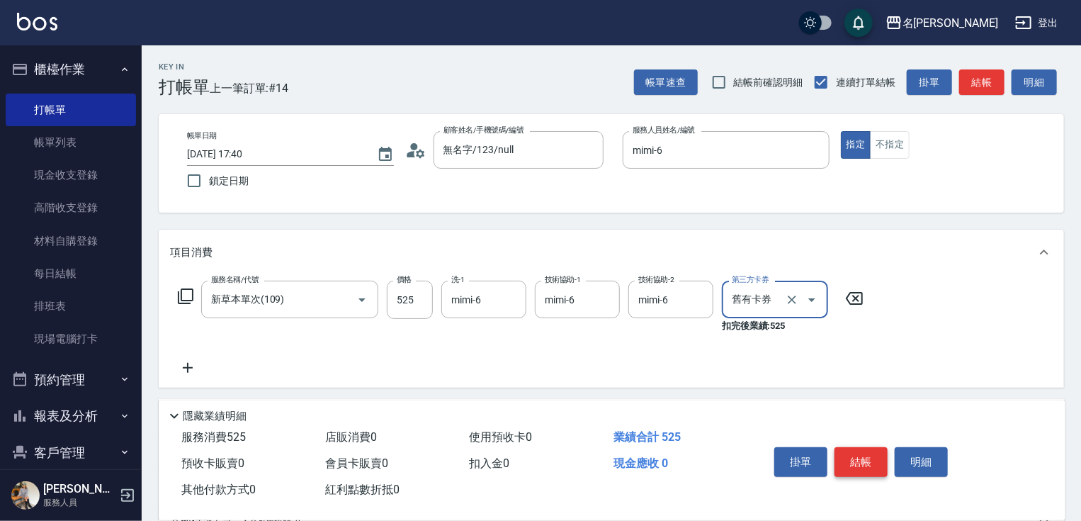
click at [860, 450] on button "結帳" at bounding box center [861, 462] width 53 height 30
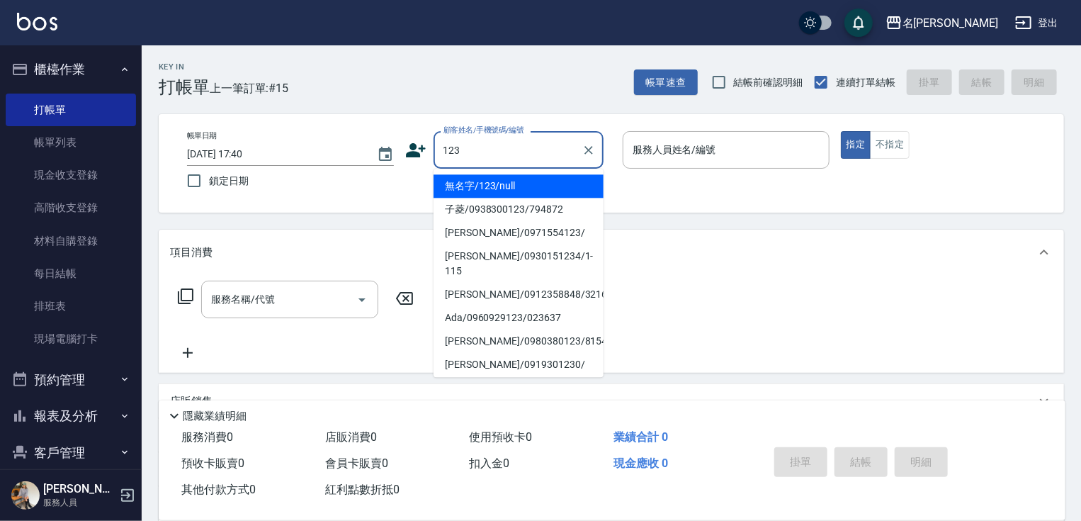
click at [525, 184] on li "無名字/123/null" at bounding box center [519, 185] width 170 height 23
type input "無名字/123/null"
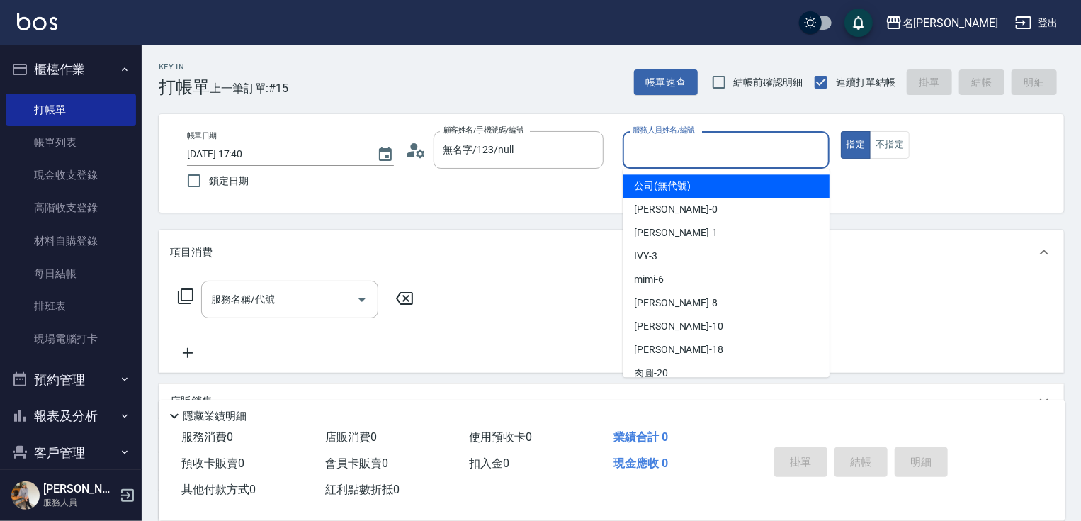
click at [680, 151] on input "服務人員姓名/編號" at bounding box center [726, 149] width 194 height 25
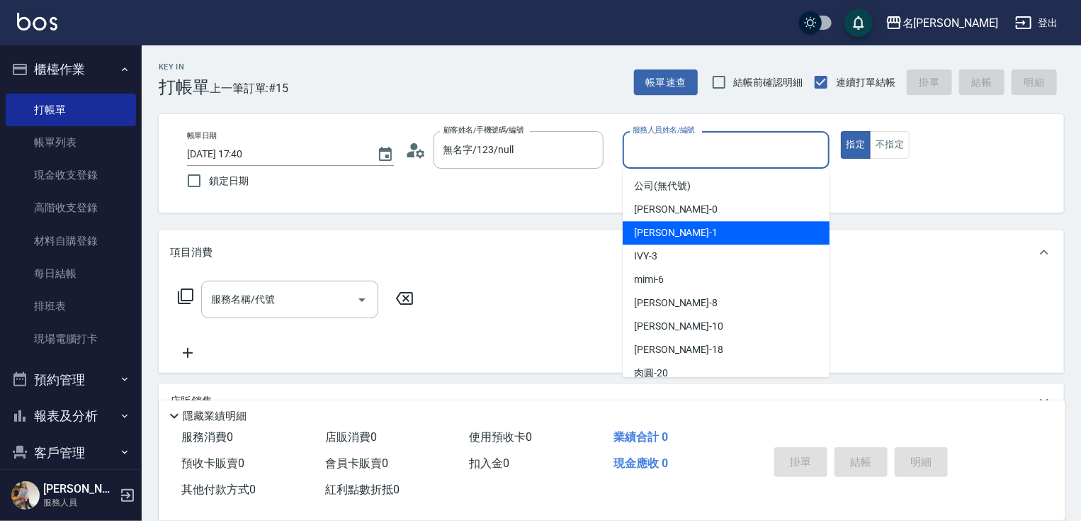
click at [665, 232] on span "[PERSON_NAME] -1" at bounding box center [676, 232] width 84 height 15
type input "[PERSON_NAME]-1"
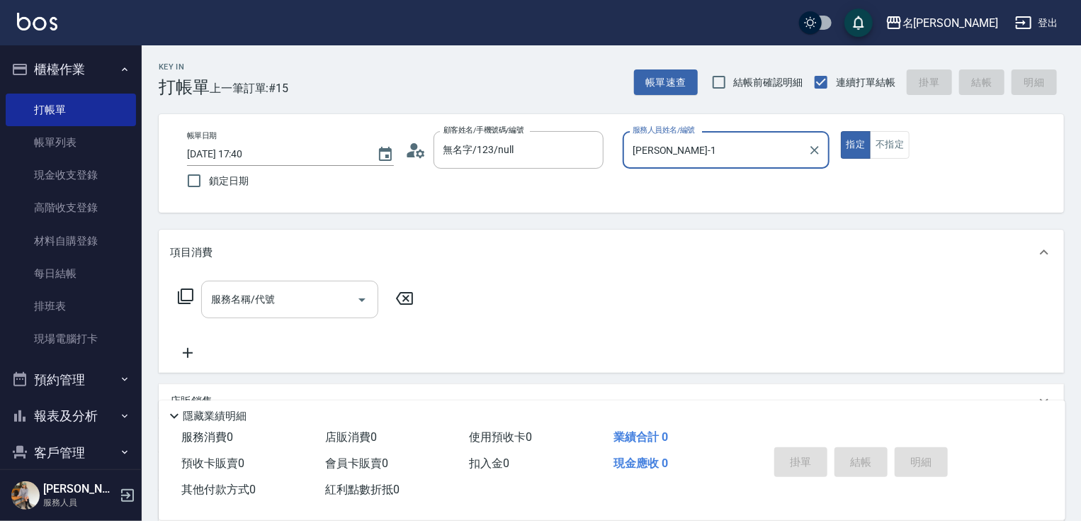
click at [285, 300] on input "服務名稱/代號" at bounding box center [279, 299] width 143 height 25
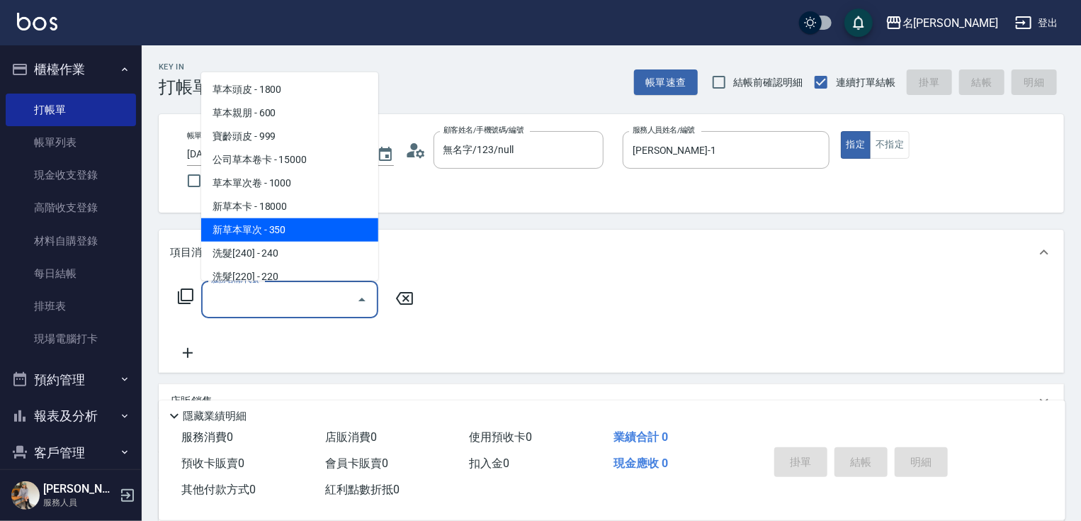
click at [301, 231] on span "新草本單次 - 350" at bounding box center [289, 229] width 177 height 23
type input "新草本單次(109)"
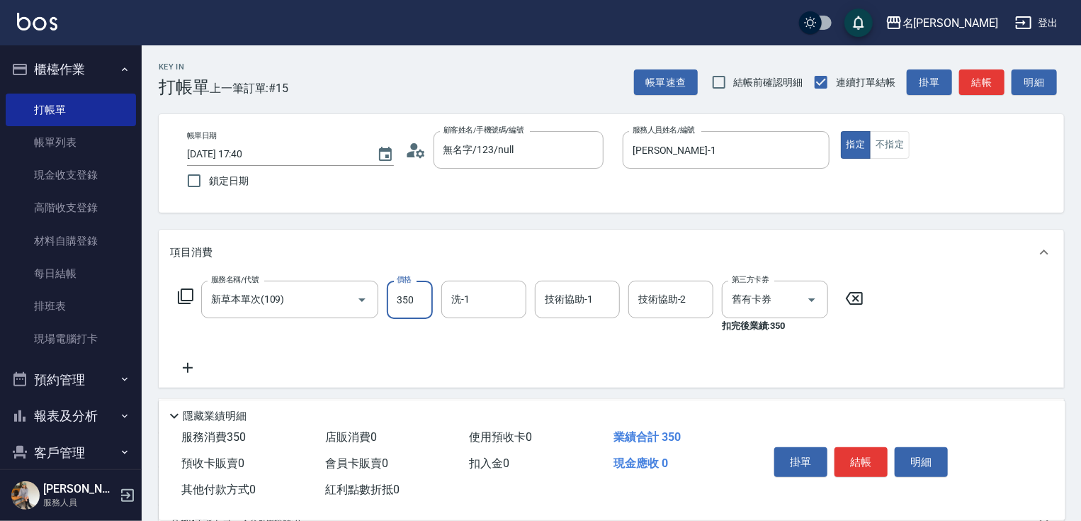
click at [407, 303] on input "350" at bounding box center [410, 300] width 46 height 38
type input "525"
type input "[PERSON_NAME]-1"
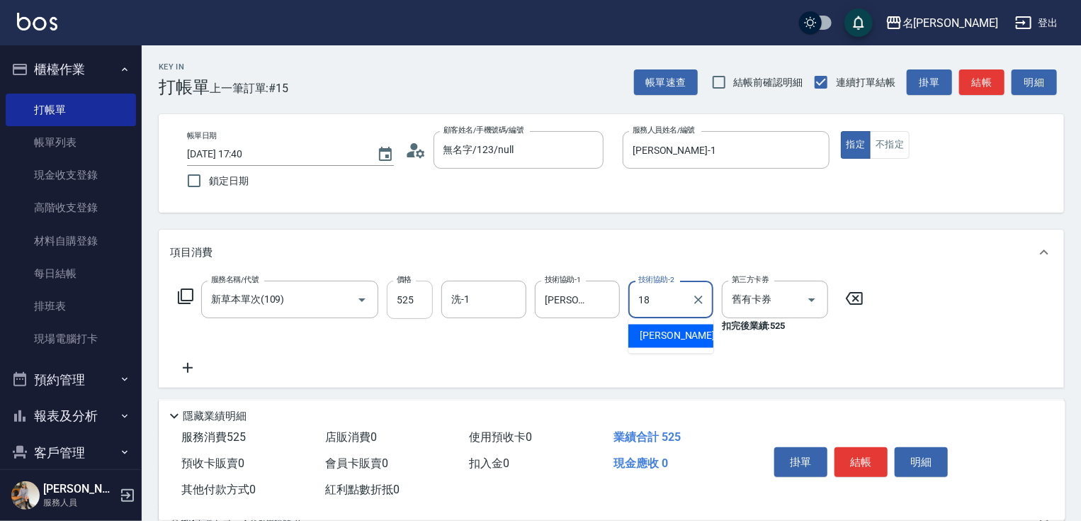
type input "[PERSON_NAME]-18"
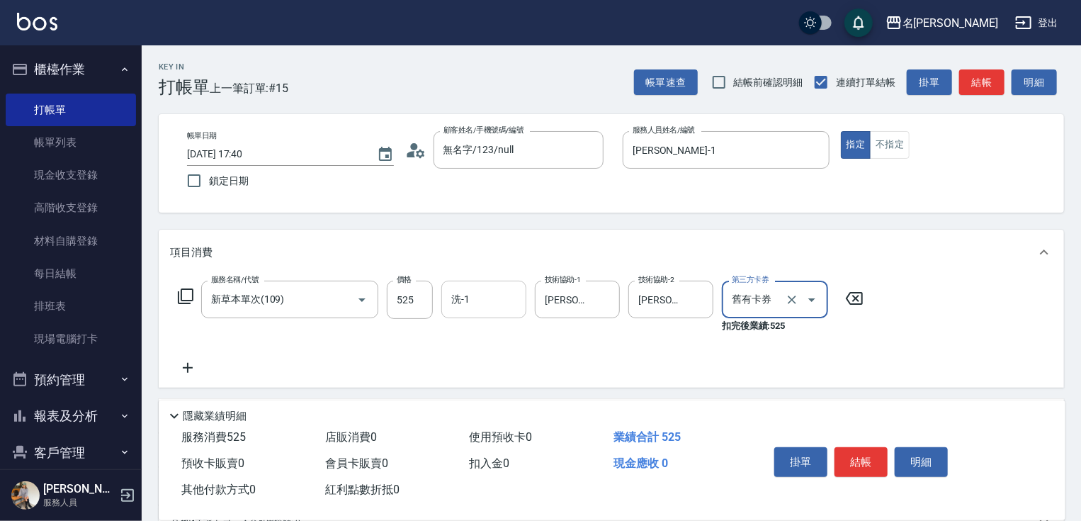
click at [485, 301] on input "洗-1" at bounding box center [484, 299] width 72 height 25
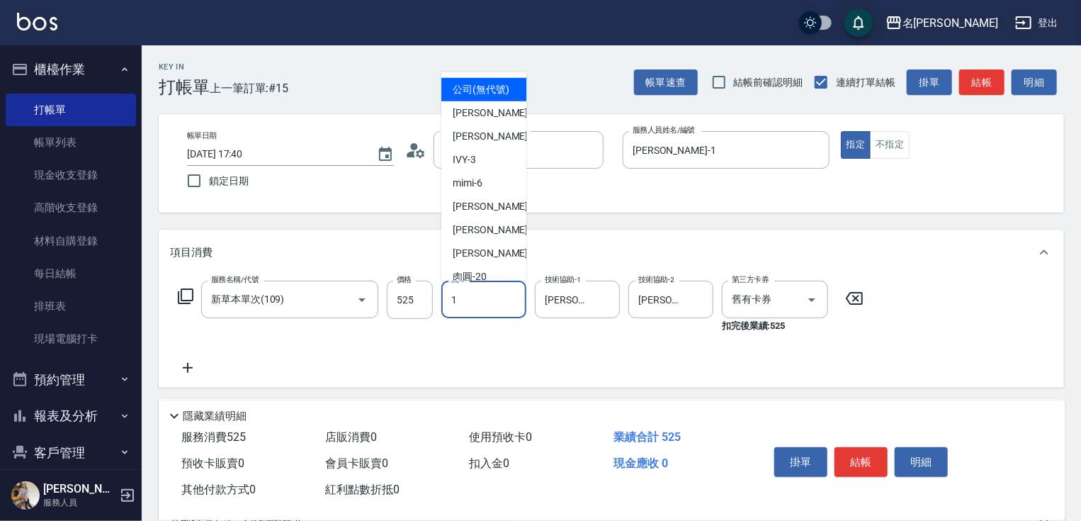
type input "[PERSON_NAME]-1"
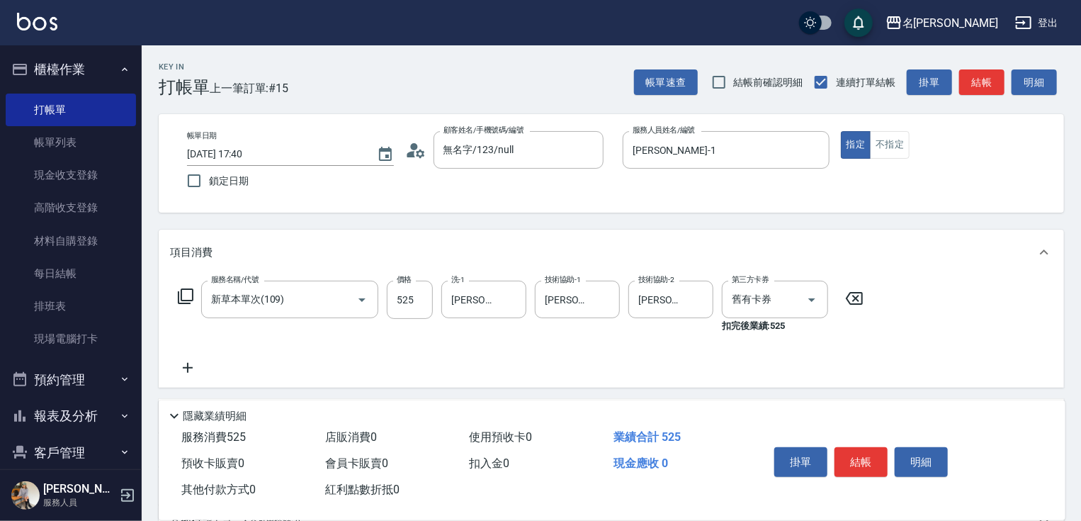
click at [190, 367] on icon at bounding box center [188, 368] width 10 height 10
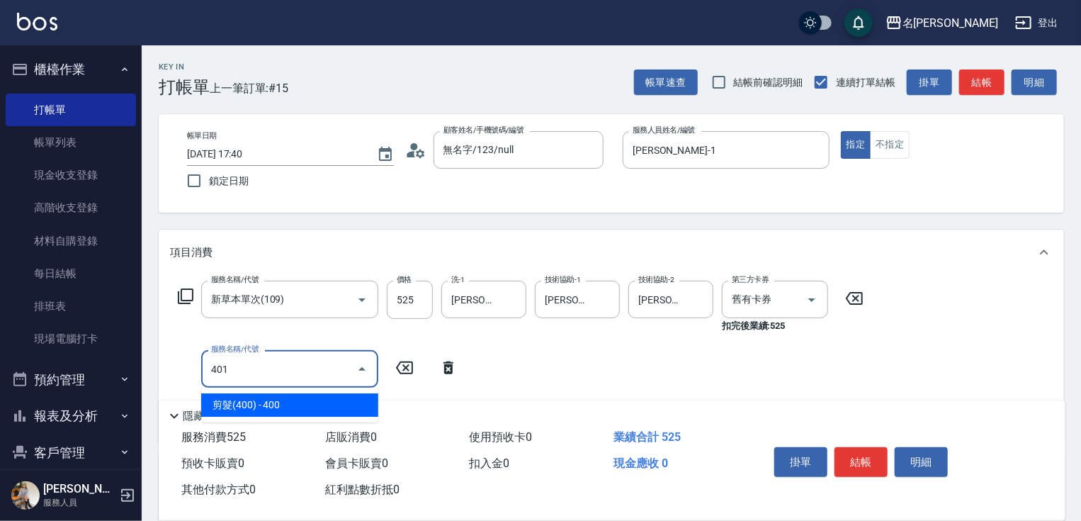
type input "剪髮(400)(401)"
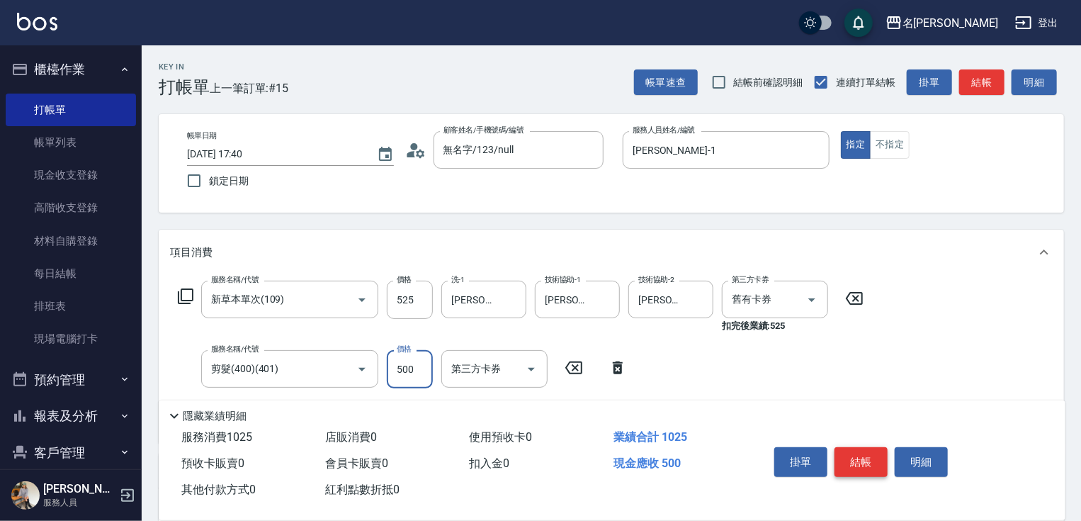
type input "500"
click at [853, 456] on button "結帳" at bounding box center [861, 462] width 53 height 30
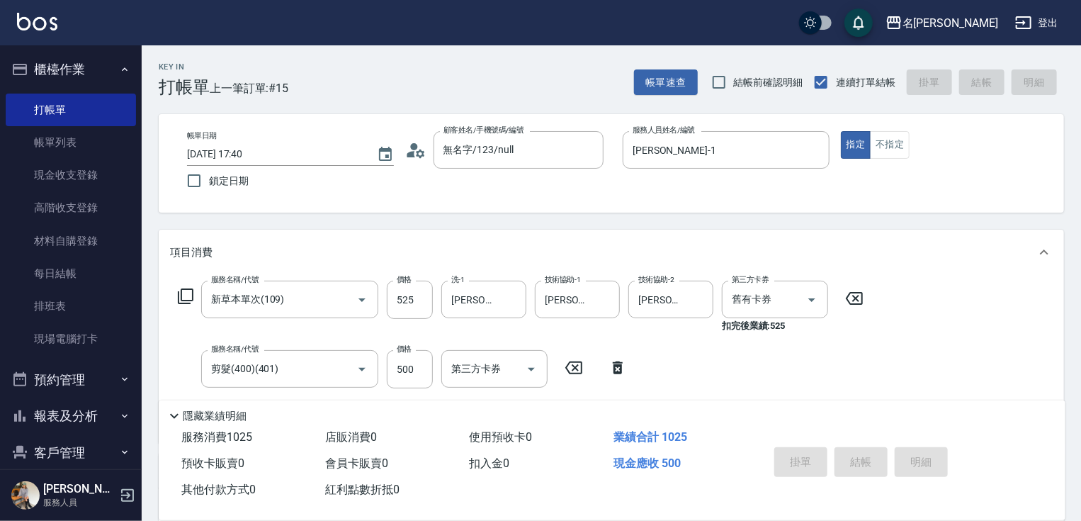
type input "[DATE] 17:41"
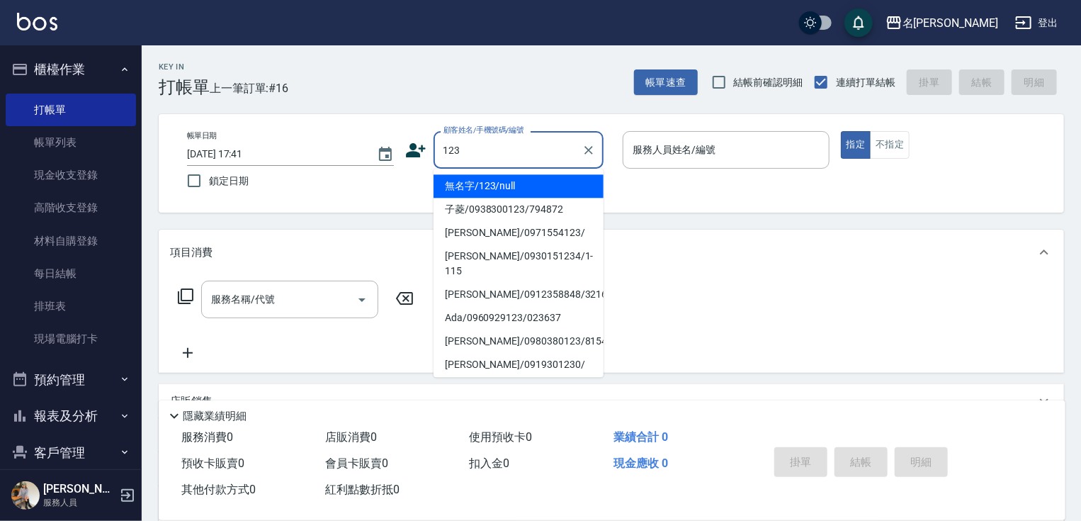
drag, startPoint x: 532, startPoint y: 183, endPoint x: 626, endPoint y: 165, distance: 95.9
click at [532, 181] on li "無名字/123/null" at bounding box center [519, 185] width 170 height 23
type input "無名字/123/null"
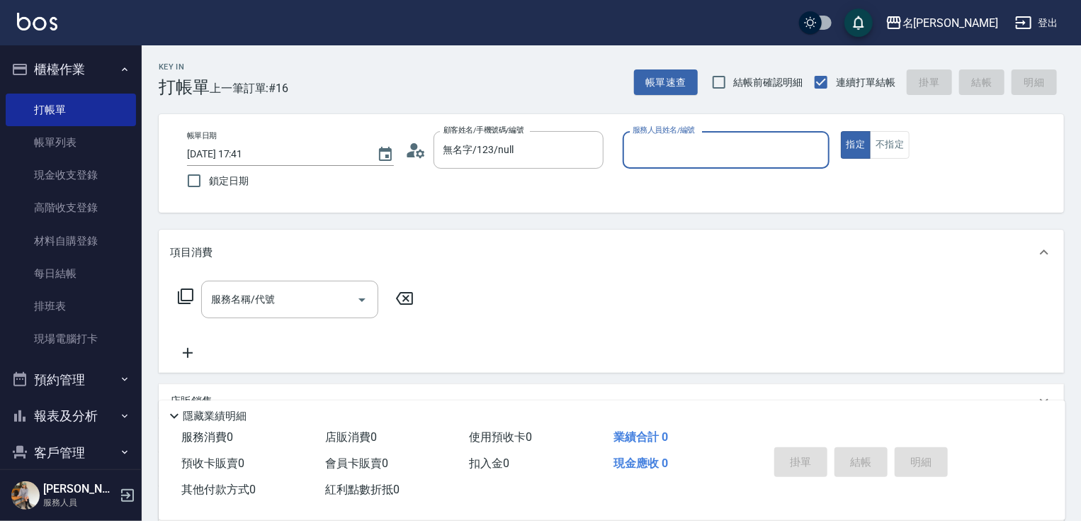
click at [644, 150] on input "服務人員姓名/編號" at bounding box center [726, 149] width 194 height 25
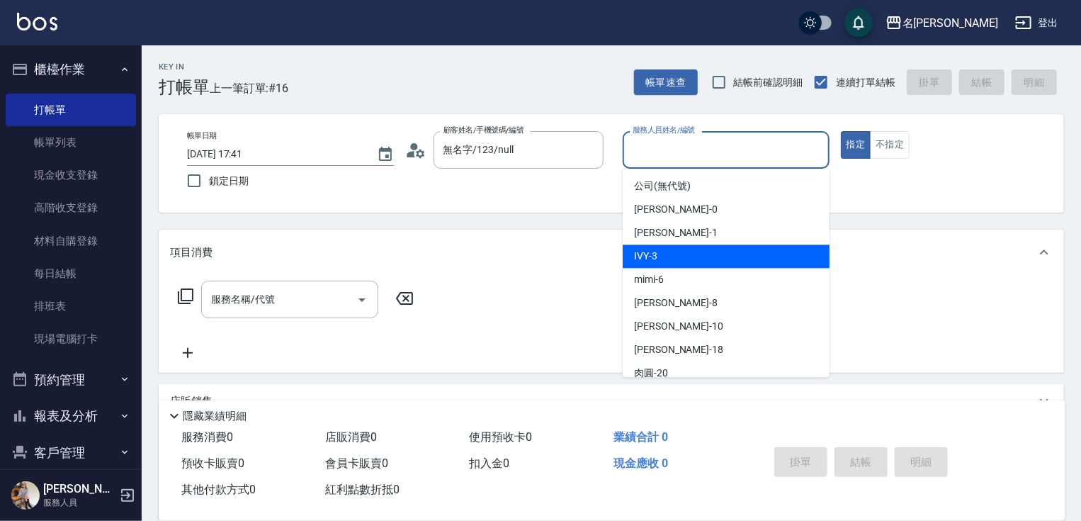
click at [666, 257] on div "IVY -3" at bounding box center [726, 255] width 207 height 23
type input "IVY-3"
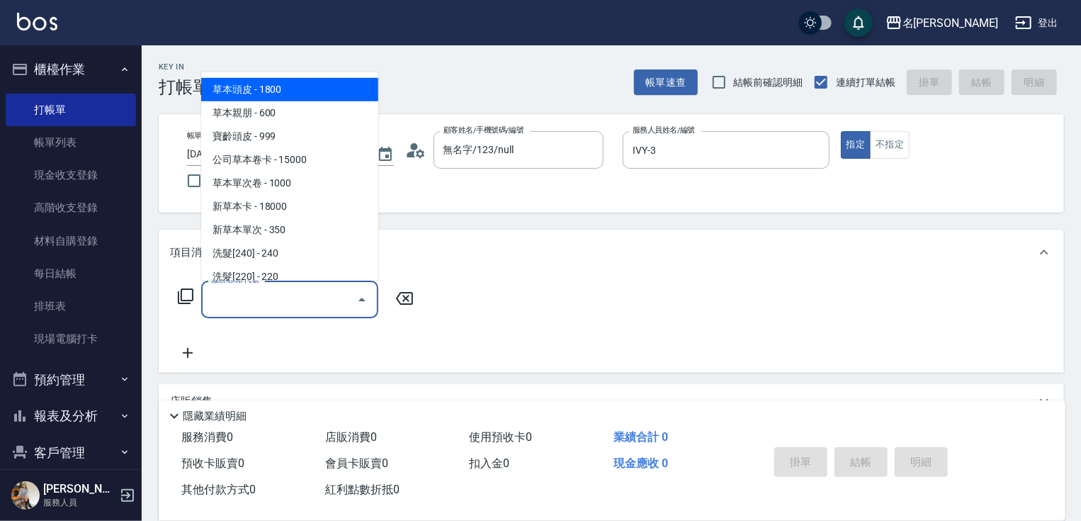
drag, startPoint x: 305, startPoint y: 296, endPoint x: 253, endPoint y: 298, distance: 51.8
click at [304, 296] on input "服務名稱/代號" at bounding box center [279, 299] width 143 height 25
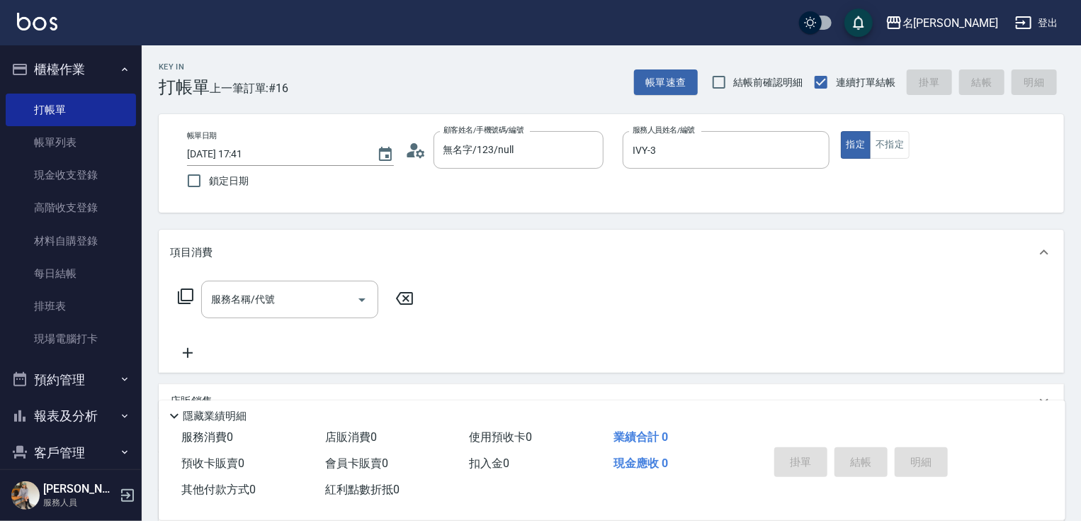
click at [189, 293] on icon at bounding box center [185, 296] width 17 height 17
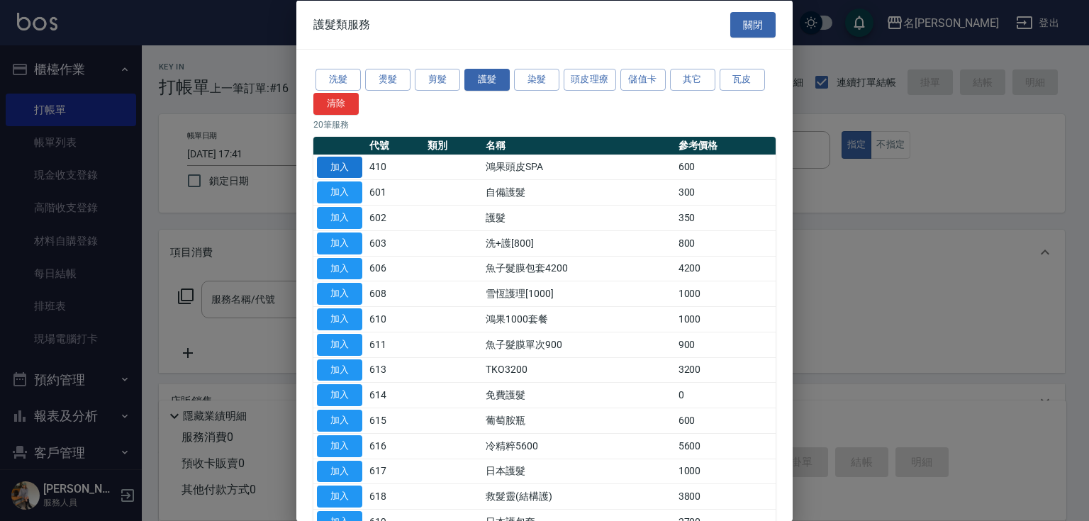
click at [347, 165] on button "加入" at bounding box center [339, 167] width 45 height 22
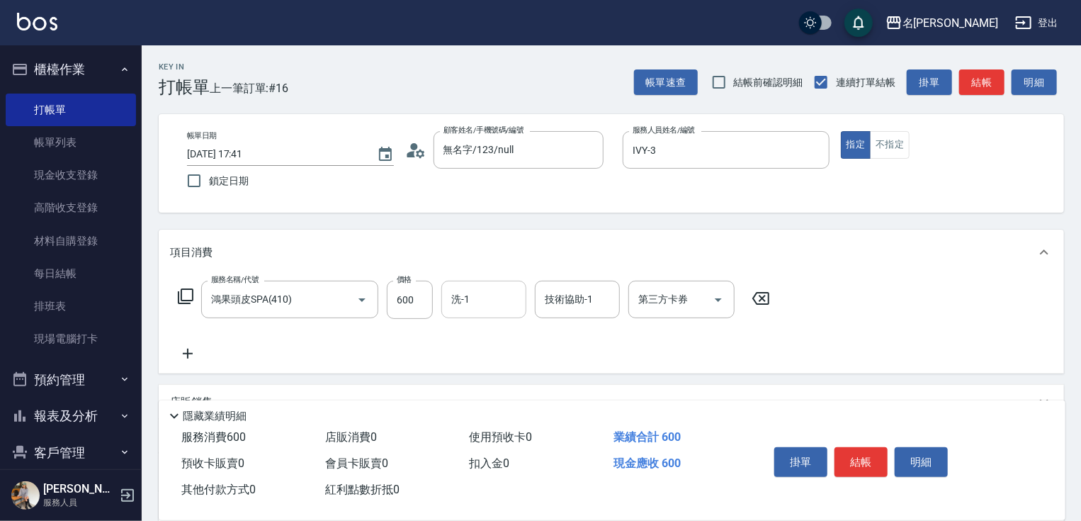
click at [468, 298] on input "洗-1" at bounding box center [484, 299] width 72 height 25
click at [870, 459] on button "結帳" at bounding box center [861, 462] width 53 height 30
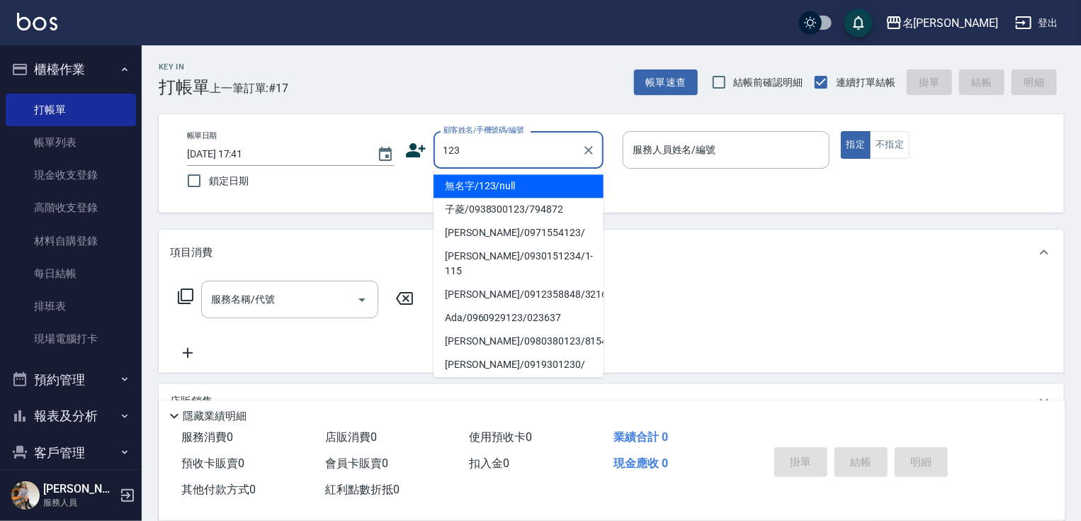
click at [505, 191] on li "無名字/123/null" at bounding box center [519, 185] width 170 height 23
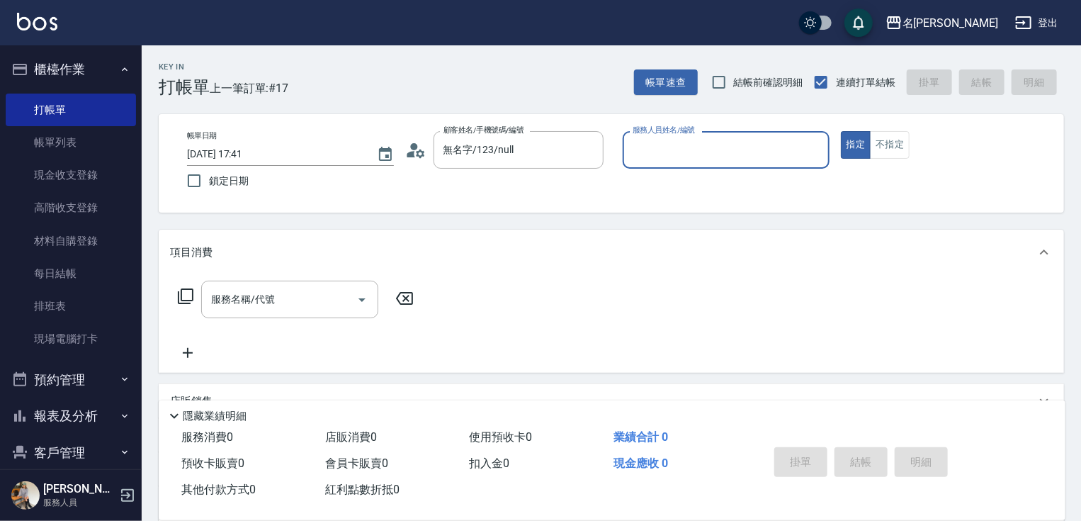
click at [690, 153] on input "服務人員姓名/編號" at bounding box center [726, 149] width 194 height 25
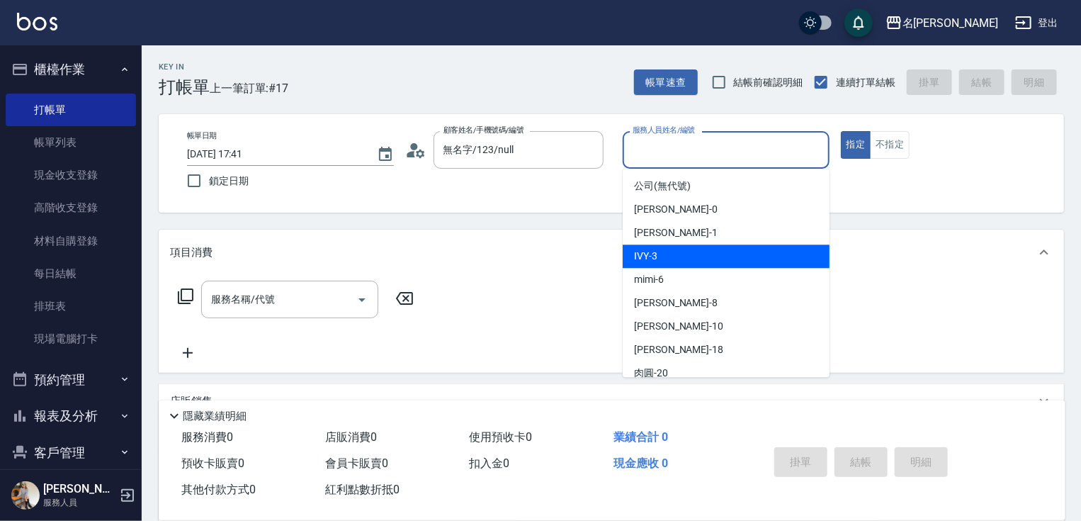
click at [657, 262] on span "IVY -3" at bounding box center [645, 256] width 23 height 15
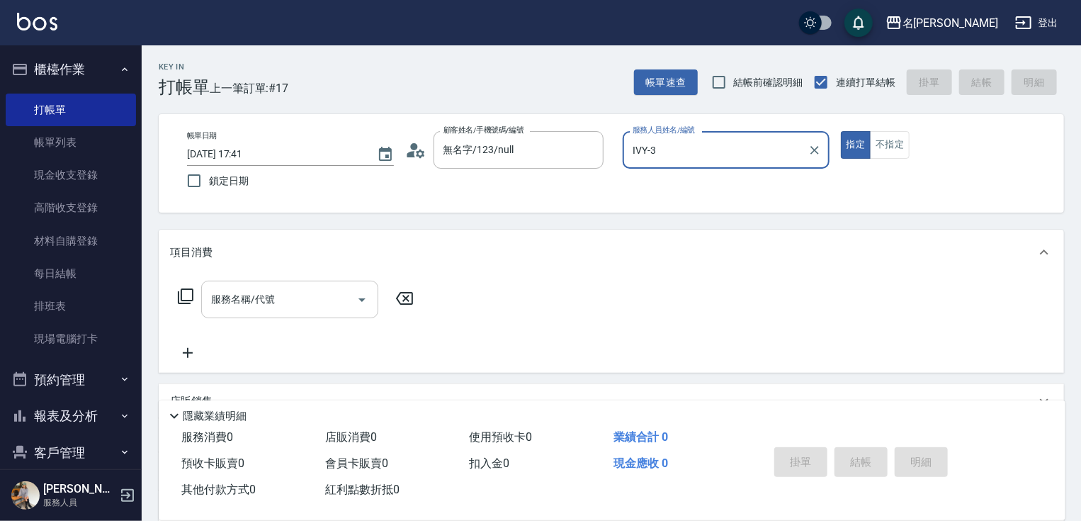
click at [296, 297] on input "服務名稱/代號" at bounding box center [279, 299] width 143 height 25
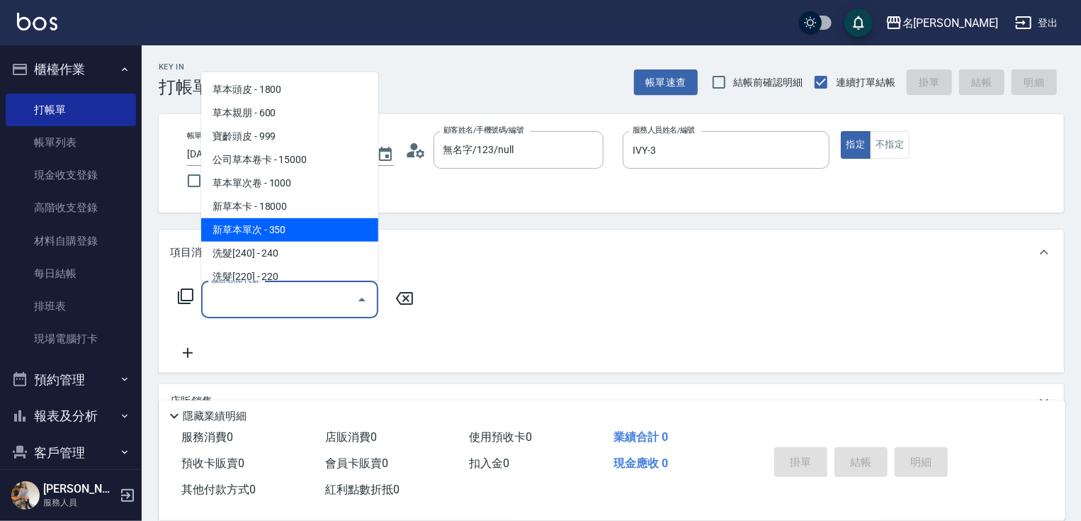
drag, startPoint x: 303, startPoint y: 227, endPoint x: 383, endPoint y: 280, distance: 96.1
click at [309, 233] on span "新草本單次 - 350" at bounding box center [289, 229] width 177 height 23
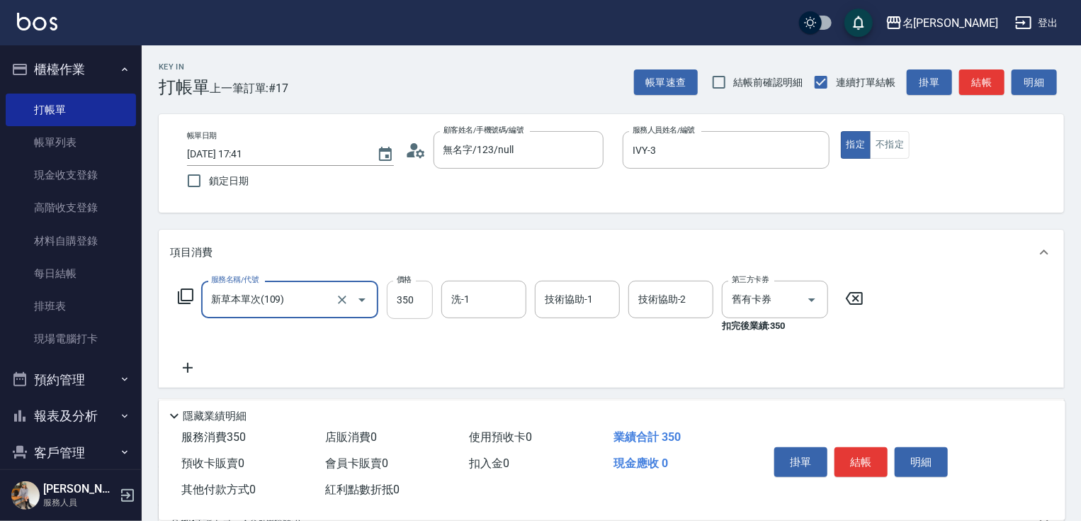
click at [399, 294] on input "350" at bounding box center [410, 300] width 46 height 38
click at [192, 369] on icon at bounding box center [187, 367] width 35 height 17
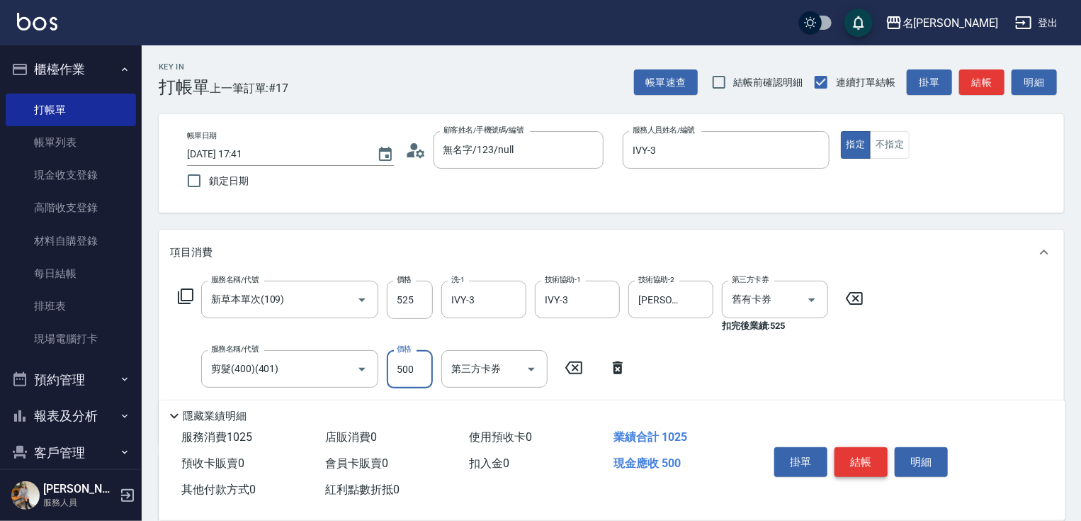
click at [858, 459] on button "結帳" at bounding box center [861, 462] width 53 height 30
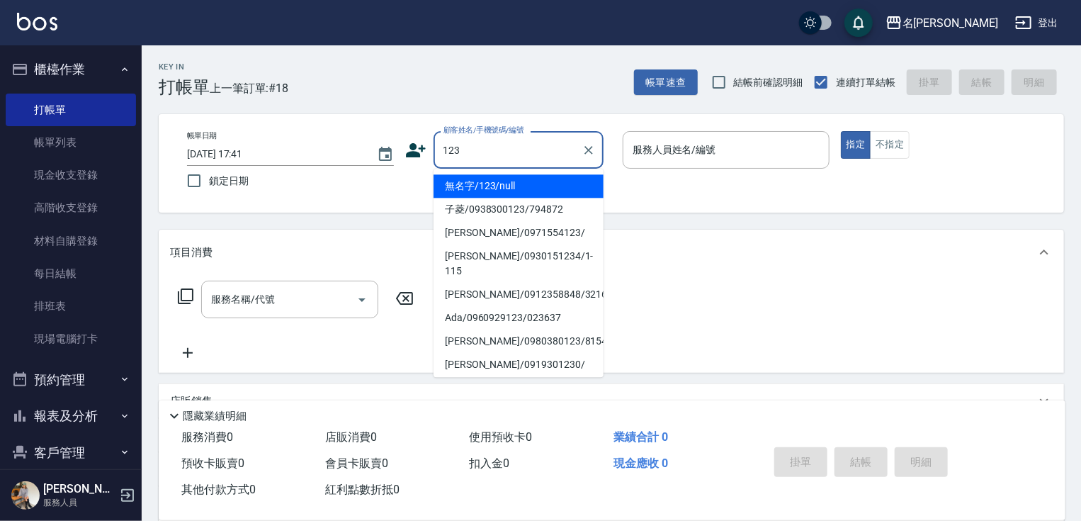
click at [529, 181] on li "無名字/123/null" at bounding box center [519, 185] width 170 height 23
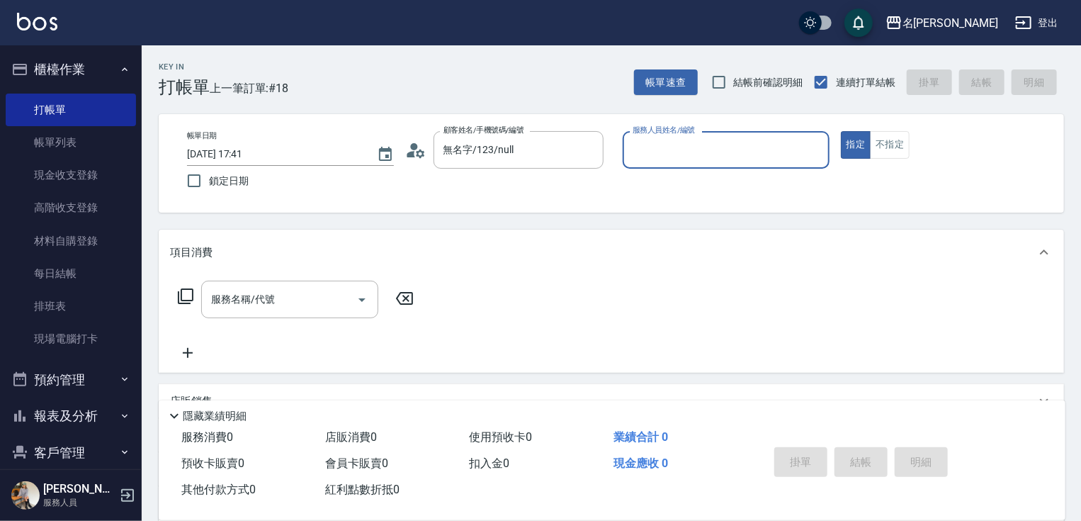
click at [677, 136] on div "服務人員姓名/編號" at bounding box center [726, 150] width 207 height 38
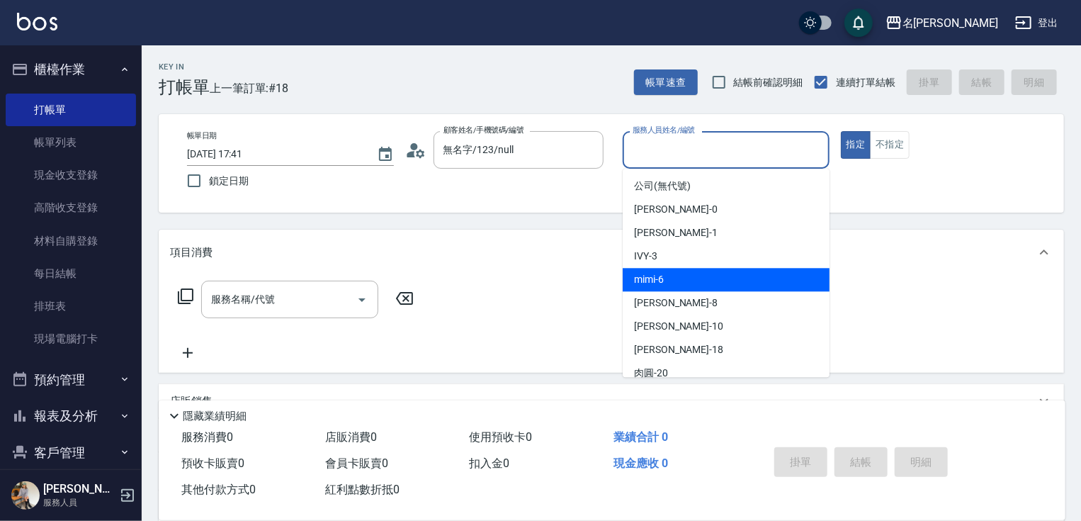
click at [666, 276] on div "mimi -6" at bounding box center [726, 279] width 207 height 23
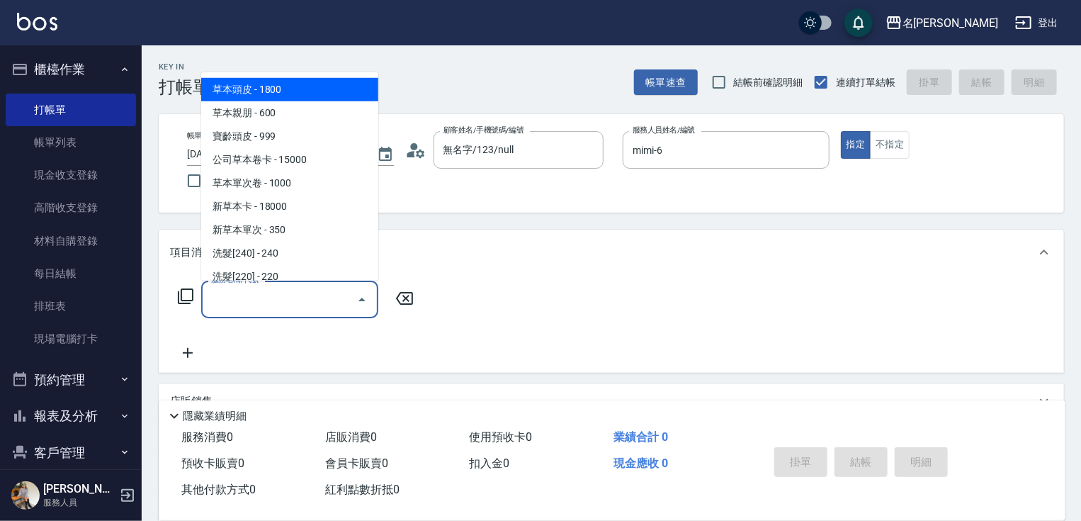
click at [292, 298] on input "服務名稱/代號" at bounding box center [279, 299] width 143 height 25
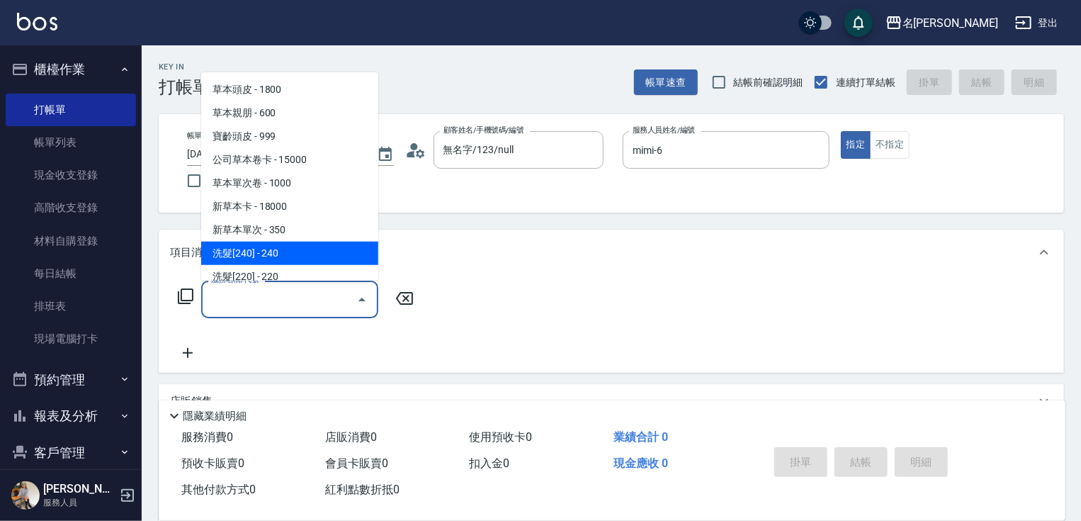
click at [300, 245] on span "洗髮[240] - 240" at bounding box center [289, 253] width 177 height 23
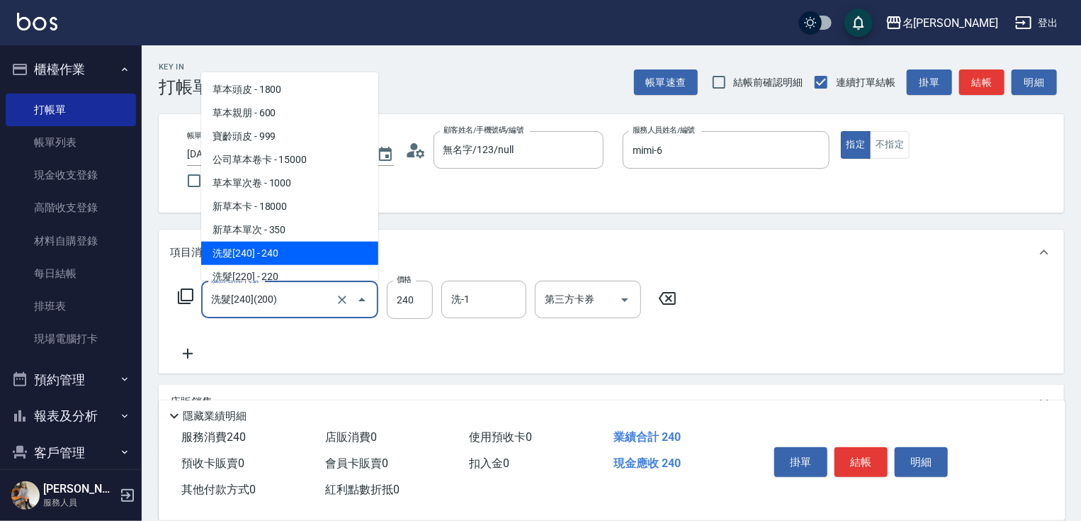
drag, startPoint x: 285, startPoint y: 306, endPoint x: 289, endPoint y: 252, distance: 54.0
click at [285, 306] on input "洗髮[240](200)" at bounding box center [270, 299] width 125 height 25
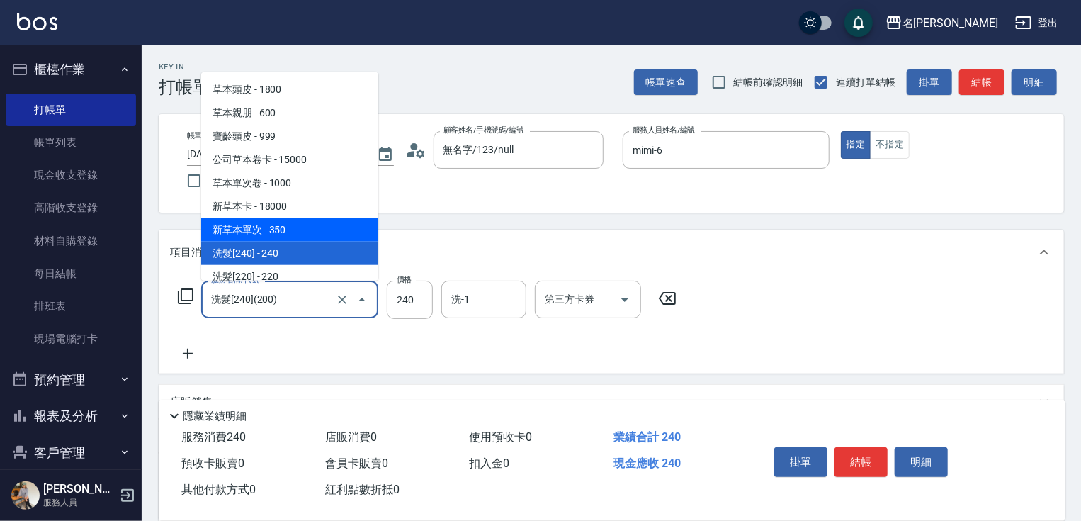
drag, startPoint x: 293, startPoint y: 230, endPoint x: 371, endPoint y: 271, distance: 88.1
click at [295, 230] on span "新草本單次 - 350" at bounding box center [289, 229] width 177 height 23
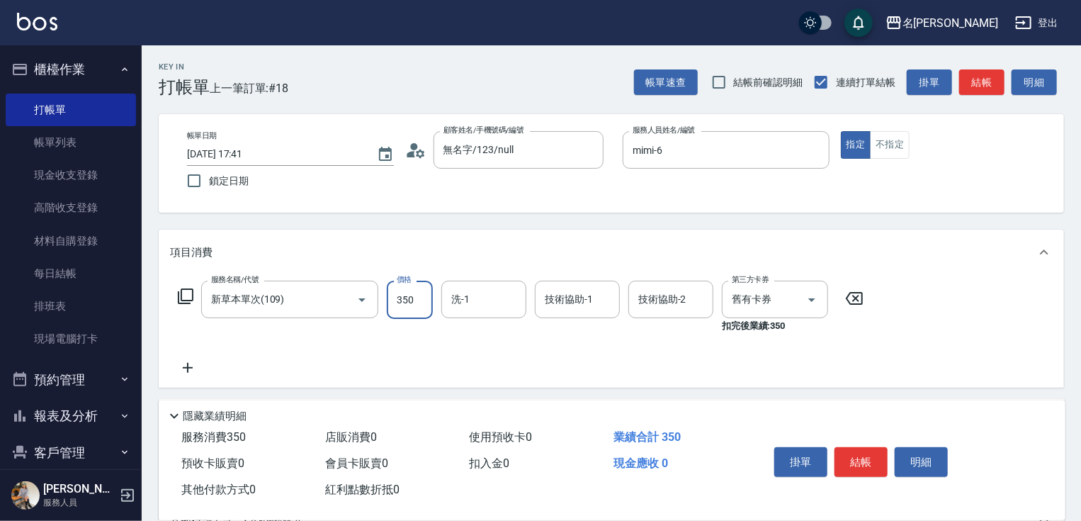
click at [392, 293] on input "350" at bounding box center [410, 300] width 46 height 38
click at [864, 471] on button "結帳" at bounding box center [861, 462] width 53 height 30
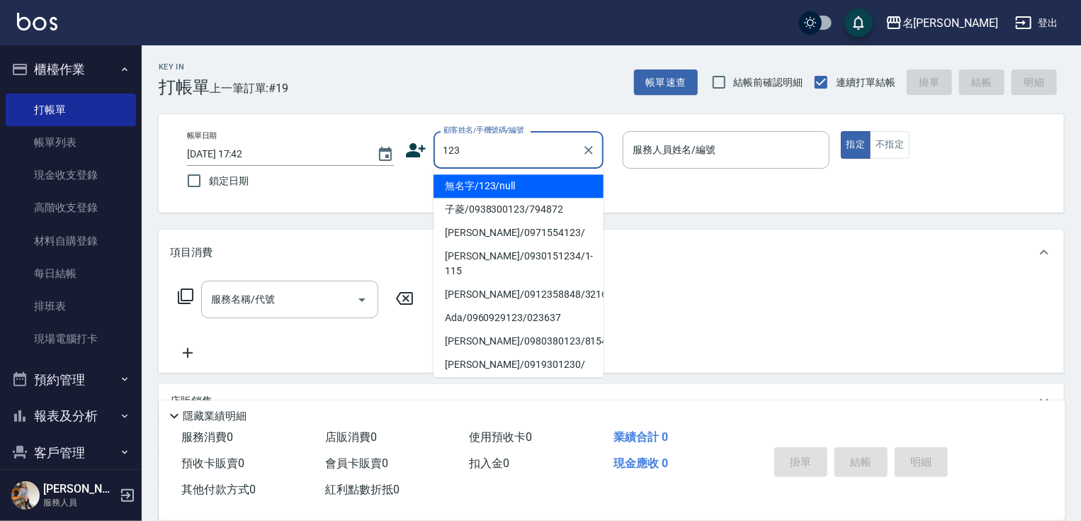
click at [526, 191] on li "無名字/123/null" at bounding box center [519, 185] width 170 height 23
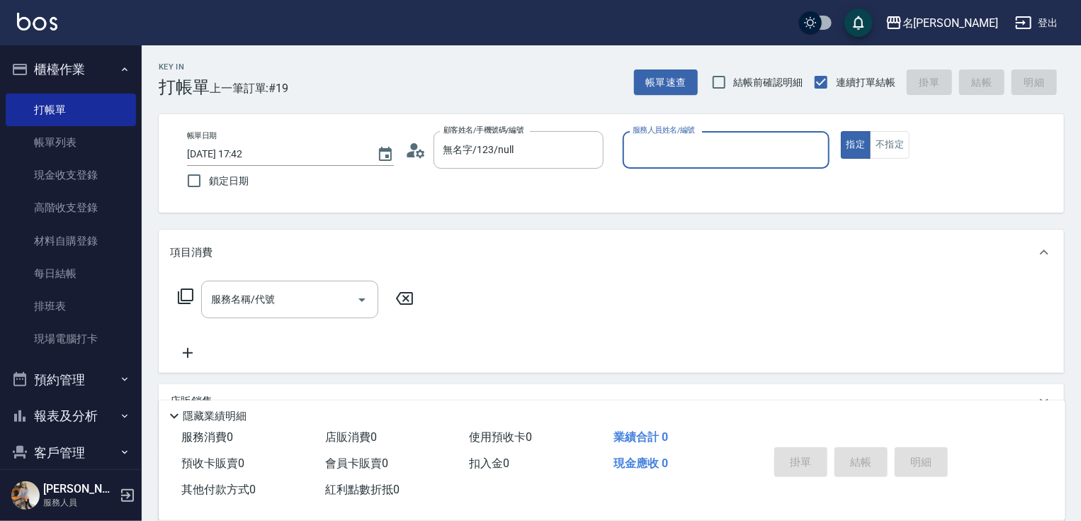
drag, startPoint x: 709, startPoint y: 157, endPoint x: 705, endPoint y: 186, distance: 28.7
click at [711, 164] on div "服務人員姓名/編號" at bounding box center [726, 150] width 207 height 38
drag, startPoint x: 637, startPoint y: 145, endPoint x: 637, endPoint y: 196, distance: 51.0
click at [637, 162] on div "服務人員姓名/編號" at bounding box center [726, 150] width 207 height 38
click at [675, 140] on input "服務人員姓名/編號" at bounding box center [726, 149] width 194 height 25
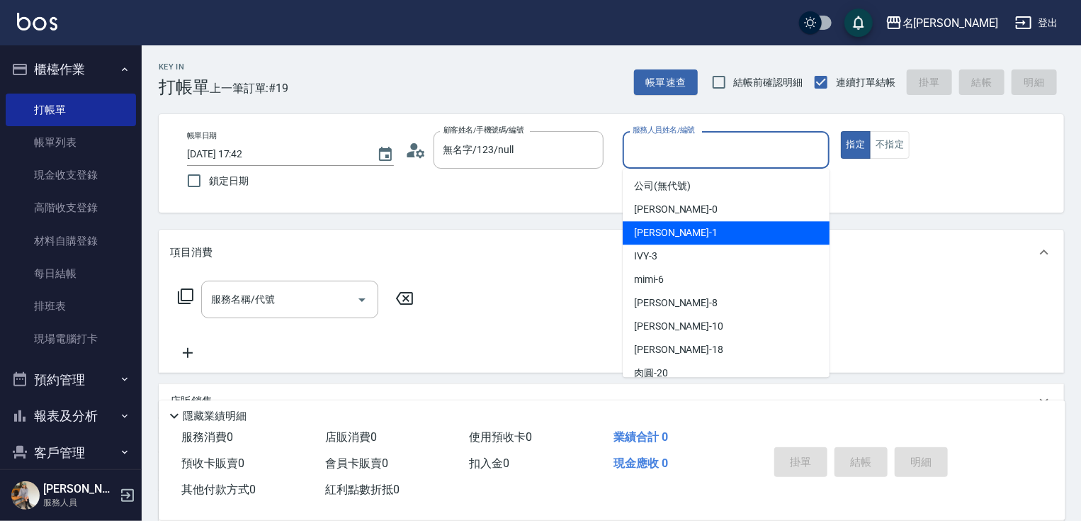
click at [653, 235] on span "[PERSON_NAME] -1" at bounding box center [676, 232] width 84 height 15
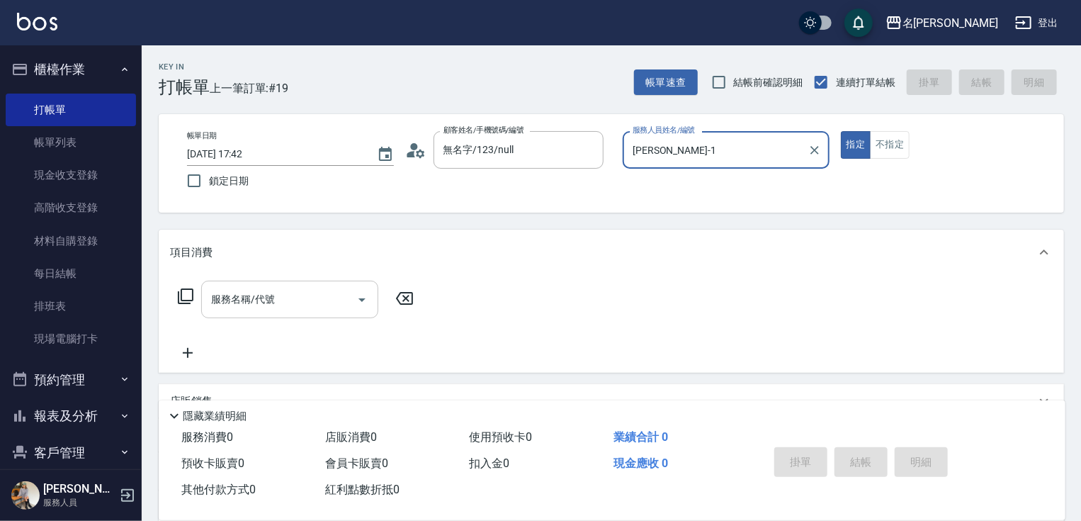
click at [302, 294] on input "服務名稱/代號" at bounding box center [279, 299] width 143 height 25
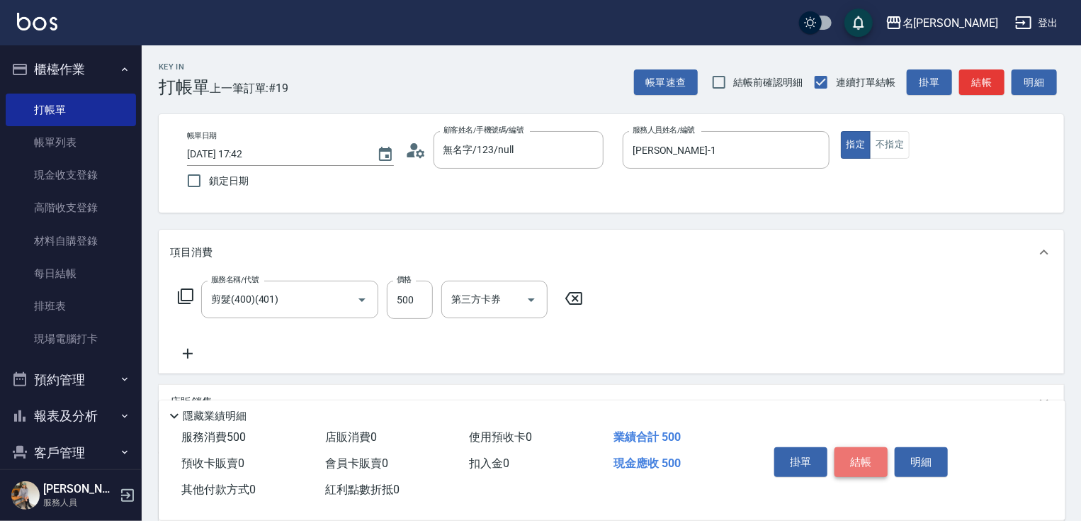
click at [865, 466] on button "結帳" at bounding box center [861, 462] width 53 height 30
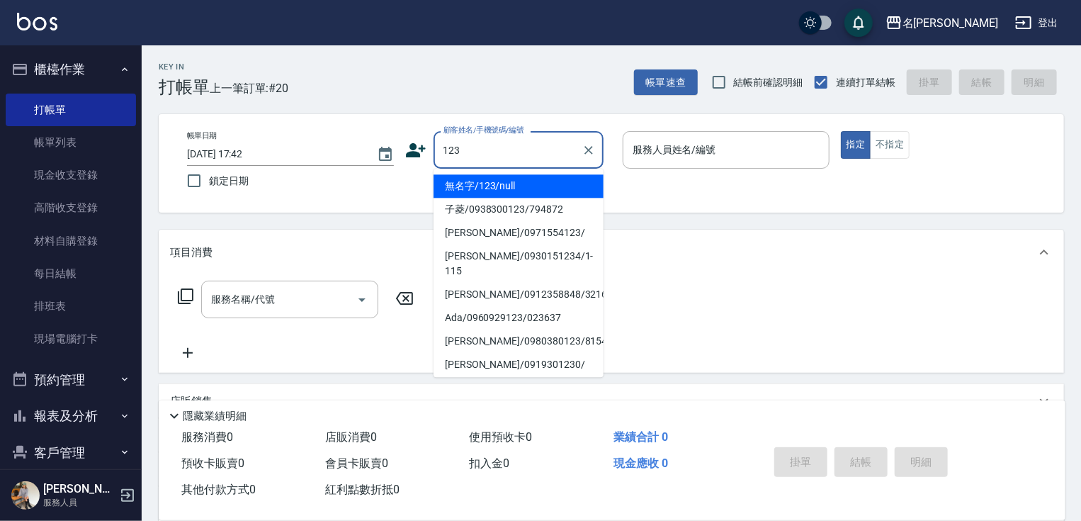
click at [493, 176] on li "無名字/123/null" at bounding box center [519, 185] width 170 height 23
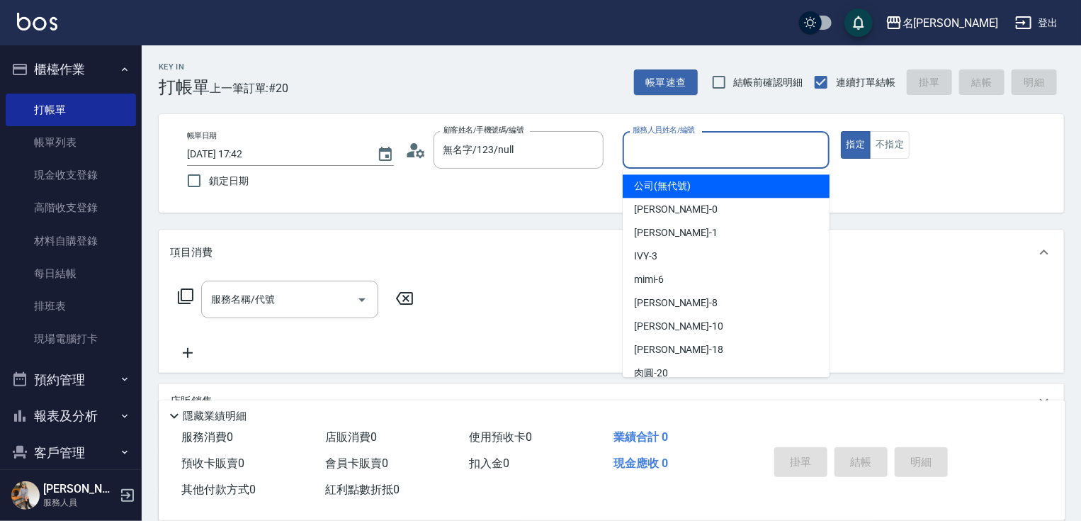
drag, startPoint x: 666, startPoint y: 156, endPoint x: 666, endPoint y: 207, distance: 51.0
click at [666, 168] on div "服務人員姓名/編號" at bounding box center [726, 150] width 207 height 38
click at [651, 144] on input "服務人員姓名/編號" at bounding box center [726, 149] width 194 height 25
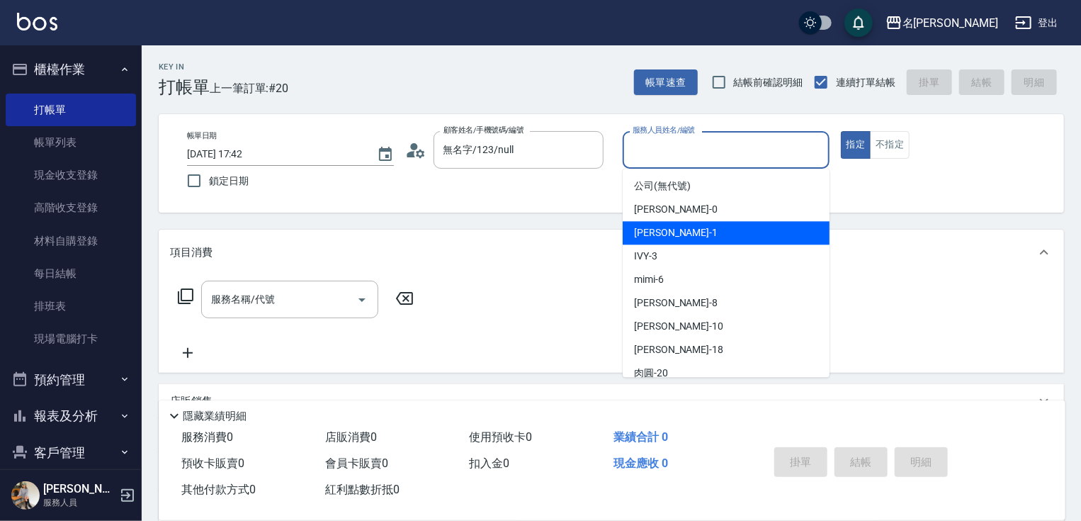
click at [665, 233] on span "[PERSON_NAME] -1" at bounding box center [676, 232] width 84 height 15
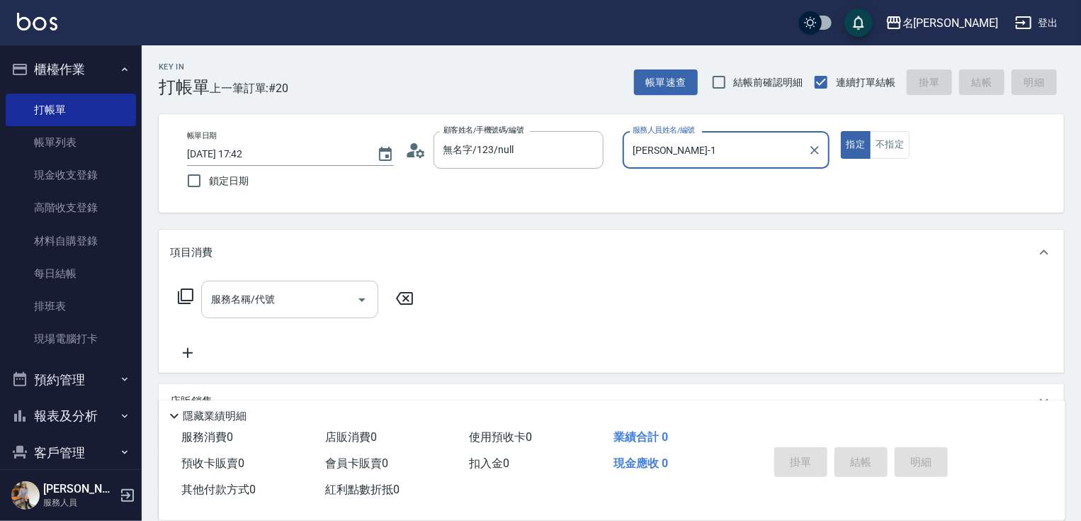
click at [291, 296] on input "服務名稱/代號" at bounding box center [279, 299] width 143 height 25
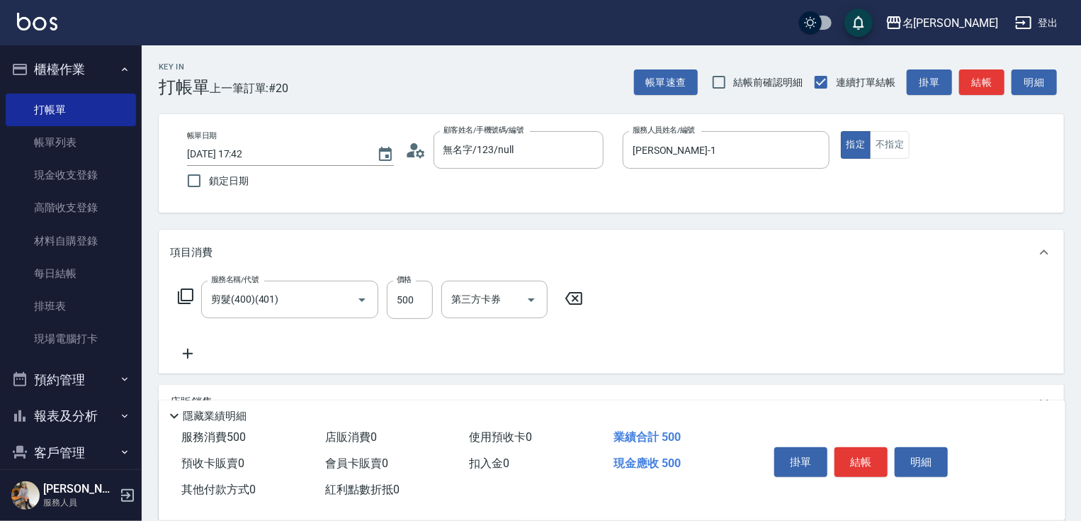
click at [193, 357] on icon at bounding box center [187, 353] width 35 height 17
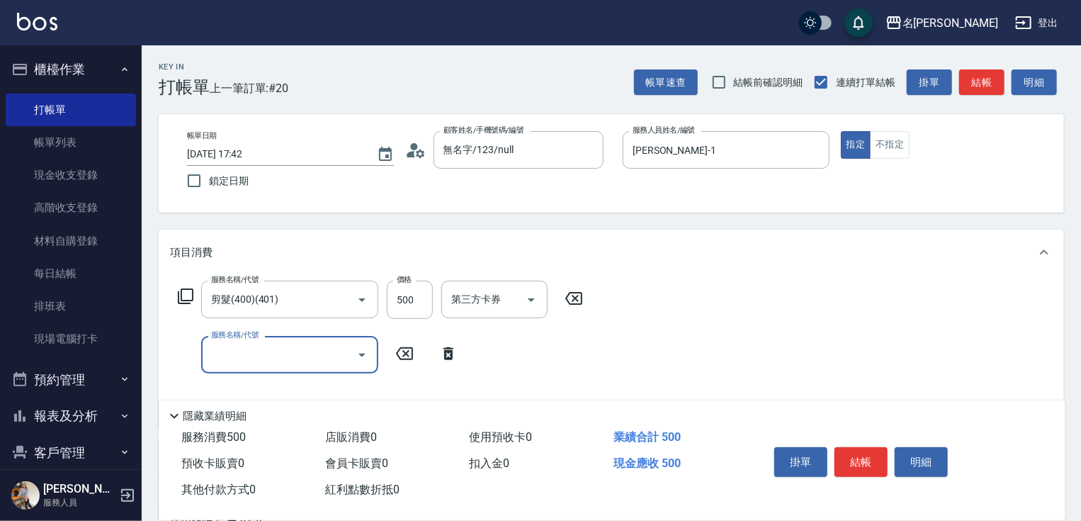
drag, startPoint x: 193, startPoint y: 357, endPoint x: 235, endPoint y: 354, distance: 42.0
click at [233, 354] on div "服務名稱/代號 服務名稱/代號" at bounding box center [289, 355] width 177 height 38
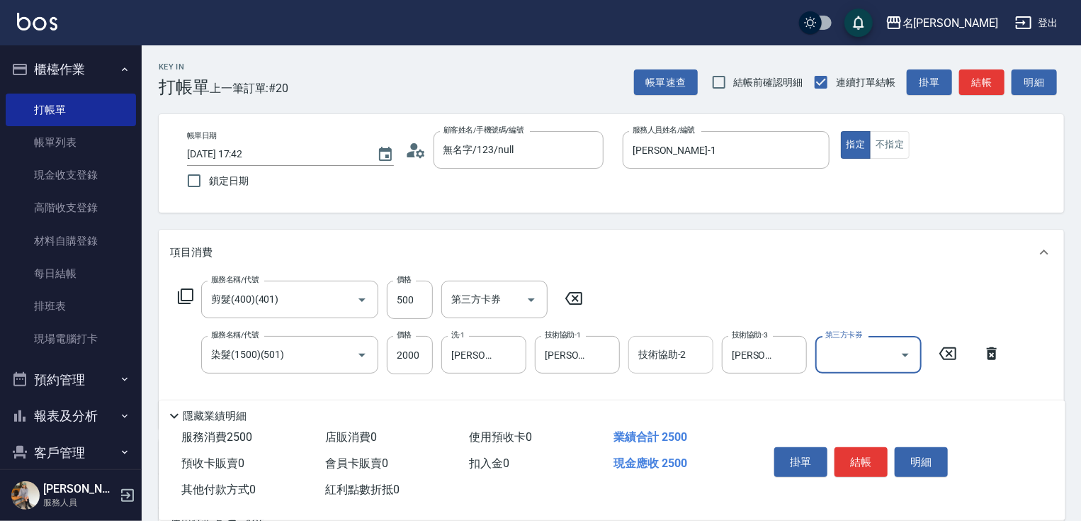
click at [637, 369] on div "技術協助-2" at bounding box center [671, 355] width 85 height 38
click at [848, 452] on button "結帳" at bounding box center [861, 462] width 53 height 30
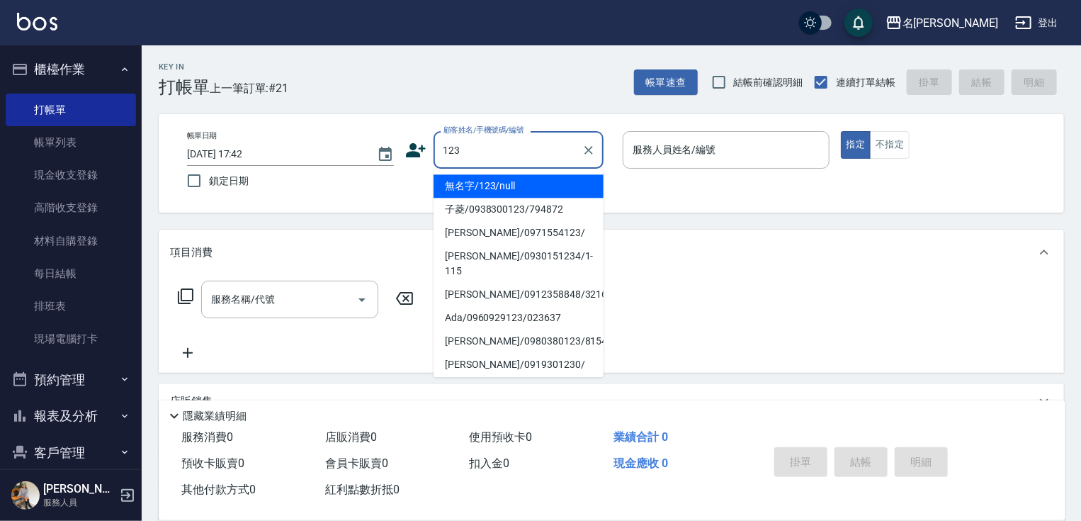
click at [528, 184] on li "無名字/123/null" at bounding box center [519, 185] width 170 height 23
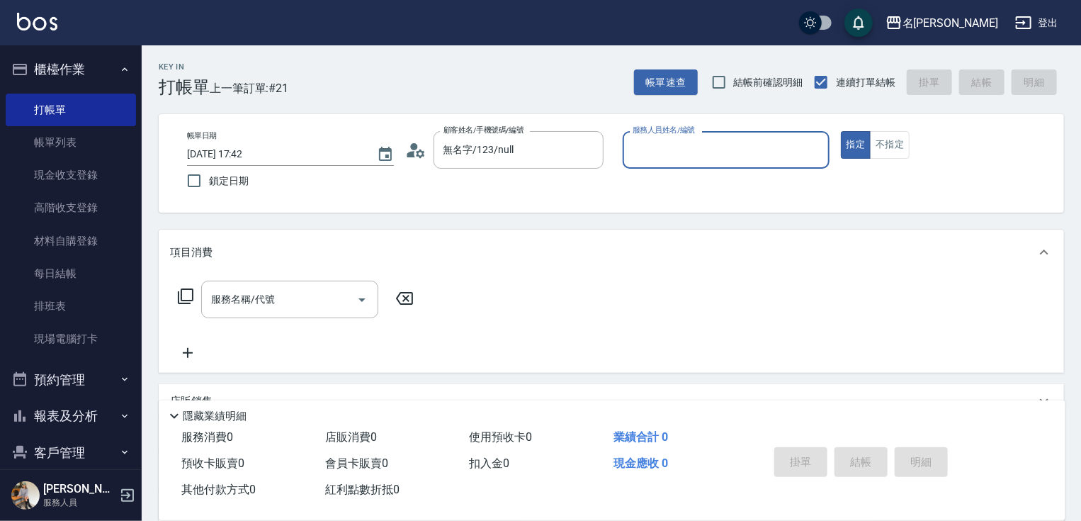
drag, startPoint x: 709, startPoint y: 147, endPoint x: 709, endPoint y: 161, distance: 14.2
click at [709, 147] on input "服務人員姓名/編號" at bounding box center [726, 149] width 194 height 25
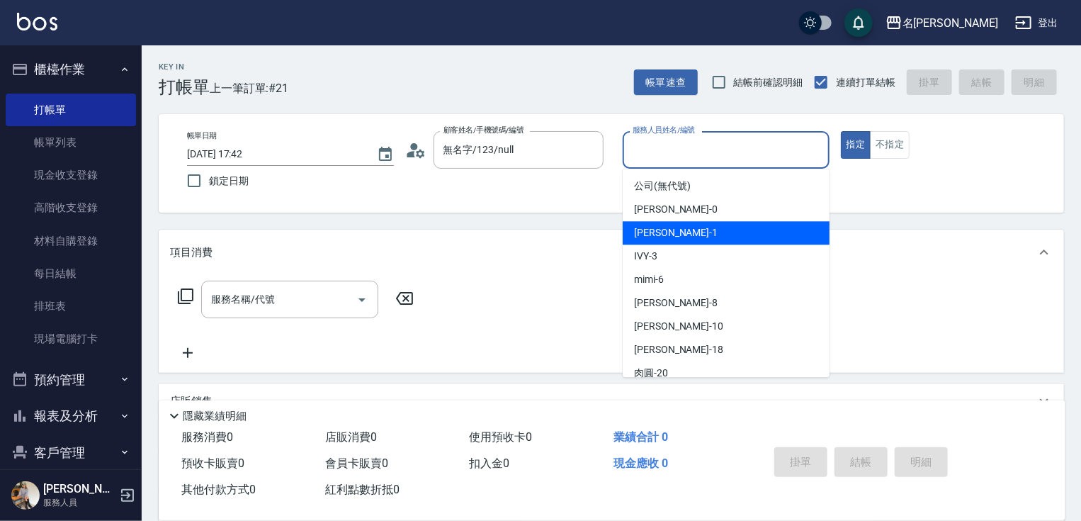
click at [701, 238] on div "[PERSON_NAME] -1" at bounding box center [726, 232] width 207 height 23
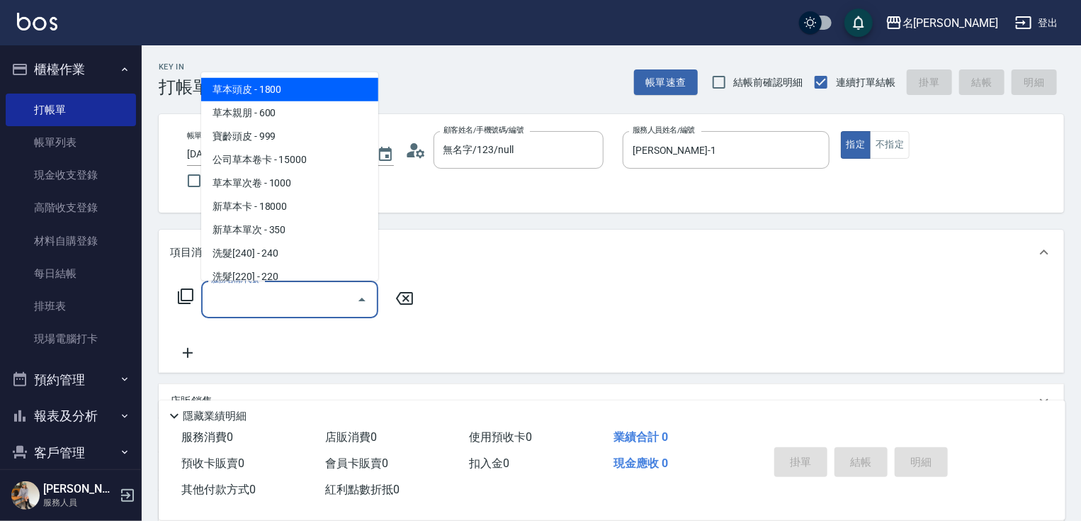
click at [298, 305] on input "服務名稱/代號" at bounding box center [279, 299] width 143 height 25
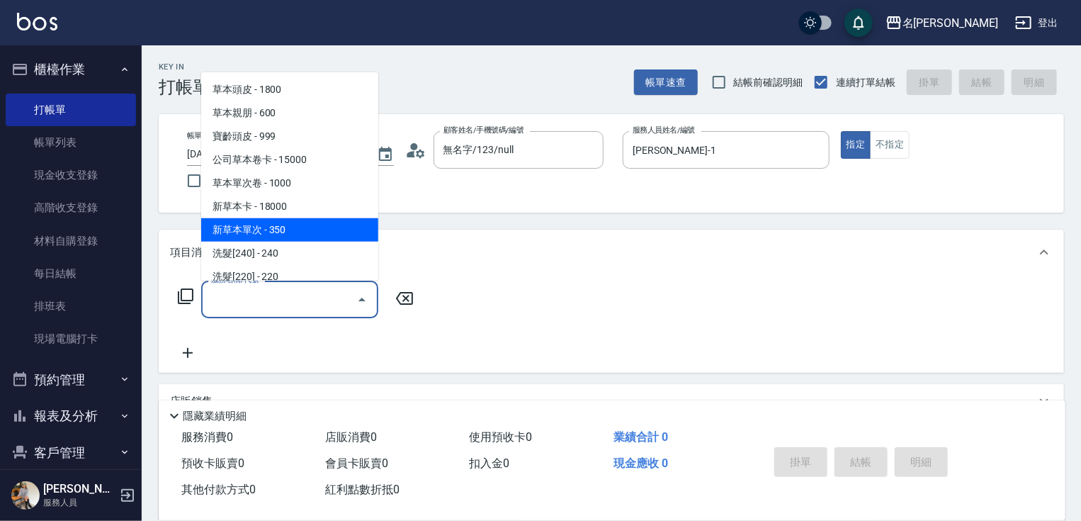
click at [288, 236] on span "新草本單次 - 350" at bounding box center [289, 229] width 177 height 23
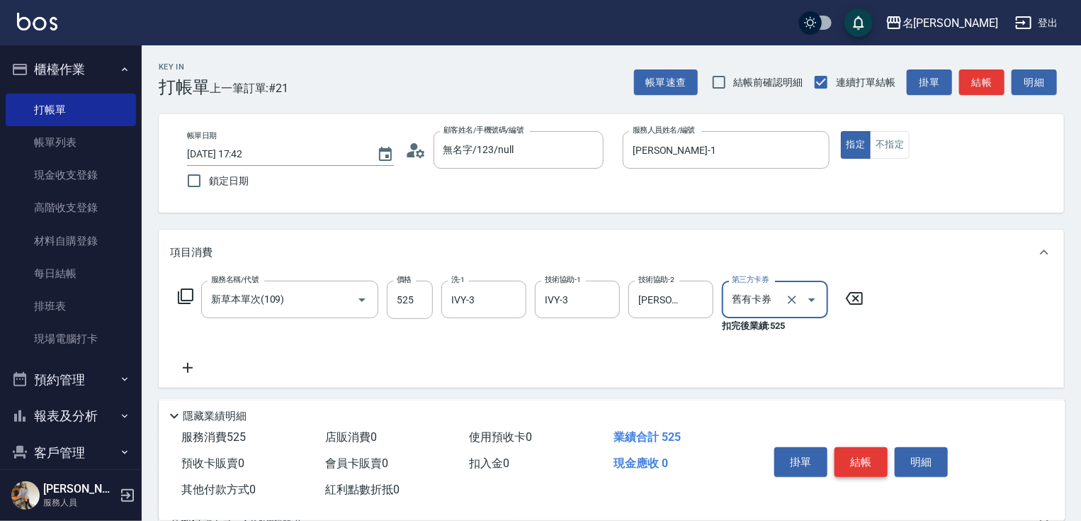
click at [859, 454] on button "結帳" at bounding box center [861, 462] width 53 height 30
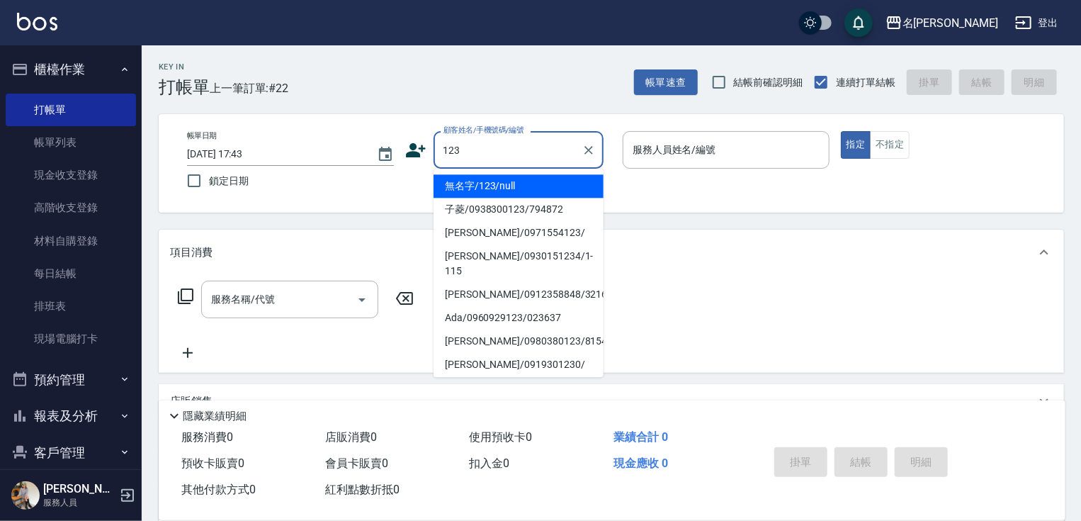
click at [524, 181] on li "無名字/123/null" at bounding box center [519, 185] width 170 height 23
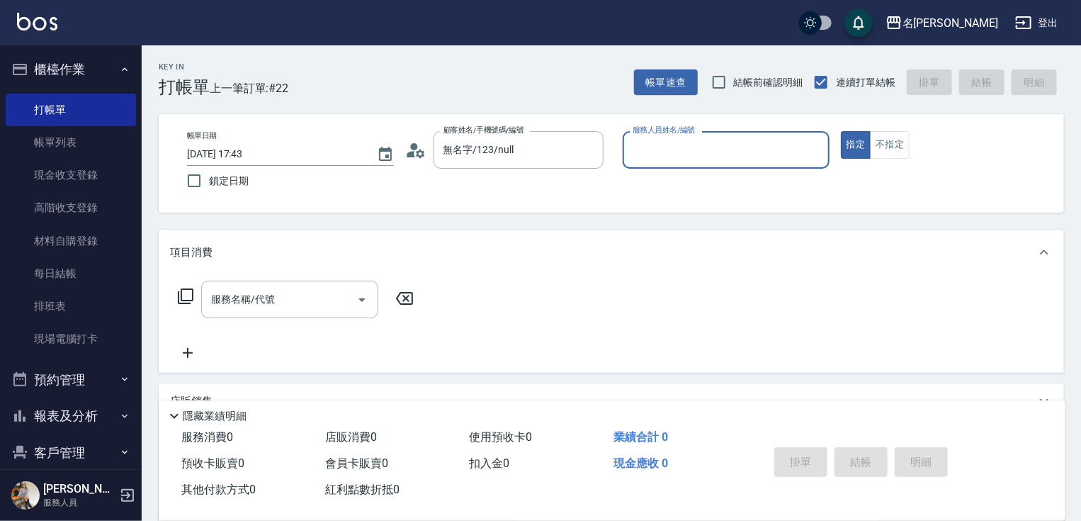
click at [724, 153] on input "服務人員姓名/編號" at bounding box center [726, 149] width 194 height 25
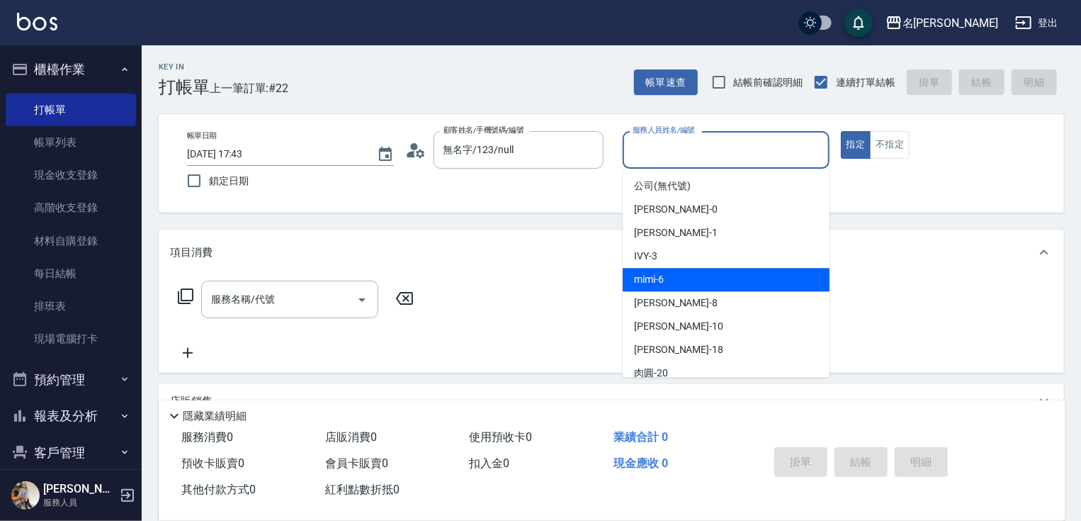
click at [663, 286] on span "mimi -6" at bounding box center [649, 279] width 30 height 15
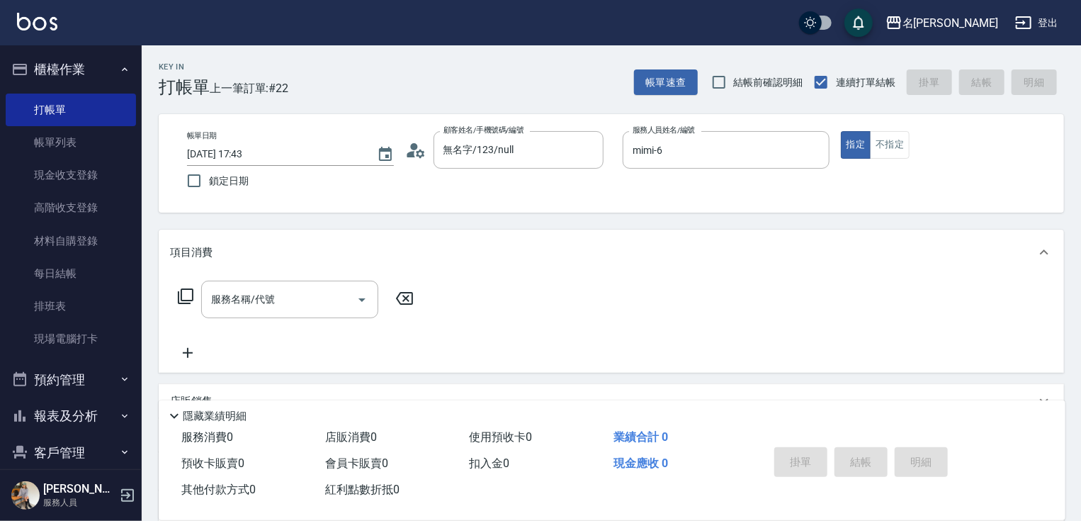
click at [184, 300] on icon at bounding box center [186, 296] width 16 height 16
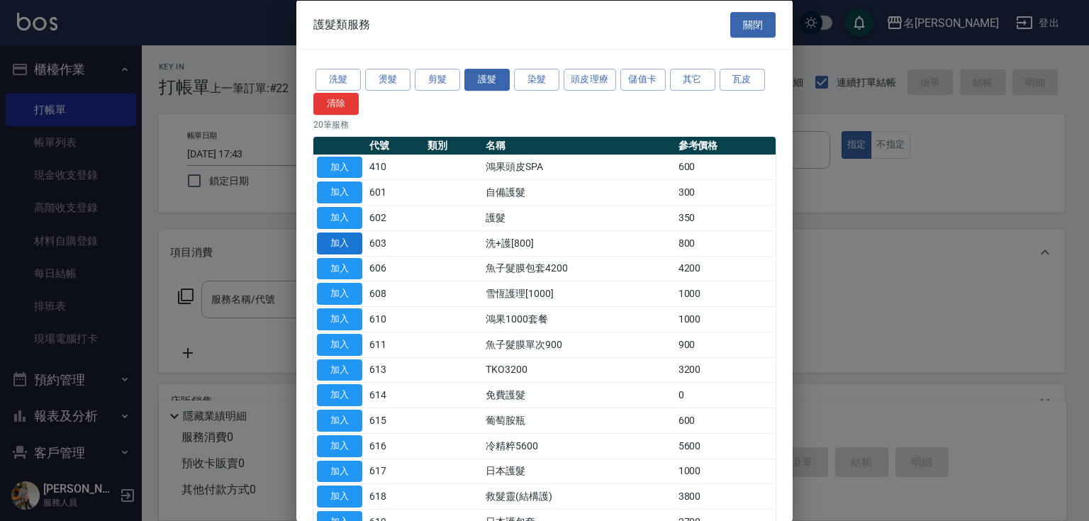
click at [337, 244] on button "加入" at bounding box center [339, 243] width 45 height 22
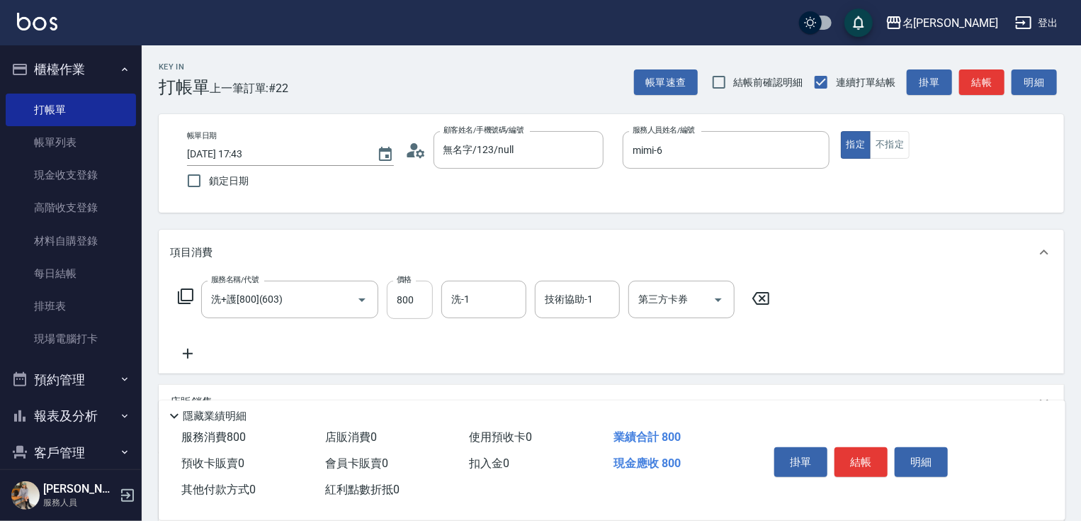
click at [394, 306] on input "800" at bounding box center [410, 300] width 46 height 38
click at [189, 354] on icon at bounding box center [188, 354] width 10 height 10
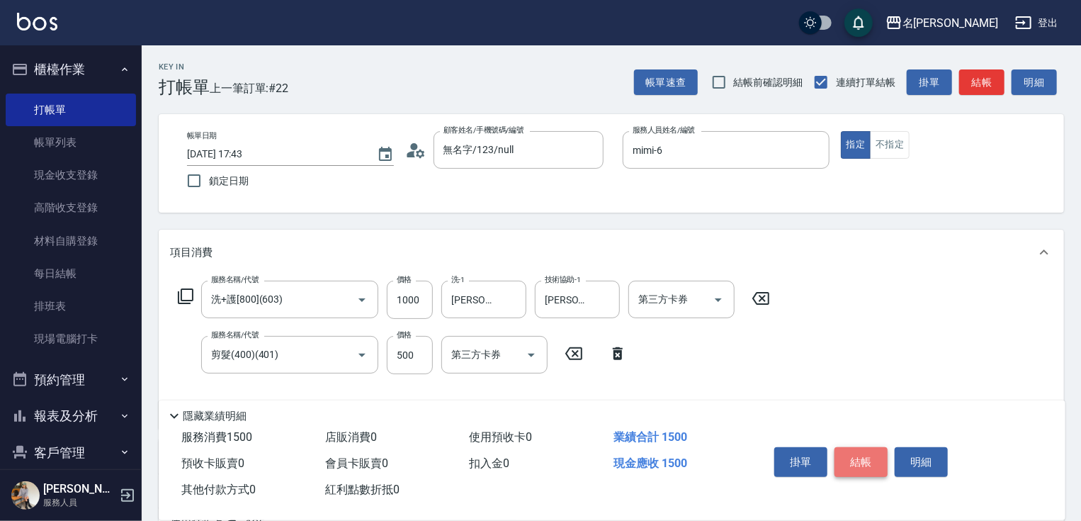
click at [851, 462] on button "結帳" at bounding box center [861, 462] width 53 height 30
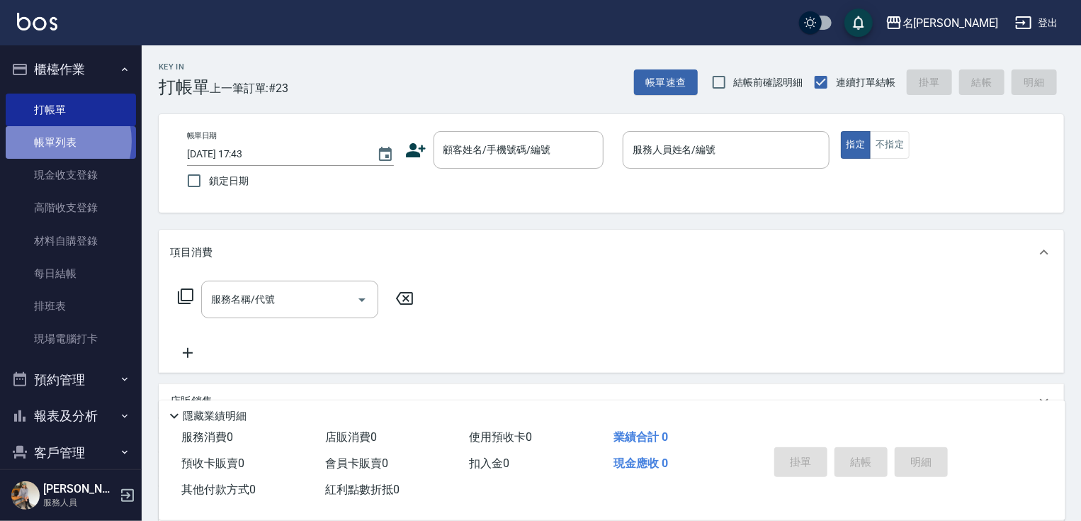
click at [55, 141] on link "帳單列表" at bounding box center [71, 142] width 130 height 33
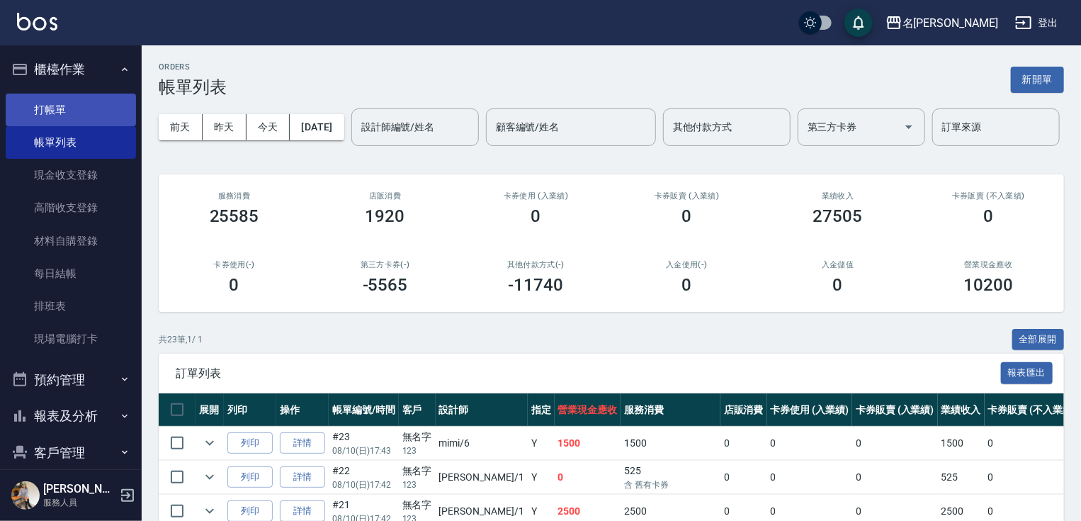
click at [69, 106] on link "打帳單" at bounding box center [71, 110] width 130 height 33
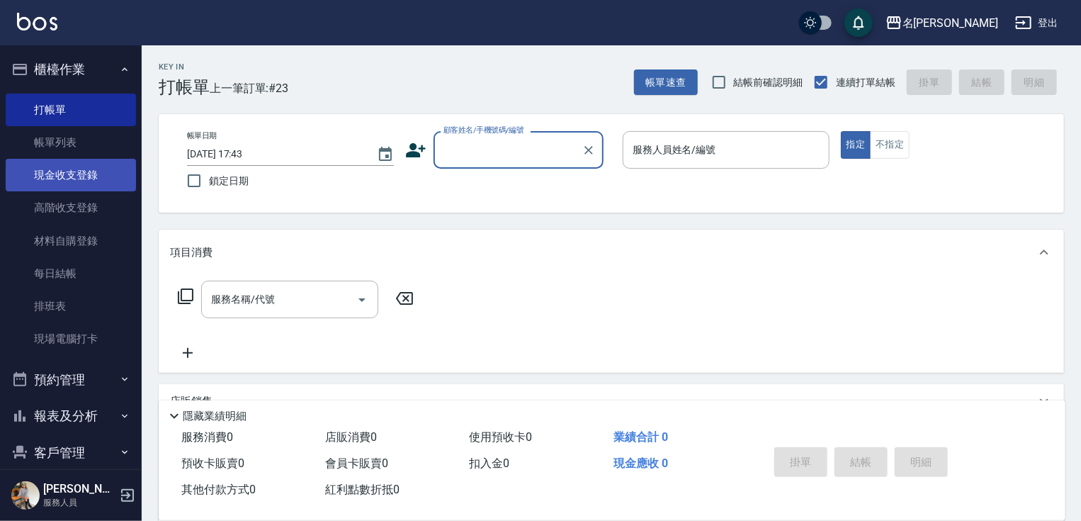
click at [67, 174] on link "現金收支登錄" at bounding box center [71, 175] width 130 height 33
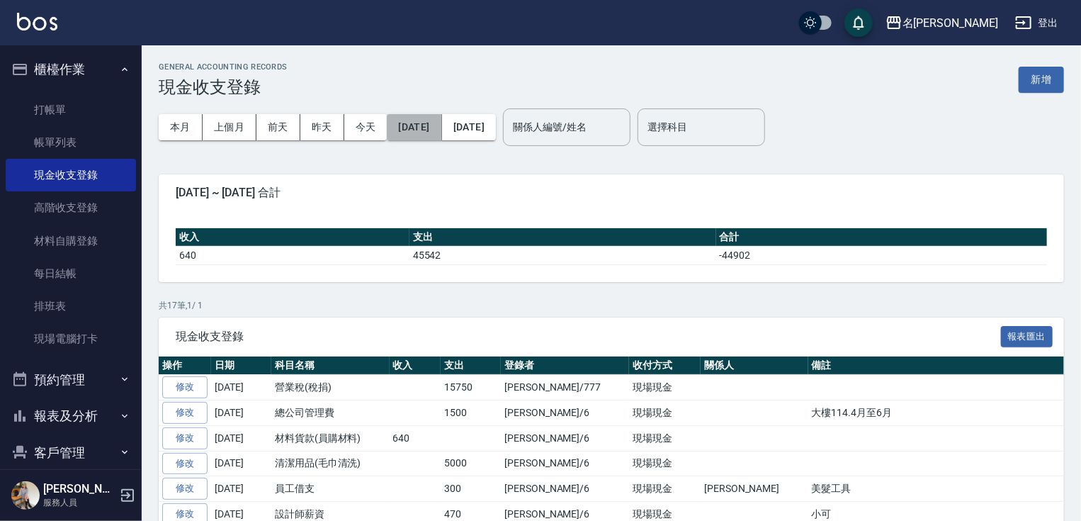
click at [426, 130] on button "[DATE]" at bounding box center [414, 127] width 55 height 26
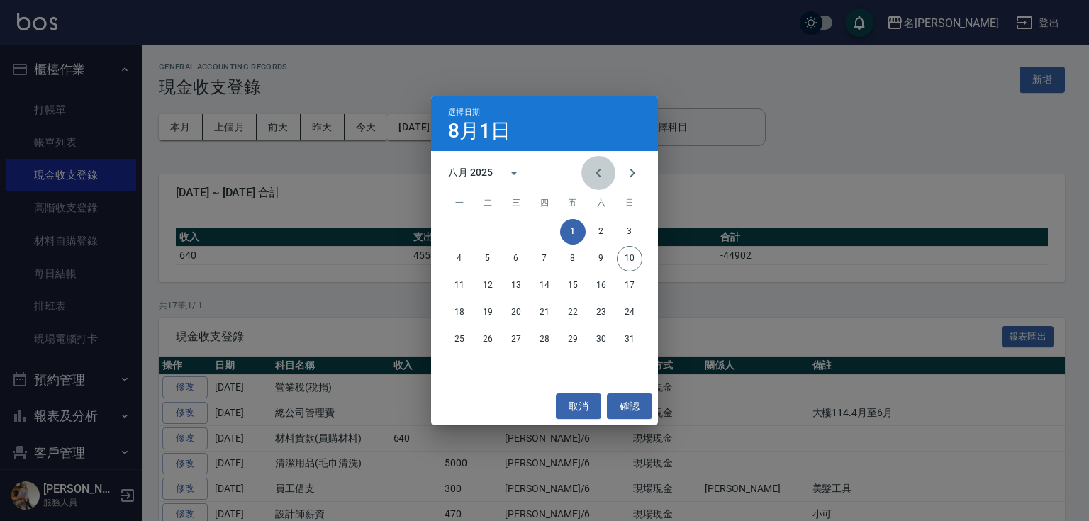
click at [601, 162] on button "Previous month" at bounding box center [598, 173] width 34 height 34
click at [489, 230] on button "1" at bounding box center [488, 232] width 26 height 26
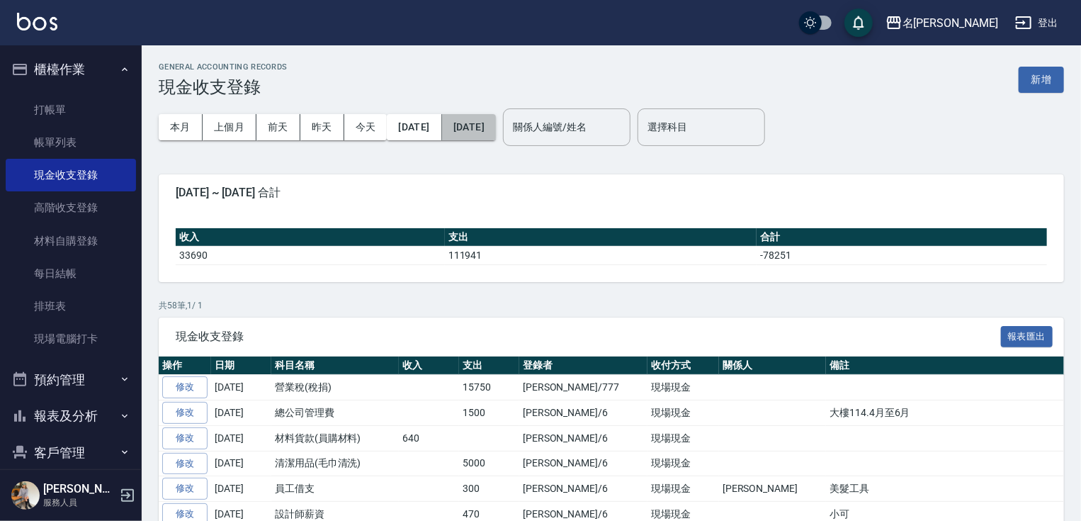
click at [496, 132] on button "[DATE]" at bounding box center [469, 127] width 54 height 26
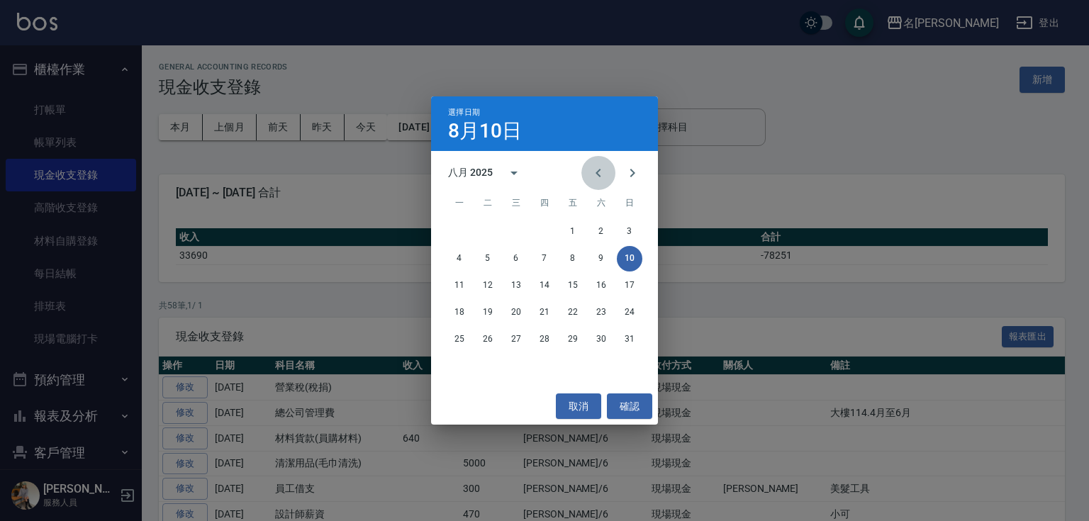
click at [597, 165] on icon "Previous month" at bounding box center [598, 172] width 17 height 17
click at [541, 334] on button "31" at bounding box center [545, 340] width 26 height 26
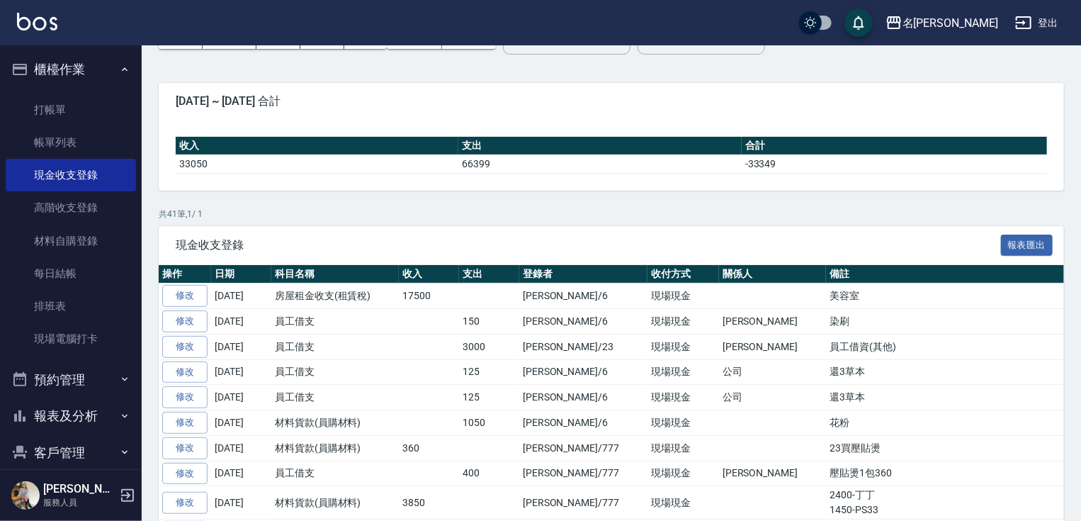
scroll to position [47, 0]
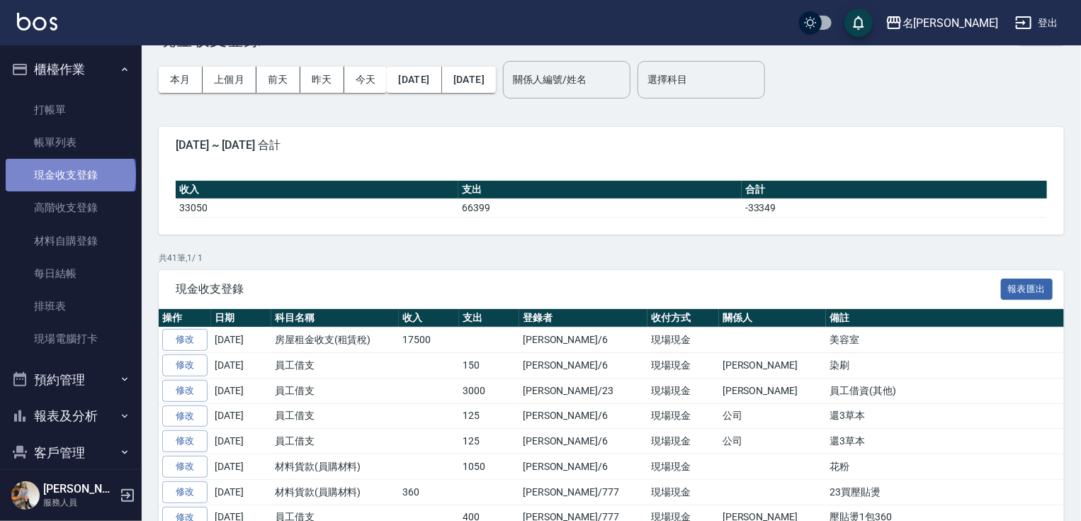
click at [69, 176] on link "現金收支登錄" at bounding box center [71, 175] width 130 height 33
click at [75, 170] on link "現金收支登錄" at bounding box center [71, 175] width 130 height 33
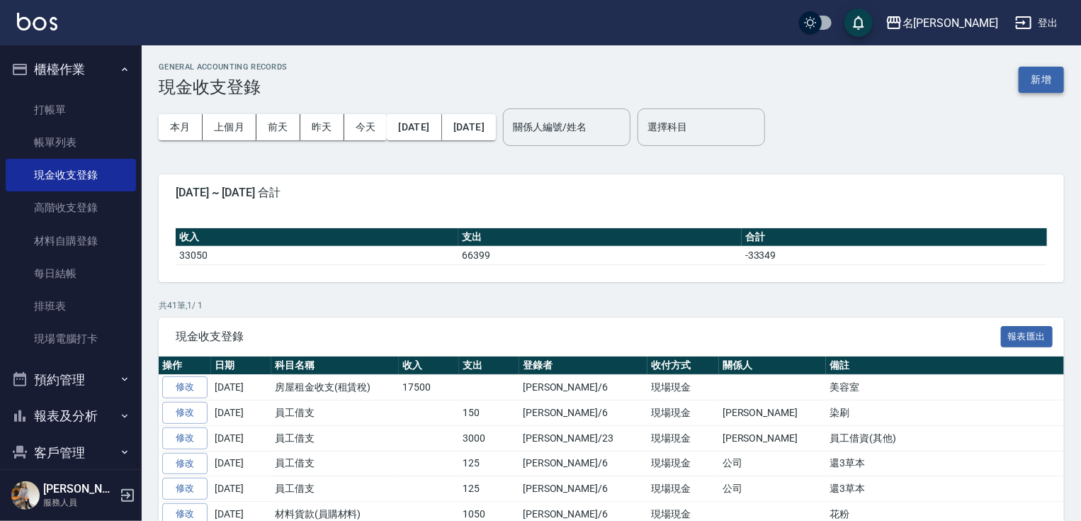
click at [1032, 77] on button "新增" at bounding box center [1041, 80] width 45 height 26
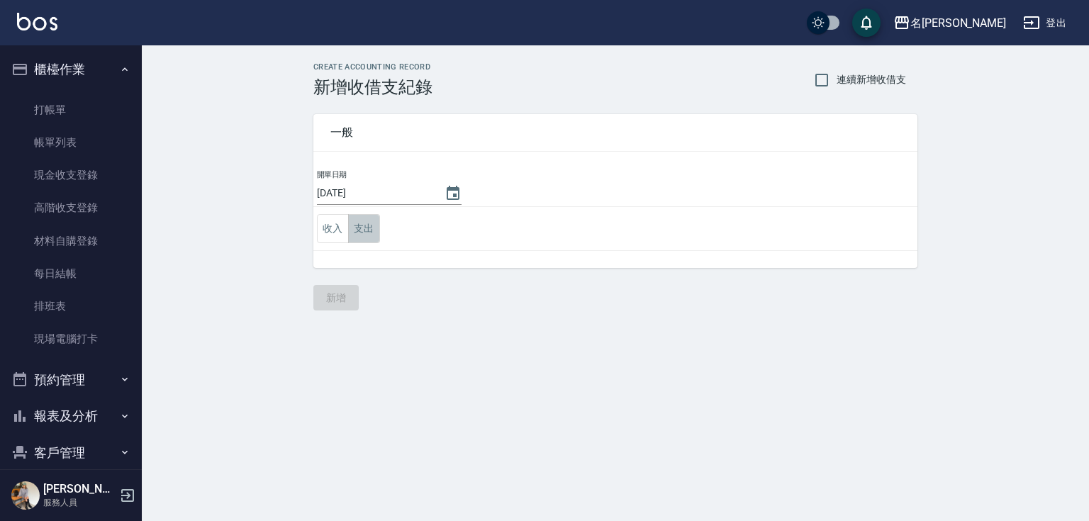
click at [365, 230] on button "支出" at bounding box center [364, 228] width 32 height 29
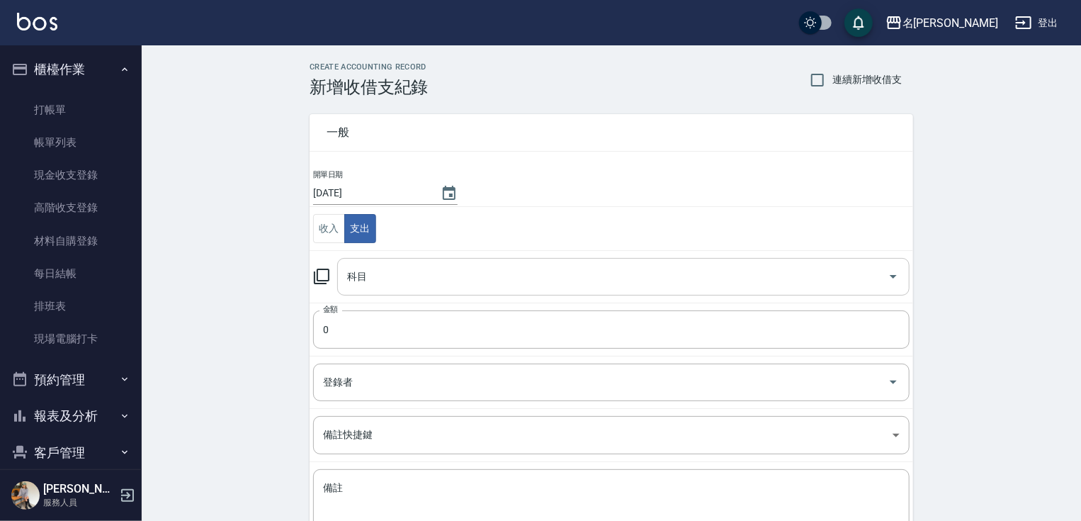
click at [367, 274] on input "科目" at bounding box center [613, 276] width 539 height 25
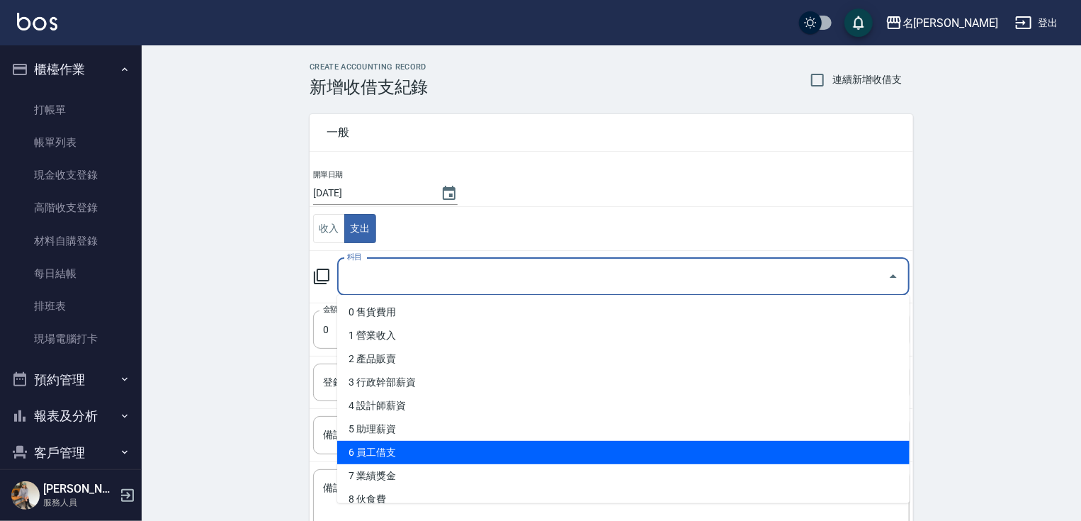
click at [407, 449] on li "6 員工借支" at bounding box center [623, 452] width 573 height 23
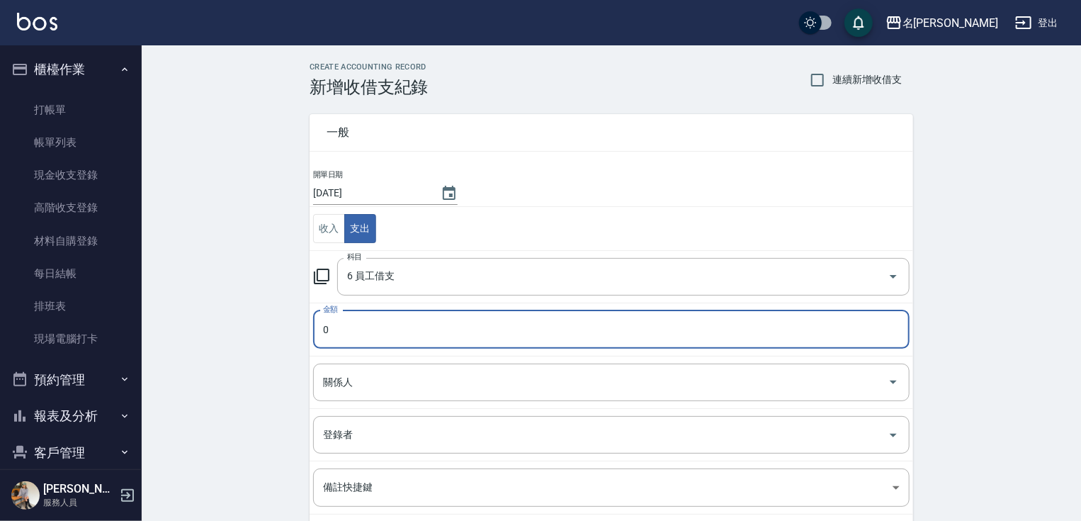
click at [380, 331] on input "0" at bounding box center [611, 329] width 597 height 38
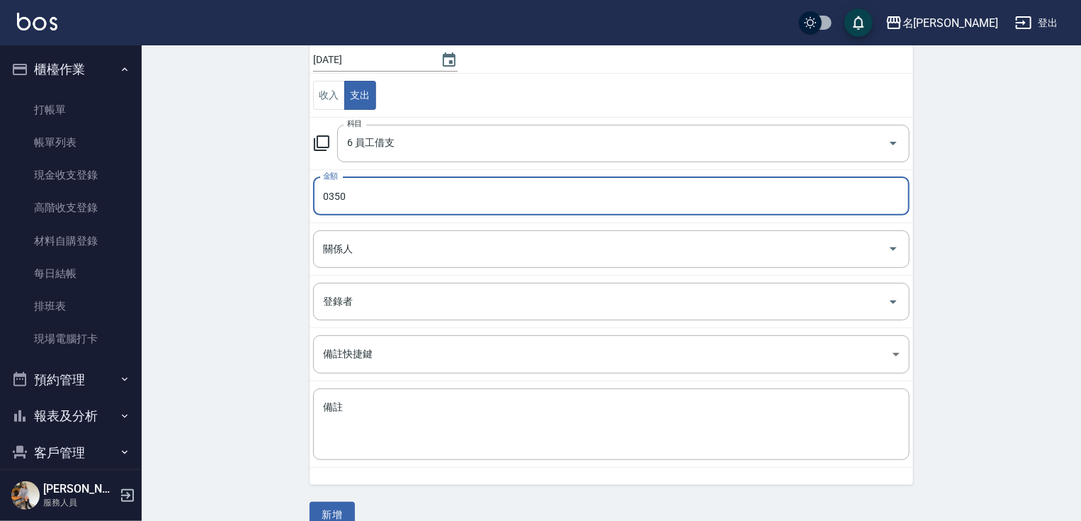
scroll to position [155, 0]
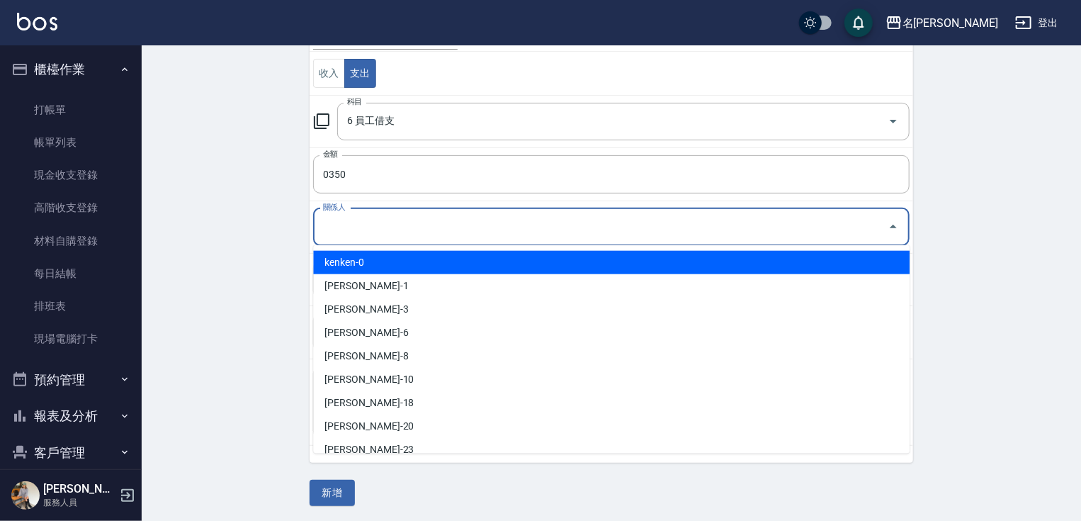
click at [470, 224] on input "關係人" at bounding box center [601, 227] width 563 height 25
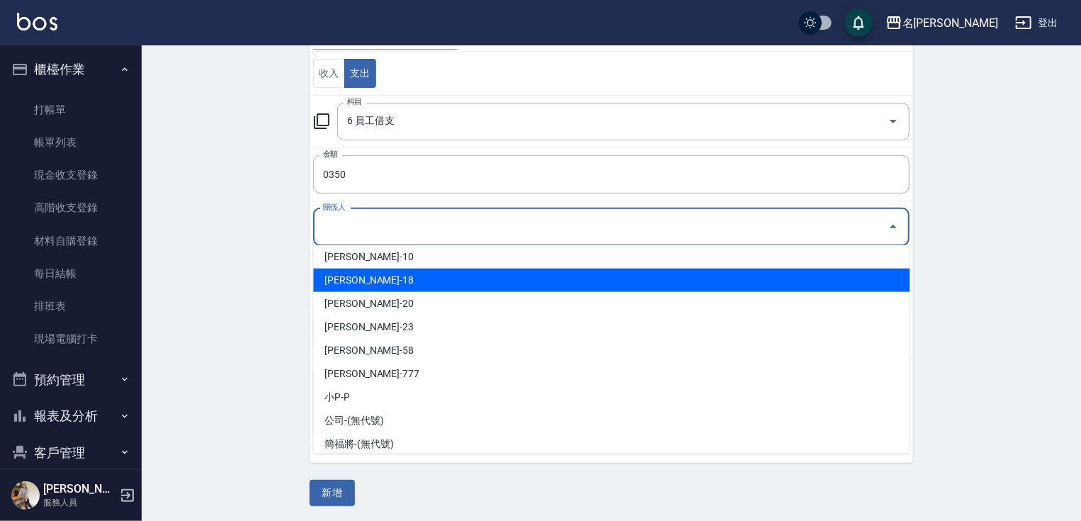
scroll to position [130, 0]
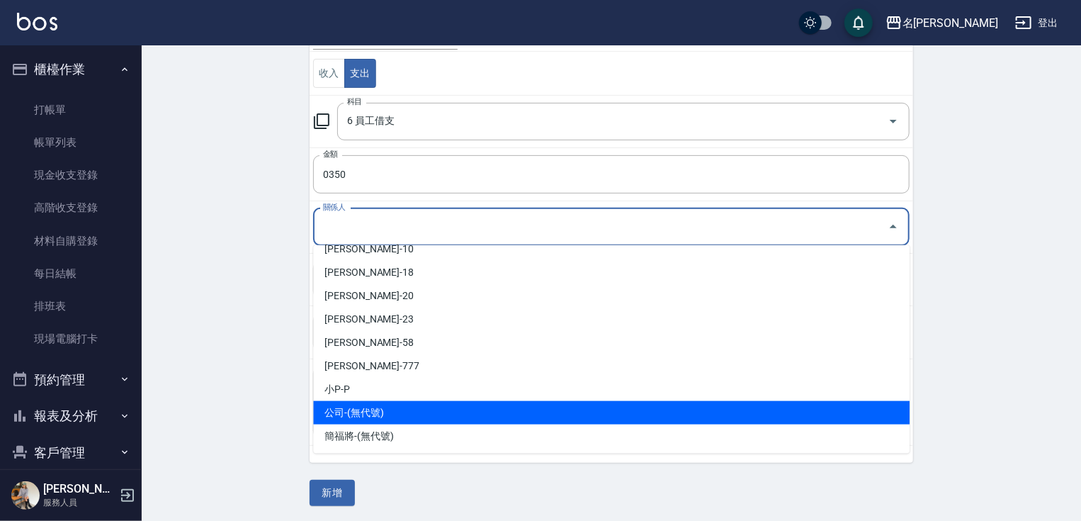
click at [340, 416] on li "公司-(無代號)" at bounding box center [611, 412] width 597 height 23
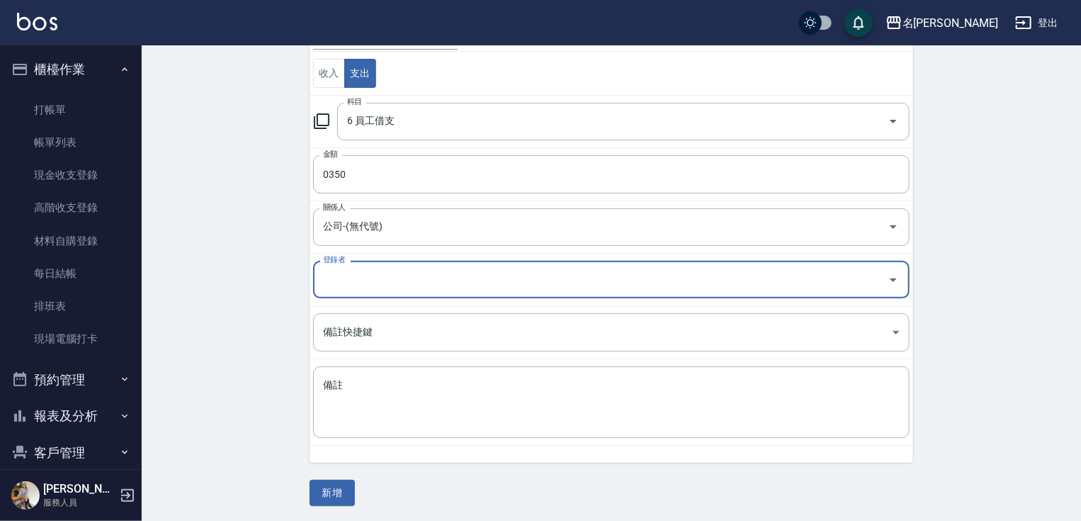
click at [366, 280] on input "登錄者" at bounding box center [601, 279] width 563 height 25
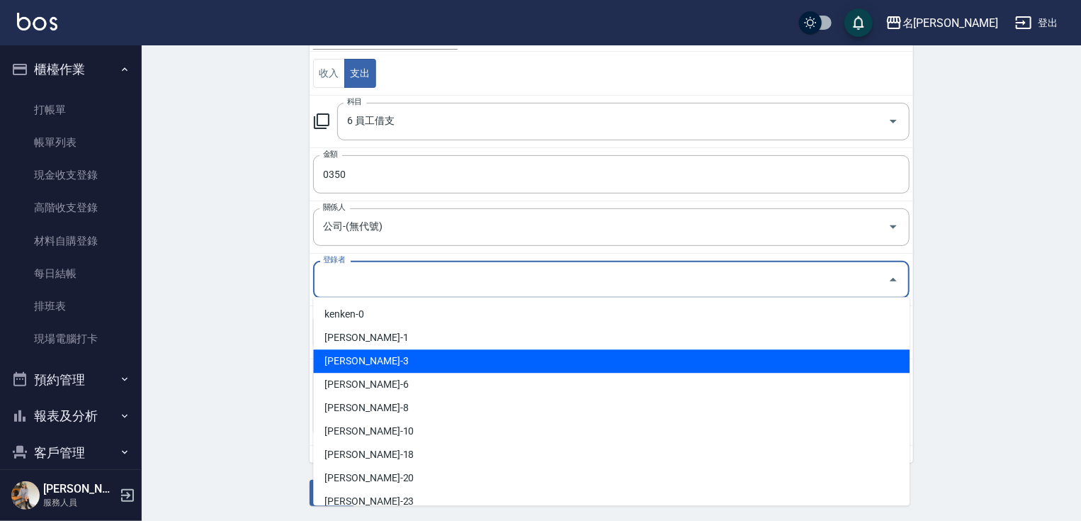
click at [359, 369] on li "[PERSON_NAME]-3" at bounding box center [611, 360] width 597 height 23
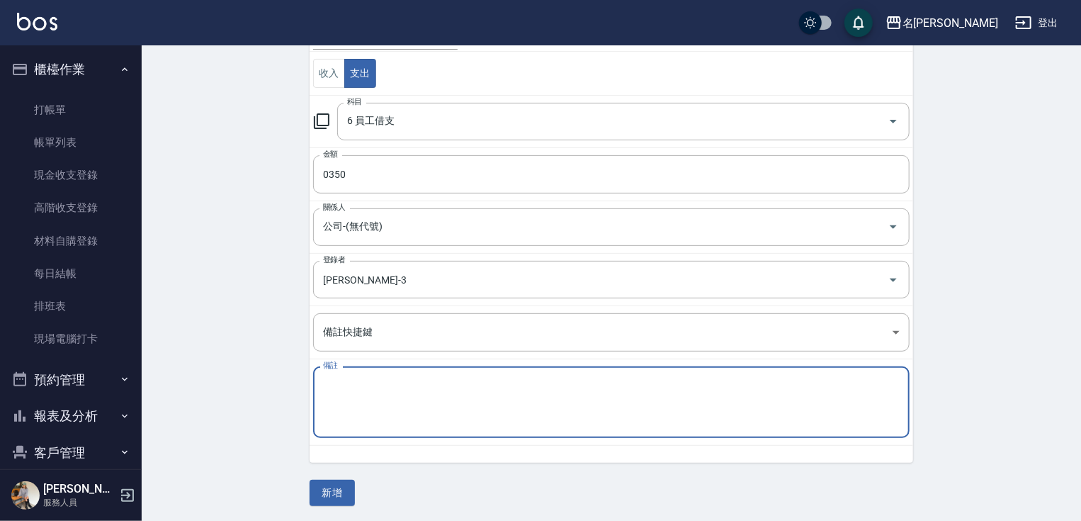
click at [354, 383] on textarea "備註" at bounding box center [611, 402] width 577 height 48
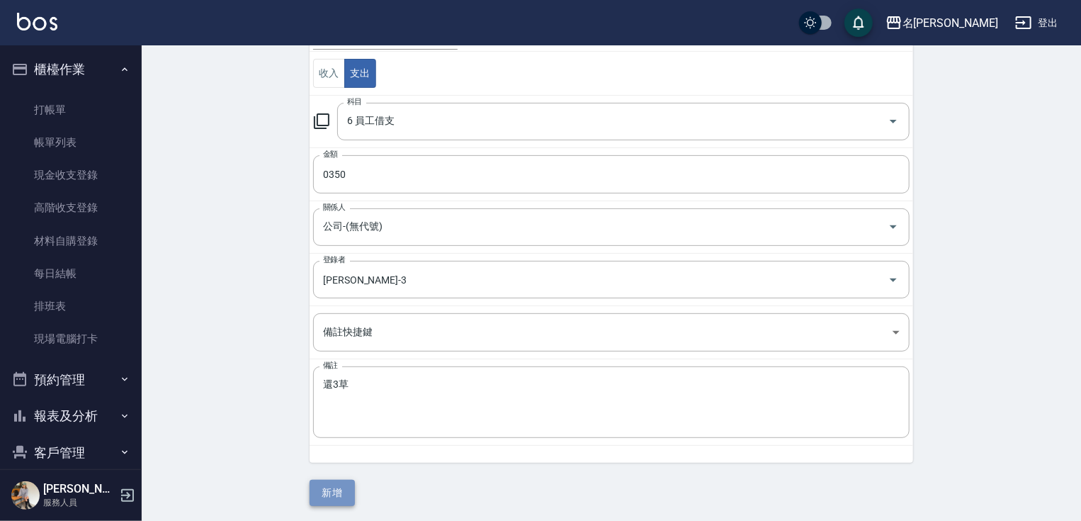
click at [324, 493] on button "新增" at bounding box center [332, 493] width 45 height 26
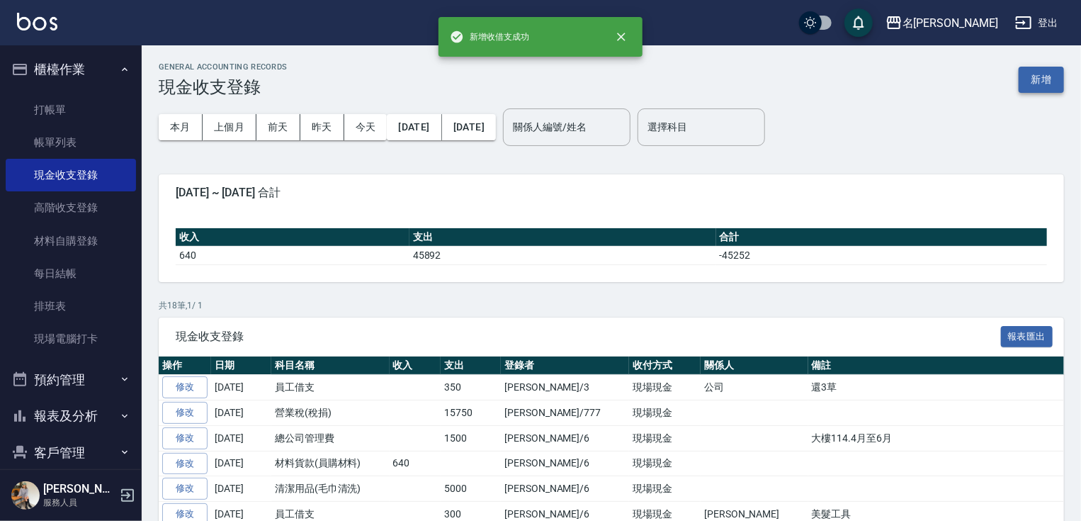
click at [1041, 73] on button "新增" at bounding box center [1041, 80] width 45 height 26
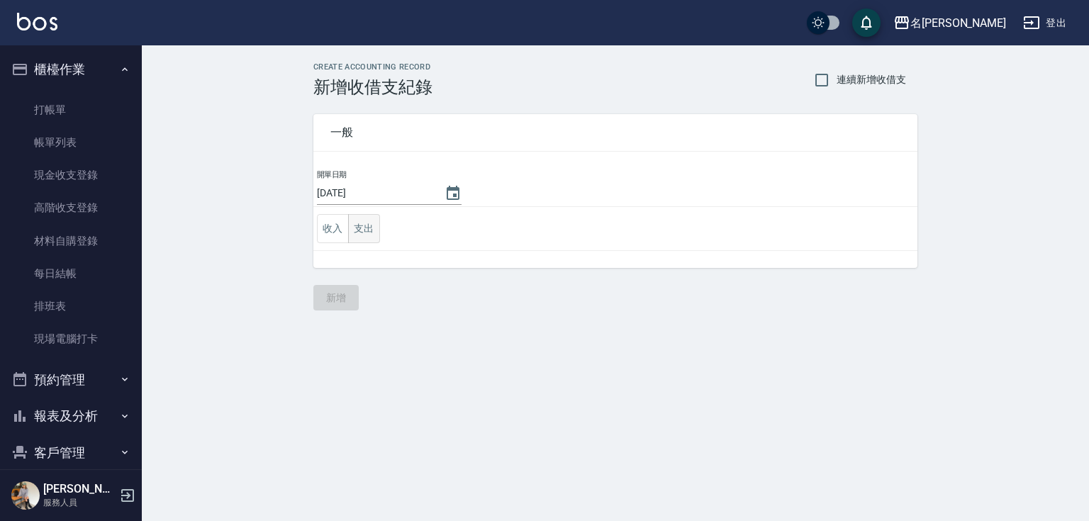
click at [356, 235] on button "支出" at bounding box center [364, 228] width 32 height 29
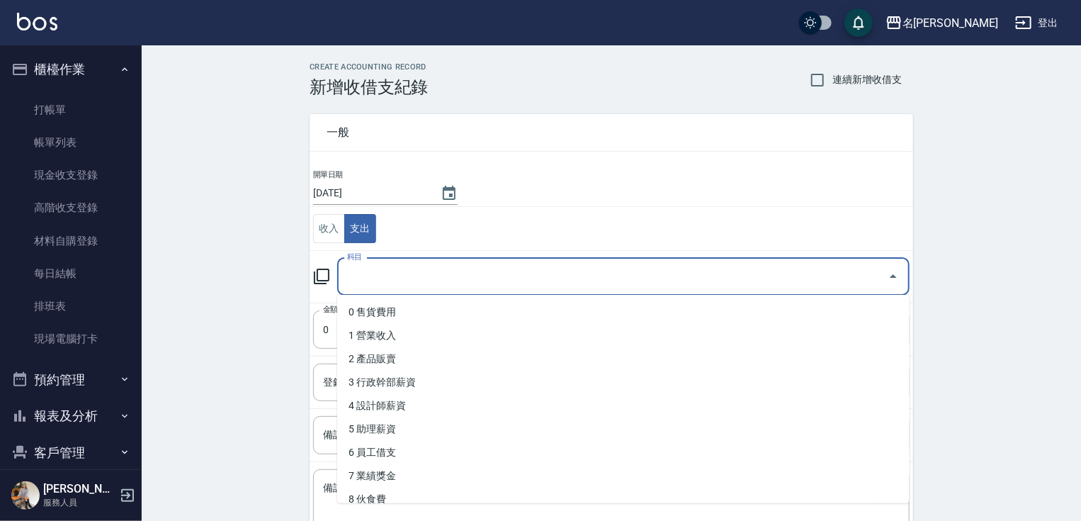
click at [364, 275] on input "科目" at bounding box center [613, 276] width 539 height 25
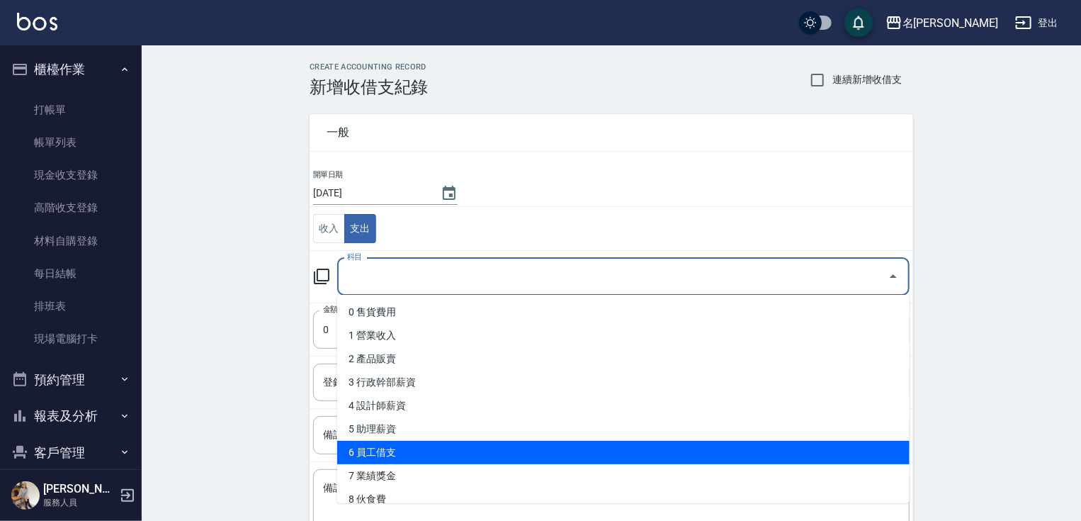
click at [386, 450] on li "6 員工借支" at bounding box center [623, 452] width 573 height 23
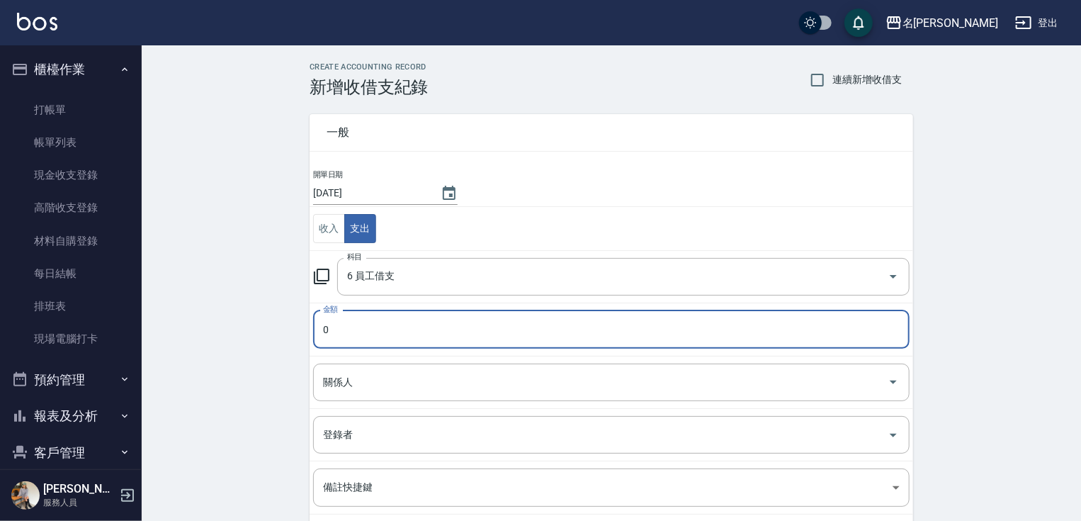
click at [365, 330] on input "0" at bounding box center [611, 329] width 597 height 38
click at [378, 381] on input "關係人" at bounding box center [601, 382] width 563 height 25
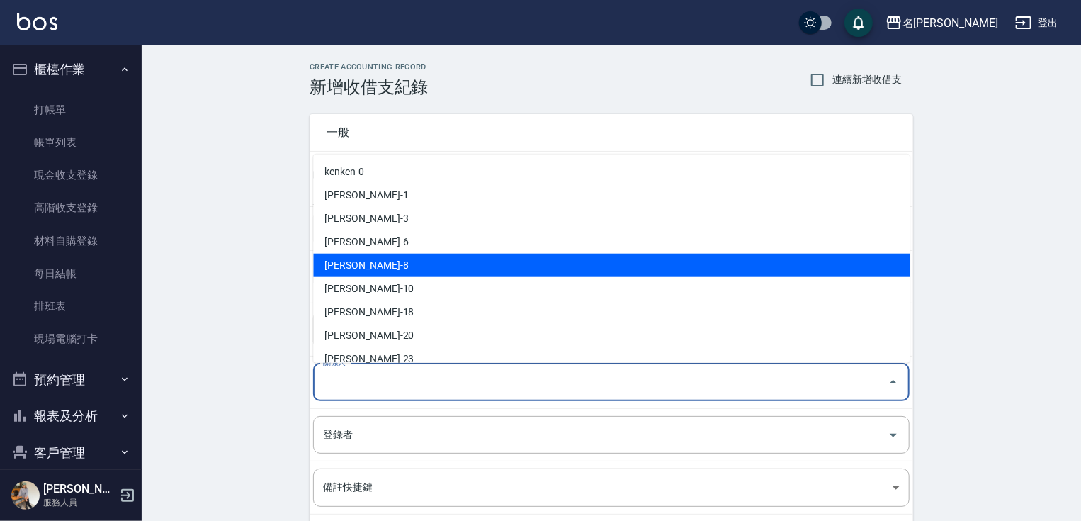
click at [352, 263] on li "[PERSON_NAME]-8" at bounding box center [611, 265] width 597 height 23
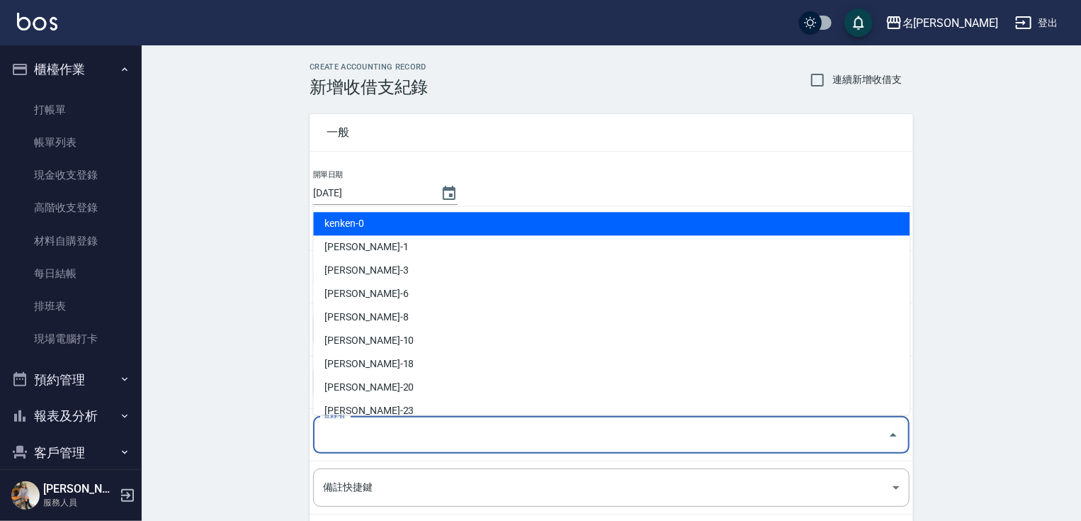
click at [356, 434] on input "登錄者" at bounding box center [601, 434] width 563 height 25
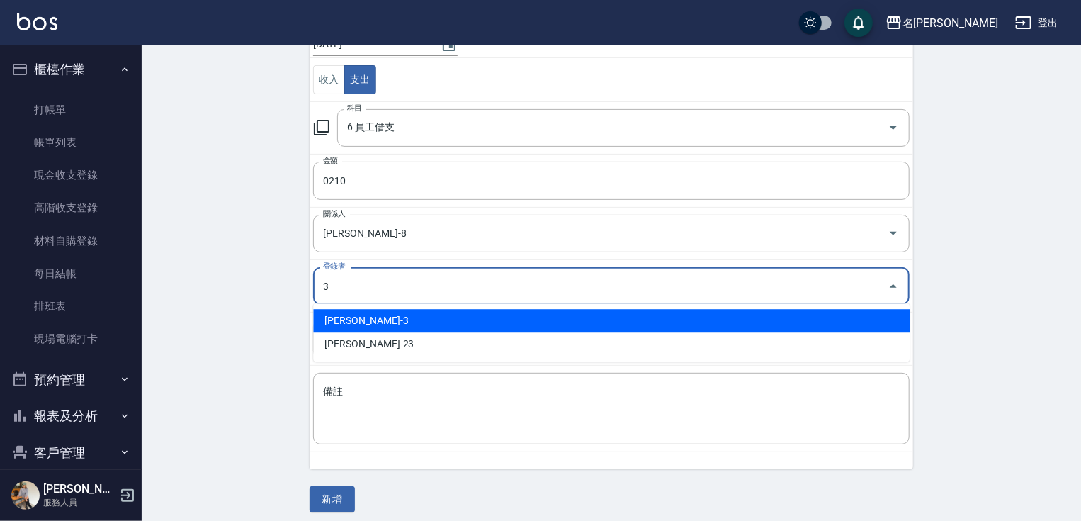
scroll to position [155, 0]
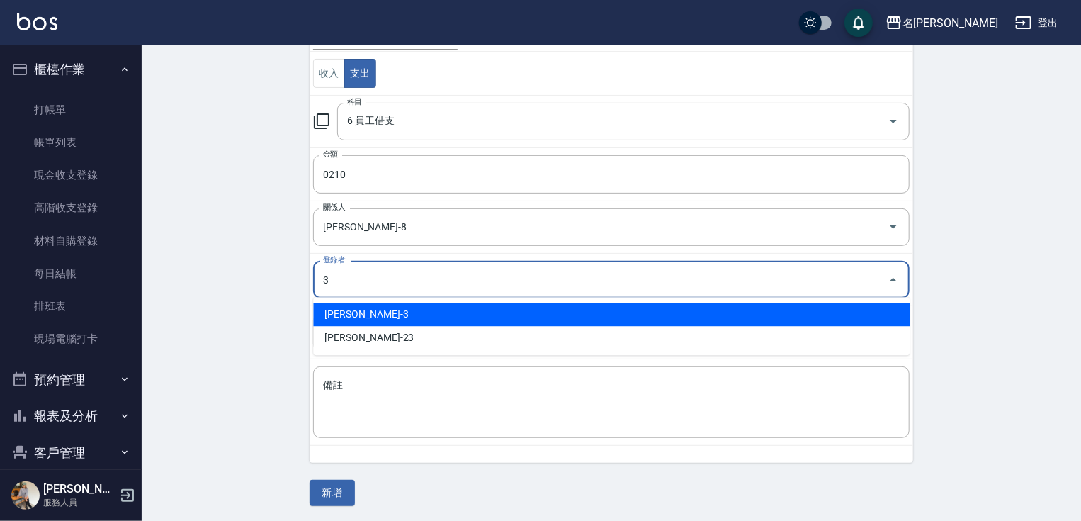
click at [344, 316] on li "[PERSON_NAME]-3" at bounding box center [611, 314] width 597 height 23
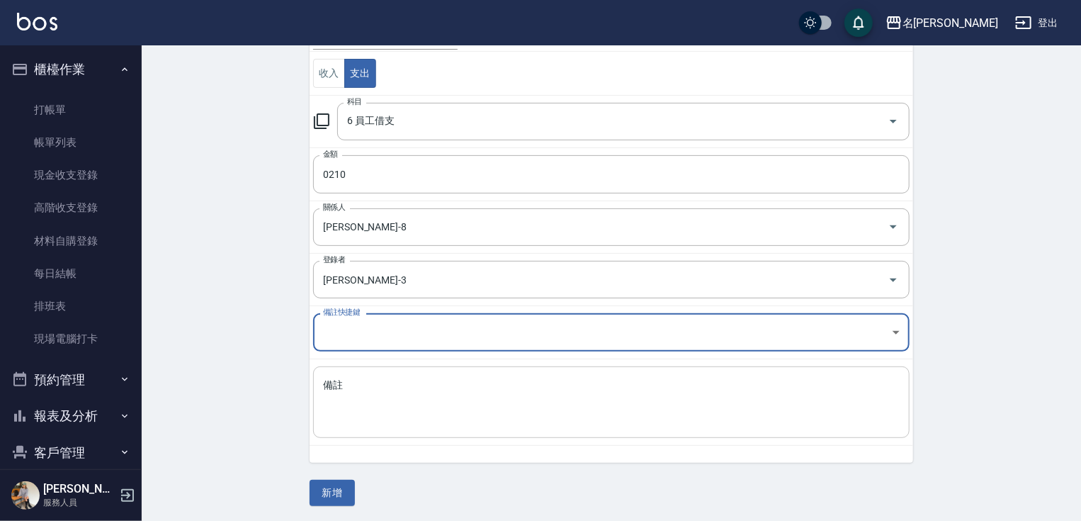
click at [352, 380] on textarea "備註" at bounding box center [611, 402] width 577 height 48
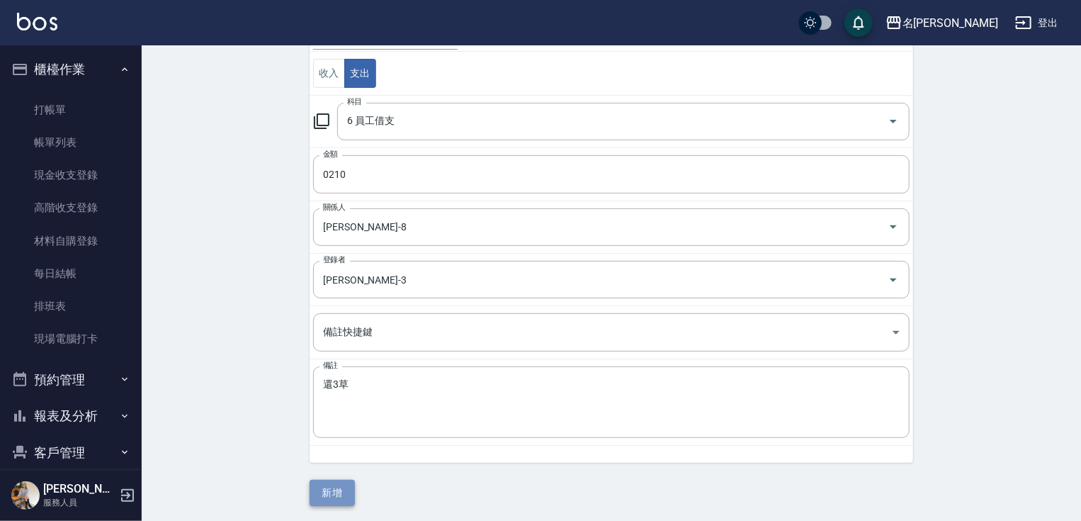
click at [342, 492] on button "新增" at bounding box center [332, 493] width 45 height 26
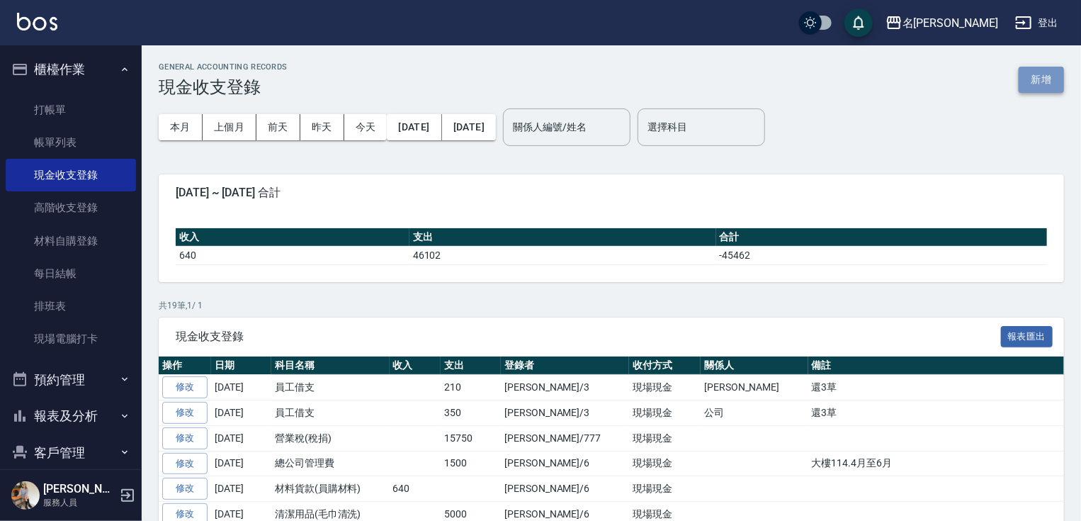
click at [1043, 82] on button "新增" at bounding box center [1041, 80] width 45 height 26
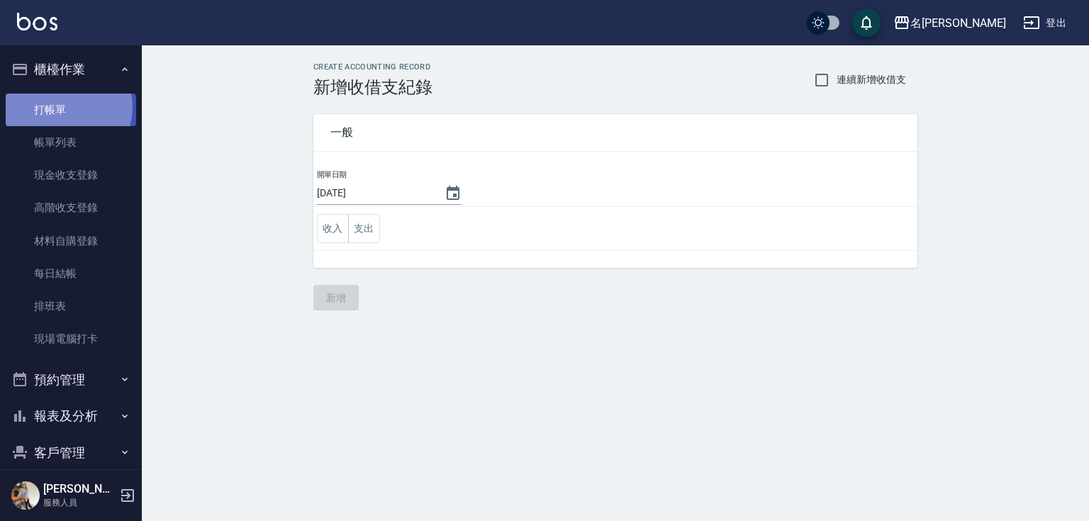
click at [60, 106] on link "打帳單" at bounding box center [71, 110] width 130 height 33
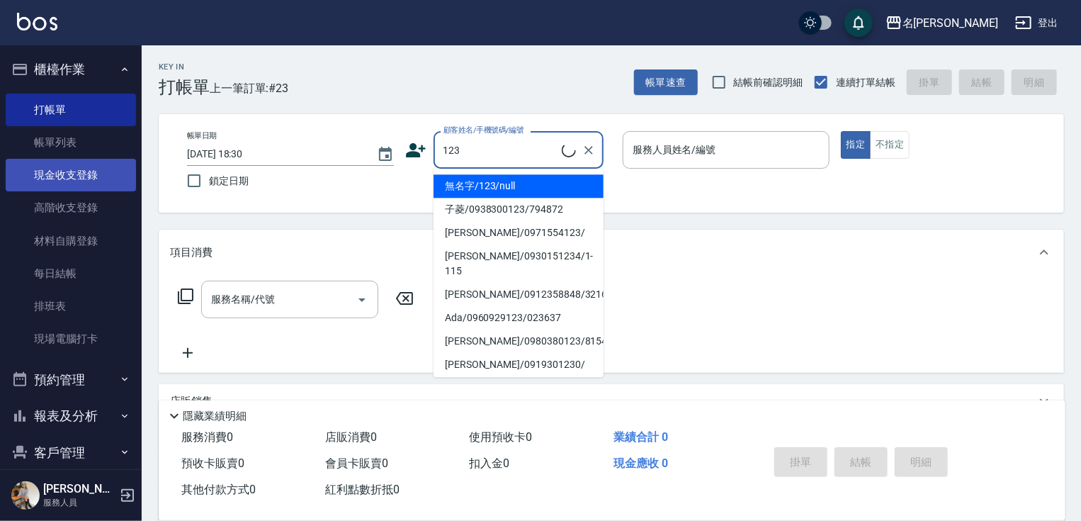
scroll to position [57, 0]
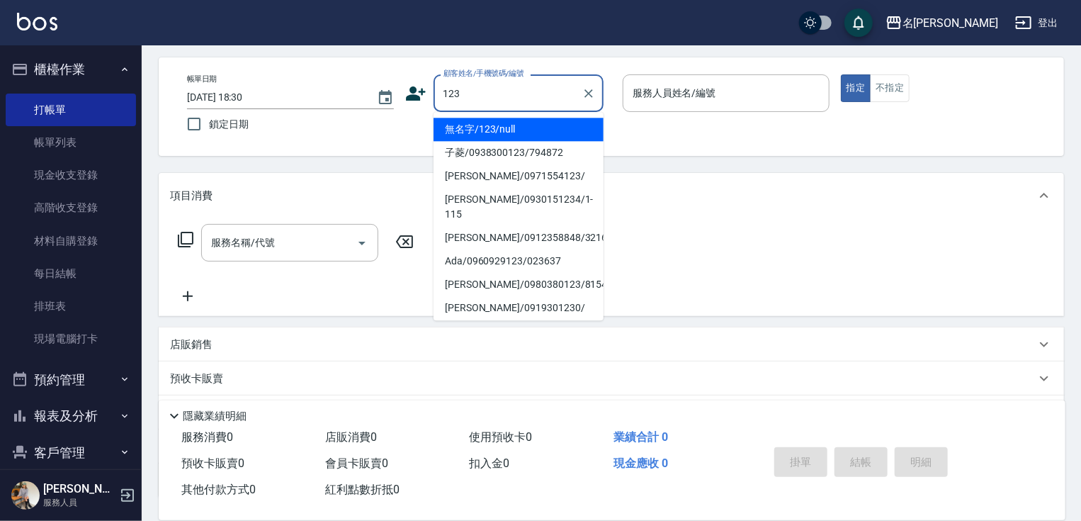
click at [526, 125] on li "無名字/123/null" at bounding box center [519, 129] width 170 height 23
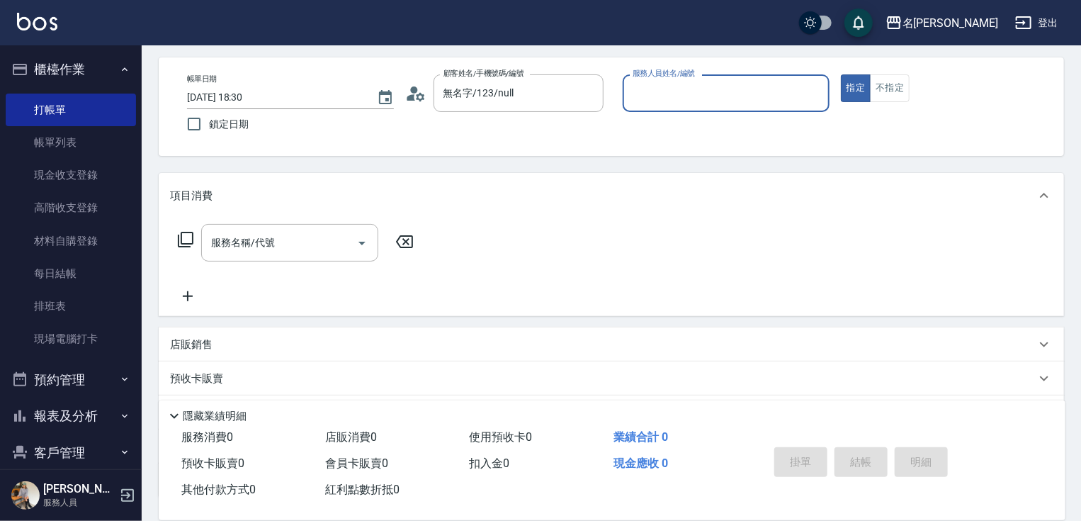
click at [698, 91] on input "服務人員姓名/編號" at bounding box center [726, 93] width 194 height 25
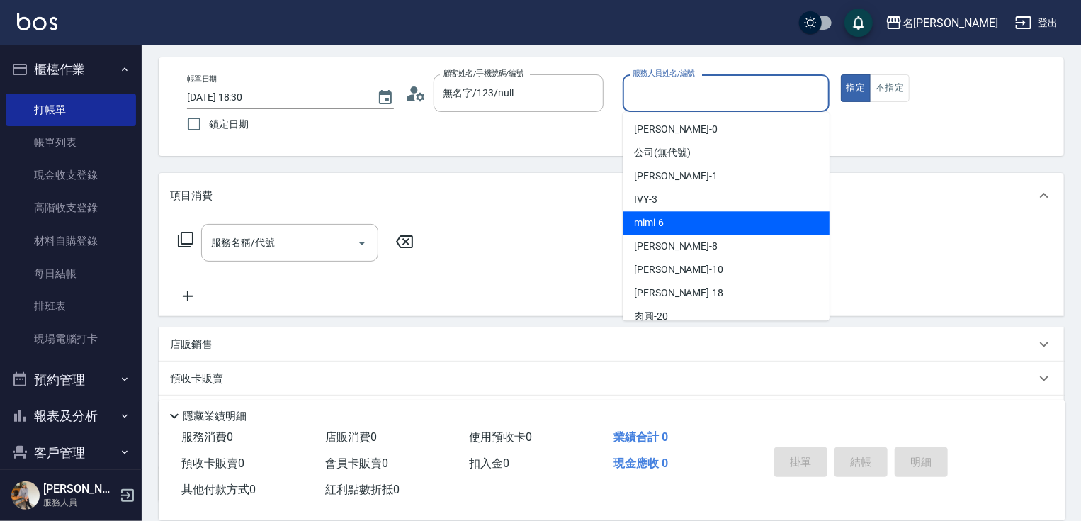
click at [678, 227] on div "mimi -6" at bounding box center [726, 222] width 207 height 23
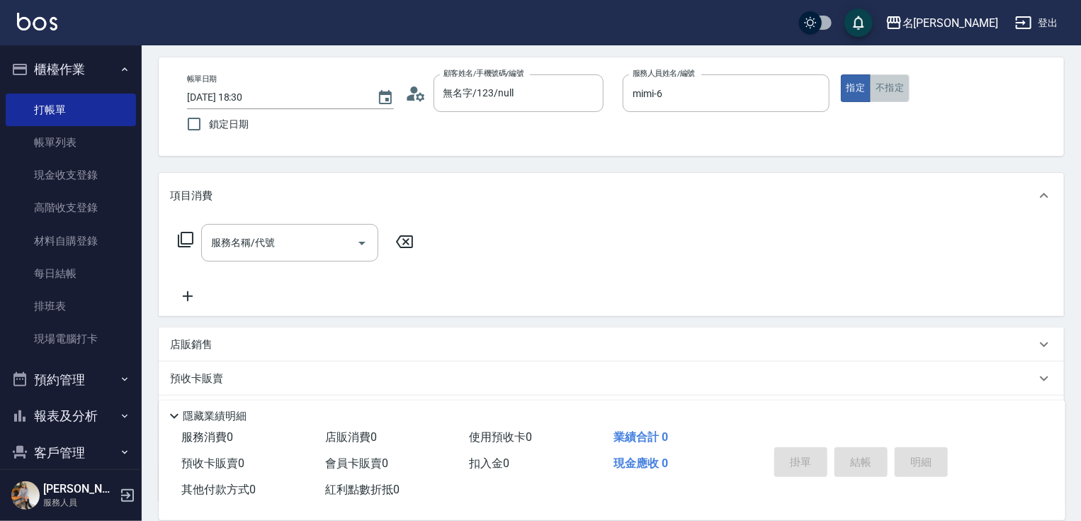
click at [881, 82] on button "不指定" at bounding box center [890, 88] width 40 height 28
click at [301, 241] on input "服務名稱/代號" at bounding box center [279, 242] width 143 height 25
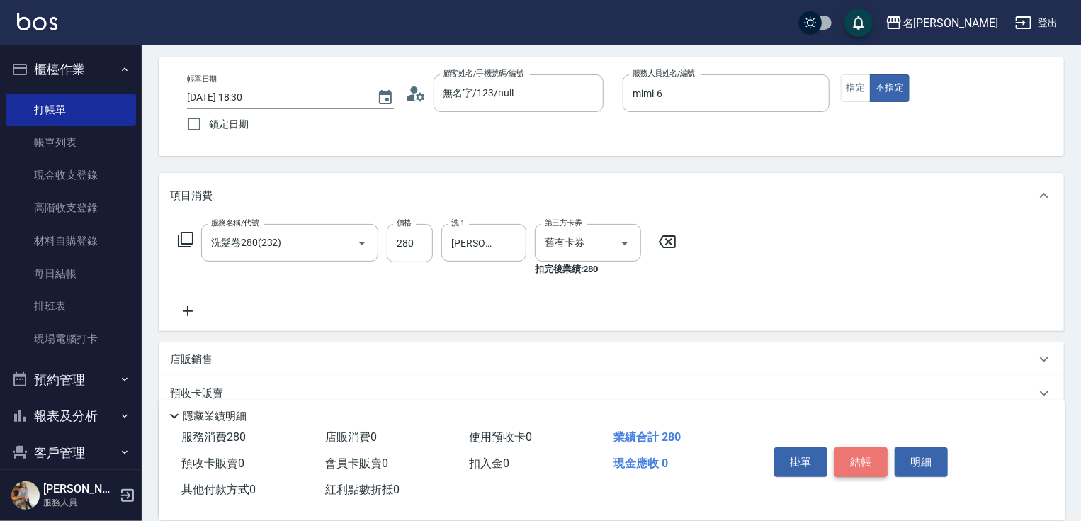
click at [870, 456] on button "結帳" at bounding box center [861, 462] width 53 height 30
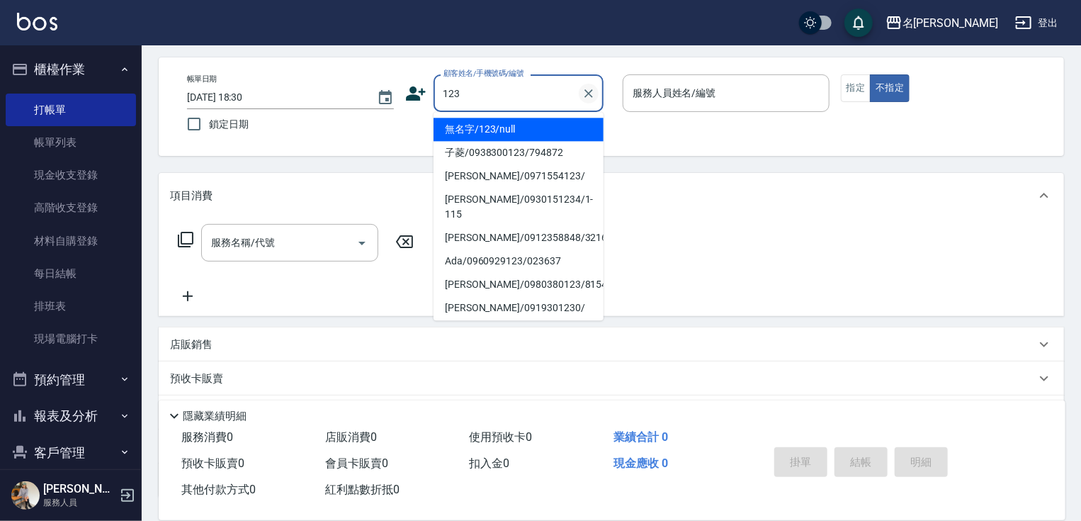
drag, startPoint x: 510, startPoint y: 124, endPoint x: 580, endPoint y: 94, distance: 75.8
click at [510, 125] on li "無名字/123/null" at bounding box center [519, 129] width 170 height 23
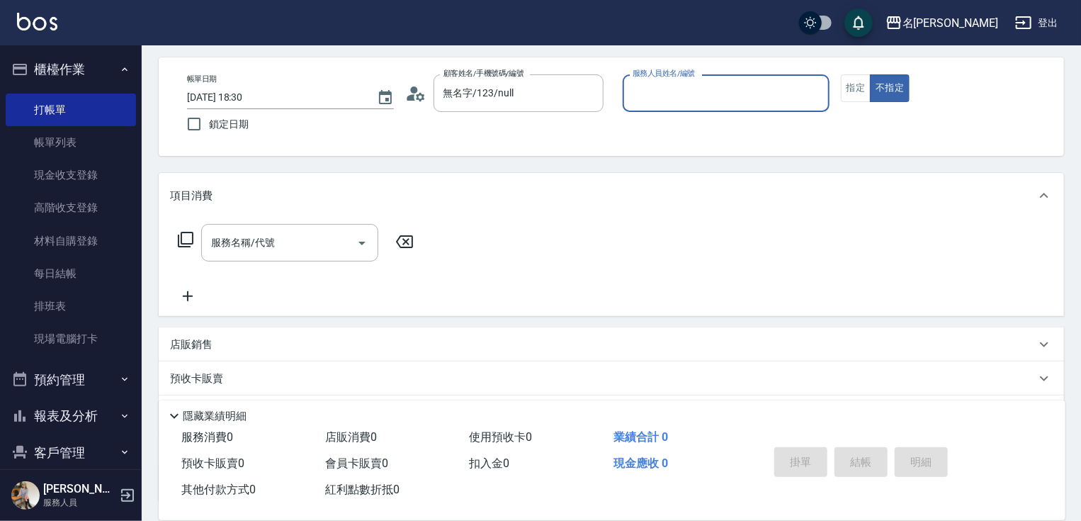
click at [655, 94] on input "服務人員姓名/編號" at bounding box center [726, 93] width 194 height 25
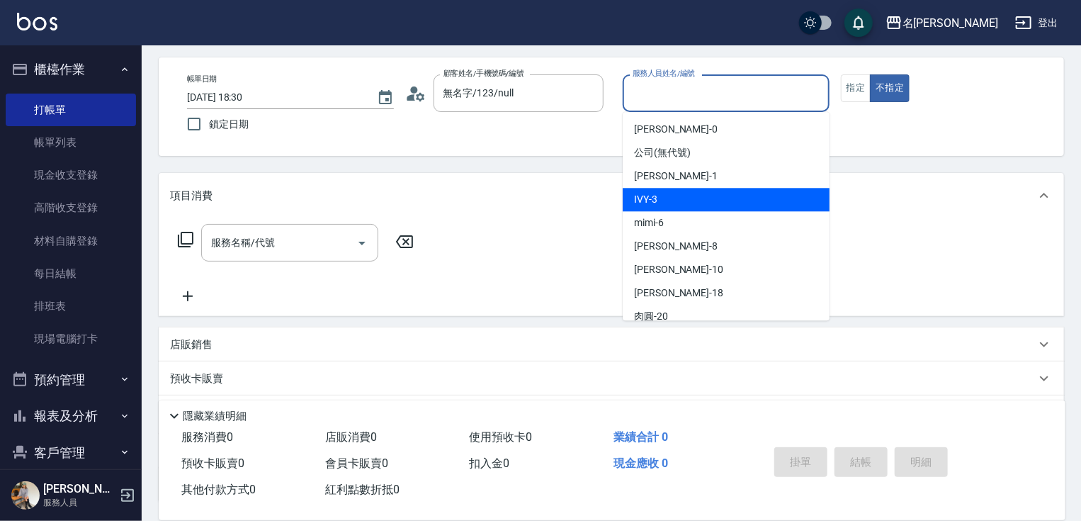
click at [668, 197] on div "IVY -3" at bounding box center [726, 199] width 207 height 23
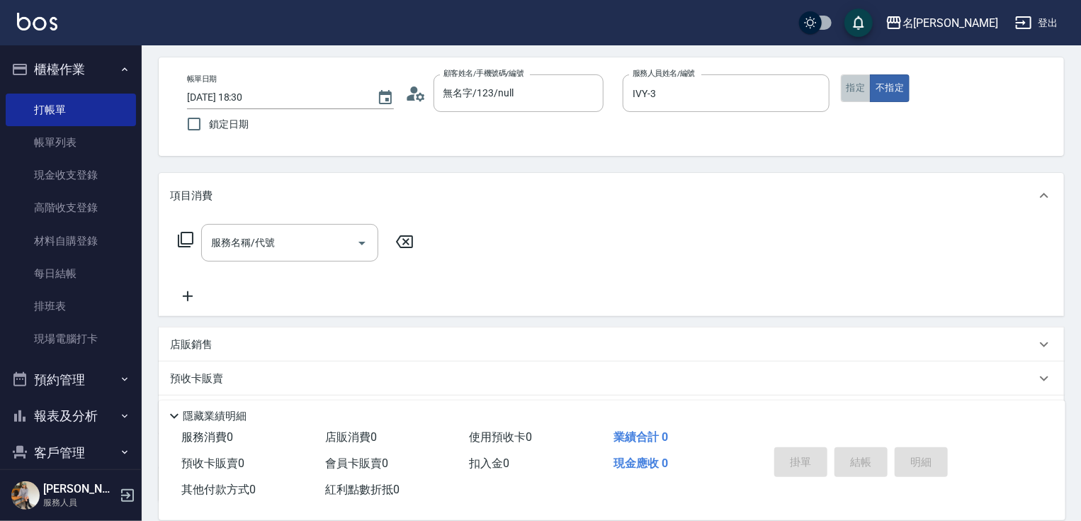
click at [853, 98] on button "指定" at bounding box center [856, 88] width 30 height 28
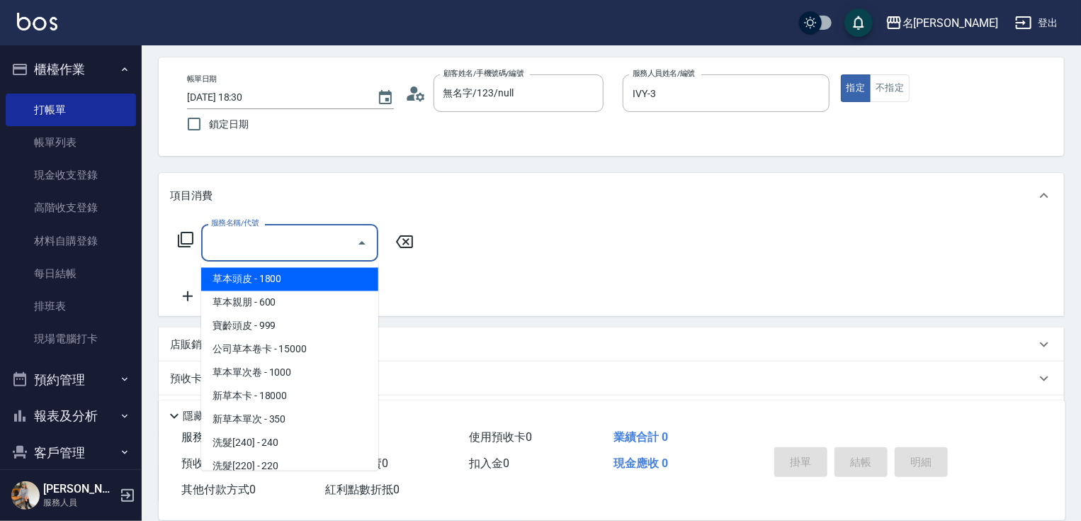
click at [307, 244] on input "服務名稱/代號" at bounding box center [279, 242] width 143 height 25
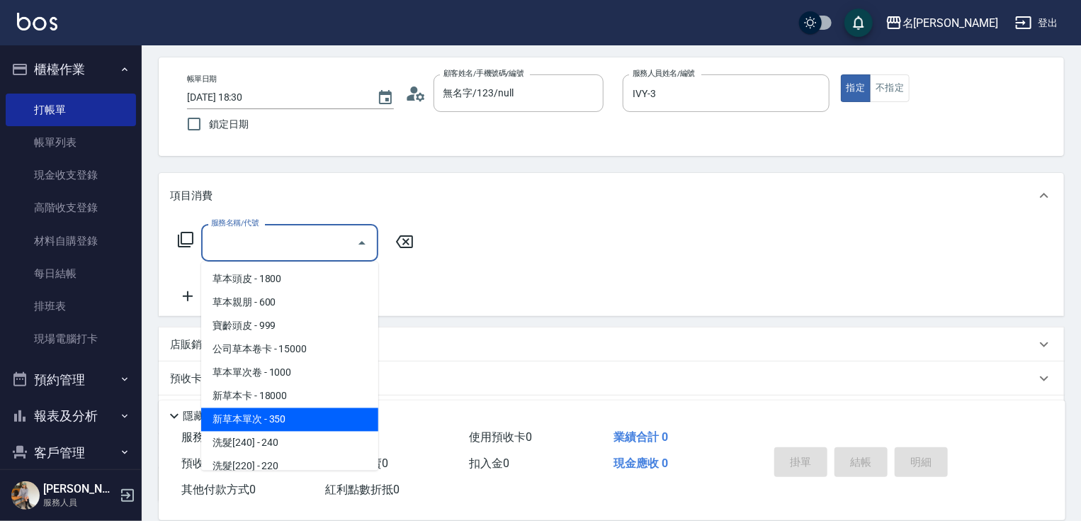
click at [275, 409] on span "新草本單次 - 350" at bounding box center [289, 419] width 177 height 23
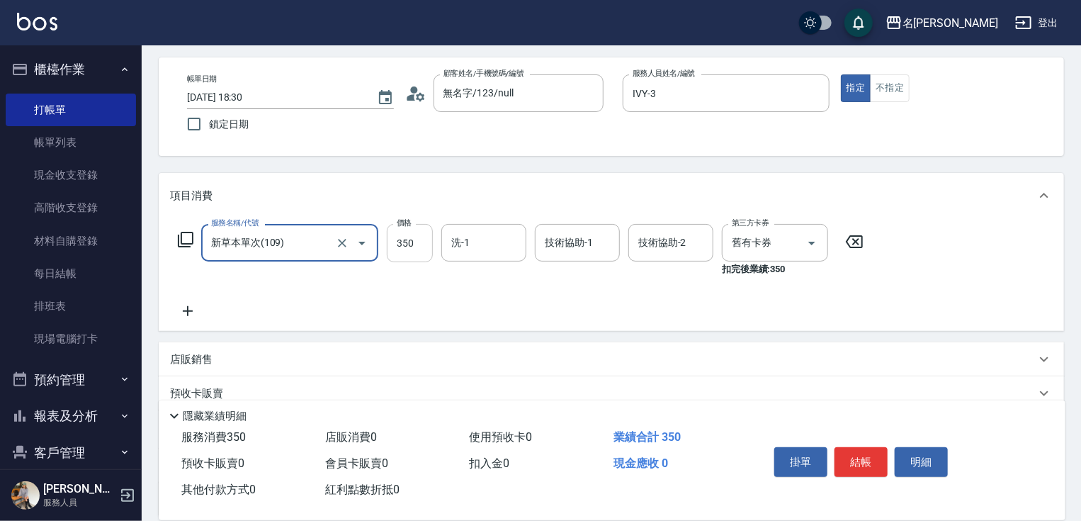
click at [410, 247] on input "350" at bounding box center [410, 243] width 46 height 38
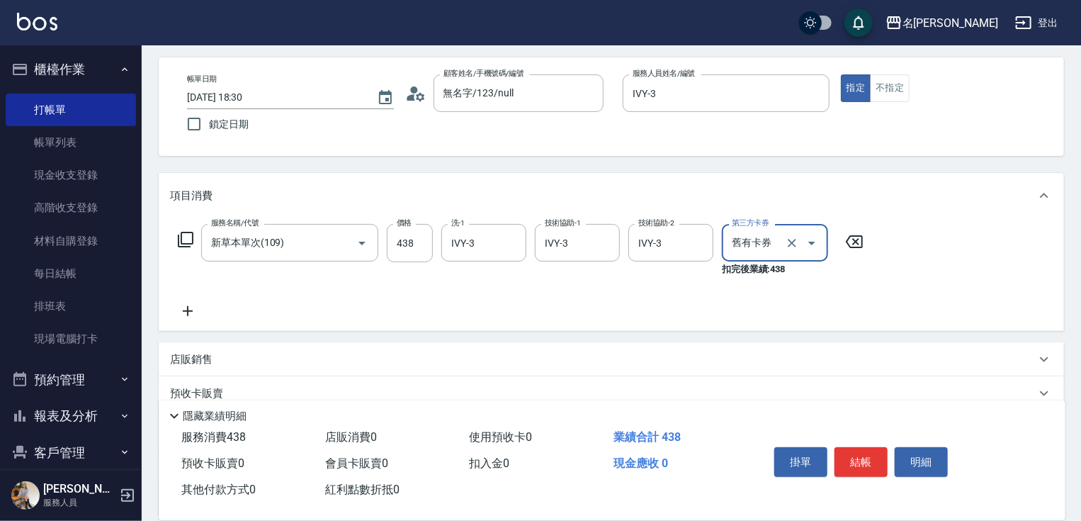
click at [853, 456] on button "結帳" at bounding box center [861, 462] width 53 height 30
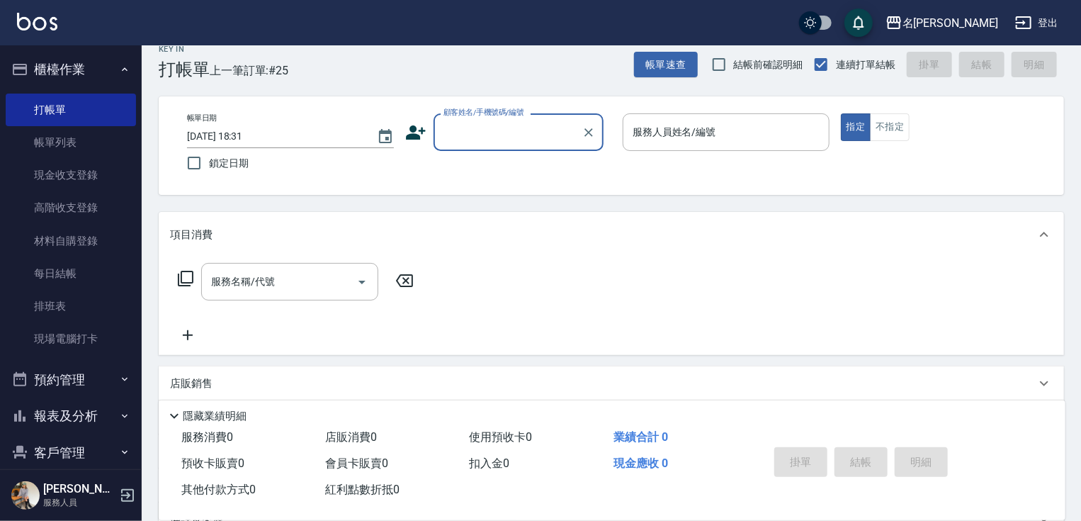
scroll to position [0, 0]
